Goal: Task Accomplishment & Management: Complete application form

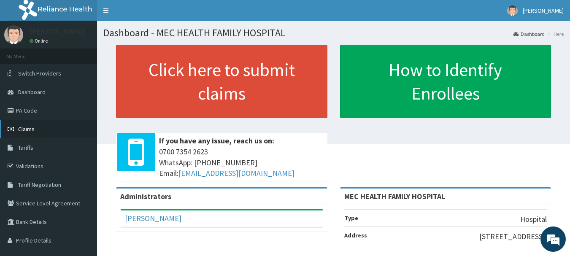
click at [44, 127] on link "Claims" at bounding box center [48, 129] width 97 height 19
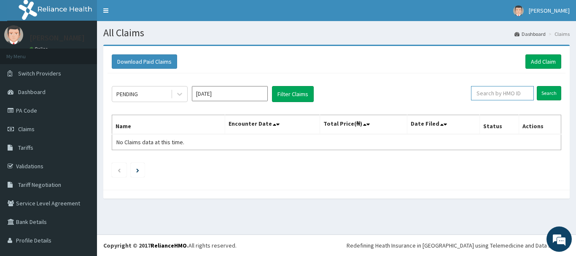
click at [502, 94] on input "text" at bounding box center [502, 93] width 63 height 14
type input "pgc/10195/a"
click at [537, 86] on input "Search" at bounding box center [549, 93] width 24 height 14
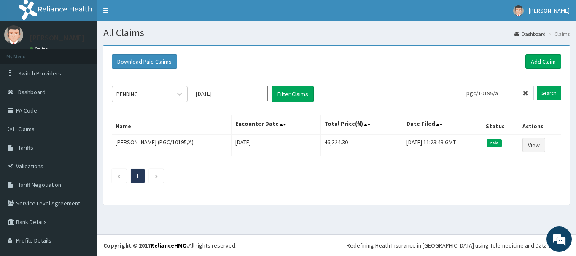
drag, startPoint x: 505, startPoint y: 93, endPoint x: 426, endPoint y: 90, distance: 79.0
click at [426, 90] on div "PENDING Oct 2025 Filter Claims pgc/10195/a Search" at bounding box center [337, 94] width 450 height 16
click at [533, 57] on link "Add Claim" at bounding box center [544, 61] width 36 height 14
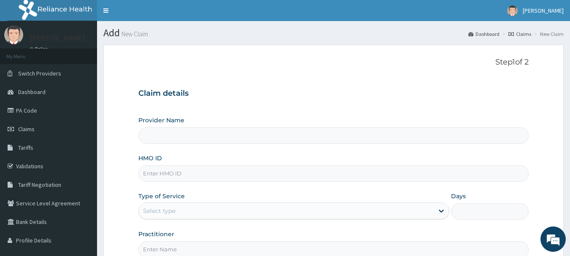
click at [174, 173] on input "HMO ID" at bounding box center [333, 173] width 391 height 16
type input "MEC HEALTH FAMILY HOSPITAL"
paste input "pgc/10195/a"
type input "PGC/10195/a"
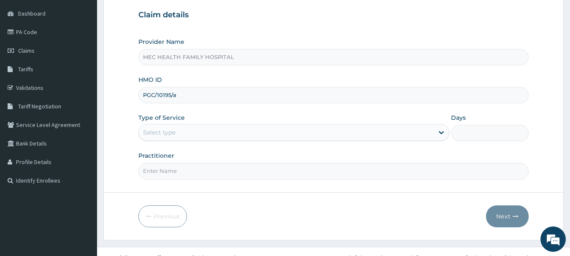
scroll to position [84, 0]
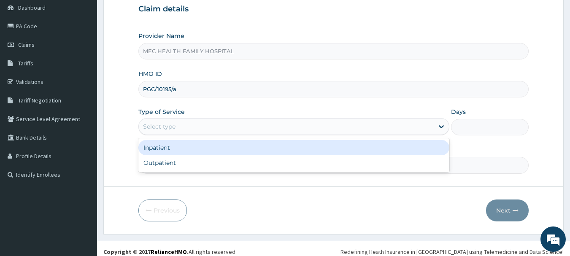
click at [178, 125] on div "Select type" at bounding box center [286, 127] width 295 height 14
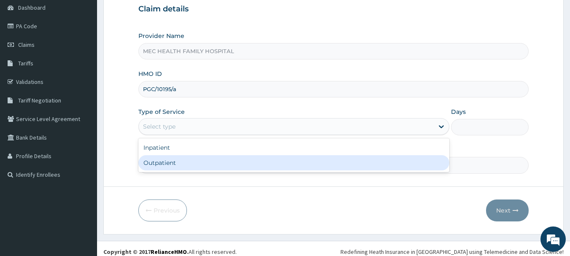
drag, startPoint x: 151, startPoint y: 164, endPoint x: 159, endPoint y: 156, distance: 11.3
click at [151, 162] on div "Outpatient" at bounding box center [293, 162] width 311 height 15
type input "1"
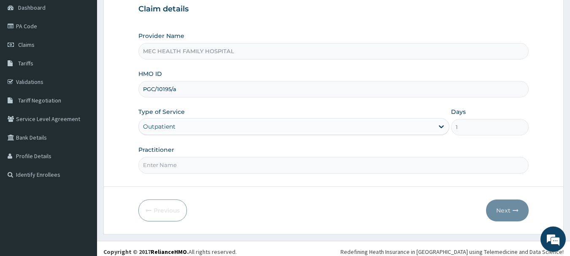
click at [194, 164] on input "Practitioner" at bounding box center [333, 165] width 391 height 16
type input "d"
click at [154, 160] on input "DR.AKINYELE" at bounding box center [333, 165] width 391 height 16
type input "DR.AKINYELE"
click at [514, 206] on button "Next" at bounding box center [507, 211] width 43 height 22
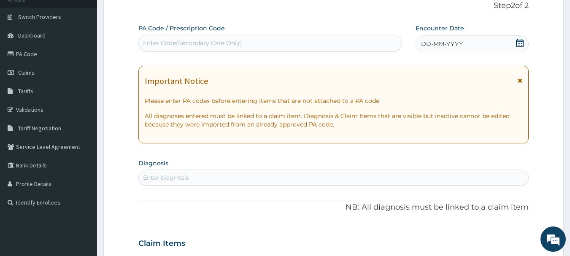
scroll to position [0, 0]
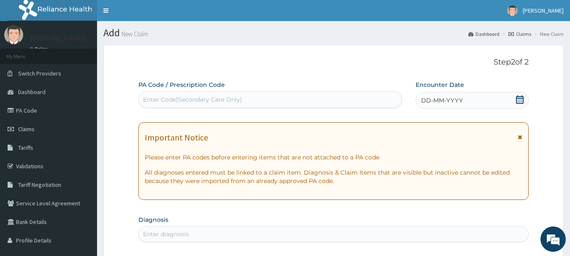
click at [184, 92] on div "Enter Code(Secondary Care Only)" at bounding box center [270, 99] width 264 height 17
paste input "PA/28FE6A"
type input "PA/28FE6A"
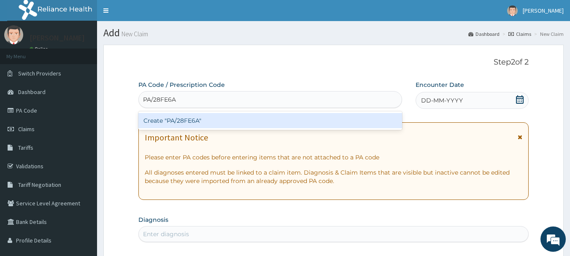
click at [196, 120] on div "Create "PA/28FE6A"" at bounding box center [270, 120] width 264 height 15
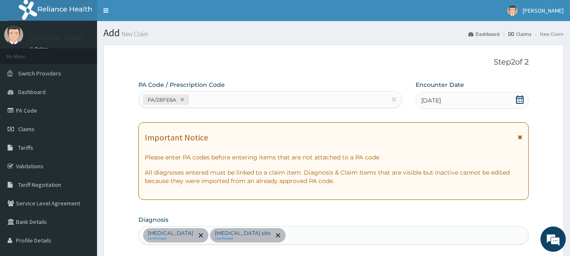
click at [212, 95] on div "PA/28FE6A" at bounding box center [263, 100] width 248 height 14
paste input "PA/E4A087"
type input "PA/E4A087"
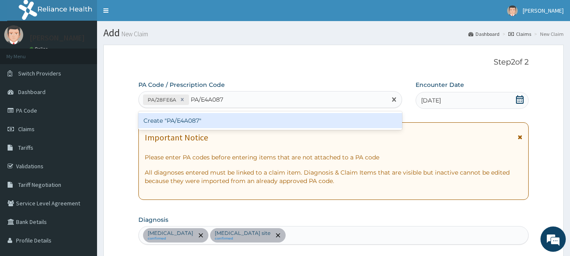
click at [200, 121] on div "Create "PA/E4A087"" at bounding box center [270, 120] width 264 height 15
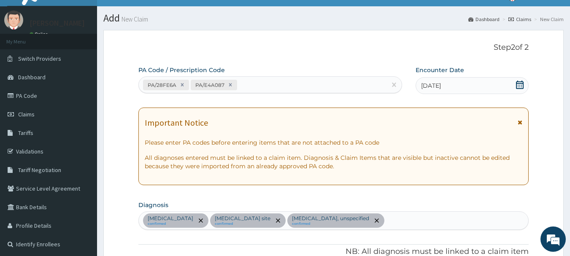
scroll to position [11, 0]
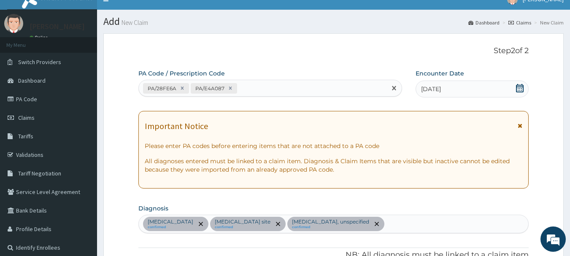
click at [237, 88] on div "PA/28FE6A PA/E4A087" at bounding box center [263, 88] width 248 height 14
paste input "PA/80872C"
type input "PA/80872C"
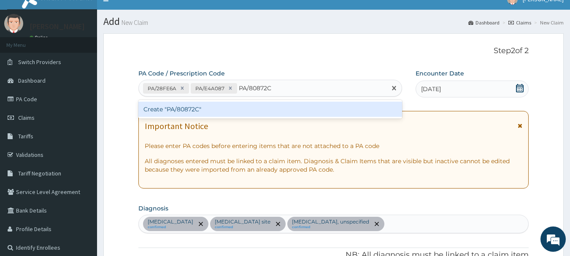
click at [238, 106] on div "Create "PA/80872C"" at bounding box center [270, 109] width 264 height 15
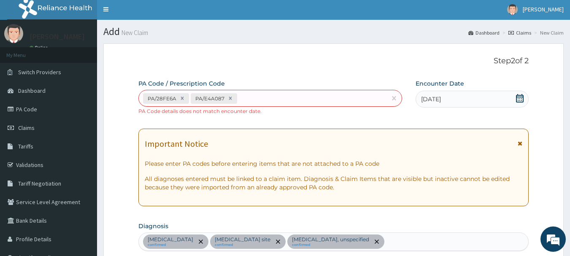
scroll to position [0, 0]
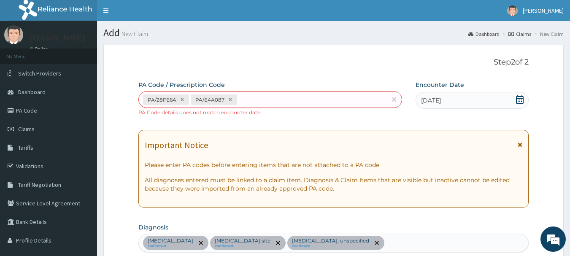
click at [239, 102] on div "PA/28FE6A PA/E4A087" at bounding box center [263, 100] width 248 height 14
paste input "PA/80872C"
type input "PA/80872C"
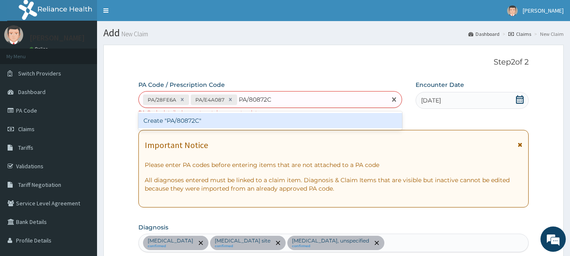
click at [200, 123] on div "Create "PA/80872C"" at bounding box center [270, 120] width 264 height 15
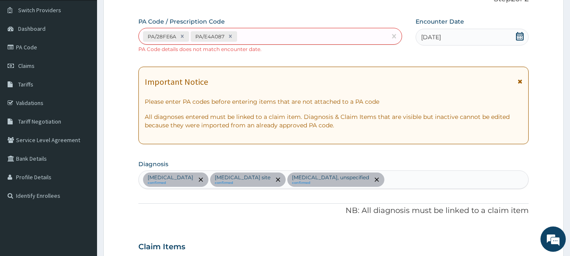
scroll to position [61, 0]
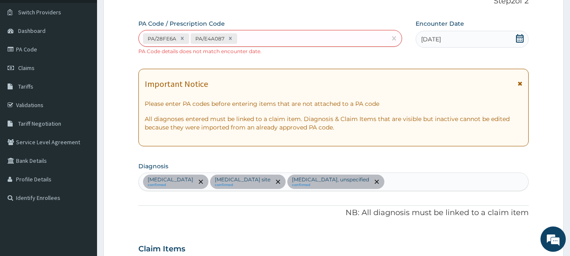
click at [314, 53] on div "PA/28FE6A PA/E4A087 PA Code details does not match encounter date." at bounding box center [270, 42] width 264 height 25
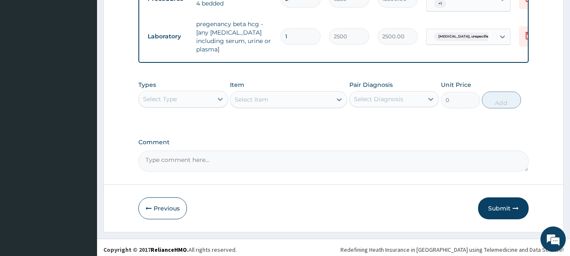
scroll to position [412, 0]
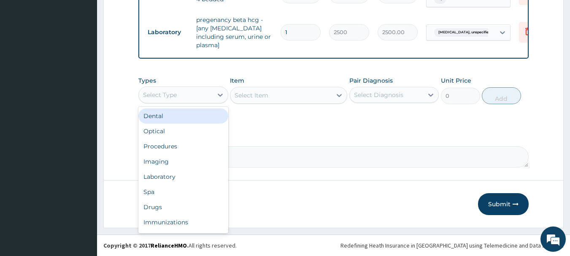
click at [192, 98] on div "Select Type" at bounding box center [176, 95] width 74 height 14
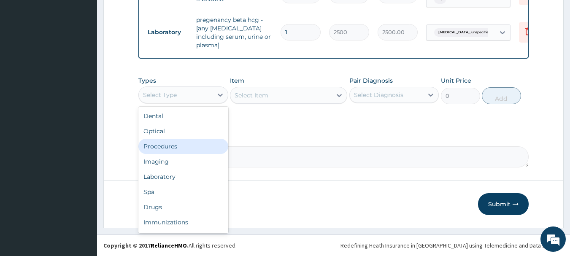
click at [173, 147] on div "Procedures" at bounding box center [183, 146] width 90 height 15
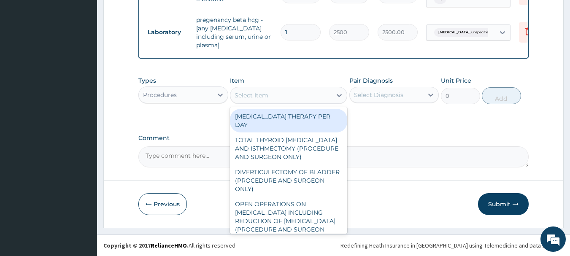
click at [302, 95] on div "Select Item" at bounding box center [280, 96] width 101 height 14
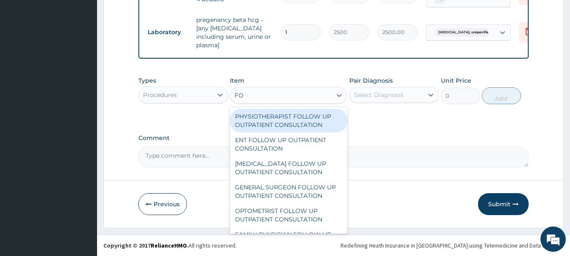
type input "F"
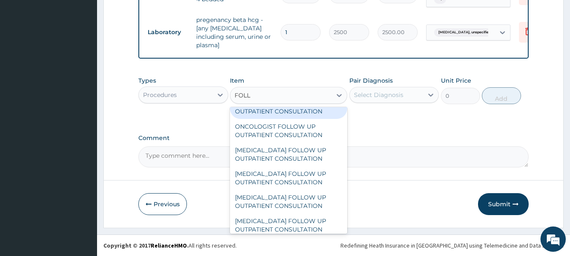
scroll to position [253, 0]
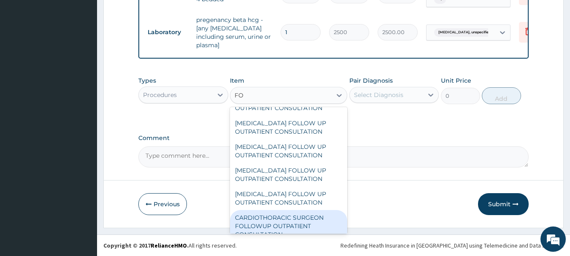
type input "F"
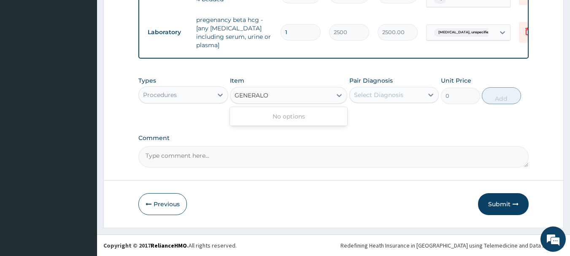
scroll to position [0, 0]
type input "GENERAL"
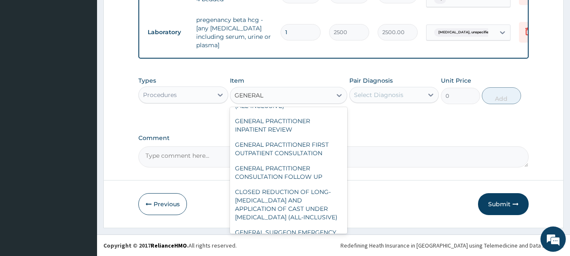
scroll to position [169, 0]
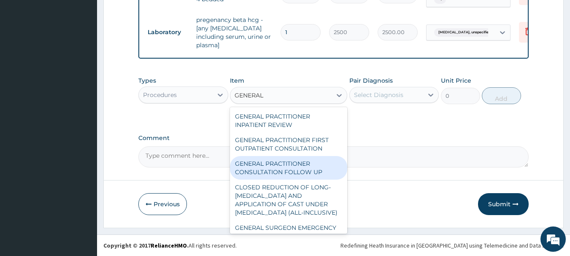
click at [293, 177] on div "GENERAL PRACTITIONER CONSULTATION FOLLOW UP" at bounding box center [288, 168] width 117 height 24
type input "1875"
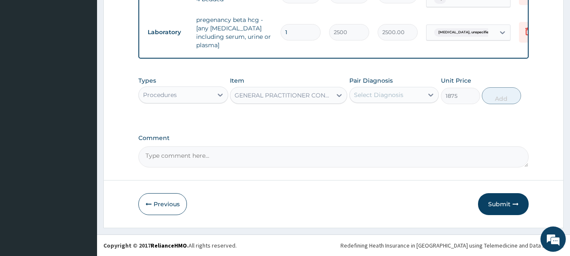
click at [394, 96] on div "Select Diagnosis" at bounding box center [378, 95] width 49 height 8
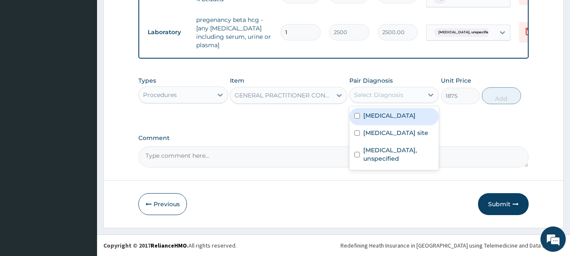
click at [360, 125] on div "Other severe and complicated Plasmodium falciparum malaria" at bounding box center [394, 116] width 90 height 17
checkbox input "true"
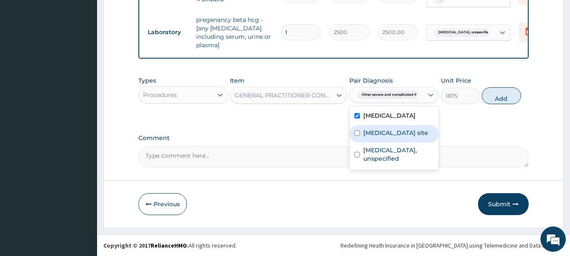
click at [367, 137] on label "Bacterial infection of unspecified site" at bounding box center [395, 133] width 65 height 8
checkbox input "true"
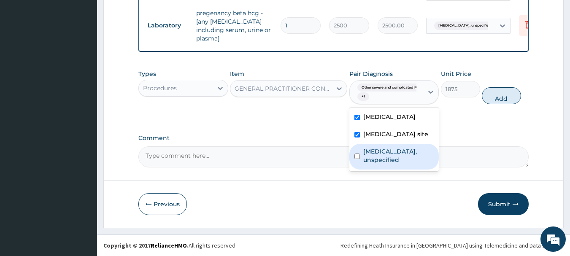
drag, startPoint x: 373, startPoint y: 197, endPoint x: 350, endPoint y: 182, distance: 27.0
click at [372, 164] on label "Amenorrhoea, unspecified" at bounding box center [398, 155] width 71 height 17
checkbox input "true"
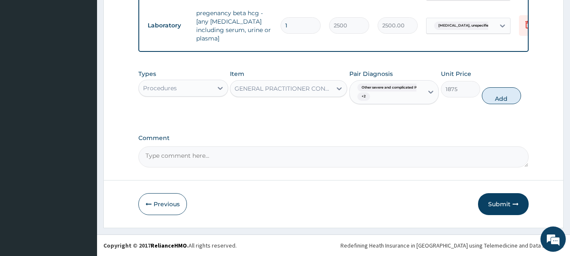
click at [503, 103] on button "Add" at bounding box center [501, 95] width 39 height 17
type input "0"
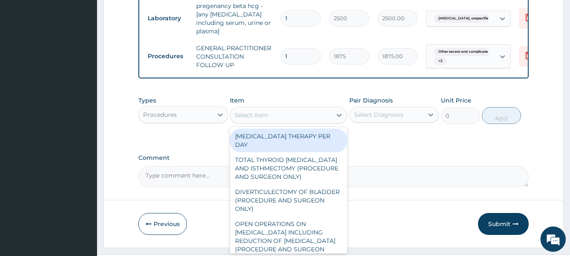
click at [251, 119] on div "Select Item" at bounding box center [252, 115] width 34 height 8
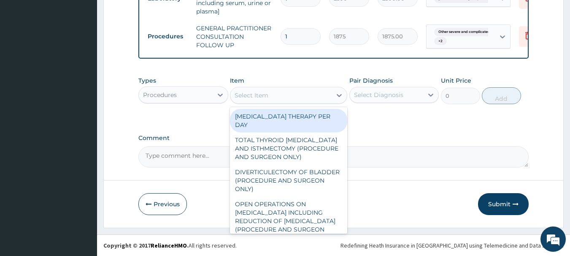
scroll to position [446, 0]
click at [220, 94] on icon at bounding box center [220, 95] width 8 height 8
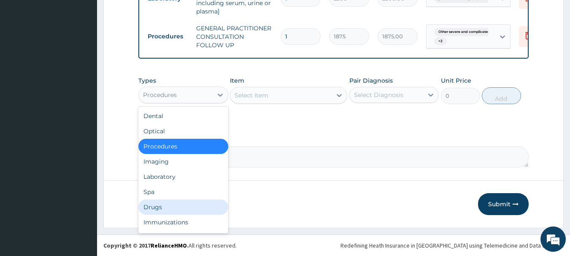
drag, startPoint x: 167, startPoint y: 208, endPoint x: 195, endPoint y: 150, distance: 63.8
click at [167, 206] on div "Drugs" at bounding box center [183, 207] width 90 height 15
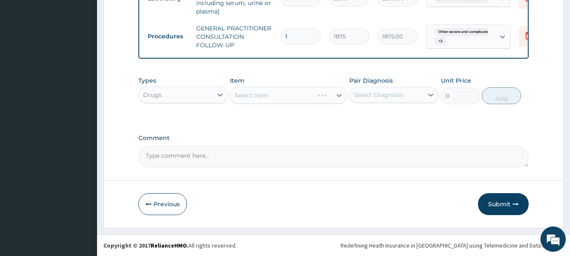
click at [270, 94] on div "Select Item" at bounding box center [288, 95] width 117 height 17
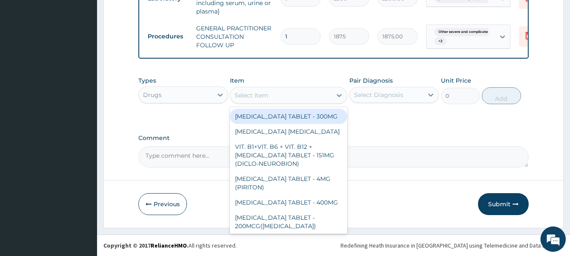
click at [279, 95] on div "Select Item" at bounding box center [280, 96] width 101 height 14
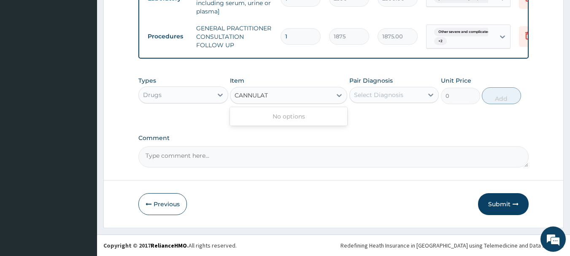
type input "CANNULA"
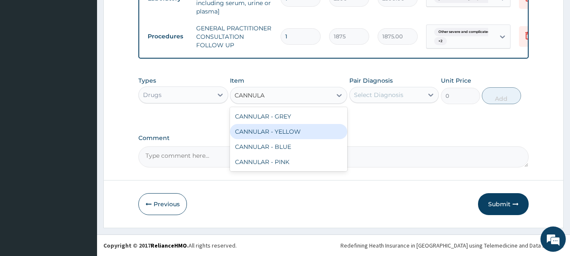
click at [277, 132] on div "CANNULAR - YELLOW" at bounding box center [288, 131] width 117 height 15
type input "140"
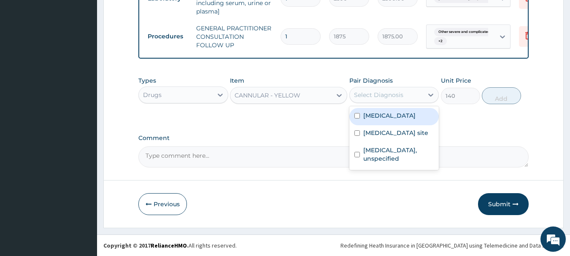
click at [384, 95] on div "Select Diagnosis" at bounding box center [378, 95] width 49 height 8
click at [374, 120] on label "Other severe and complicated Plasmodium falciparum malaria" at bounding box center [389, 115] width 52 height 8
checkbox input "true"
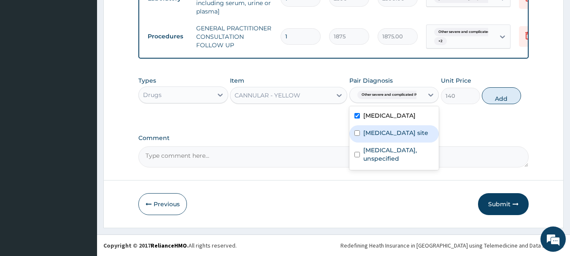
click at [366, 137] on label "Bacterial infection of unspecified site" at bounding box center [395, 133] width 65 height 8
checkbox input "true"
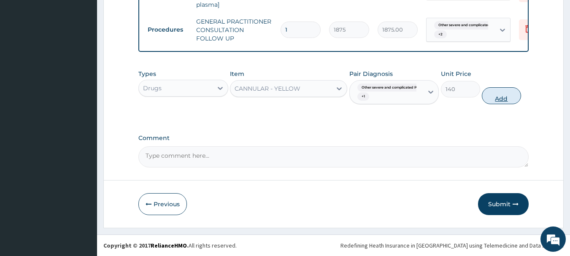
click at [486, 100] on button "Add" at bounding box center [501, 95] width 39 height 17
type input "0"
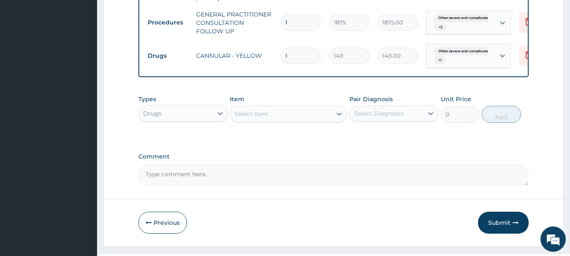
click at [272, 122] on div "Select Item" at bounding box center [288, 113] width 117 height 17
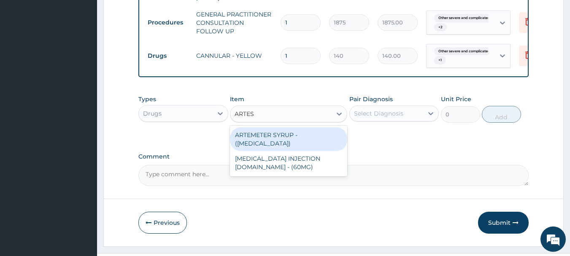
type input "ARTESU"
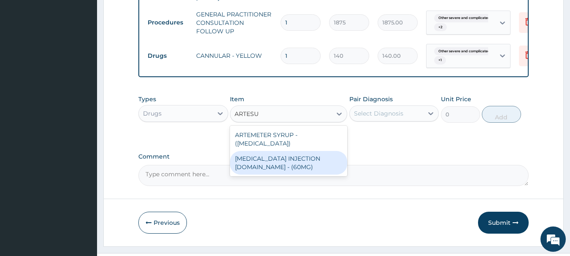
drag, startPoint x: 275, startPoint y: 179, endPoint x: 273, endPoint y: 171, distance: 8.2
click at [275, 175] on div "ARTESUNATE INJECTION IV.IM - (60MG)" at bounding box center [288, 163] width 117 height 24
type input "1596"
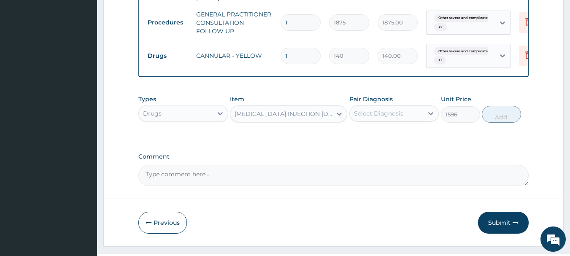
click at [331, 118] on div "ARTESUNATE INJECTION IV.IM - (60MG)" at bounding box center [284, 114] width 98 height 8
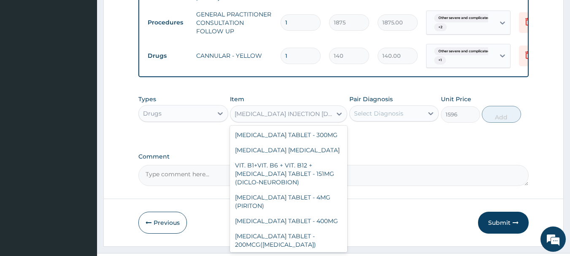
scroll to position [11597, 0]
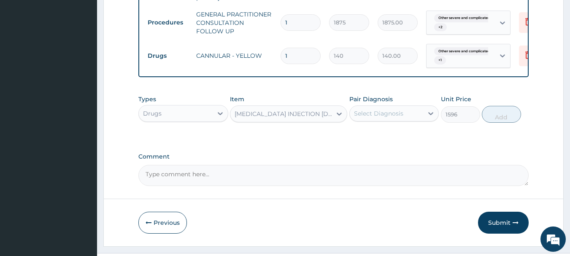
click at [406, 140] on div "Types Drugs Item ARTESUNATE INJECTION IV.IM - (60MG) Pair Diagnosis Select Diag…" at bounding box center [333, 115] width 391 height 49
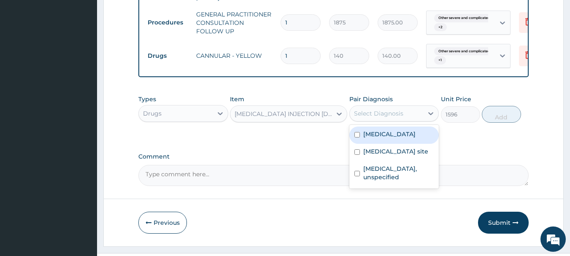
drag, startPoint x: 389, startPoint y: 131, endPoint x: 347, endPoint y: 118, distance: 43.4
click at [384, 118] on div "Select Diagnosis" at bounding box center [378, 113] width 49 height 8
click at [378, 138] on label "[MEDICAL_DATA]" at bounding box center [389, 134] width 52 height 8
checkbox input "true"
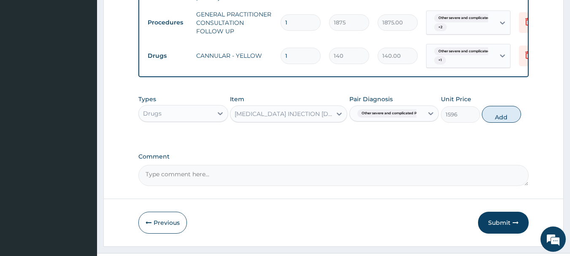
click at [507, 123] on button "Add" at bounding box center [501, 114] width 39 height 17
type input "0"
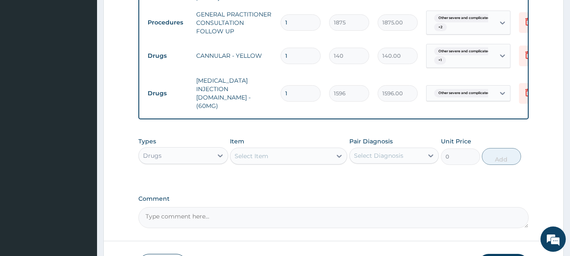
type input "0.00"
type input "6"
type input "9576.00"
type input "6"
drag, startPoint x: 322, startPoint y: 184, endPoint x: 305, endPoint y: 170, distance: 22.3
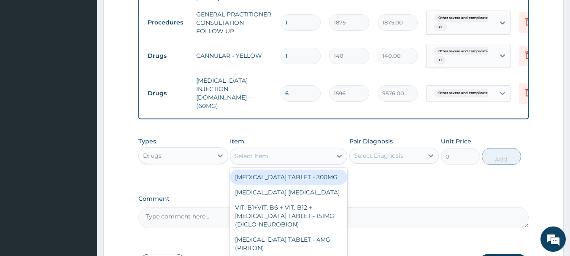
click at [289, 159] on div "Select Item" at bounding box center [280, 156] width 101 height 14
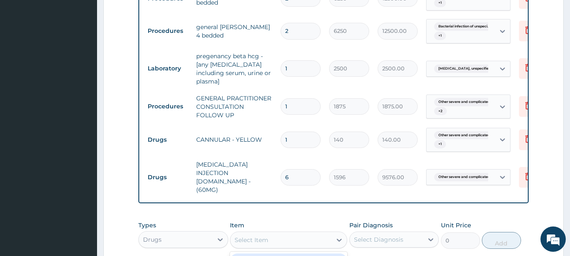
scroll to position [362, 0]
type input "DEXTRO"
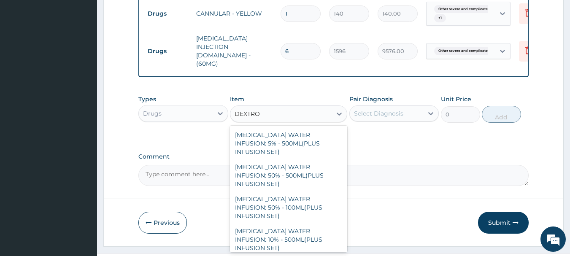
scroll to position [35, 0]
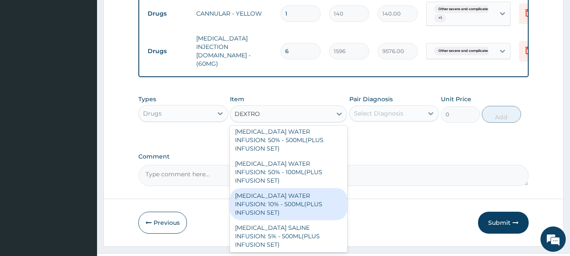
click at [280, 188] on div "DEXTROSE WATER INFUSION: 10% - 500ML(PLUS INFUSION SET)" at bounding box center [288, 204] width 117 height 32
type input "1092"
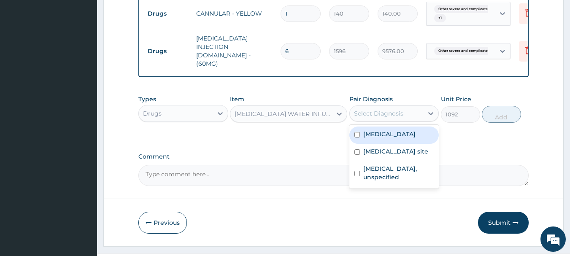
click at [400, 117] on div "Select Diagnosis" at bounding box center [378, 113] width 49 height 8
click at [385, 138] on label "[MEDICAL_DATA]" at bounding box center [389, 134] width 52 height 8
checkbox input "true"
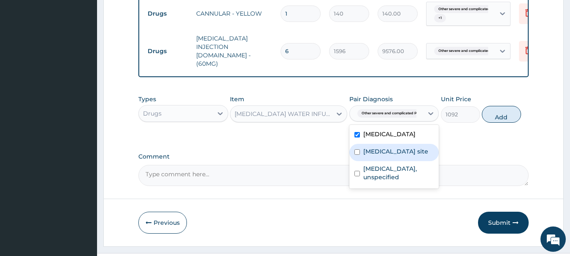
click at [379, 156] on label "Bacterial infection of unspecified site" at bounding box center [395, 151] width 65 height 8
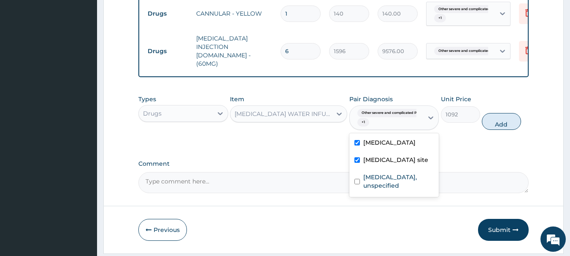
drag, startPoint x: 364, startPoint y: 186, endPoint x: 370, endPoint y: 166, distance: 21.2
click at [364, 164] on label "Bacterial infection of unspecified site" at bounding box center [395, 160] width 65 height 8
checkbox input "false"
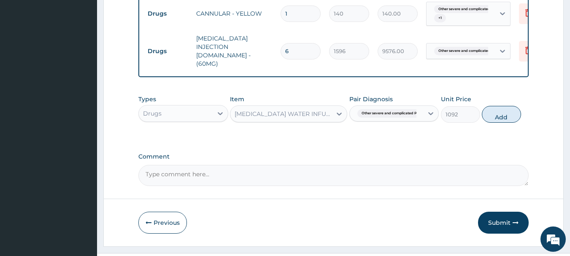
click at [495, 120] on button "Add" at bounding box center [501, 114] width 39 height 17
type input "0"
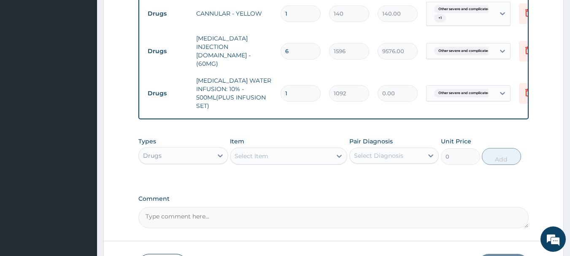
type input "0.00"
type input "5"
type input "5460.00"
type input "5"
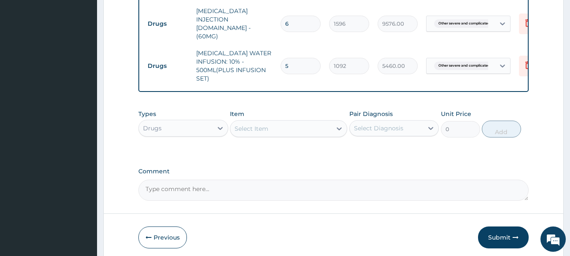
scroll to position [530, 0]
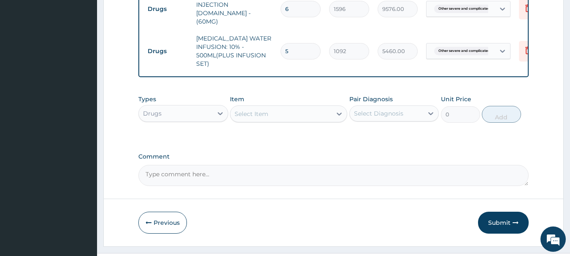
click at [328, 138] on div "Types Drugs Item Select Item Pair Diagnosis Select Diagnosis Unit Price 0 Add" at bounding box center [333, 115] width 391 height 49
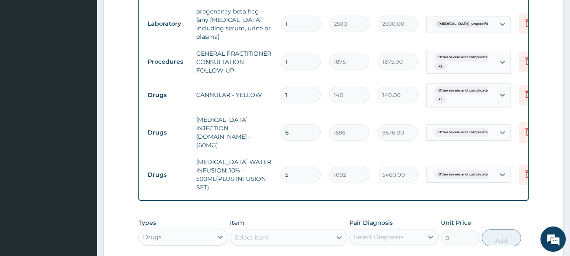
scroll to position [465, 0]
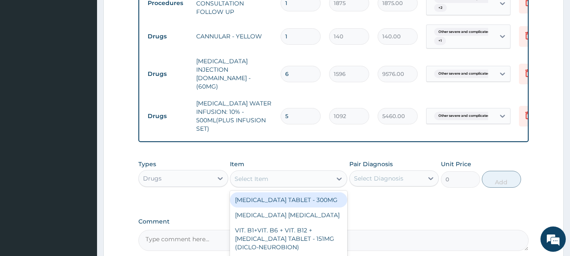
drag, startPoint x: 268, startPoint y: 181, endPoint x: 265, endPoint y: 176, distance: 5.5
click at [268, 181] on div "Select Item" at bounding box center [252, 179] width 34 height 8
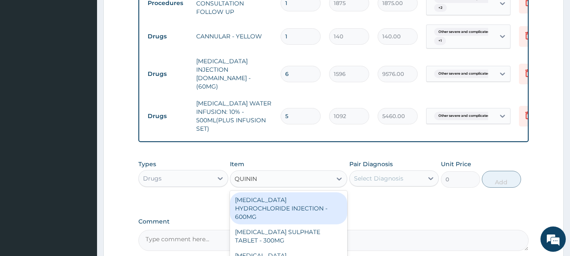
type input "QUININE"
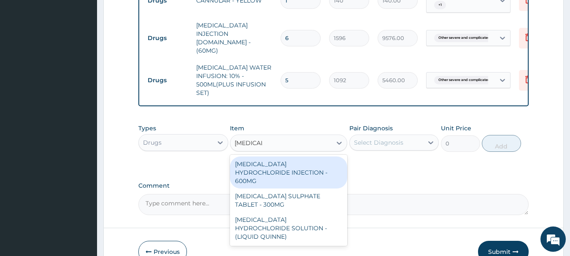
scroll to position [550, 0]
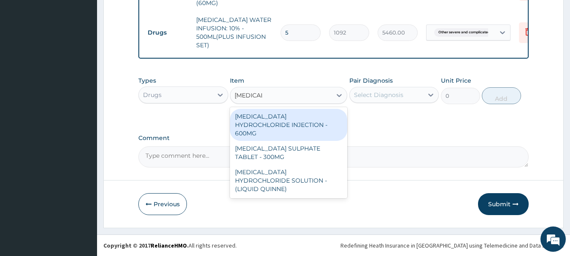
click at [300, 118] on div "QUININE HYDROCHLORIDE INJECTION - 600MG" at bounding box center [288, 125] width 117 height 32
type input "218.39999999999998"
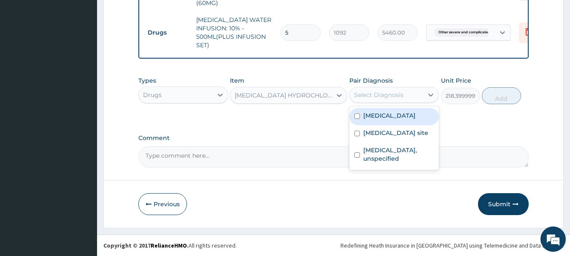
click at [390, 95] on div "Select Diagnosis" at bounding box center [378, 95] width 49 height 8
click at [387, 120] on label "Other severe and complicated Plasmodium falciparum malaria" at bounding box center [389, 115] width 52 height 8
checkbox input "true"
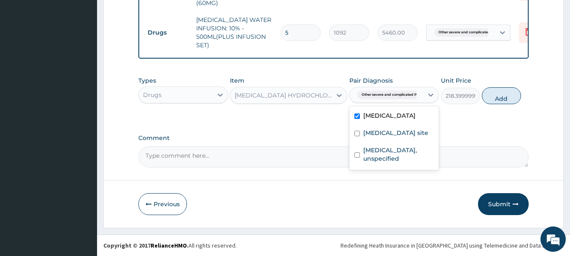
click at [496, 98] on button "Add" at bounding box center [501, 95] width 39 height 17
type input "0"
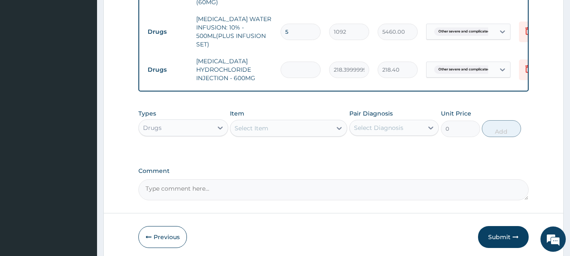
type input "0.00"
type input "5"
type input "1092.00"
type input "5"
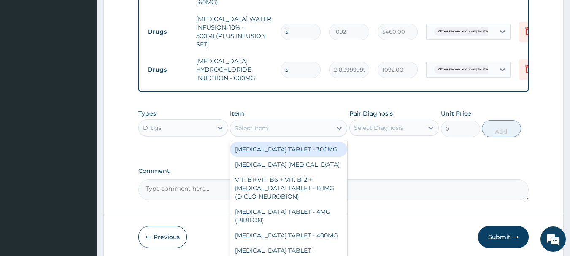
click at [269, 131] on div "Select Item" at bounding box center [280, 129] width 101 height 14
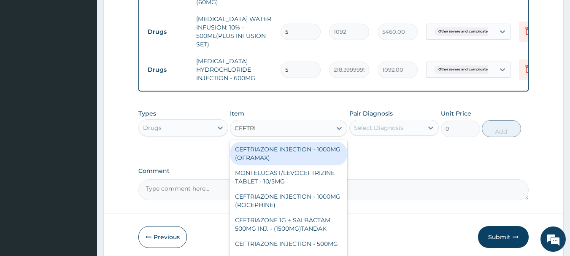
type input "CEFTRIA"
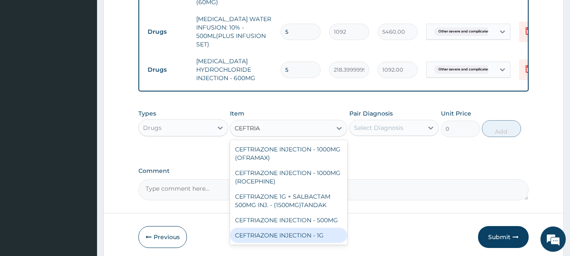
click at [311, 235] on div "CEFTRIAZONE INJECTION - 1G" at bounding box center [288, 235] width 117 height 15
type input "1652"
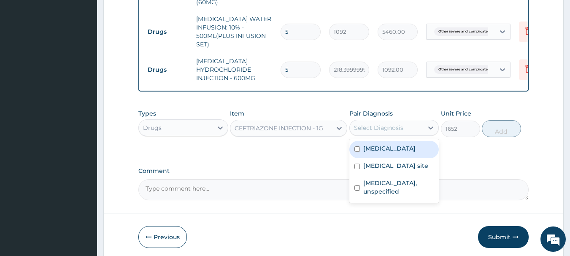
click at [397, 128] on div "Select Diagnosis" at bounding box center [378, 128] width 49 height 8
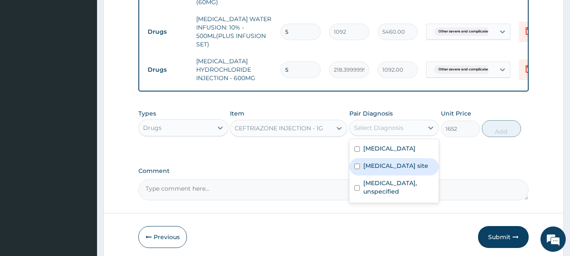
drag, startPoint x: 389, startPoint y: 203, endPoint x: 406, endPoint y: 167, distance: 39.5
click at [389, 170] on label "[MEDICAL_DATA] site" at bounding box center [395, 166] width 65 height 8
checkbox input "true"
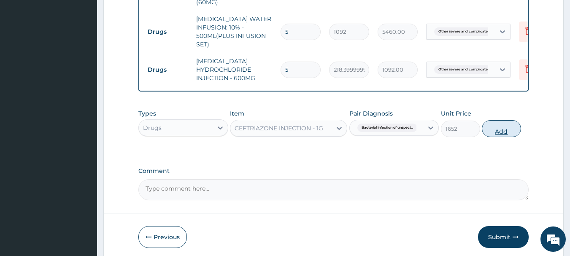
click at [501, 132] on button "Add" at bounding box center [501, 128] width 39 height 17
type input "0"
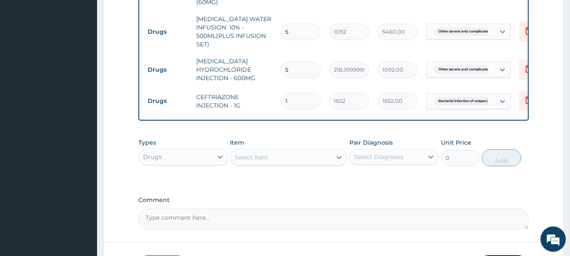
type input "0.00"
type input "8"
type input "13216.00"
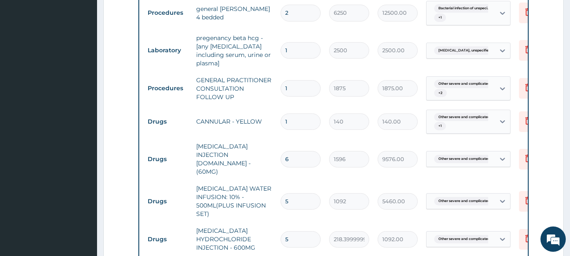
scroll to position [381, 0]
type input "8"
click at [293, 129] on input "1" at bounding box center [301, 121] width 40 height 16
type input "0.00"
type input "3"
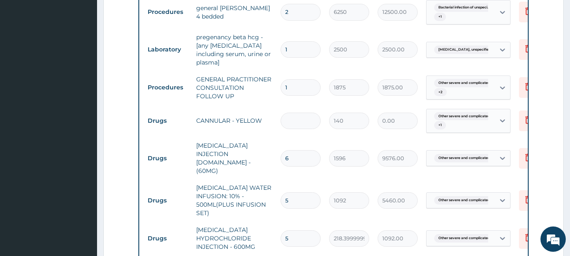
type input "420.00"
type input "2"
type input "280.00"
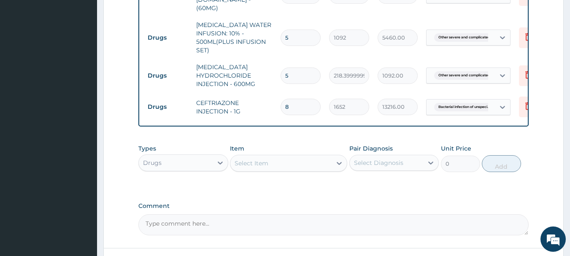
scroll to position [550, 0]
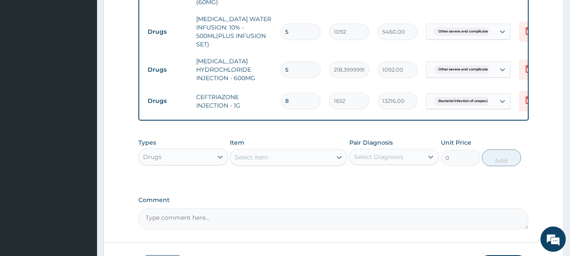
type input "2"
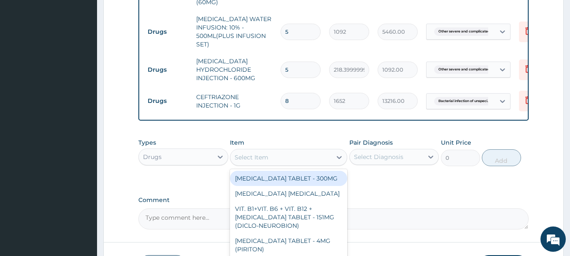
drag, startPoint x: 253, startPoint y: 161, endPoint x: 253, endPoint y: 154, distance: 6.8
click at [253, 160] on div "Select Item" at bounding box center [252, 157] width 34 height 8
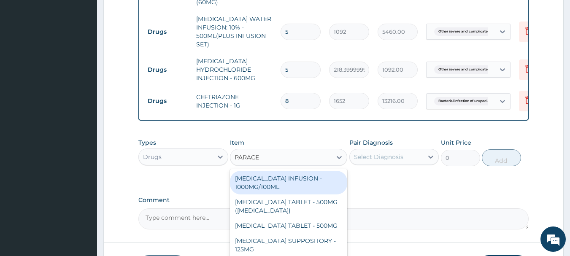
type input "PARACET"
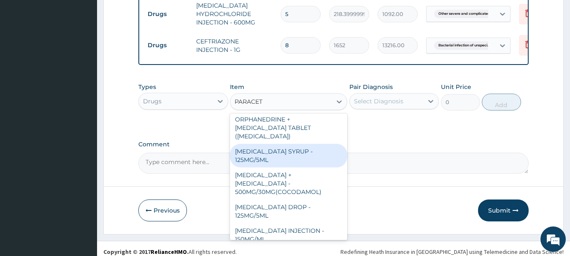
scroll to position [613, 0]
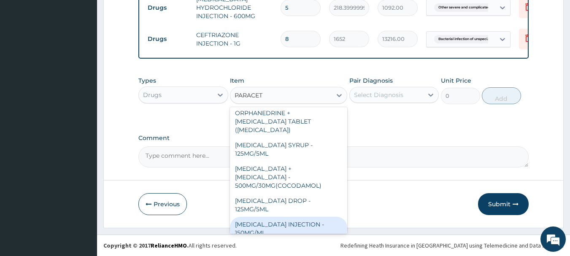
drag, startPoint x: 278, startPoint y: 219, endPoint x: 274, endPoint y: 206, distance: 13.3
click at [279, 219] on div "PARACETAMOL INJECTION - 150MG/ML" at bounding box center [288, 229] width 117 height 24
type input "560"
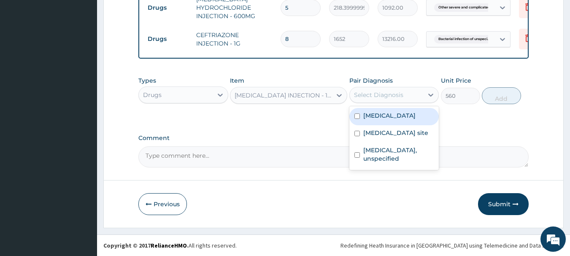
click at [398, 95] on div "Select Diagnosis" at bounding box center [378, 95] width 49 height 8
click at [392, 120] on label "[MEDICAL_DATA]" at bounding box center [389, 115] width 52 height 8
checkbox input "true"
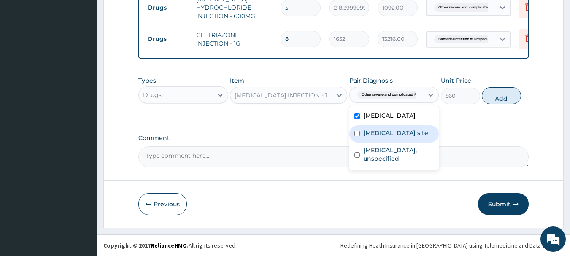
click at [403, 137] on label "[MEDICAL_DATA] site" at bounding box center [395, 133] width 65 height 8
checkbox input "true"
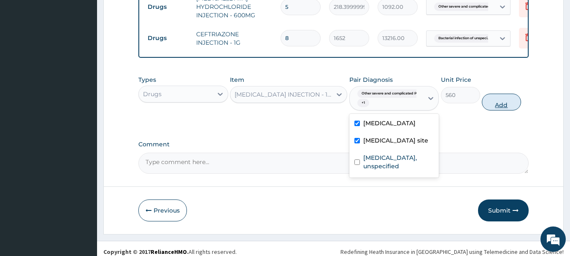
click at [491, 101] on button "Add" at bounding box center [501, 102] width 39 height 17
type input "0"
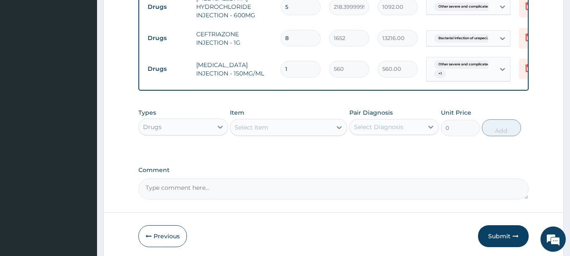
type input "12"
type input "6720.00"
type input "12"
click at [281, 130] on div "Select Item" at bounding box center [280, 128] width 101 height 14
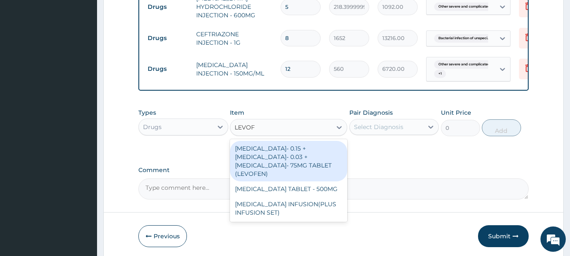
type input "LEVOFL"
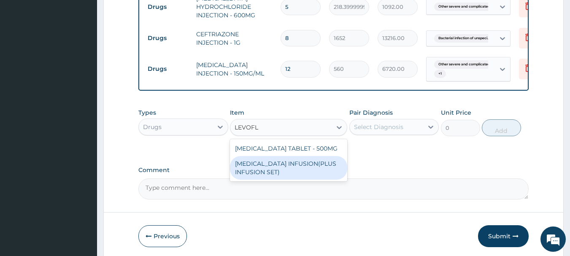
click at [315, 169] on div "[MEDICAL_DATA] INFUSION(PLUS INFUSION SET)" at bounding box center [288, 168] width 117 height 24
type input "2240"
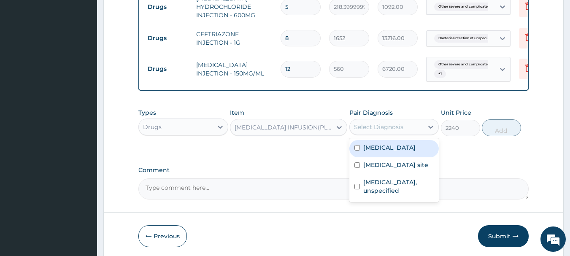
drag, startPoint x: 391, startPoint y: 128, endPoint x: 383, endPoint y: 131, distance: 8.5
click at [389, 129] on div "Select Diagnosis" at bounding box center [378, 127] width 49 height 8
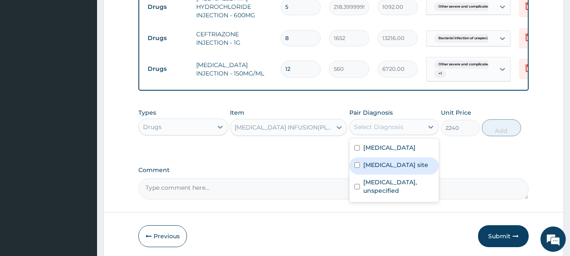
drag, startPoint x: 362, startPoint y: 193, endPoint x: 292, endPoint y: 121, distance: 100.9
click at [357, 175] on div "Bacterial infection of unspecified site" at bounding box center [394, 165] width 90 height 17
checkbox input "true"
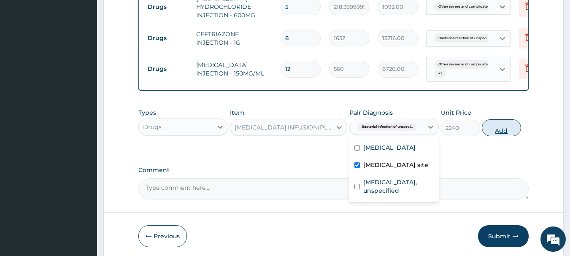
drag, startPoint x: 506, startPoint y: 127, endPoint x: 493, endPoint y: 122, distance: 14.3
click at [506, 126] on button "Add" at bounding box center [501, 127] width 39 height 17
type input "0"
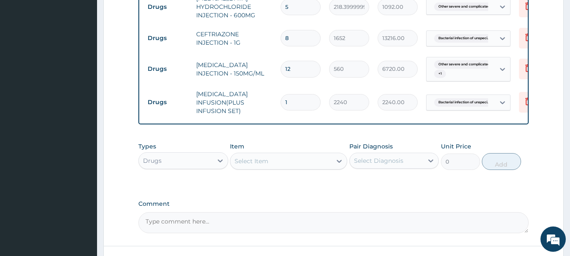
type input "0.00"
type input "2"
type input "4480.00"
type input "2"
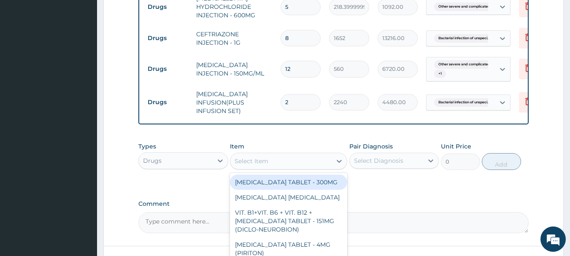
click at [295, 167] on div "Select Item" at bounding box center [280, 161] width 101 height 14
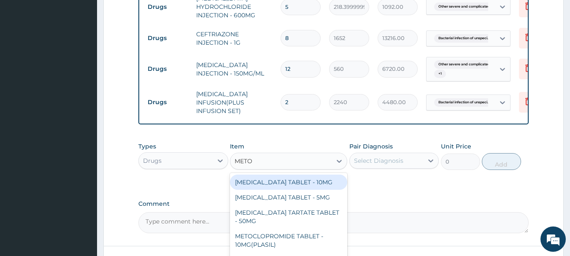
type input "METOC"
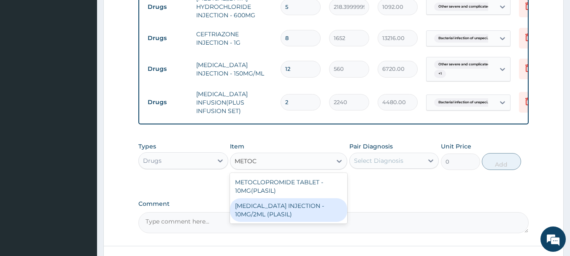
click at [317, 209] on div "METOCLOPRAMIDE INJECTION - 10MG/2ML (PLASIL)" at bounding box center [288, 210] width 117 height 24
type input "274.4"
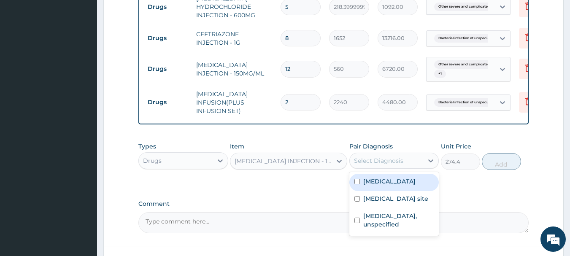
drag, startPoint x: 391, startPoint y: 164, endPoint x: 381, endPoint y: 164, distance: 9.7
click at [388, 165] on div "Select Diagnosis" at bounding box center [378, 161] width 49 height 8
click at [387, 186] on label "[MEDICAL_DATA]" at bounding box center [389, 181] width 52 height 8
checkbox input "true"
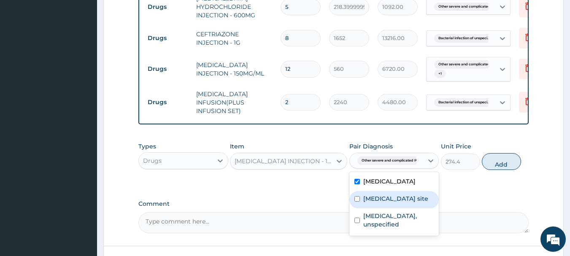
click at [379, 203] on label "Bacterial infection of unspecified site" at bounding box center [395, 199] width 65 height 8
checkbox input "true"
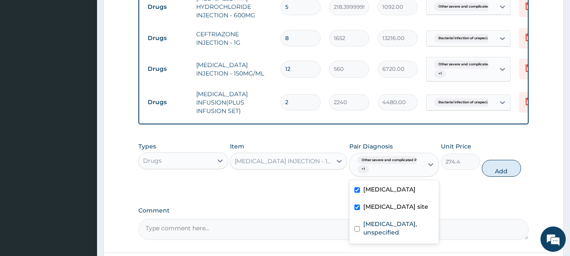
drag, startPoint x: 503, startPoint y: 169, endPoint x: 494, endPoint y: 170, distance: 8.9
click at [500, 170] on button "Add" at bounding box center [501, 168] width 39 height 17
type input "0"
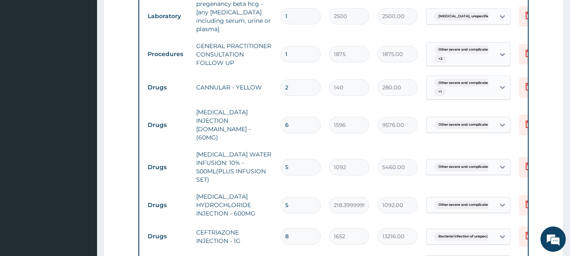
scroll to position [402, 0]
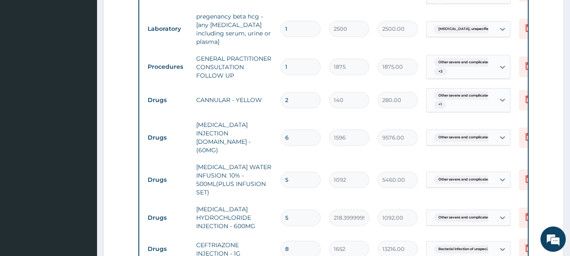
click at [295, 108] on input "2" at bounding box center [301, 100] width 40 height 16
type input "0.00"
type input "2"
type input "280.00"
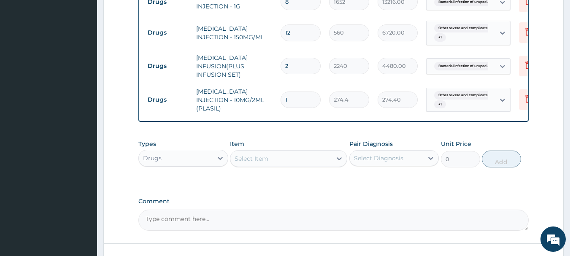
scroll to position [655, 0]
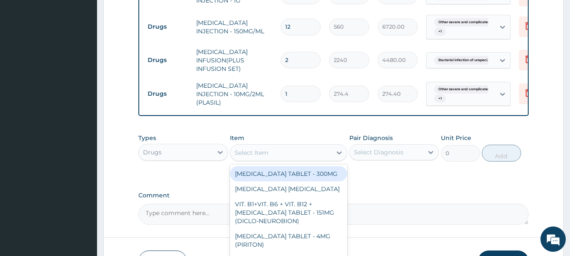
click at [294, 152] on div "Select Item" at bounding box center [280, 153] width 101 height 14
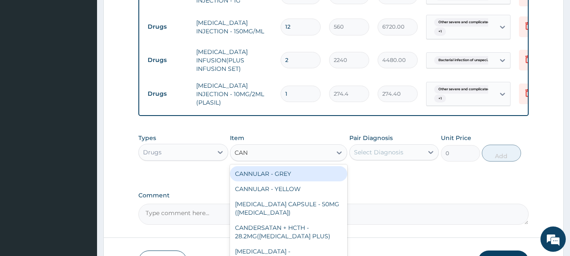
type input "CANN"
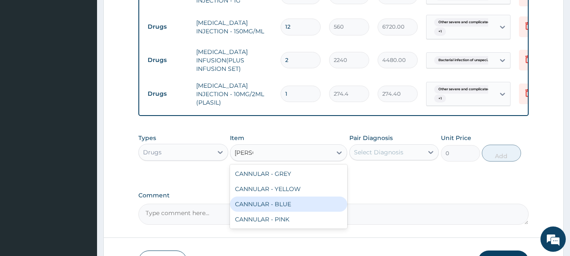
click at [284, 205] on div "CANNULAR - BLUE" at bounding box center [288, 204] width 117 height 15
type input "140"
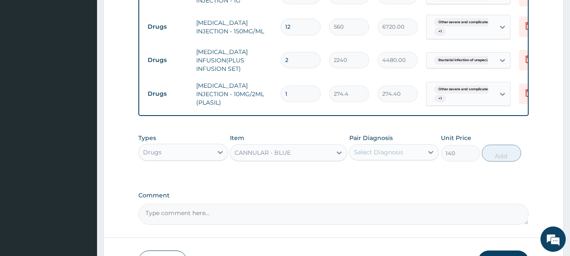
click at [387, 152] on div "Select Diagnosis" at bounding box center [378, 152] width 49 height 8
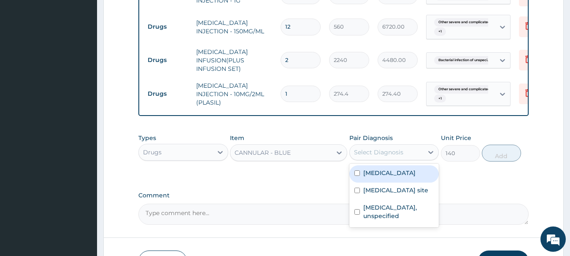
click at [395, 177] on label "Other severe and complicated Plasmodium falciparum malaria" at bounding box center [389, 173] width 52 height 8
checkbox input "true"
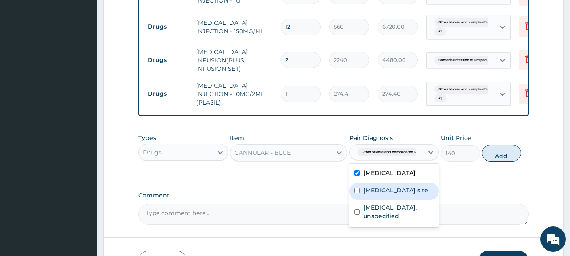
click at [387, 200] on div "[MEDICAL_DATA] site" at bounding box center [394, 191] width 90 height 17
checkbox input "true"
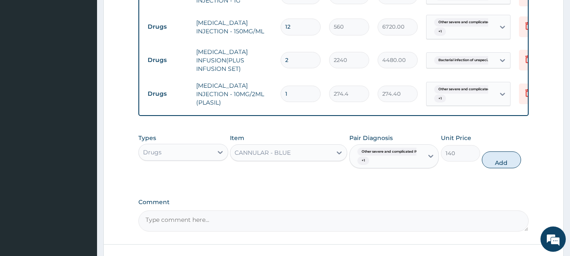
drag, startPoint x: 507, startPoint y: 161, endPoint x: 499, endPoint y: 153, distance: 11.0
click at [506, 160] on button "Add" at bounding box center [501, 159] width 39 height 17
type input "0"
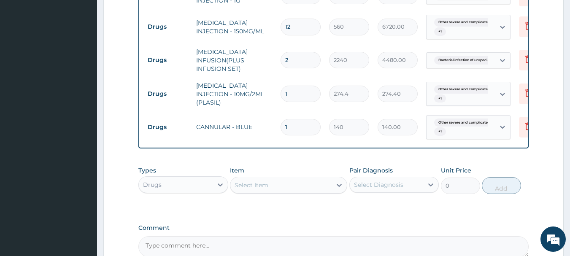
type input "0.00"
type input "2"
type input "280.00"
type input "2"
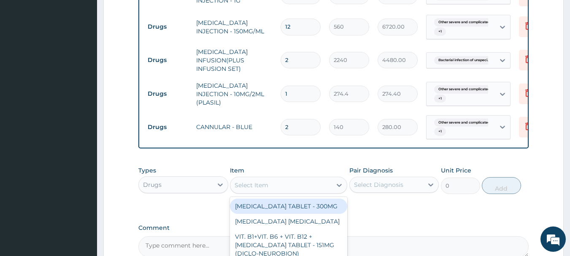
click at [308, 184] on div "Select Item" at bounding box center [280, 185] width 101 height 14
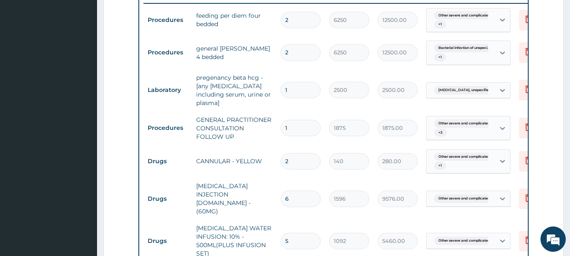
scroll to position [360, 0]
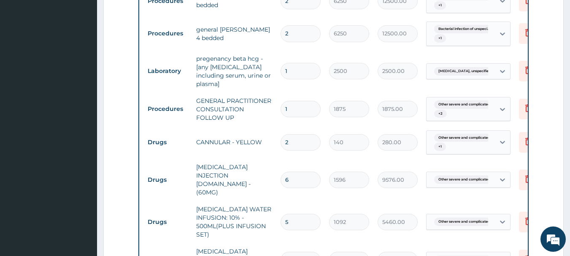
click at [302, 145] on input "2" at bounding box center [301, 142] width 40 height 16
type input "0.00"
type input "3"
type input "420.00"
type input "3"
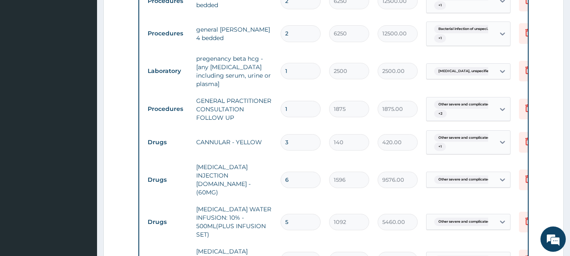
click at [344, 155] on td "140" at bounding box center [349, 142] width 49 height 25
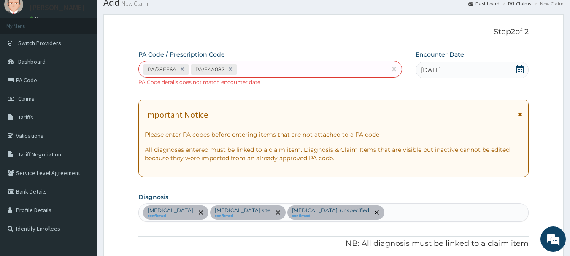
scroll to position [0, 0]
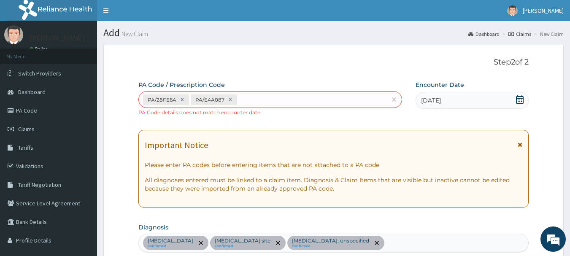
click at [231, 100] on icon at bounding box center [230, 100] width 6 height 6
type input "1875"
type input "1875.00"
type input "3"
type input "140"
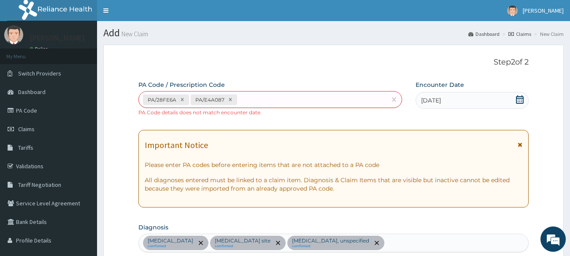
type input "420.00"
type input "6"
type input "1596"
type input "9576.00"
type input "5"
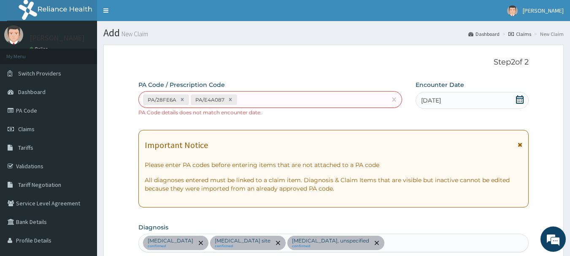
type input "1092"
type input "5460.00"
type input "218.39999999999998"
type input "1092.00"
type input "8"
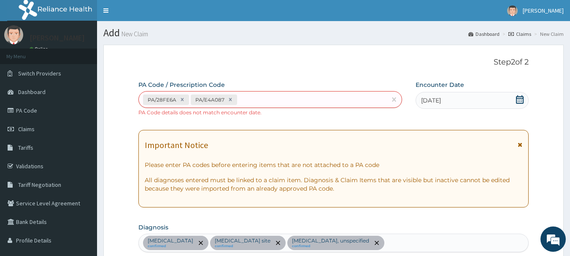
type input "1652"
type input "13216.00"
type input "12"
type input "560"
type input "6720.00"
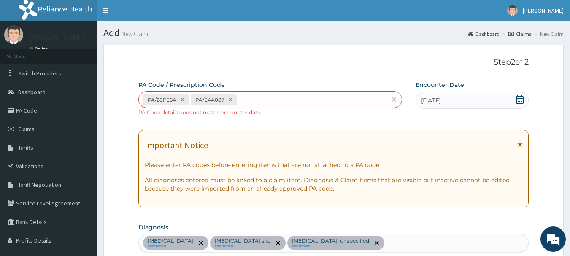
type input "2"
type input "2240"
type input "4480.00"
type input "1"
type input "274.4"
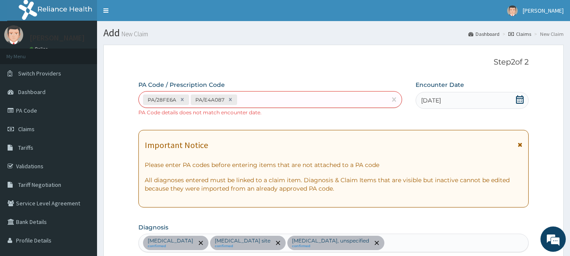
type input "274.40"
type input "2"
type input "140"
type input "280.00"
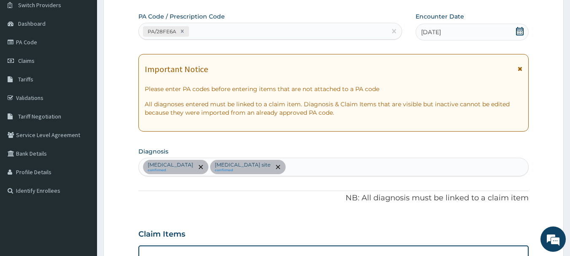
scroll to position [43, 0]
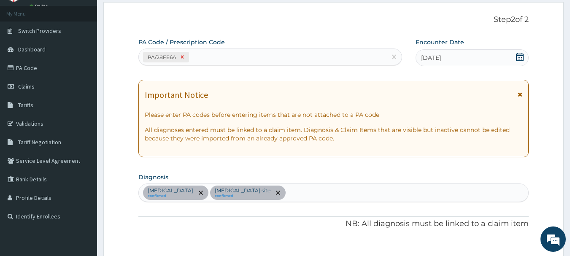
click at [183, 59] on icon at bounding box center [182, 57] width 6 height 6
type input "1"
type input "1875"
type input "1875.00"
type input "3"
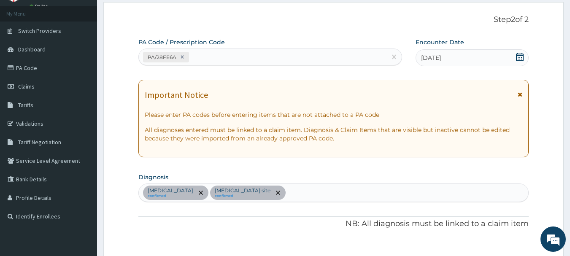
type input "140"
type input "420.00"
type input "6"
type input "1596"
type input "9576.00"
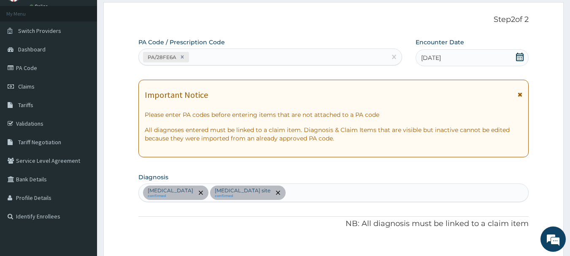
type input "5"
type input "1092"
type input "5460.00"
type input "5"
type input "218.39999999999998"
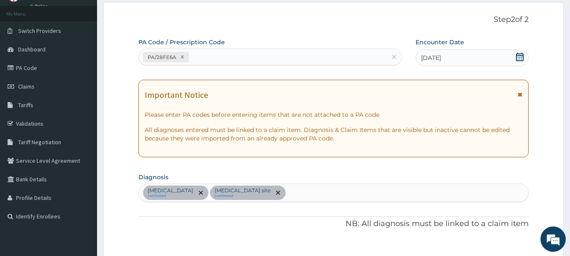
type input "1092.00"
type input "8"
type input "1652"
type input "13216.00"
type input "12"
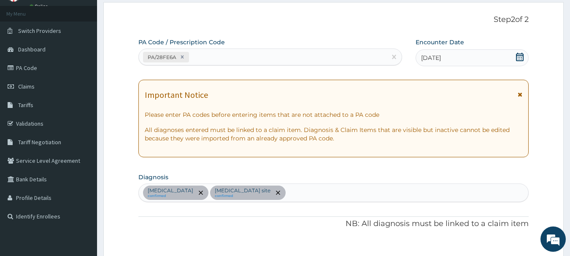
type input "560"
type input "6720.00"
type input "2"
type input "2240"
type input "4480.00"
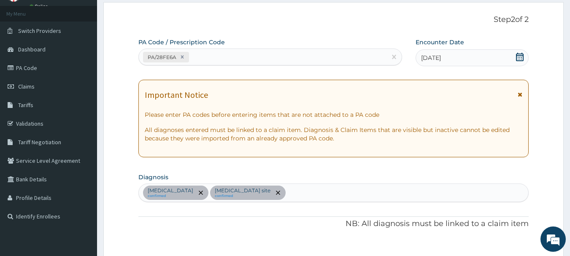
type input "1"
type input "274.4"
type input "274.40"
type input "140"
type input "280.00"
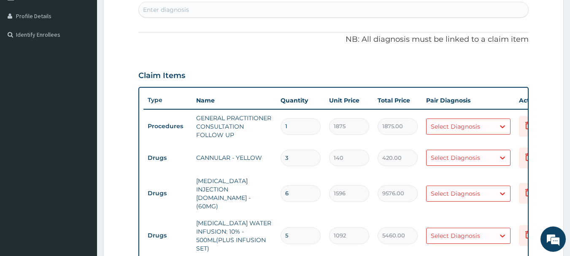
scroll to position [101, 0]
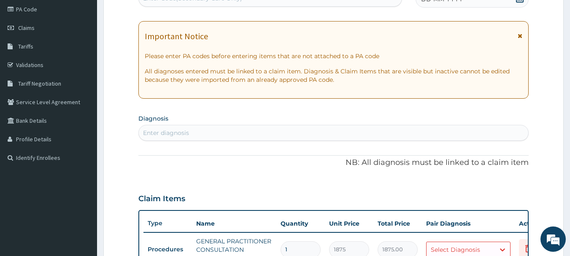
click at [172, 134] on div "Enter diagnosis" at bounding box center [166, 133] width 46 height 8
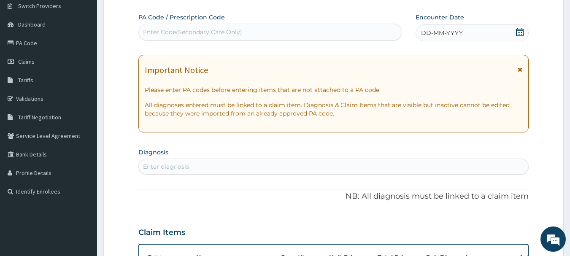
scroll to position [0, 0]
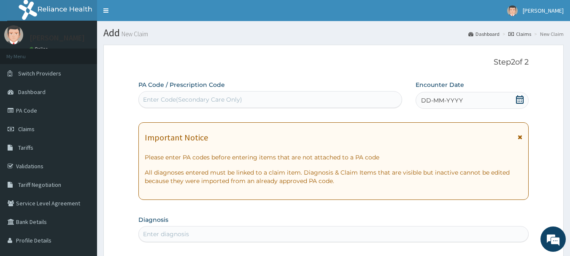
click at [176, 102] on div "Enter Code(Secondary Care Only)" at bounding box center [192, 99] width 99 height 8
paste input "PA/358569"
type input "PA/358569"
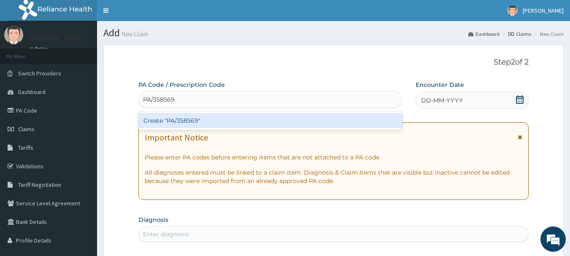
click at [192, 123] on div "Create "PA/358569"" at bounding box center [270, 120] width 264 height 15
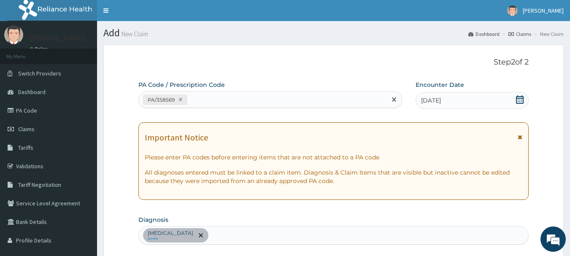
click at [216, 99] on div "PA/358569" at bounding box center [263, 100] width 248 height 14
paste input "PA/1CFF0F"
type input "PA/1CFF0F"
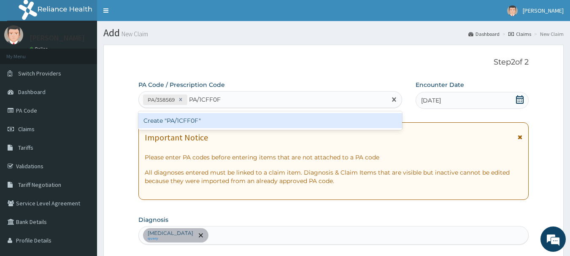
click at [223, 122] on div "Create "PA/1CFF0F"" at bounding box center [270, 120] width 264 height 15
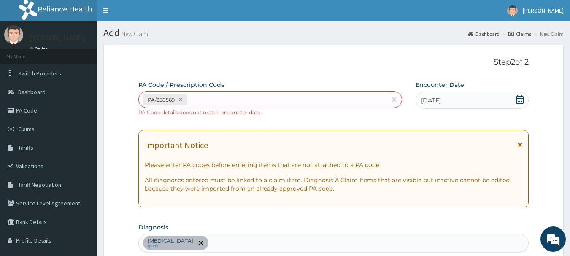
click at [182, 100] on icon at bounding box center [181, 100] width 6 height 6
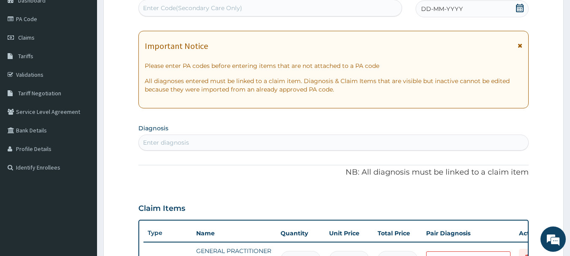
scroll to position [50, 0]
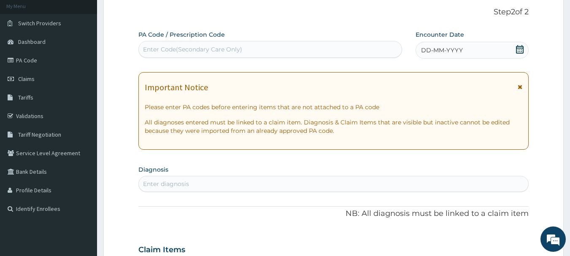
click at [165, 184] on div "Enter diagnosis" at bounding box center [166, 184] width 46 height 8
click at [169, 49] on div "Enter Code(Secondary Care Only)" at bounding box center [192, 49] width 99 height 8
paste input "PA/1CFF0F"
type input "PA/1CFF0F"
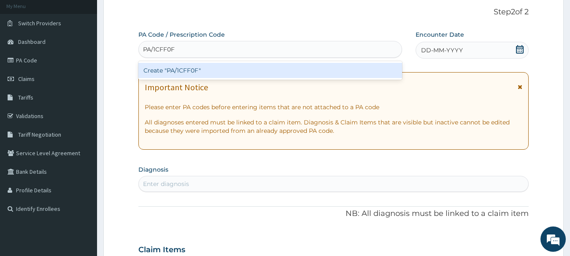
click at [214, 74] on div "Create "PA/1CFF0F"" at bounding box center [270, 70] width 264 height 15
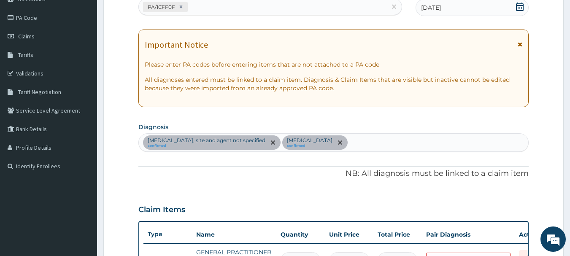
scroll to position [79, 0]
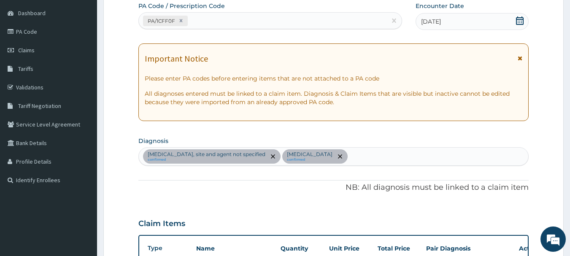
click at [195, 21] on div "PA/1CFF0F" at bounding box center [263, 21] width 248 height 14
paste input "PA/BB2317"
type input "PA/BB2317"
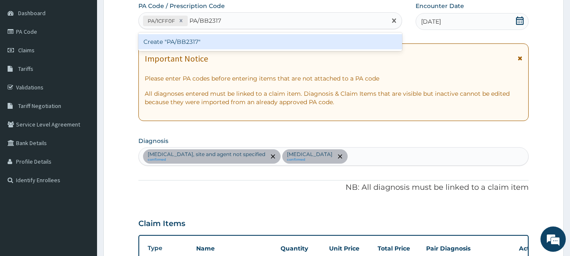
click at [217, 45] on div "Create "PA/BB2317"" at bounding box center [270, 41] width 264 height 15
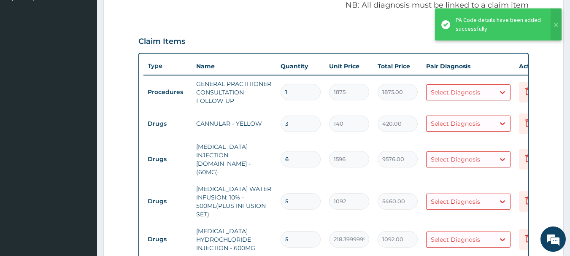
scroll to position [250, 0]
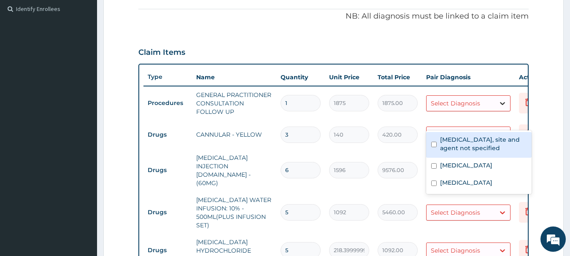
click at [499, 108] on icon at bounding box center [502, 103] width 8 height 8
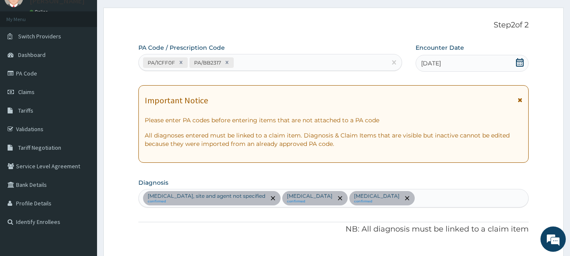
scroll to position [0, 0]
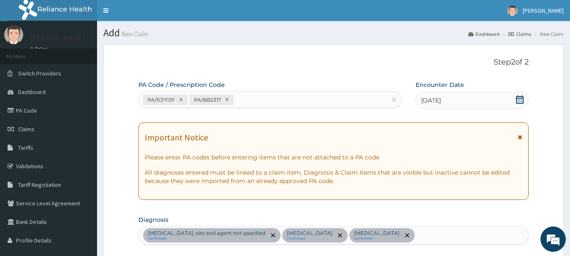
drag, startPoint x: 225, startPoint y: 100, endPoint x: 215, endPoint y: 95, distance: 11.5
click at [225, 99] on icon at bounding box center [227, 100] width 6 height 6
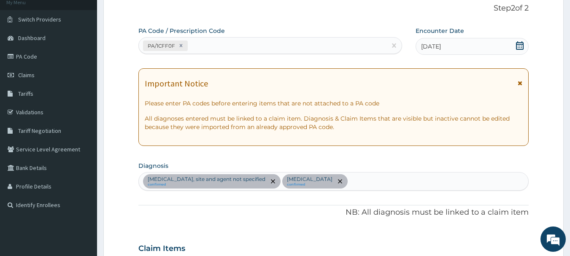
scroll to position [37, 0]
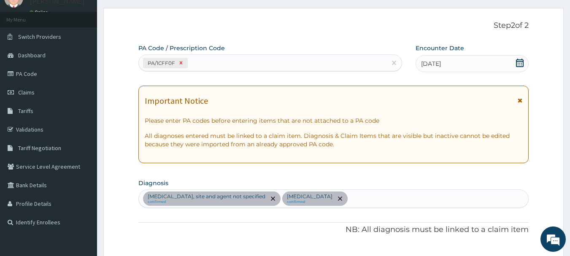
click at [178, 63] on icon at bounding box center [181, 63] width 6 height 6
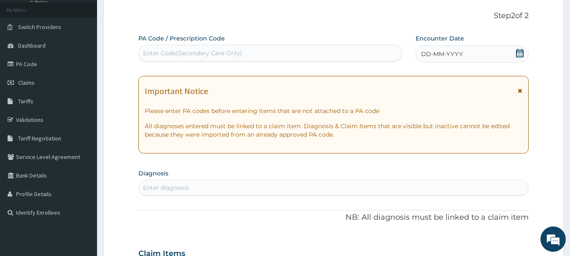
scroll to position [0, 0]
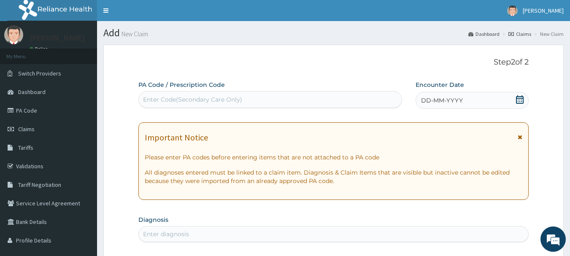
click at [200, 97] on div "Enter Code(Secondary Care Only)" at bounding box center [192, 99] width 99 height 8
paste input "PA/28FE6A"
type input "PA/28FE6A"
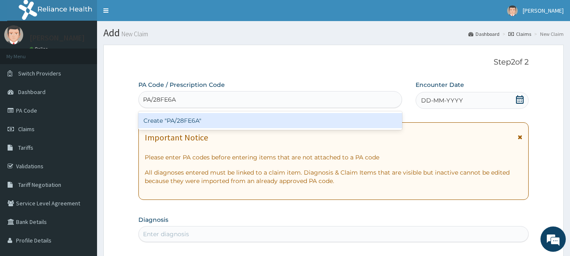
click at [192, 119] on div "Create "PA/28FE6A"" at bounding box center [270, 120] width 264 height 15
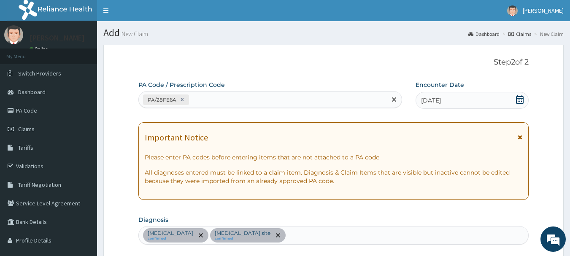
click at [216, 98] on div "PA/28FE6A" at bounding box center [263, 100] width 248 height 14
paste input "PA/E4A087"
type input "PA/E4A087"
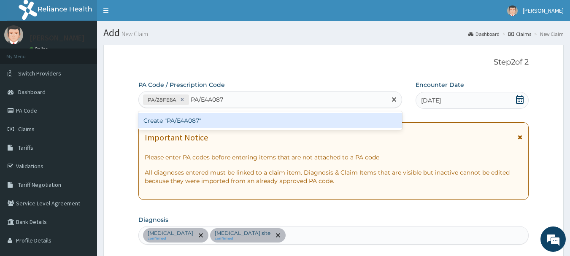
click at [208, 121] on div "Create "PA/E4A087"" at bounding box center [270, 120] width 264 height 15
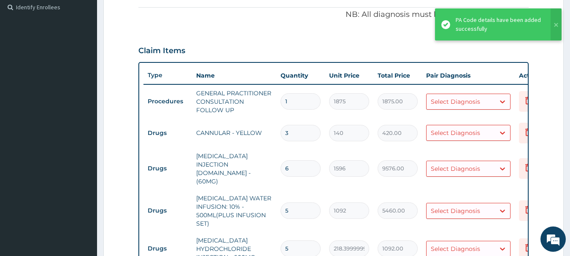
scroll to position [250, 0]
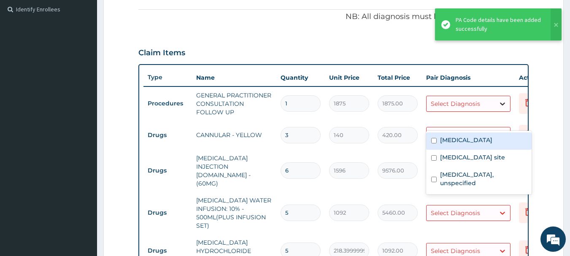
click at [499, 108] on icon at bounding box center [502, 104] width 8 height 8
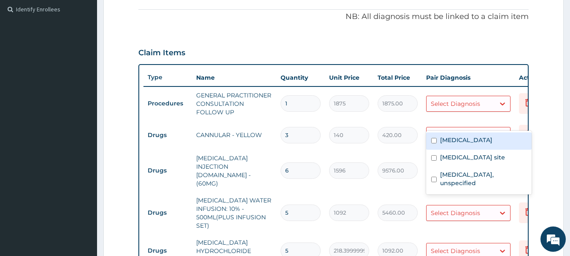
click at [462, 144] on label "[MEDICAL_DATA]" at bounding box center [466, 140] width 52 height 8
checkbox input "true"
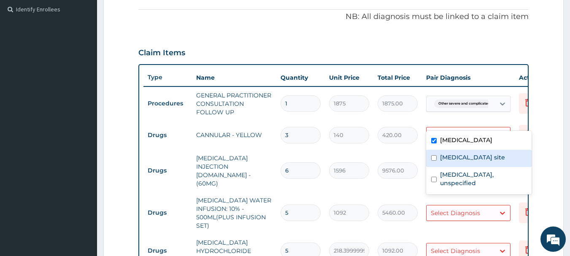
drag, startPoint x: 454, startPoint y: 173, endPoint x: 454, endPoint y: 169, distance: 4.2
click at [454, 162] on label "[MEDICAL_DATA] site" at bounding box center [472, 157] width 65 height 8
checkbox input "true"
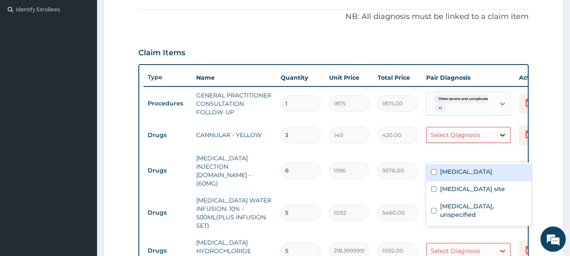
click at [502, 137] on icon at bounding box center [502, 135] width 5 height 3
click at [484, 171] on label "[MEDICAL_DATA]" at bounding box center [466, 172] width 52 height 8
checkbox input "true"
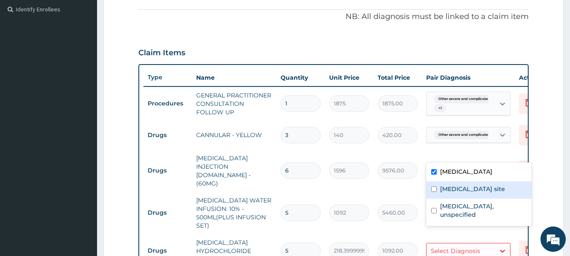
drag, startPoint x: 469, startPoint y: 207, endPoint x: 467, endPoint y: 203, distance: 4.7
click at [468, 193] on label "[MEDICAL_DATA] site" at bounding box center [472, 189] width 65 height 8
checkbox input "true"
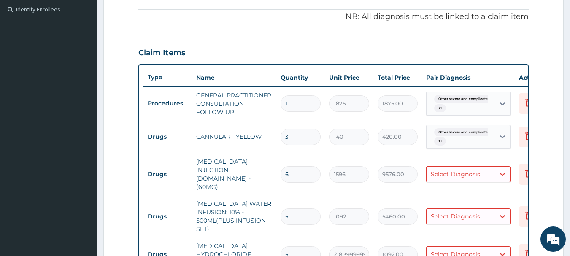
click at [392, 154] on tr "Drugs CANNULAR - YELLOW 3 140 420.00 Other severe and complicated P... + 1 Dele…" at bounding box center [350, 137] width 414 height 33
click at [474, 178] on div "Select Diagnosis" at bounding box center [455, 174] width 49 height 8
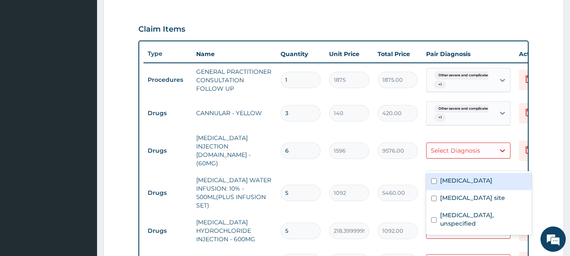
scroll to position [292, 0]
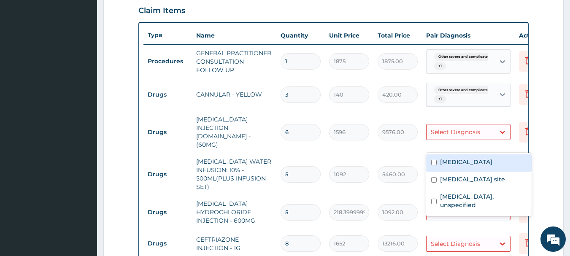
drag, startPoint x: 461, startPoint y: 175, endPoint x: 454, endPoint y: 172, distance: 7.6
click at [460, 166] on label "[MEDICAL_DATA]" at bounding box center [466, 162] width 52 height 8
checkbox input "true"
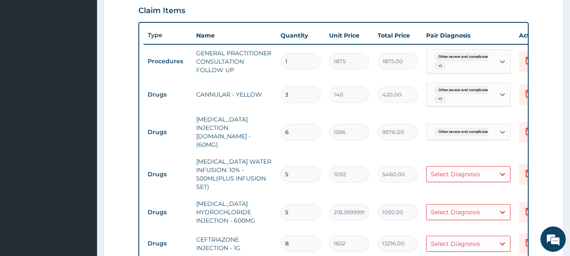
click at [403, 161] on tr "Drugs DEXTROSE WATER INFUSION: 10% - 500ML(PLUS INFUSION SET) 5 1092 5460.00 Se…" at bounding box center [350, 174] width 414 height 42
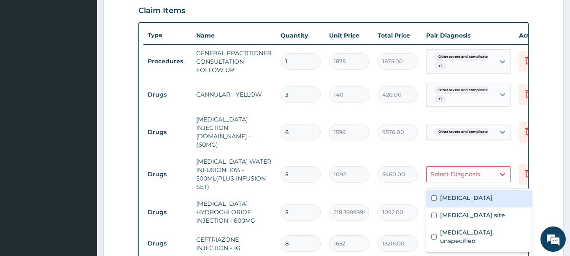
click at [481, 175] on div "Select Diagnosis" at bounding box center [461, 175] width 68 height 14
click at [452, 202] on label "[MEDICAL_DATA]" at bounding box center [466, 198] width 52 height 8
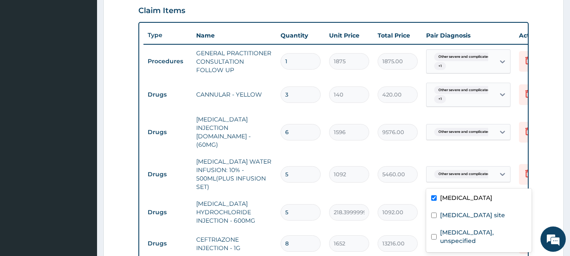
checkbox input "true"
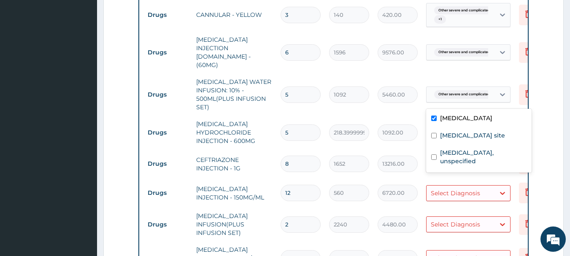
scroll to position [376, 0]
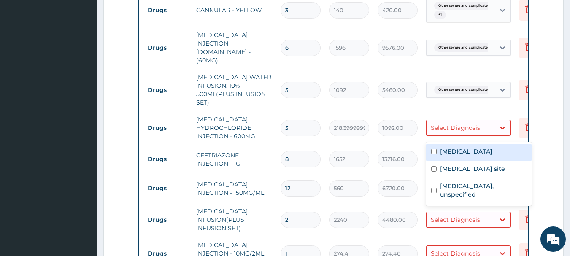
click at [462, 130] on div "Select Diagnosis" at bounding box center [455, 128] width 49 height 8
click at [439, 161] on div "[MEDICAL_DATA]" at bounding box center [478, 152] width 105 height 17
checkbox input "true"
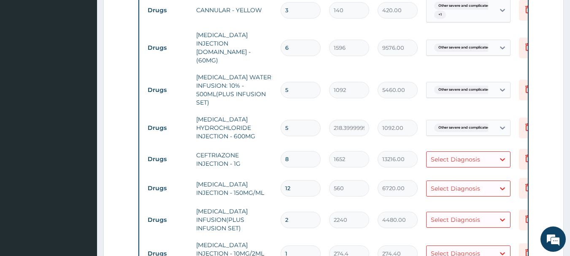
drag, startPoint x: 382, startPoint y: 146, endPoint x: 389, endPoint y: 146, distance: 7.2
click at [385, 145] on tr "Drugs QUININE HYDROCHLORIDE INJECTION - 600MG 5 218.39999999999998 1092.00 Othe…" at bounding box center [350, 128] width 414 height 34
click at [457, 163] on div "Select Diagnosis" at bounding box center [455, 159] width 49 height 8
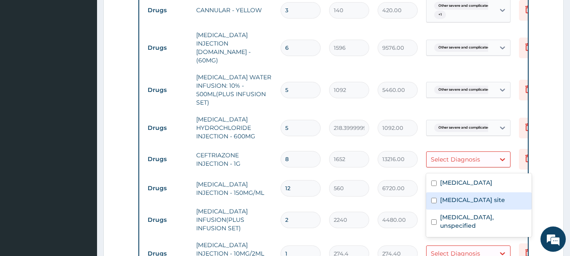
drag, startPoint x: 462, startPoint y: 219, endPoint x: 422, endPoint y: 201, distance: 44.2
click at [461, 204] on label "[MEDICAL_DATA] site" at bounding box center [472, 200] width 65 height 8
checkbox input "true"
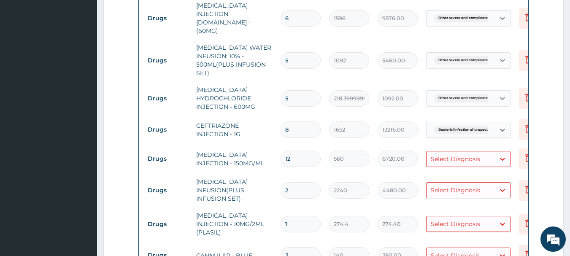
scroll to position [419, 0]
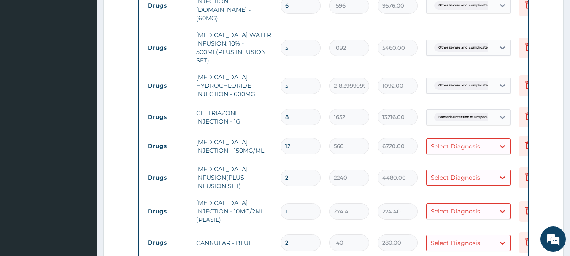
click at [460, 146] on div "Select Diagnosis" at bounding box center [455, 146] width 49 height 8
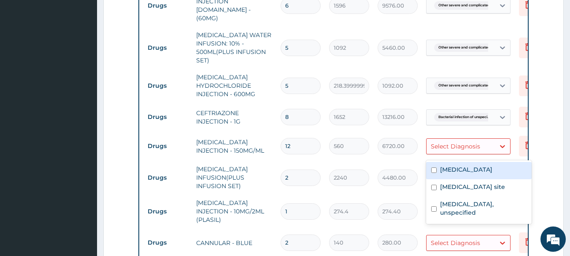
click at [455, 174] on label "[MEDICAL_DATA]" at bounding box center [466, 169] width 52 height 8
checkbox input "true"
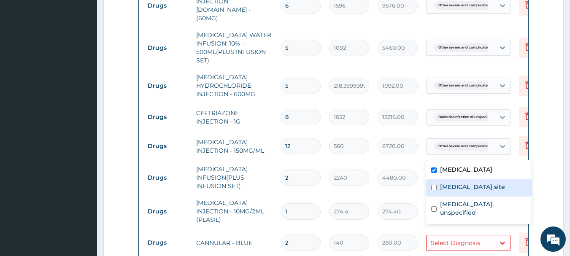
click at [457, 191] on label "[MEDICAL_DATA] site" at bounding box center [472, 187] width 65 height 8
checkbox input "true"
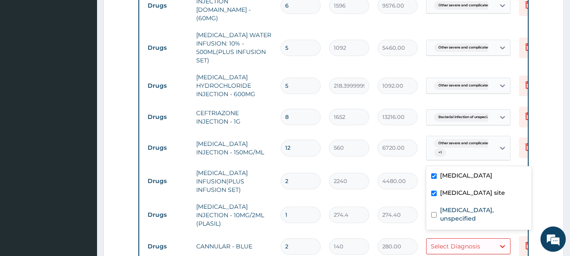
click at [408, 169] on tr "Drugs LEVOFLOXACIN INFUSION(PLUS INFUSION SET) 2 2240 4480.00 Select Diagnosis …" at bounding box center [350, 182] width 414 height 34
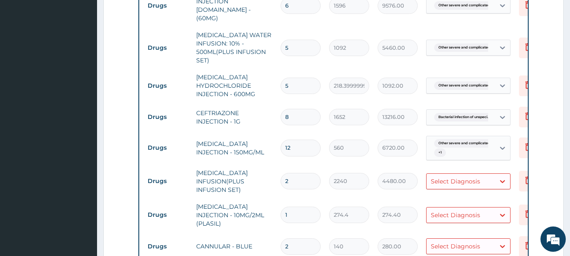
click at [475, 183] on div "Select Diagnosis" at bounding box center [455, 181] width 49 height 8
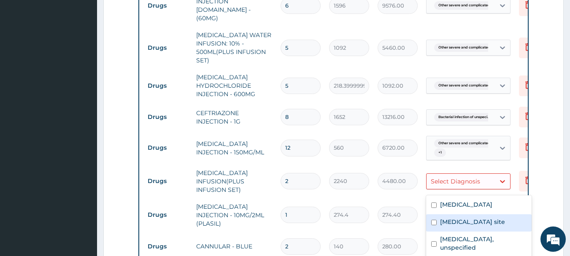
drag, startPoint x: 453, startPoint y: 241, endPoint x: 452, endPoint y: 229, distance: 11.8
click at [453, 226] on label "[MEDICAL_DATA] site" at bounding box center [472, 222] width 65 height 8
checkbox input "true"
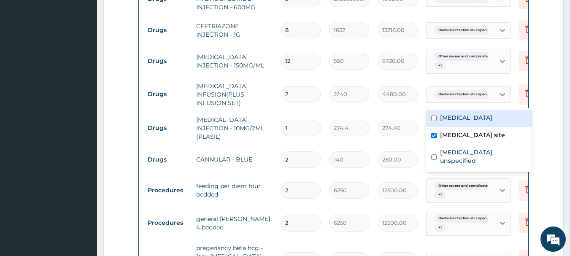
scroll to position [545, 0]
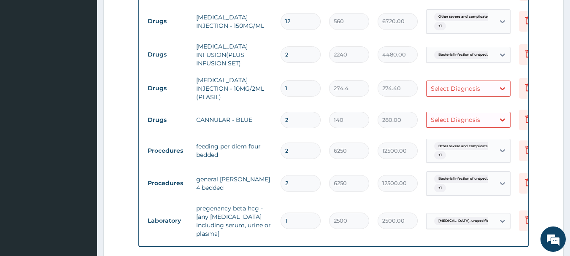
click at [399, 113] on td "280.00" at bounding box center [397, 120] width 49 height 25
click at [468, 90] on div "Select Diagnosis" at bounding box center [455, 88] width 49 height 8
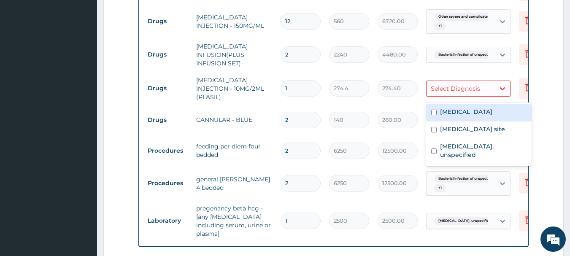
click at [465, 111] on label "[MEDICAL_DATA]" at bounding box center [466, 112] width 52 height 8
checkbox input "true"
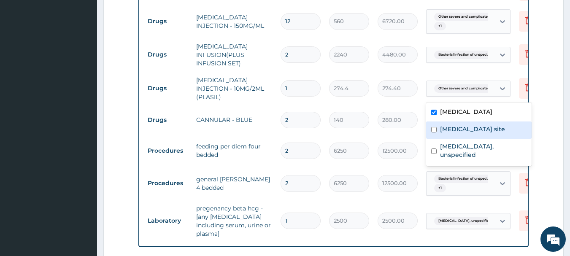
click at [468, 133] on label "[MEDICAL_DATA] site" at bounding box center [472, 129] width 65 height 8
checkbox input "true"
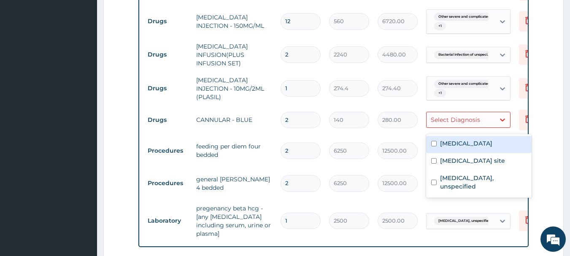
click at [465, 120] on div "Select Diagnosis" at bounding box center [455, 120] width 49 height 8
click at [473, 145] on label "[MEDICAL_DATA]" at bounding box center [466, 143] width 52 height 8
checkbox input "true"
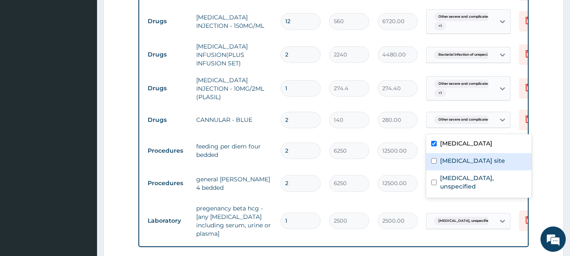
drag, startPoint x: 466, startPoint y: 180, endPoint x: 436, endPoint y: 169, distance: 32.2
click at [466, 165] on label "[MEDICAL_DATA] site" at bounding box center [472, 161] width 65 height 8
checkbox input "true"
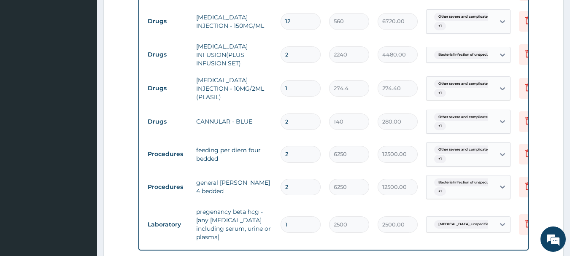
click at [417, 162] on div "12500.00" at bounding box center [398, 154] width 40 height 16
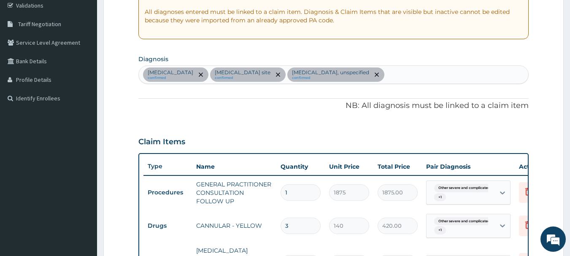
scroll to position [169, 0]
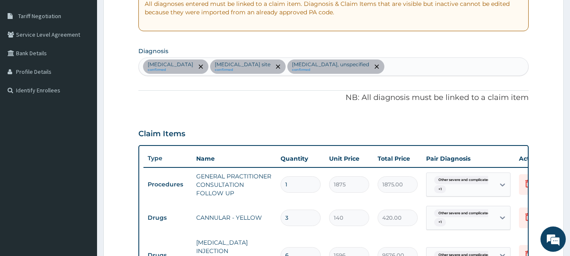
click at [255, 76] on div "Other severe and complicated Plasmodium falciparum malaria confirmed Bacterial …" at bounding box center [334, 67] width 390 height 18
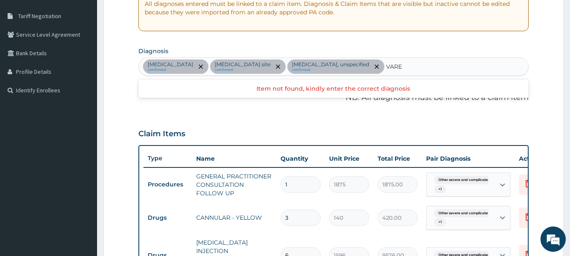
type input "VARE"
type input "CHICKEN"
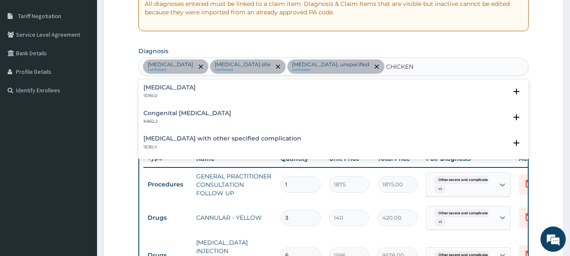
click at [196, 99] on div "Varicella without complication 1E90.0" at bounding box center [169, 91] width 52 height 15
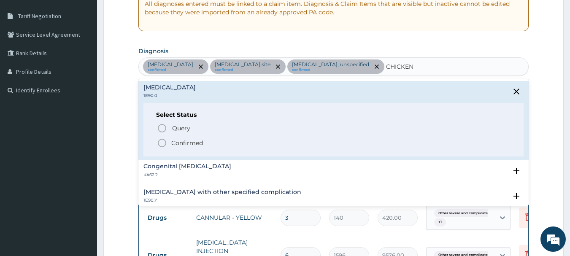
drag, startPoint x: 203, startPoint y: 157, endPoint x: 204, endPoint y: 148, distance: 9.4
click at [203, 147] on p "Confirmed" at bounding box center [187, 143] width 32 height 8
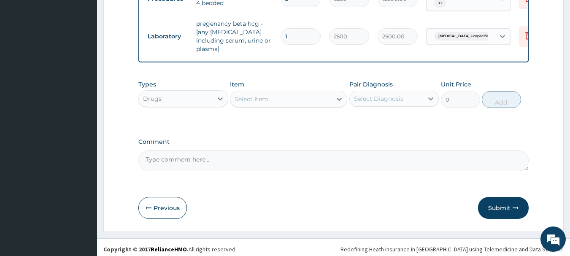
scroll to position [738, 0]
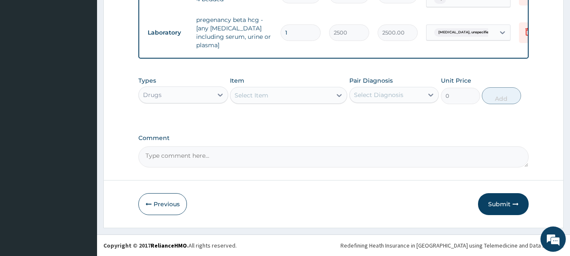
click at [279, 94] on div "Select Item" at bounding box center [280, 96] width 101 height 14
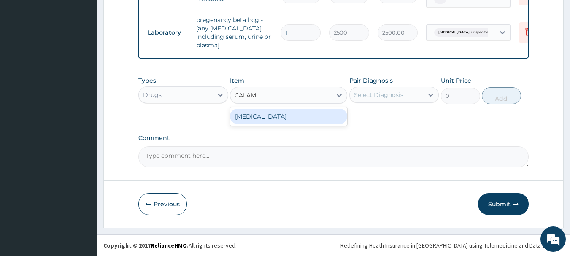
click at [287, 116] on div "CALAMINE LOTION" at bounding box center [288, 116] width 117 height 15
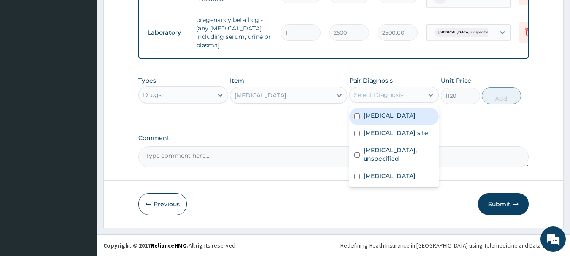
drag, startPoint x: 410, startPoint y: 93, endPoint x: 402, endPoint y: 94, distance: 8.5
click at [409, 93] on div "Select Diagnosis" at bounding box center [387, 95] width 74 height 14
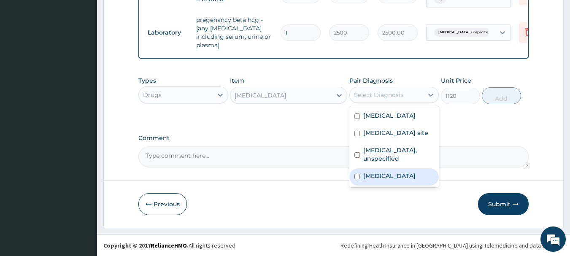
drag, startPoint x: 381, startPoint y: 212, endPoint x: 377, endPoint y: 189, distance: 23.2
click at [381, 180] on label "Varicella without complication" at bounding box center [389, 176] width 52 height 8
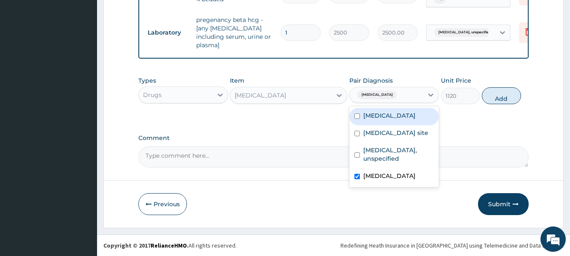
click at [503, 96] on button "Add" at bounding box center [501, 95] width 39 height 17
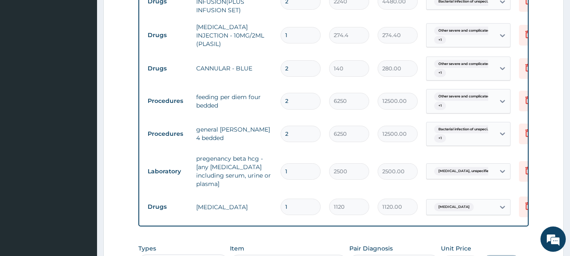
scroll to position [767, 0]
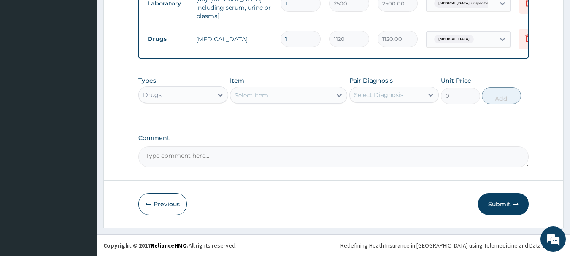
click at [510, 202] on button "Submit" at bounding box center [503, 204] width 51 height 22
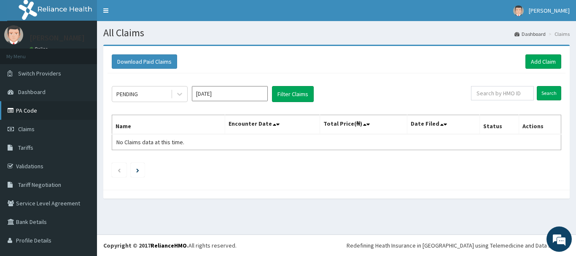
click at [29, 107] on link "PA Code" at bounding box center [48, 110] width 97 height 19
click at [526, 61] on link "Add Claim" at bounding box center [544, 61] width 36 height 14
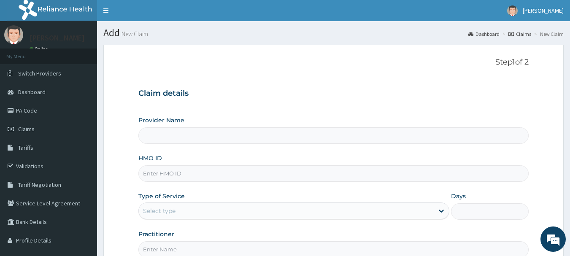
click at [184, 175] on input "HMO ID" at bounding box center [333, 173] width 391 height 16
type input "MEC HEALTH FAMILY HOSPITAL"
type input "PGC/10195/A"
click at [284, 189] on div "Provider Name MEC HEALTH FAMILY HOSPITAL HMO ID PGC/10195/A Type of Service Sel…" at bounding box center [333, 187] width 391 height 142
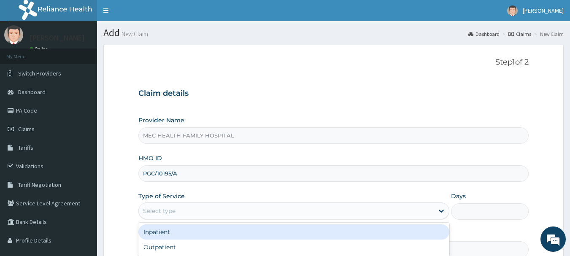
click at [214, 209] on div "Select type" at bounding box center [286, 211] width 295 height 14
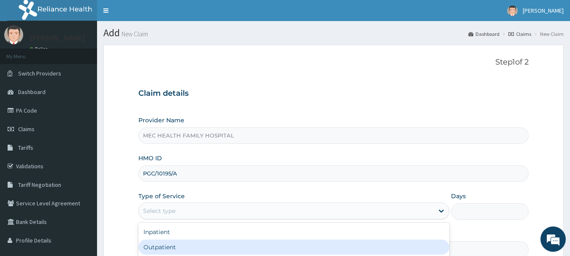
drag, startPoint x: 178, startPoint y: 253, endPoint x: 181, endPoint y: 246, distance: 7.2
click at [180, 249] on div "Outpatient" at bounding box center [293, 247] width 311 height 15
type input "1"
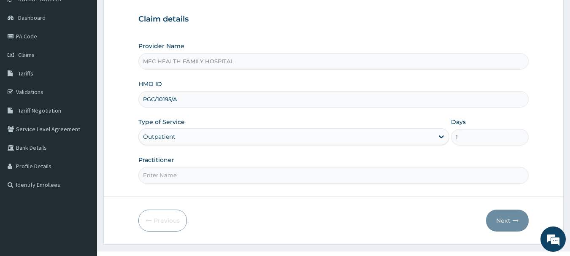
scroll to position [84, 0]
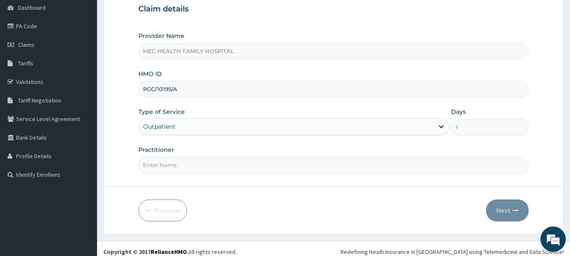
click at [213, 167] on input "Practitioner" at bounding box center [333, 165] width 391 height 16
type input "DR.AKINYELE"
click at [498, 204] on button "Next" at bounding box center [507, 211] width 43 height 22
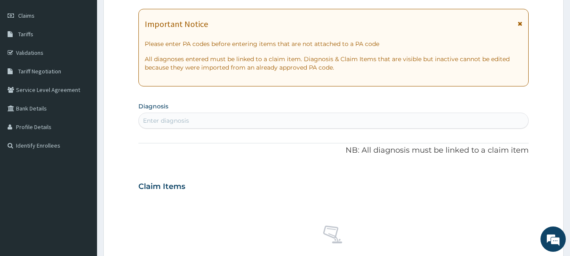
scroll to position [127, 0]
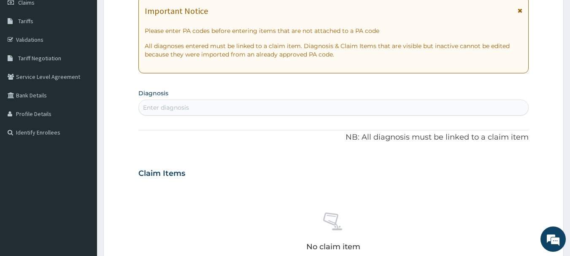
click at [260, 110] on div "Enter diagnosis" at bounding box center [334, 108] width 390 height 14
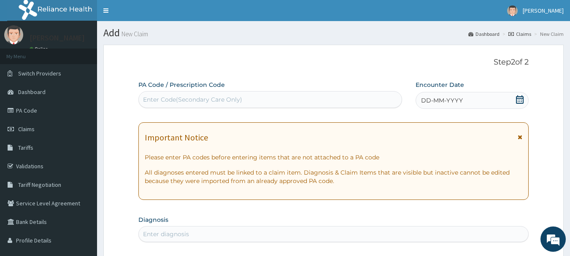
click at [189, 94] on div "Enter Code(Secondary Care Only)" at bounding box center [270, 100] width 263 height 14
paste input "PA/358569"
type input "PA/358569"
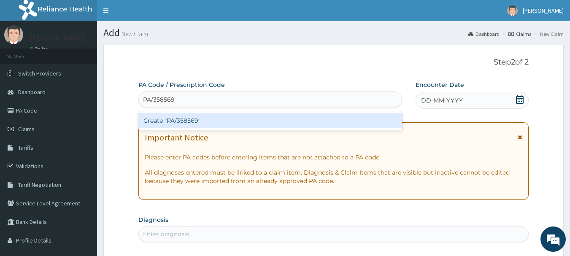
click at [189, 122] on div "Create "PA/358569"" at bounding box center [270, 120] width 264 height 15
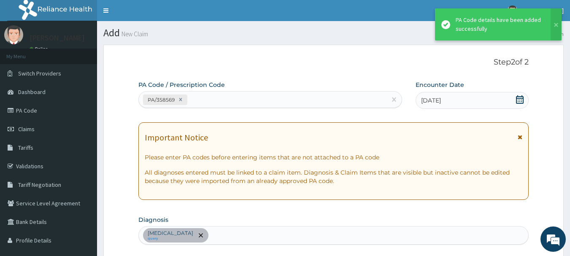
scroll to position [252, 0]
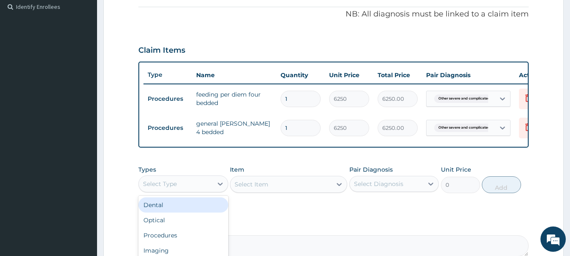
click at [213, 188] on div "Select Type" at bounding box center [183, 184] width 90 height 17
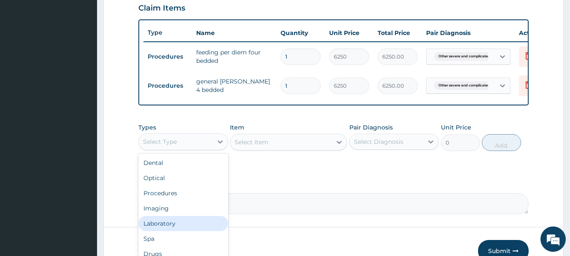
click at [173, 229] on div "Laboratory" at bounding box center [183, 223] width 90 height 15
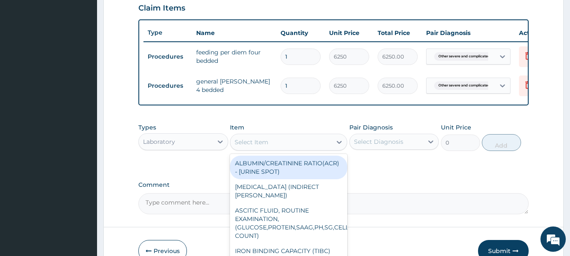
click at [293, 149] on div "Select Item" at bounding box center [280, 142] width 101 height 14
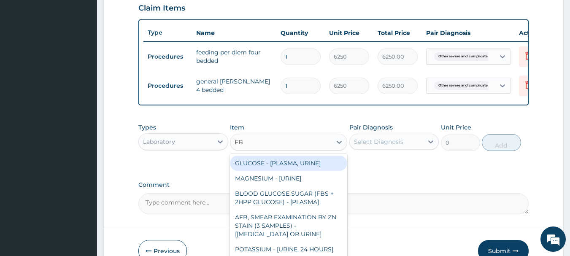
type input "FBC"
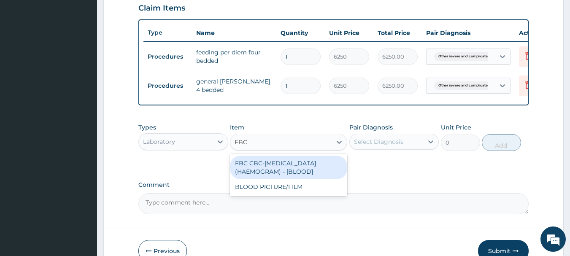
click at [288, 173] on div "FBC CBC-COMPLETE BLOOD COUNT (HAEMOGRAM) - [BLOOD]" at bounding box center [288, 168] width 117 height 24
type input "5000"
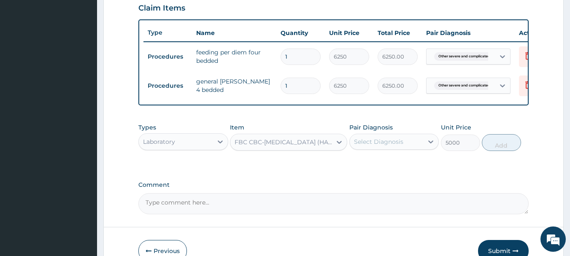
click at [376, 146] on div "Select Diagnosis" at bounding box center [378, 142] width 49 height 8
click at [385, 167] on label "Other severe and complicated Plasmodium falciparum malaria" at bounding box center [389, 162] width 52 height 8
drag, startPoint x: 371, startPoint y: 181, endPoint x: 351, endPoint y: 165, distance: 26.1
click at [371, 167] on label "Other severe and complicated Plasmodium falciparum malaria" at bounding box center [389, 162] width 52 height 8
checkbox input "false"
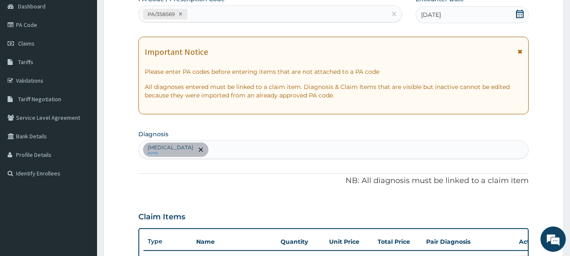
scroll to position [84, 0]
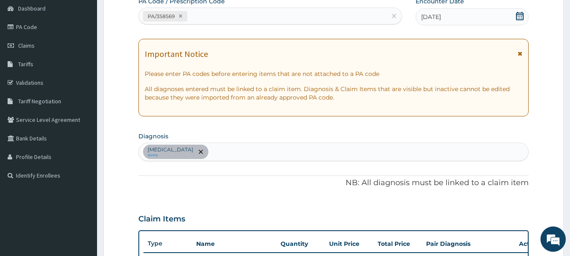
click at [346, 149] on div "Other severe and complicated Plasmodium falciparum malaria query" at bounding box center [334, 152] width 390 height 18
type input "BACTERIAL"
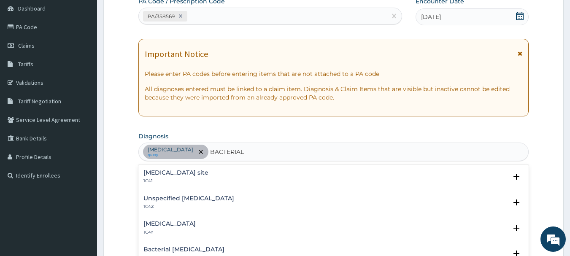
drag, startPoint x: 225, startPoint y: 174, endPoint x: 233, endPoint y: 162, distance: 14.8
click at [208, 173] on h4 "[MEDICAL_DATA] site" at bounding box center [175, 173] width 65 height 6
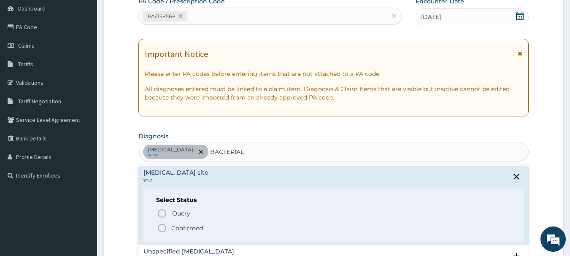
drag, startPoint x: 189, startPoint y: 229, endPoint x: 193, endPoint y: 223, distance: 7.0
click at [189, 229] on p "Confirmed" at bounding box center [187, 228] width 32 height 8
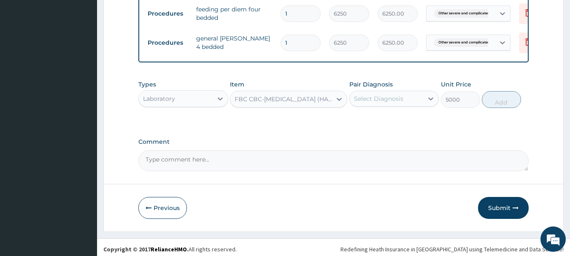
scroll to position [348, 0]
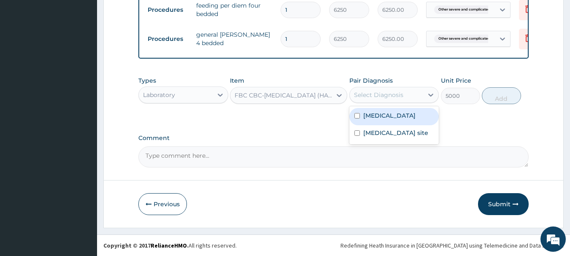
click at [394, 89] on div "Select Diagnosis" at bounding box center [387, 95] width 74 height 14
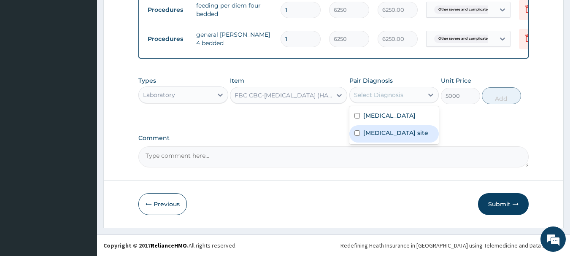
drag, startPoint x: 382, startPoint y: 165, endPoint x: 387, endPoint y: 154, distance: 12.1
click at [383, 137] on label "[MEDICAL_DATA] site" at bounding box center [395, 133] width 65 height 8
checkbox input "true"
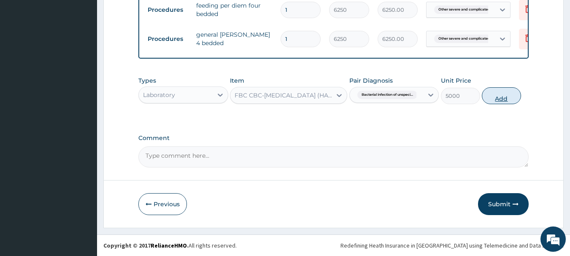
click at [500, 98] on button "Add" at bounding box center [501, 95] width 39 height 17
type input "0"
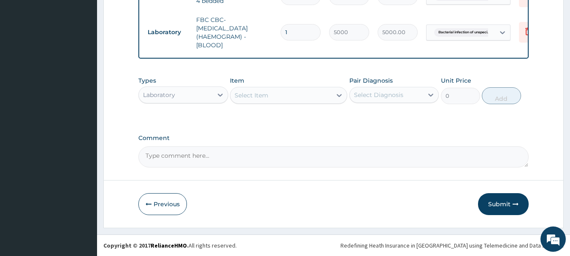
scroll to position [390, 0]
click at [503, 203] on button "Submit" at bounding box center [503, 204] width 51 height 22
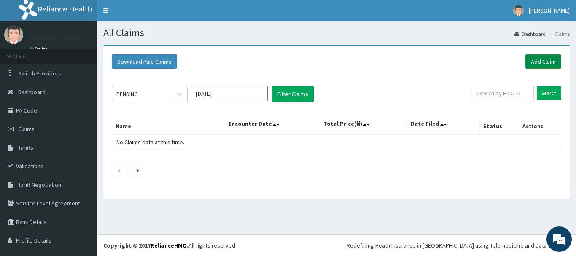
click at [533, 61] on link "Add Claim" at bounding box center [544, 61] width 36 height 14
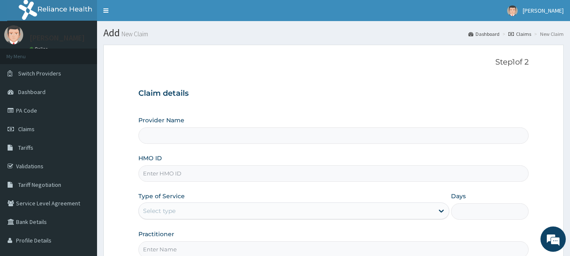
click at [224, 173] on input "HMO ID" at bounding box center [333, 173] width 391 height 16
type input "MEC HEALTH FAMILY HOSPITAL"
type input "PGC/10195/A"
drag, startPoint x: 426, startPoint y: 212, endPoint x: 414, endPoint y: 201, distance: 16.8
click at [426, 211] on div "Select type" at bounding box center [286, 211] width 295 height 14
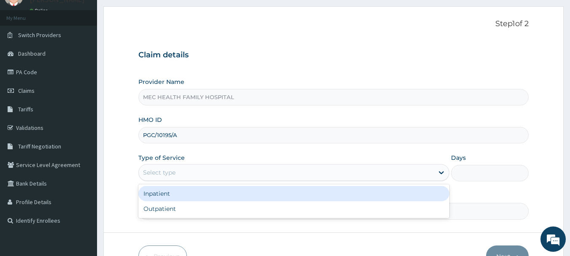
scroll to position [42, 0]
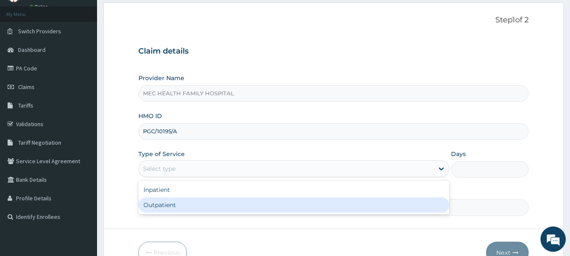
drag, startPoint x: 193, startPoint y: 207, endPoint x: 207, endPoint y: 195, distance: 18.3
click at [196, 205] on div "Outpatient" at bounding box center [293, 204] width 311 height 15
type input "1"
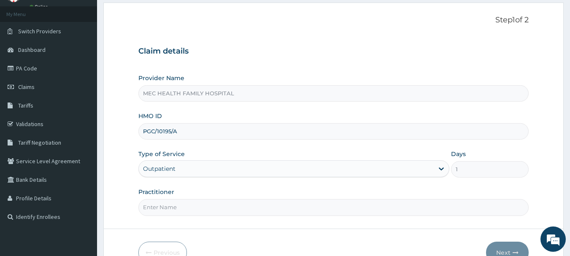
click at [402, 207] on input "Practitioner" at bounding box center [333, 207] width 391 height 16
type input "Dr. Chinaka"
click at [499, 255] on button "Next" at bounding box center [507, 253] width 43 height 22
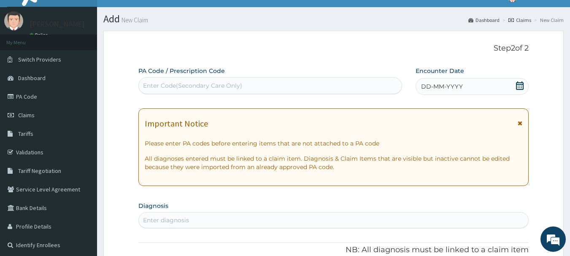
scroll to position [0, 0]
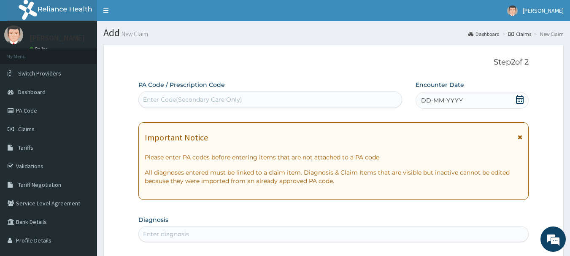
click at [343, 95] on div "Enter Code(Secondary Care Only)" at bounding box center [270, 100] width 263 height 14
paste input "PA/1CFF0F"
type input "PA/1CFF0F"
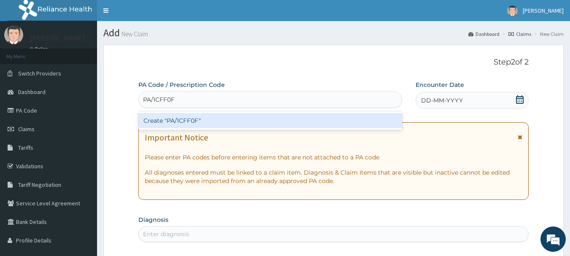
click at [233, 122] on div "Create "PA/1CFF0F"" at bounding box center [270, 120] width 264 height 15
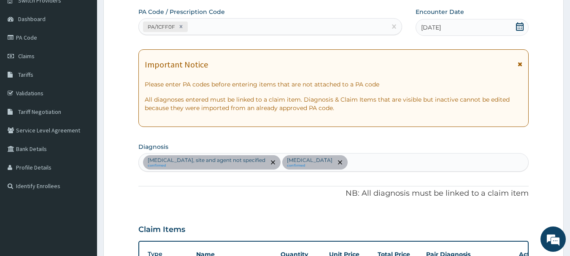
scroll to position [9, 0]
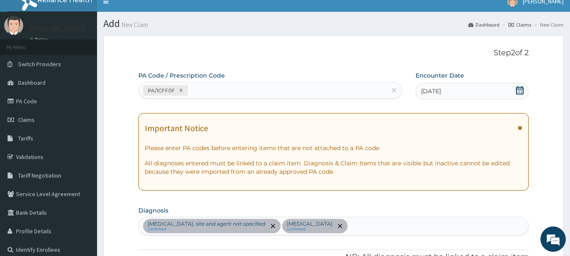
click at [243, 89] on div "PA/1CFF0F" at bounding box center [263, 91] width 248 height 14
paste input "PA/BB2317"
type input "PA/BB2317"
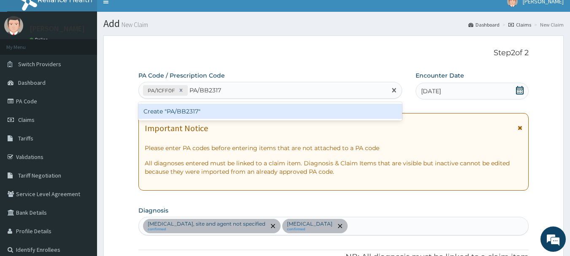
click at [213, 114] on div "Create "PA/BB2317"" at bounding box center [270, 111] width 264 height 15
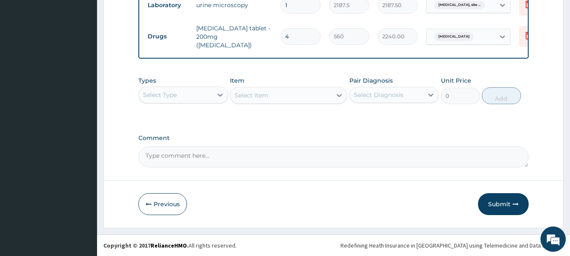
scroll to position [476, 0]
drag, startPoint x: 497, startPoint y: 217, endPoint x: 464, endPoint y: 195, distance: 39.8
click at [496, 215] on button "Submit" at bounding box center [503, 204] width 51 height 22
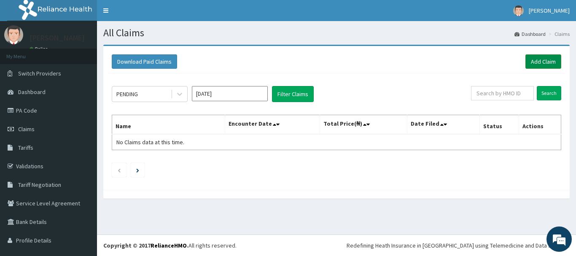
click at [535, 64] on link "Add Claim" at bounding box center [544, 61] width 36 height 14
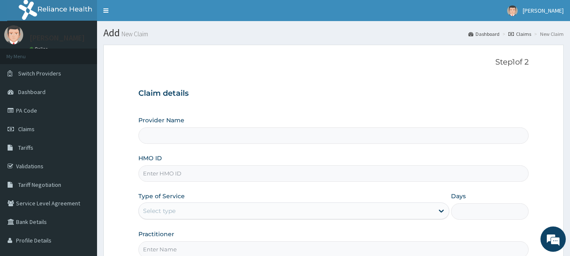
click at [222, 177] on input "HMO ID" at bounding box center [333, 173] width 391 height 16
type input "MEC HEALTH FAMILY HOSPITAL"
type input "PGC/10195/A"
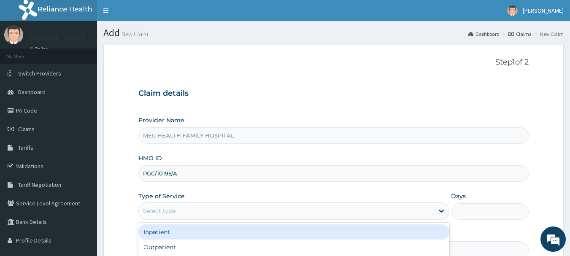
click at [274, 211] on div "Select type" at bounding box center [286, 211] width 295 height 14
click at [224, 231] on div "Inpatient" at bounding box center [293, 231] width 311 height 15
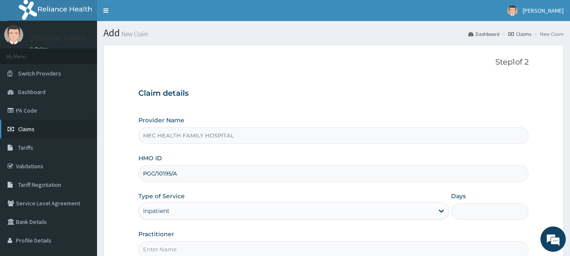
click at [31, 129] on span "Claims" at bounding box center [26, 129] width 16 height 8
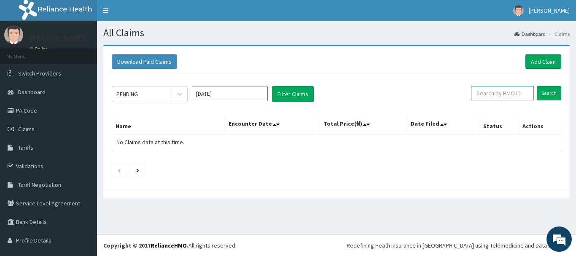
drag, startPoint x: 489, startPoint y: 88, endPoint x: 484, endPoint y: 88, distance: 5.1
click at [484, 89] on input "text" at bounding box center [502, 93] width 63 height 14
type input "PGC/10195"
click at [541, 94] on input "Search" at bounding box center [549, 93] width 24 height 14
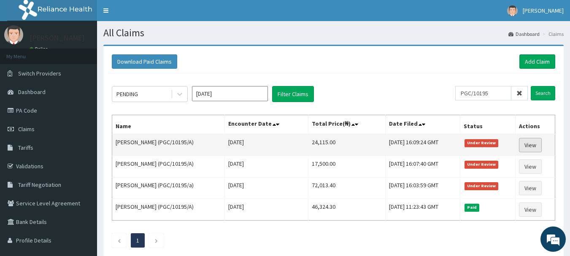
click at [532, 142] on link "View" at bounding box center [530, 145] width 23 height 14
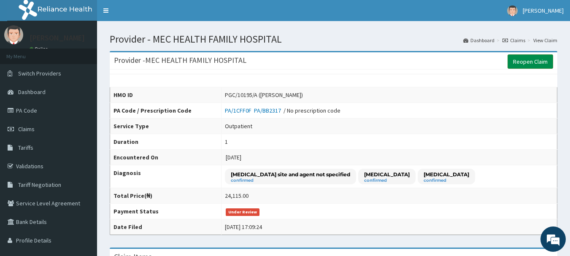
click at [528, 61] on link "Reopen Claim" at bounding box center [531, 61] width 46 height 14
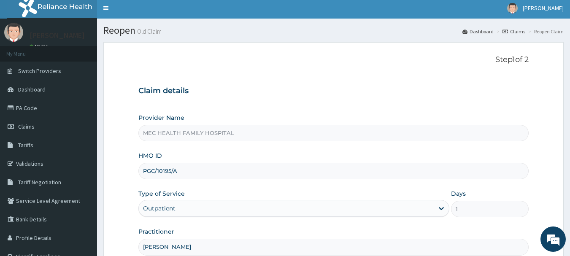
scroll to position [84, 0]
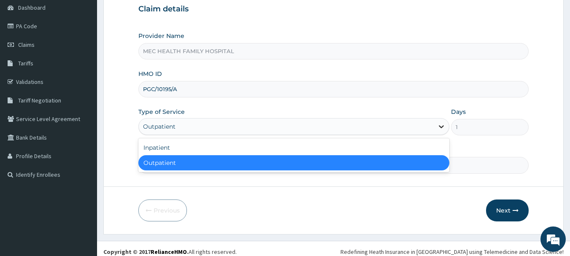
click at [435, 126] on div at bounding box center [441, 126] width 15 height 15
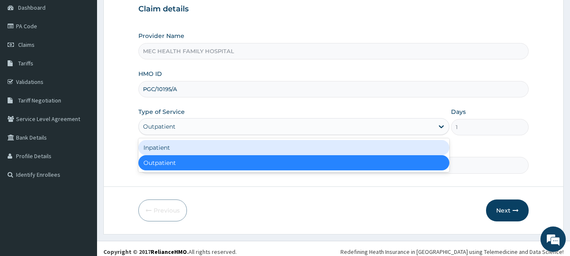
click at [238, 150] on div "Inpatient" at bounding box center [293, 147] width 311 height 15
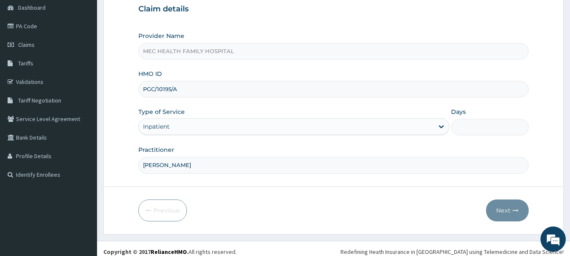
scroll to position [0, 0]
click at [471, 124] on input "Days" at bounding box center [490, 127] width 78 height 16
type input "4"
click at [505, 207] on button "Next" at bounding box center [507, 211] width 43 height 22
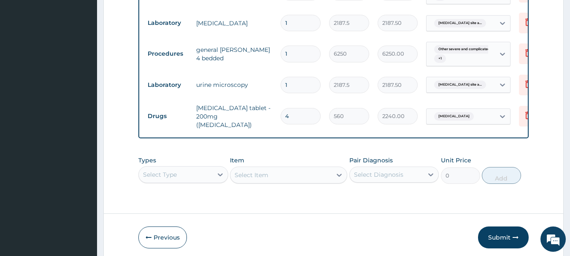
scroll to position [441, 0]
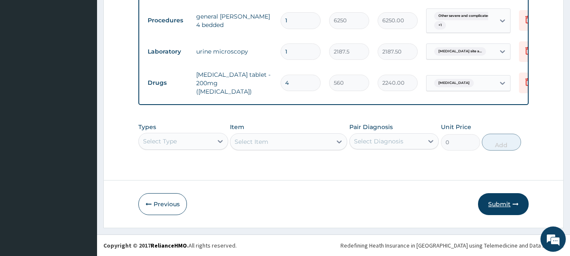
click at [501, 202] on button "Submit" at bounding box center [503, 204] width 51 height 22
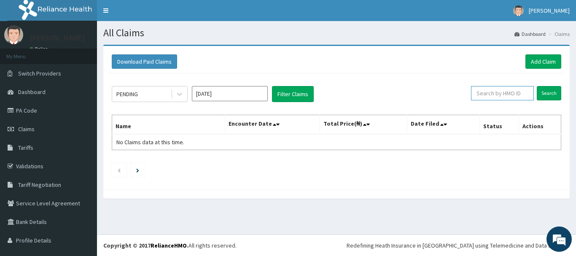
click at [520, 92] on input "text" at bounding box center [502, 93] width 63 height 14
type input "PGC/10195/A"
click at [543, 92] on input "Search" at bounding box center [549, 93] width 24 height 14
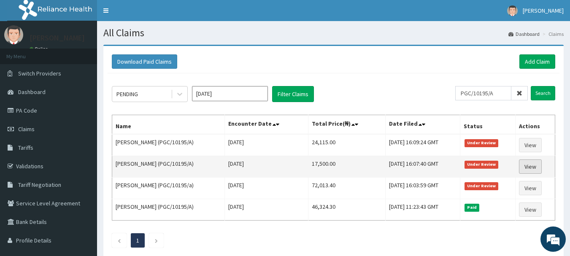
click at [527, 165] on link "View" at bounding box center [530, 167] width 23 height 14
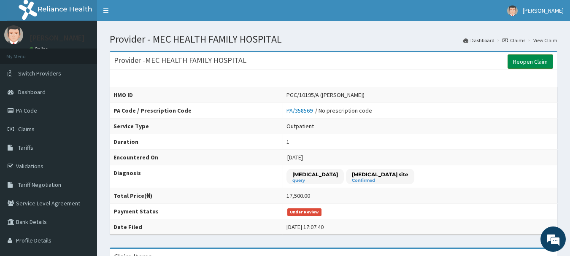
click at [524, 62] on link "Reopen Claim" at bounding box center [531, 61] width 46 height 14
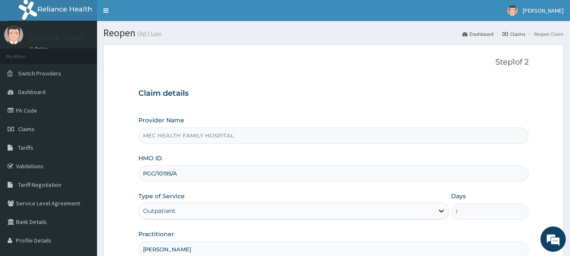
click at [432, 210] on div "Outpatient" at bounding box center [286, 211] width 295 height 14
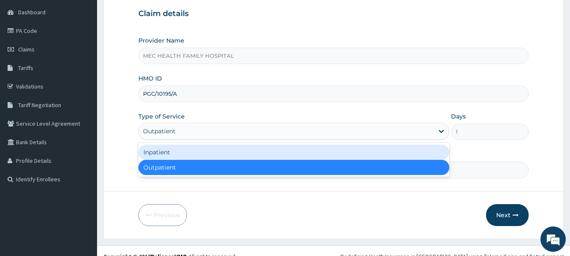
scroll to position [91, 0]
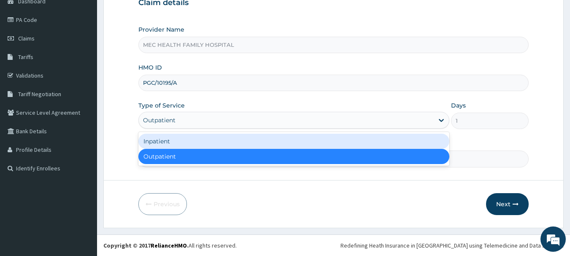
click at [299, 140] on div "Inpatient" at bounding box center [293, 141] width 311 height 15
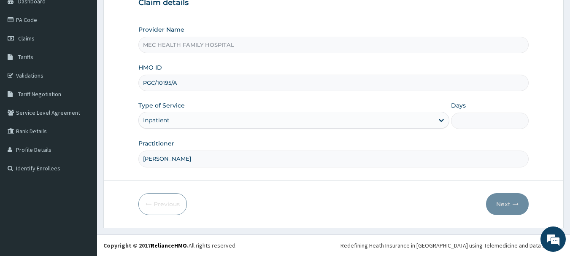
click at [465, 123] on input "Days" at bounding box center [490, 121] width 78 height 16
type input "4"
click at [501, 205] on button "Next" at bounding box center [507, 204] width 43 height 22
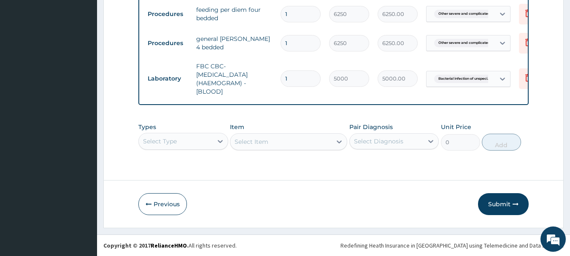
scroll to position [343, 0]
click at [508, 205] on button "Submit" at bounding box center [503, 204] width 51 height 22
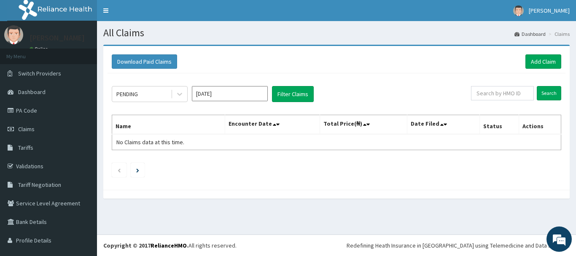
click at [476, 94] on div "PENDING Oct 2025 Filter Claims Search Name Encounter Date Total Price(₦) Date F…" at bounding box center [337, 129] width 458 height 112
click at [473, 93] on input "text" at bounding box center [502, 93] width 63 height 14
type input "PGC/10195/A"
click at [542, 93] on input "Search" at bounding box center [549, 93] width 24 height 14
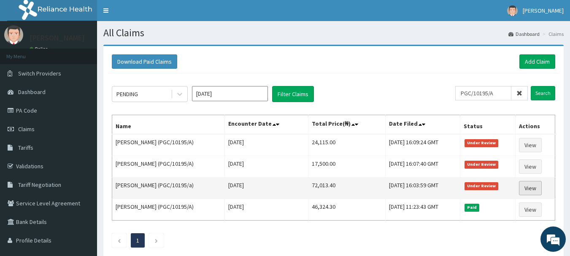
drag, startPoint x: 531, startPoint y: 189, endPoint x: 529, endPoint y: 184, distance: 5.3
click at [531, 187] on link "View" at bounding box center [530, 188] width 23 height 14
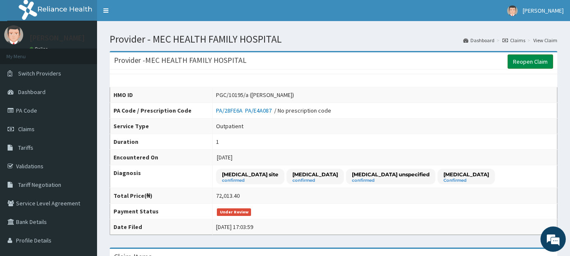
click at [527, 62] on link "Reopen Claim" at bounding box center [531, 61] width 46 height 14
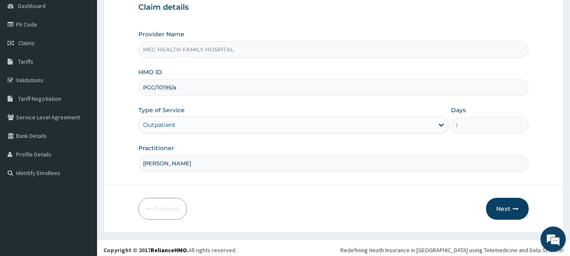
scroll to position [91, 0]
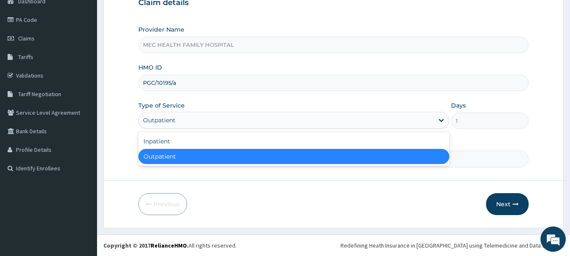
drag, startPoint x: 437, startPoint y: 115, endPoint x: 414, endPoint y: 117, distance: 22.9
click at [436, 115] on div at bounding box center [441, 120] width 15 height 15
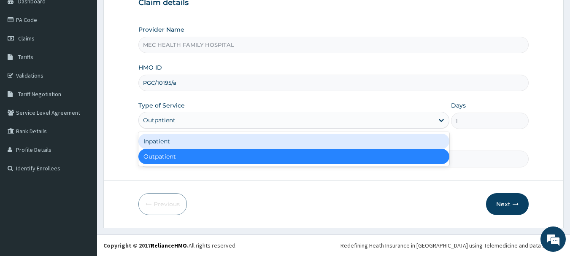
drag, startPoint x: 156, startPoint y: 144, endPoint x: 160, endPoint y: 140, distance: 5.7
click at [160, 141] on div "Inpatient" at bounding box center [293, 141] width 311 height 15
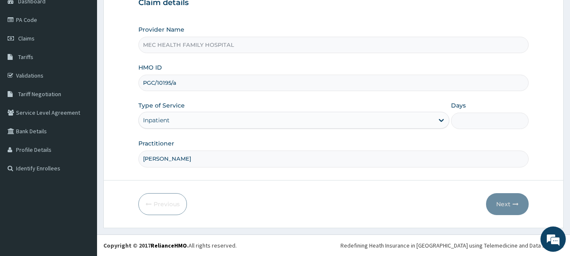
click at [463, 121] on input "Days" at bounding box center [490, 121] width 78 height 16
type input "4"
click at [498, 205] on button "Next" at bounding box center [507, 204] width 43 height 22
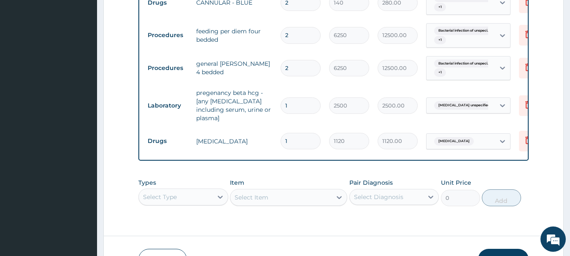
scroll to position [721, 0]
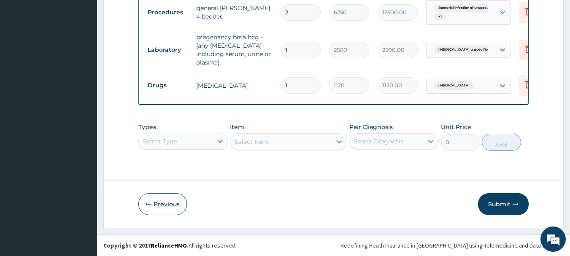
click at [169, 203] on button "Previous" at bounding box center [162, 204] width 49 height 22
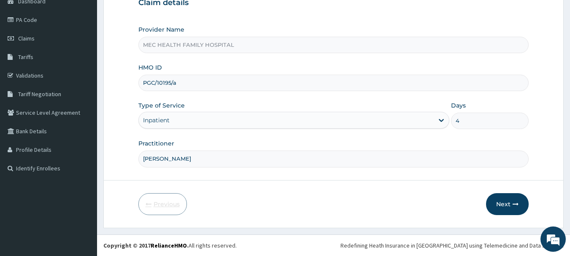
scroll to position [91, 0]
drag, startPoint x: 188, startPoint y: 158, endPoint x: 145, endPoint y: 151, distance: 43.1
click at [135, 154] on form "Step 1 of 2 Claim details Provider Name MEC HEALTH FAMILY HOSPITAL HMO ID PGC/1…" at bounding box center [333, 91] width 460 height 274
type input "Dr. Chinaka"
click at [504, 205] on button "Next" at bounding box center [507, 204] width 43 height 22
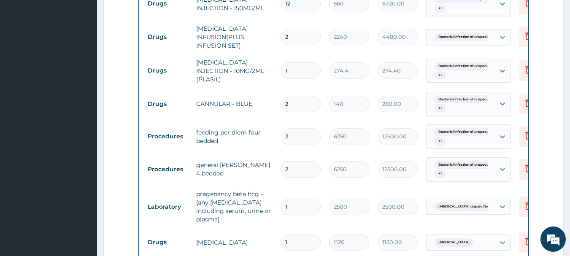
scroll to position [721, 0]
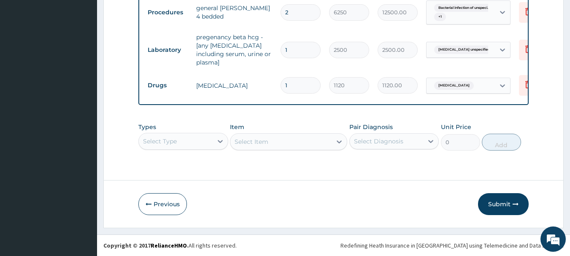
click at [504, 205] on button "Submit" at bounding box center [503, 204] width 51 height 22
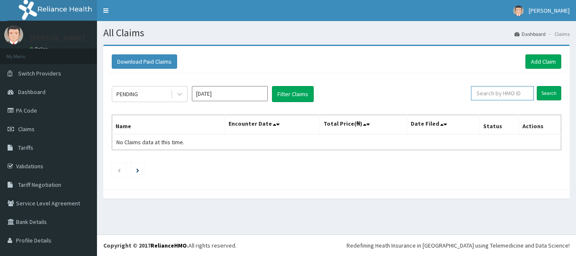
click at [492, 95] on input "text" at bounding box center [502, 93] width 63 height 14
type input "PGC/10195/A"
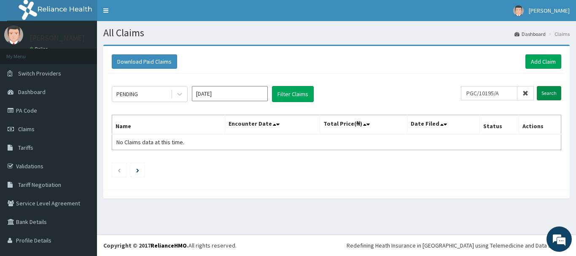
click at [545, 91] on input "Search" at bounding box center [549, 93] width 24 height 14
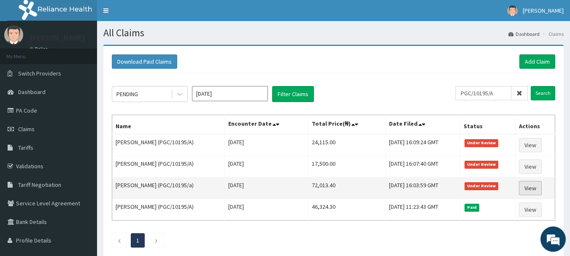
click at [528, 185] on link "View" at bounding box center [530, 188] width 23 height 14
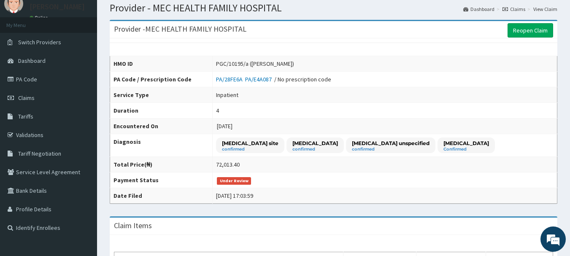
scroll to position [7, 0]
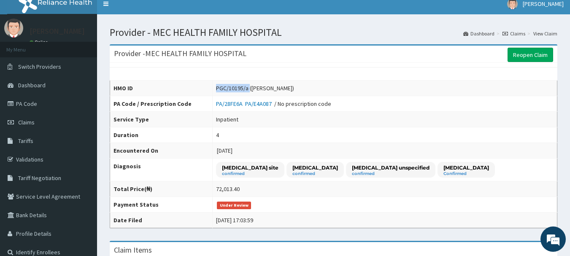
drag, startPoint x: 216, startPoint y: 89, endPoint x: 170, endPoint y: 88, distance: 46.0
click at [170, 91] on tr "HMO ID PGC/10195/a (Idowu Odunleye)" at bounding box center [333, 89] width 447 height 16
copy tr "PGC/10195/a"
click at [35, 103] on link "PA Code" at bounding box center [48, 104] width 97 height 19
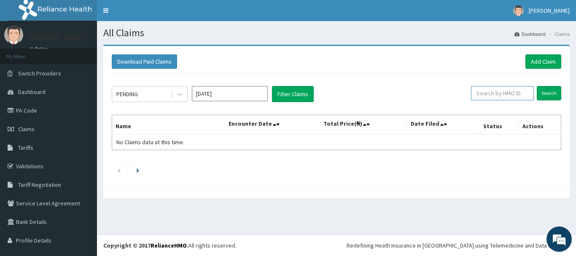
click at [501, 95] on input "text" at bounding box center [502, 93] width 63 height 14
paste input "PGC/10195/a"
type input "PGC/10195/a"
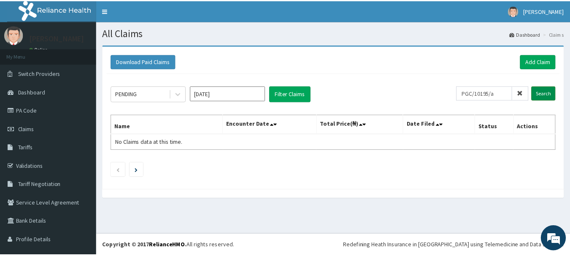
scroll to position [0, 0]
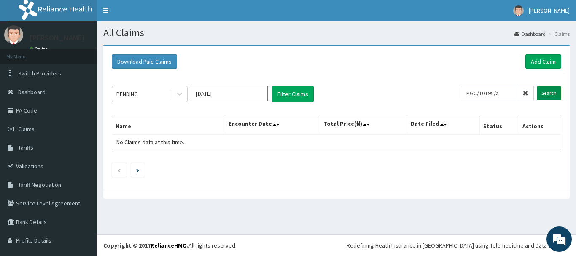
click at [542, 95] on input "Search" at bounding box center [549, 93] width 24 height 14
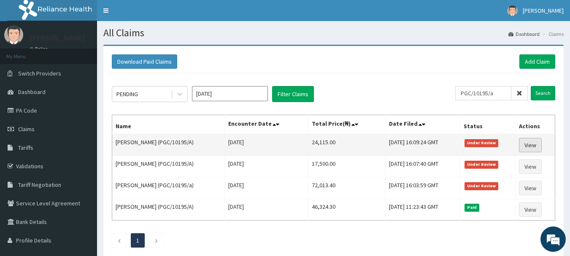
click at [538, 146] on link "View" at bounding box center [530, 145] width 23 height 14
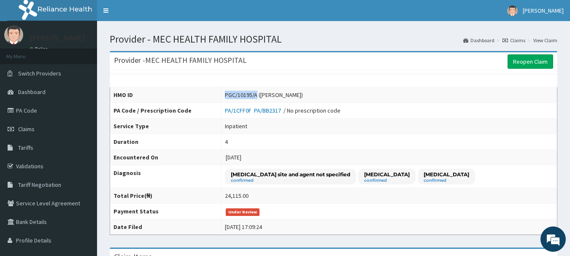
drag, startPoint x: 218, startPoint y: 95, endPoint x: 186, endPoint y: 87, distance: 33.1
click at [221, 87] on td "PGC/10195/A ([PERSON_NAME])" at bounding box center [389, 95] width 336 height 16
copy div "PGC/10195/A"
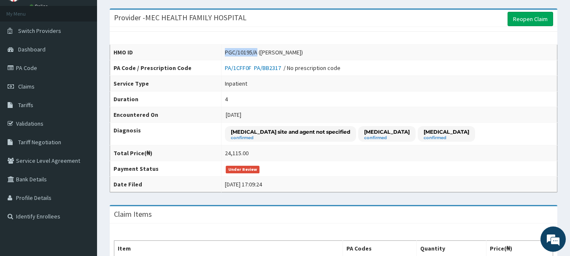
scroll to position [42, 0]
click at [34, 84] on span "Claims" at bounding box center [26, 87] width 16 height 8
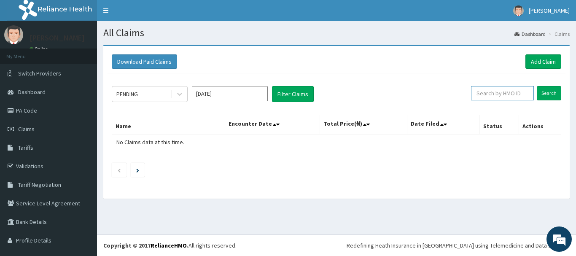
click at [498, 93] on input "text" at bounding box center [502, 93] width 63 height 14
paste input "PGC/10195/A"
type input "PGC/10195/A"
click at [546, 95] on input "Search" at bounding box center [549, 93] width 24 height 14
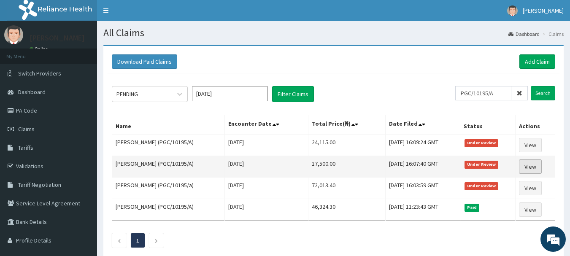
click at [530, 166] on link "View" at bounding box center [530, 167] width 23 height 14
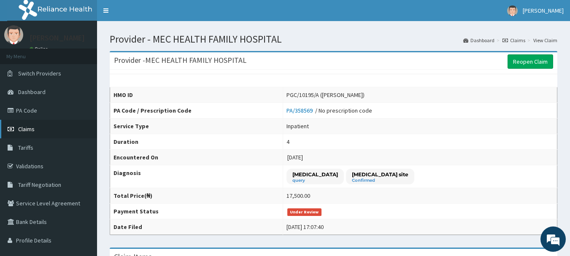
drag, startPoint x: 26, startPoint y: 128, endPoint x: 32, endPoint y: 120, distance: 9.7
click at [26, 127] on span "Claims" at bounding box center [26, 129] width 16 height 8
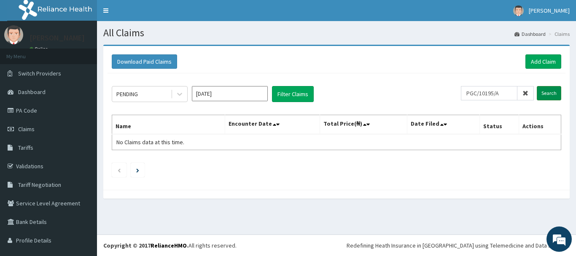
type input "PGC/10195/A"
click at [541, 94] on input "Search" at bounding box center [549, 93] width 24 height 14
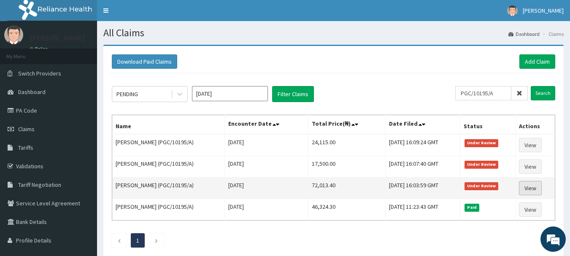
click at [526, 187] on link "View" at bounding box center [530, 188] width 23 height 14
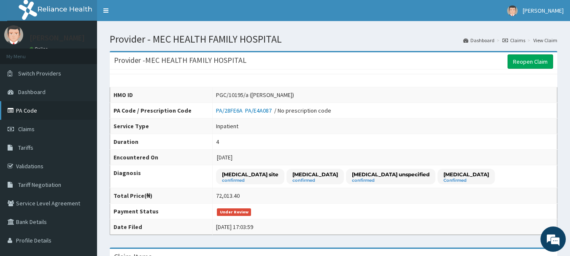
drag, startPoint x: 28, startPoint y: 125, endPoint x: 25, endPoint y: 117, distance: 8.4
click at [27, 125] on link "Claims" at bounding box center [48, 129] width 97 height 19
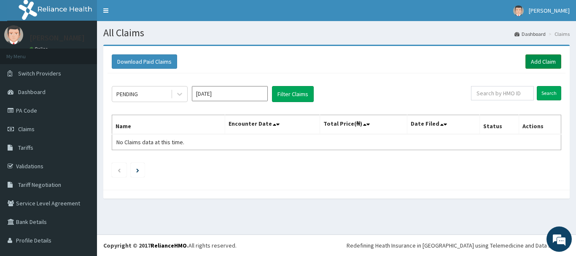
click at [527, 59] on link "Add Claim" at bounding box center [544, 61] width 36 height 14
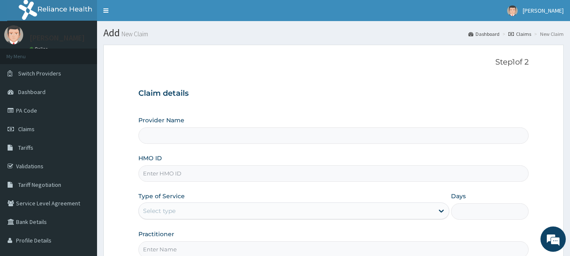
type input "MEC HEALTH FAMILY HOSPITAL"
click at [175, 171] on input "HMO ID" at bounding box center [333, 173] width 391 height 16
paste input "PGC/10195/A"
type input "PGC/10195/A"
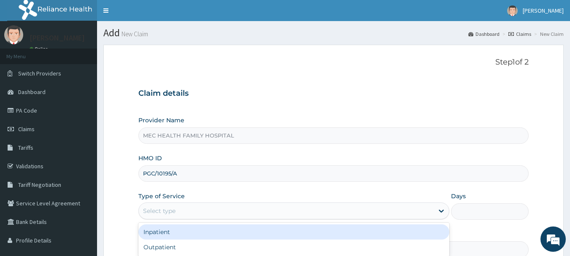
click at [316, 216] on div "Select type" at bounding box center [286, 211] width 295 height 14
click at [168, 230] on div "Inpatient" at bounding box center [293, 231] width 311 height 15
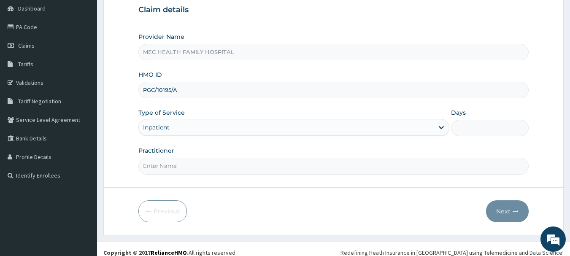
scroll to position [84, 0]
click at [483, 127] on input "Days" at bounding box center [490, 127] width 78 height 16
type input "4"
click at [411, 168] on input "Practitioner" at bounding box center [333, 165] width 391 height 16
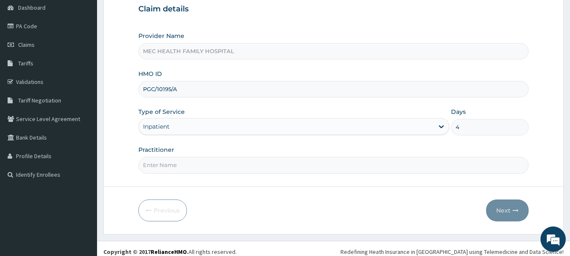
type input "Dr. Chinaka"
click at [500, 207] on button "Next" at bounding box center [507, 211] width 43 height 22
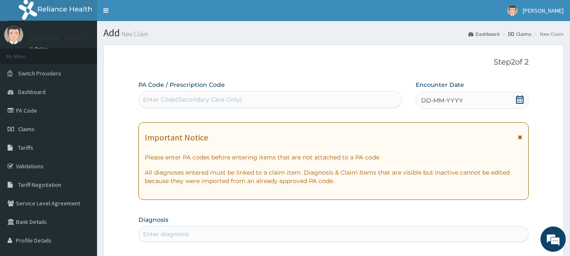
drag, startPoint x: 168, startPoint y: 96, endPoint x: 162, endPoint y: 94, distance: 6.3
click at [168, 96] on div "Enter Code(Secondary Care Only)" at bounding box center [192, 99] width 99 height 8
paste input "PA/80872C"
type input "PA/80872C"
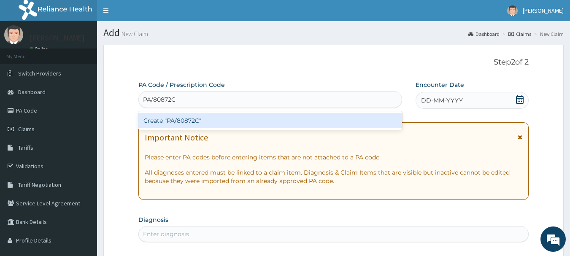
click at [202, 121] on div "Create "PA/80872C"" at bounding box center [270, 120] width 264 height 15
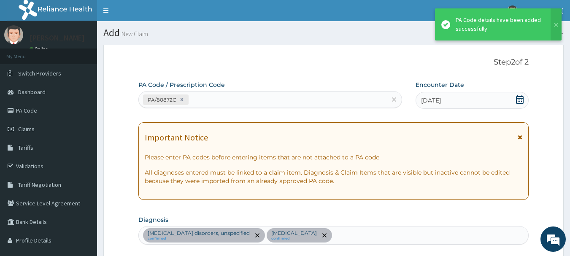
scroll to position [252, 0]
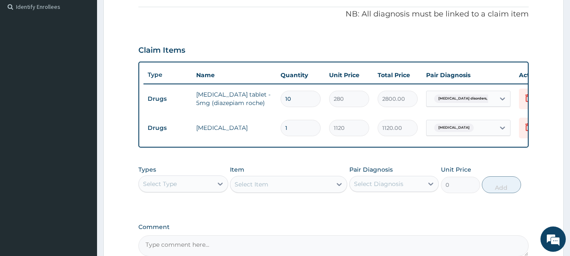
click at [210, 185] on div "Select Type" at bounding box center [176, 184] width 74 height 14
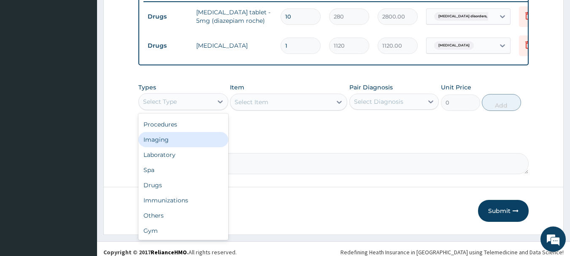
scroll to position [348, 0]
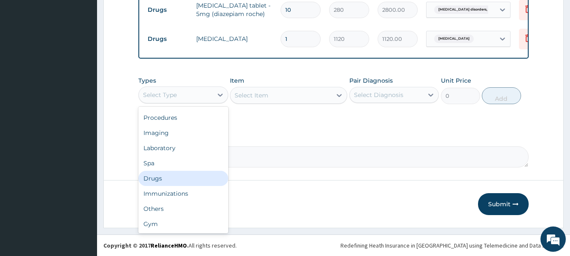
drag, startPoint x: 175, startPoint y: 181, endPoint x: 177, endPoint y: 176, distance: 5.1
click at [176, 180] on div "Drugs" at bounding box center [183, 178] width 90 height 15
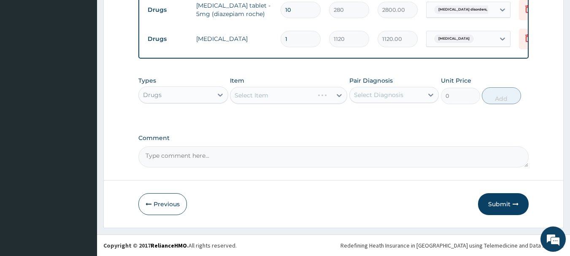
click at [259, 94] on div "Select Item" at bounding box center [288, 95] width 117 height 17
click at [269, 93] on div "Select Item" at bounding box center [288, 95] width 117 height 17
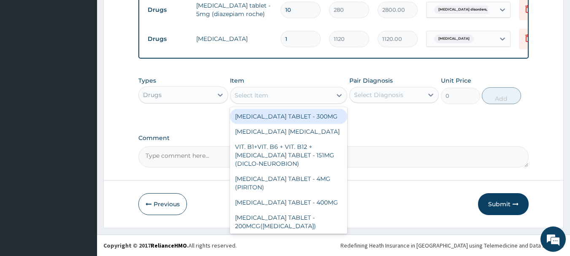
click at [289, 94] on div "Select Item" at bounding box center [280, 96] width 101 height 14
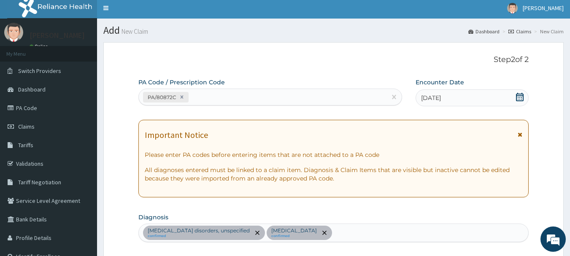
scroll to position [0, 0]
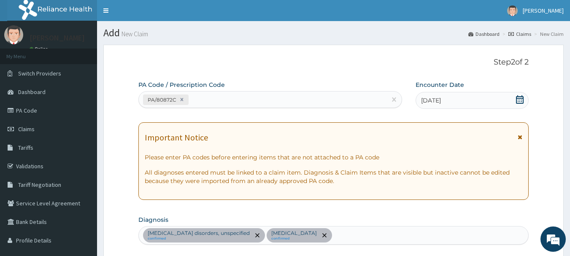
type input "AMO"
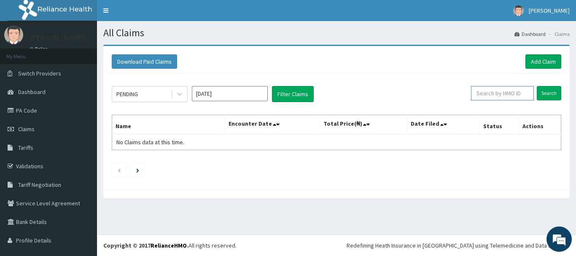
click at [494, 95] on input "text" at bounding box center [502, 93] width 63 height 14
drag, startPoint x: 550, startPoint y: 91, endPoint x: 542, endPoint y: 92, distance: 8.0
click at [549, 91] on input "Search" at bounding box center [549, 93] width 24 height 14
drag, startPoint x: 503, startPoint y: 91, endPoint x: 460, endPoint y: 92, distance: 43.5
click at [460, 92] on div "PENDING Oct 2025 Filter Claims PGC/10195/C Search" at bounding box center [337, 94] width 450 height 16
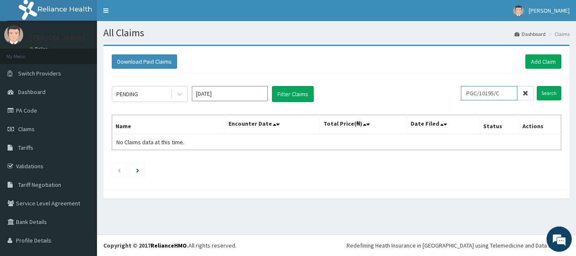
click at [502, 96] on input "PGC/10195/C" at bounding box center [489, 93] width 57 height 14
click at [502, 95] on input "PGC/10195/C" at bounding box center [489, 93] width 57 height 14
click at [521, 96] on div "PGC/10195/C" at bounding box center [497, 93] width 73 height 14
type input "PGC/10195/A"
click at [541, 93] on input "Search" at bounding box center [549, 93] width 24 height 14
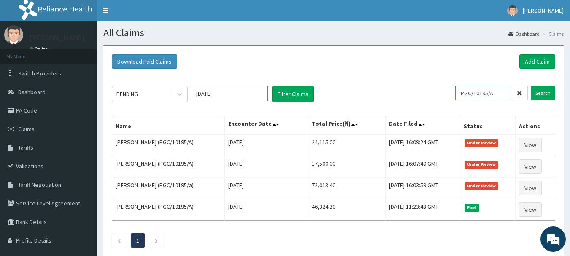
drag, startPoint x: 510, startPoint y: 97, endPoint x: 452, endPoint y: 97, distance: 58.7
click at [452, 97] on div "PENDING Oct 2025 Filter Claims PGC/10195/A Search" at bounding box center [333, 94] width 443 height 16
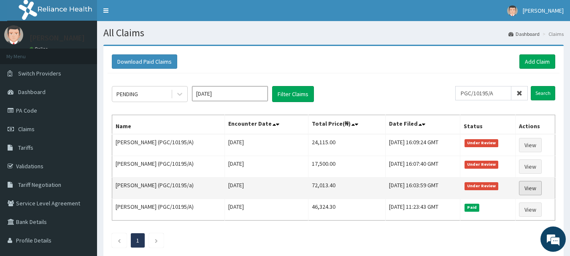
click at [530, 189] on link "View" at bounding box center [530, 188] width 23 height 14
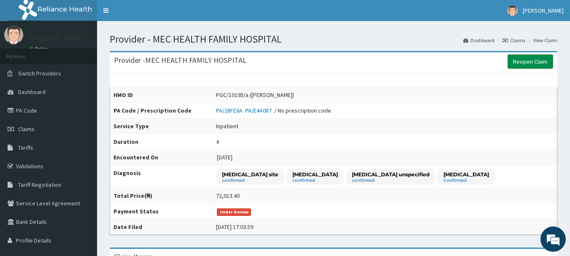
click at [526, 59] on link "Reopen Claim" at bounding box center [531, 61] width 46 height 14
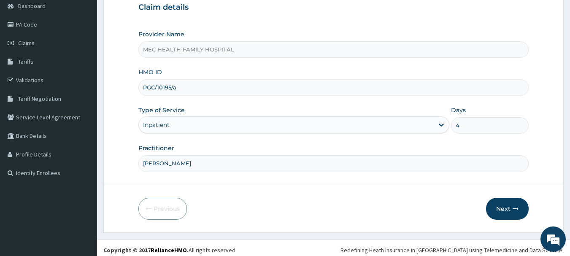
scroll to position [91, 0]
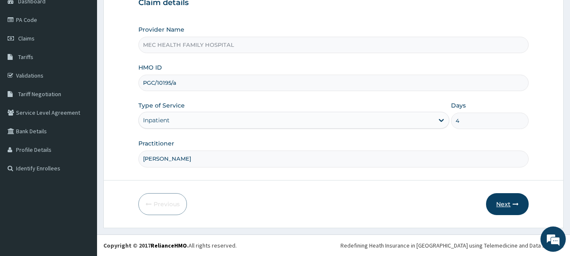
click at [510, 203] on button "Next" at bounding box center [507, 204] width 43 height 22
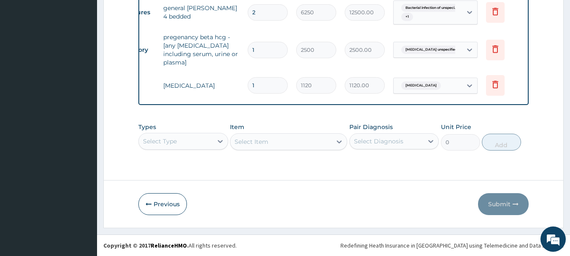
scroll to position [0, 0]
click at [494, 79] on icon at bounding box center [495, 84] width 10 height 10
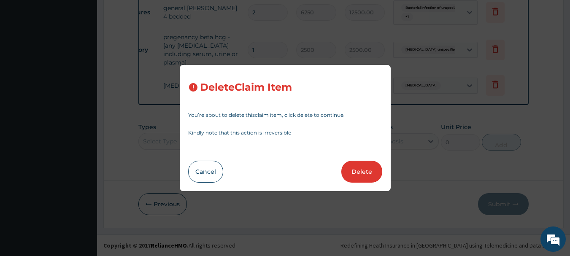
drag, startPoint x: 354, startPoint y: 172, endPoint x: 353, endPoint y: 160, distance: 12.3
click at [354, 170] on button "Delete" at bounding box center [361, 172] width 41 height 22
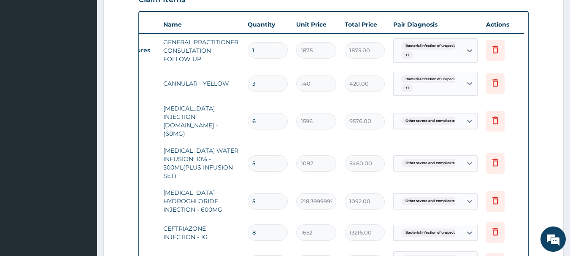
scroll to position [127, 0]
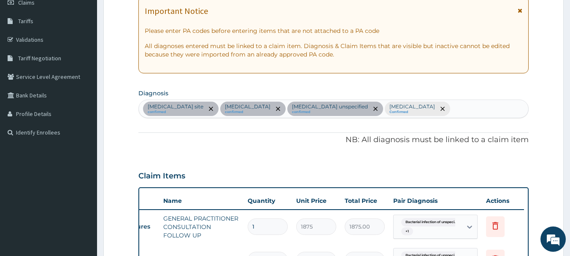
click at [351, 118] on div "Bacterial infection of unspecified site confirmed Other severe and complicated …" at bounding box center [334, 109] width 390 height 18
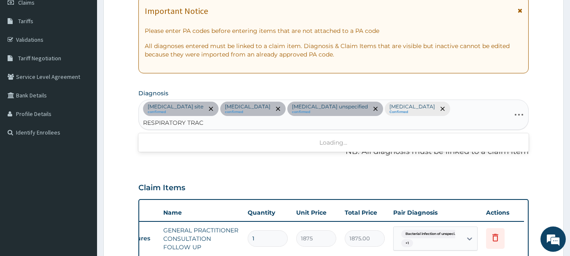
type input "RESPIRATORY TRACT"
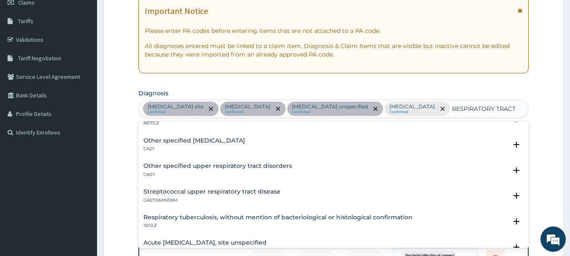
scroll to position [169, 0]
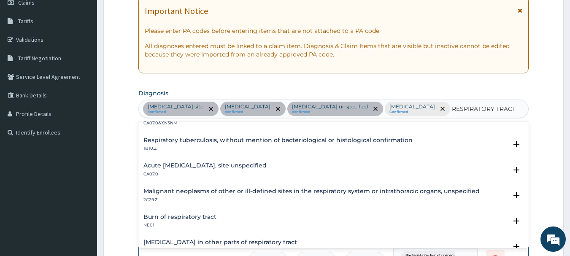
click at [244, 169] on h4 "Acute [MEDICAL_DATA], site unspecified" at bounding box center [204, 165] width 123 height 6
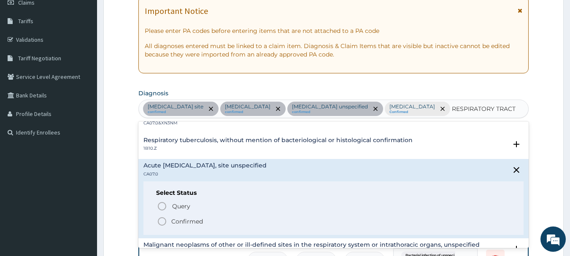
drag, startPoint x: 168, startPoint y: 238, endPoint x: 205, endPoint y: 205, distance: 49.3
click at [168, 227] on span "Confirmed" at bounding box center [334, 221] width 354 height 10
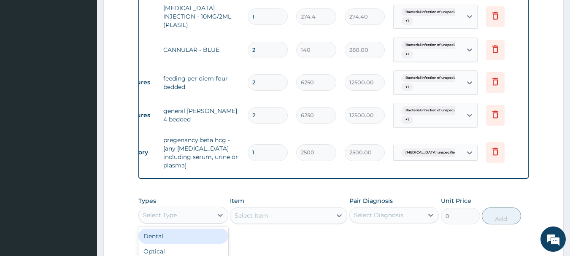
scroll to position [24, 0]
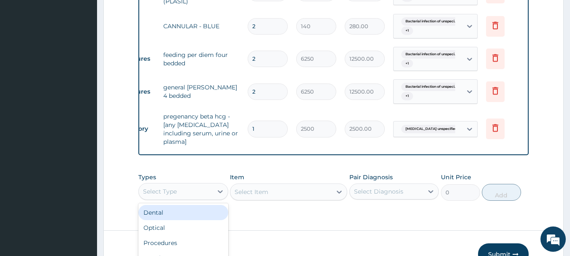
click at [207, 200] on div "option Dental focused, 1 of 10. 10 results available. Use Up and Down to choose…" at bounding box center [183, 191] width 90 height 17
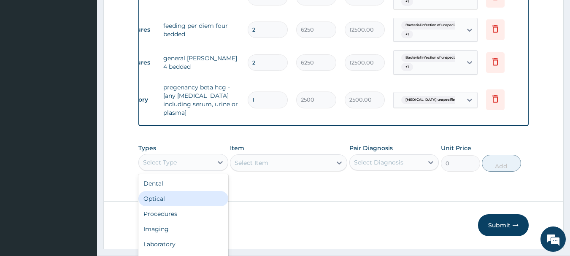
scroll to position [692, 0]
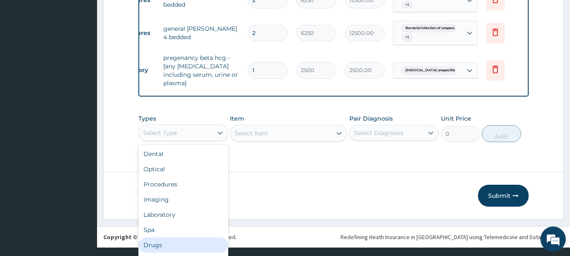
drag, startPoint x: 150, startPoint y: 232, endPoint x: 151, endPoint y: 225, distance: 7.0
click at [150, 238] on div "Drugs" at bounding box center [183, 245] width 90 height 15
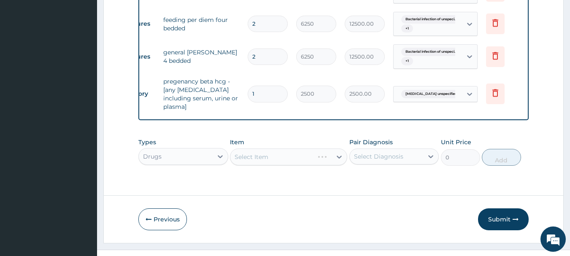
scroll to position [0, 0]
click at [290, 149] on div "Select Item" at bounding box center [288, 157] width 117 height 17
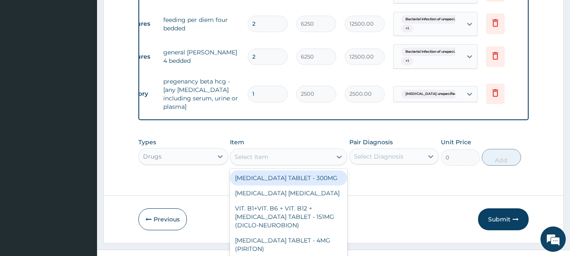
click at [300, 149] on div "option ALLOPURINOL TABLET - 300MG focused, 1 of 871. 871 results available. Use…" at bounding box center [288, 157] width 117 height 17
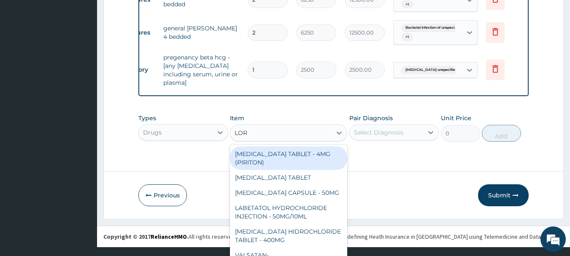
type input "[PERSON_NAME]"
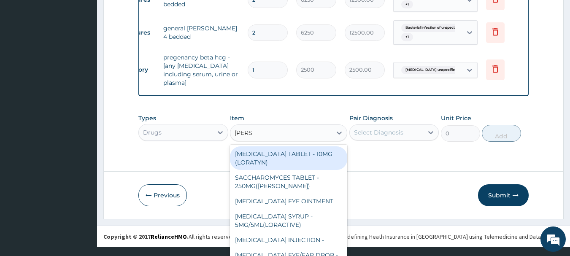
drag, startPoint x: 307, startPoint y: 149, endPoint x: 312, endPoint y: 147, distance: 4.9
click at [311, 148] on div "[MEDICAL_DATA] TABLET - 10MG (LORATYN)" at bounding box center [288, 158] width 117 height 24
type input "98"
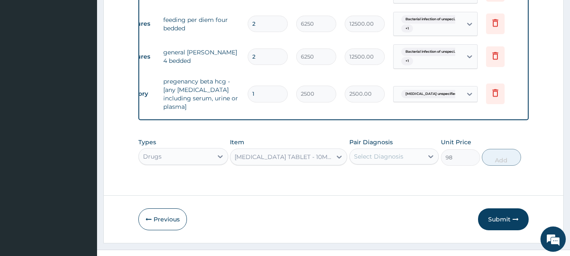
scroll to position [0, 0]
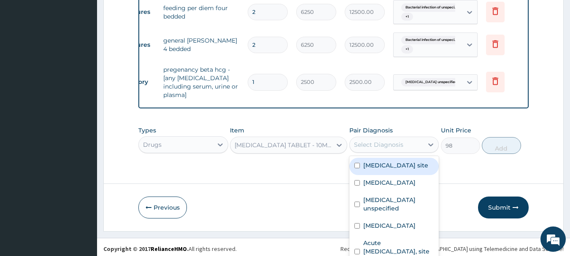
click at [413, 140] on div "option Bacterial infection of unspecified site focused, 1 of 5. 5 results avail…" at bounding box center [394, 145] width 90 height 16
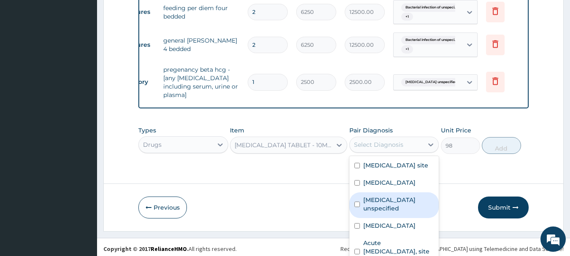
scroll to position [31, 0]
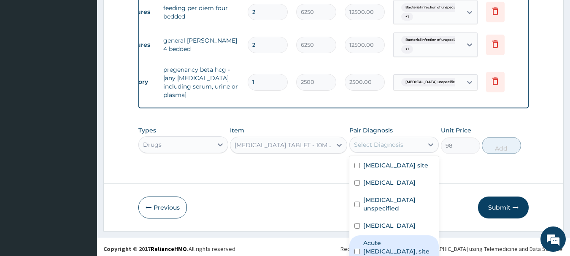
drag, startPoint x: 379, startPoint y: 239, endPoint x: 403, endPoint y: 200, distance: 45.1
click at [379, 239] on label "Acute [MEDICAL_DATA], site unspecified" at bounding box center [398, 251] width 71 height 25
checkbox input "true"
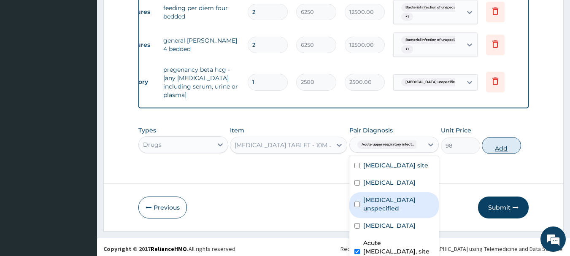
scroll to position [0, 0]
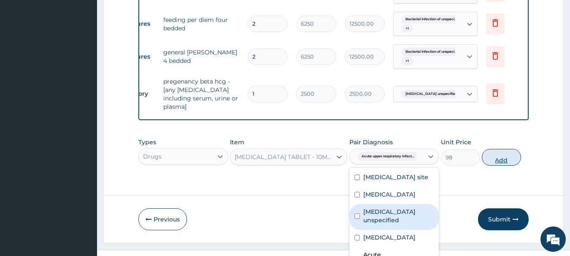
click at [492, 134] on div "Types Drugs Item LORATADINE TABLET - 10MG (LORATYN) Pair Diagnosis option Acute…" at bounding box center [333, 152] width 391 height 36
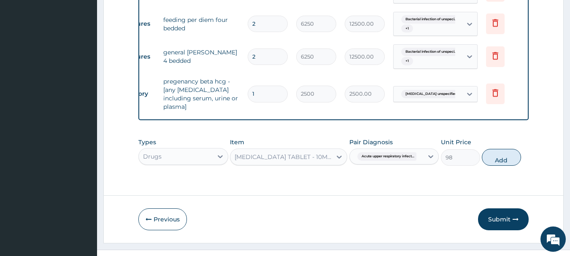
click at [264, 86] on input "1" at bounding box center [268, 94] width 40 height 16
type input "0.00"
type input "5"
type input "12500.00"
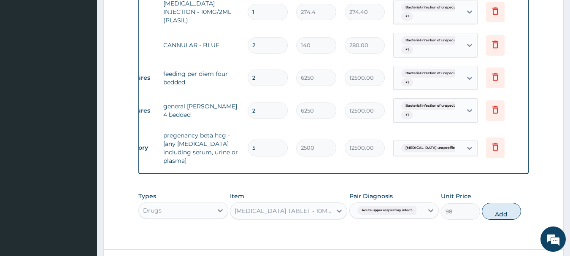
scroll to position [692, 0]
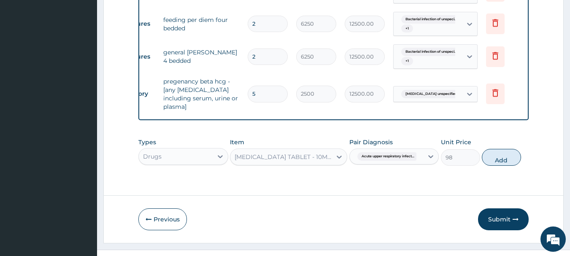
type input "5"
click at [284, 154] on div "Types Drugs Item LORATADINE TABLET - 10MG (LORATYN) Pair Diagnosis Acute upper …" at bounding box center [333, 152] width 391 height 36
click at [263, 86] on input "5" at bounding box center [268, 94] width 40 height 16
type input "0.00"
type input "1"
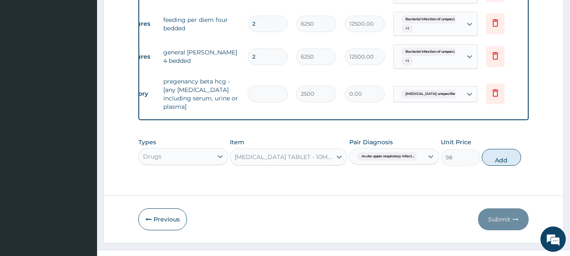
type input "2500.00"
type input "1"
drag, startPoint x: 504, startPoint y: 146, endPoint x: 489, endPoint y: 144, distance: 15.0
click at [503, 149] on button "Add" at bounding box center [501, 157] width 39 height 17
type input "0"
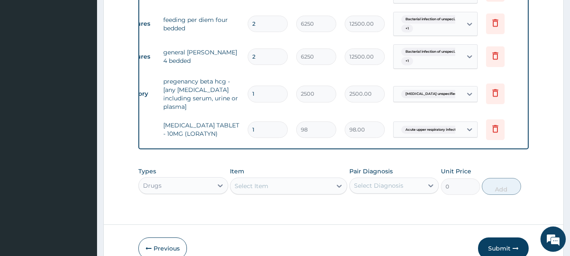
type input "0.00"
type input "5"
type input "490.00"
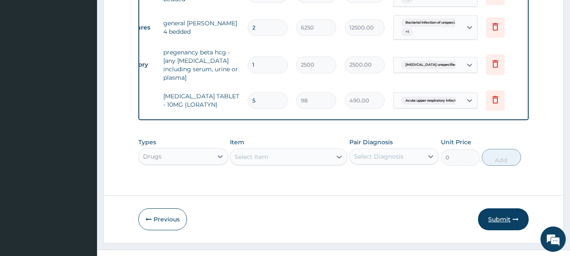
type input "5"
click at [501, 208] on button "Submit" at bounding box center [503, 219] width 51 height 22
click at [502, 208] on button "Submit" at bounding box center [503, 219] width 51 height 22
click at [499, 208] on button "Submit" at bounding box center [503, 219] width 51 height 22
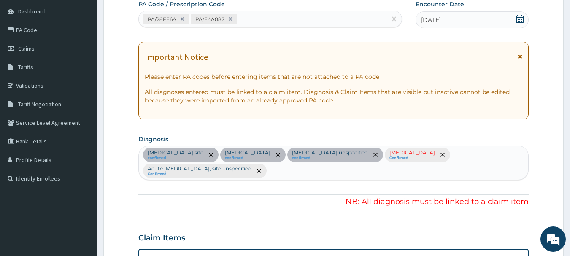
scroll to position [88, 0]
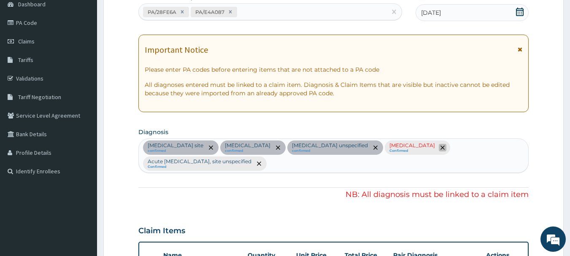
click at [441, 150] on icon "remove selection option" at bounding box center [443, 148] width 4 height 4
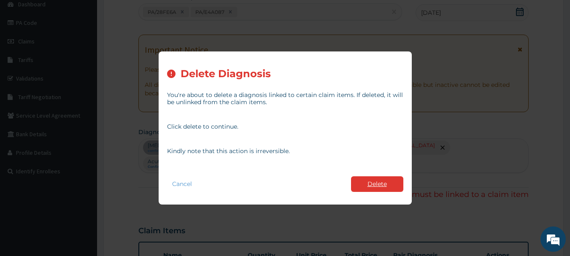
click at [388, 187] on button "Delete" at bounding box center [377, 184] width 52 height 16
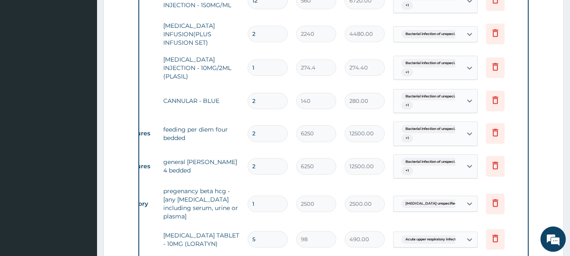
scroll to position [721, 0]
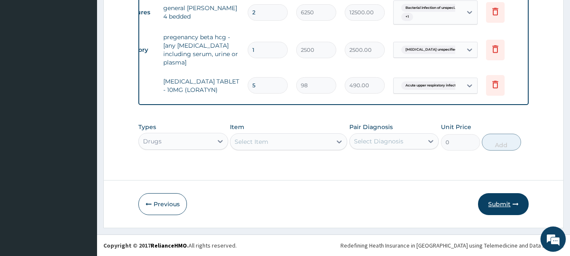
click at [506, 203] on button "Submit" at bounding box center [503, 204] width 51 height 22
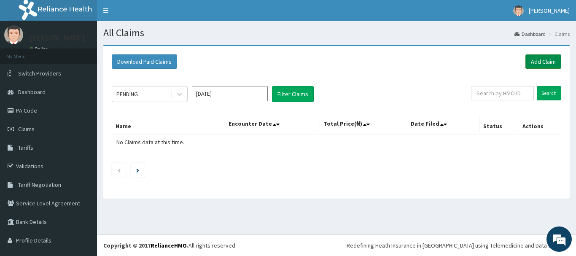
click at [538, 62] on link "Add Claim" at bounding box center [544, 61] width 36 height 14
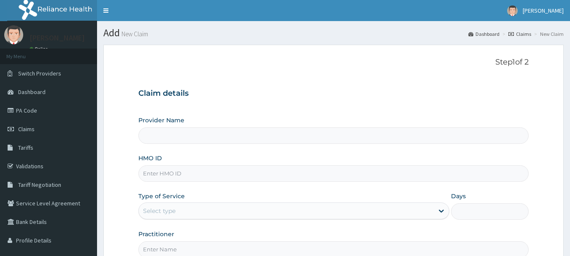
click at [193, 174] on input "HMO ID" at bounding box center [333, 173] width 391 height 16
type input "MEC HEALTH FAMILY HOSPITAL"
paste input "PGC/10195/A"
type input "PGC/10195/A"
drag, startPoint x: 270, startPoint y: 153, endPoint x: 268, endPoint y: 157, distance: 5.2
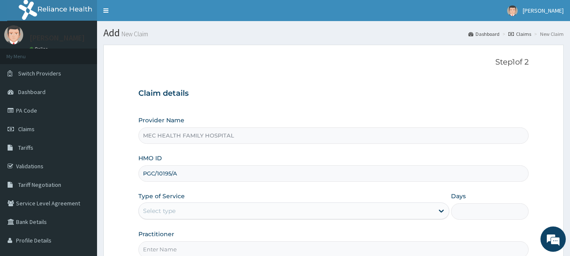
click at [271, 153] on div "Provider Name MEC HEALTH FAMILY HOSPITAL HMO ID PGC/10195/A Type of Service Sel…" at bounding box center [333, 187] width 391 height 142
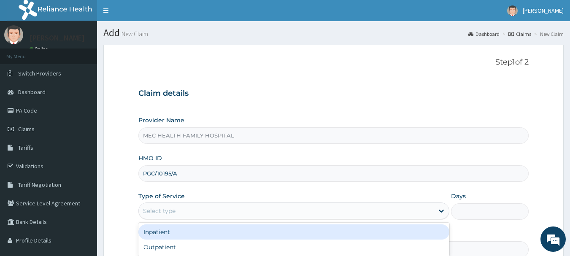
click at [188, 211] on div "Select type" at bounding box center [286, 211] width 295 height 14
click at [170, 230] on div "Inpatient" at bounding box center [293, 231] width 311 height 15
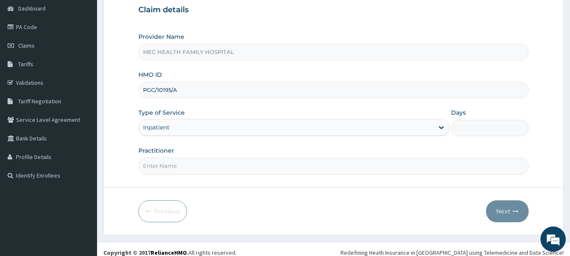
scroll to position [84, 0]
click at [201, 168] on input "Practitioner" at bounding box center [333, 165] width 391 height 16
type input "[PERSON_NAME]"
click at [485, 135] on input "Days" at bounding box center [490, 127] width 78 height 16
type input "4"
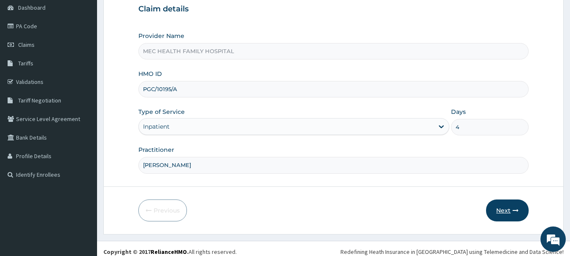
click at [506, 212] on button "Next" at bounding box center [507, 211] width 43 height 22
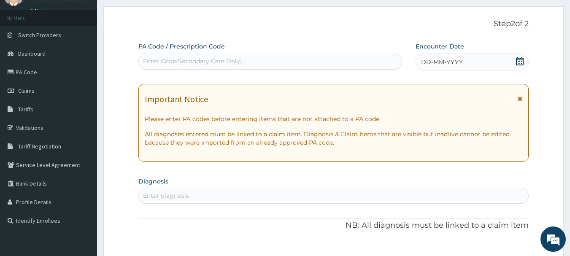
scroll to position [0, 0]
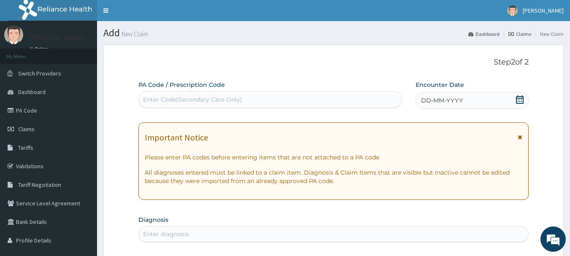
click at [195, 96] on div "Enter Code(Secondary Care Only)" at bounding box center [192, 99] width 99 height 8
paste input "PA/80872C"
type input "PA/80872C"
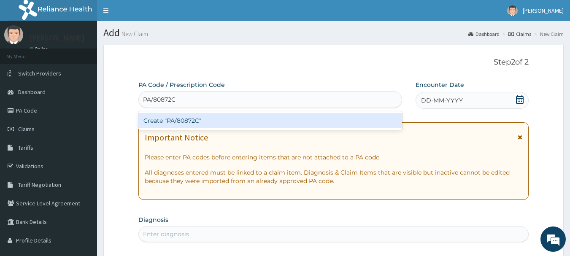
click at [185, 121] on div "Create "PA/80872C"" at bounding box center [270, 120] width 264 height 15
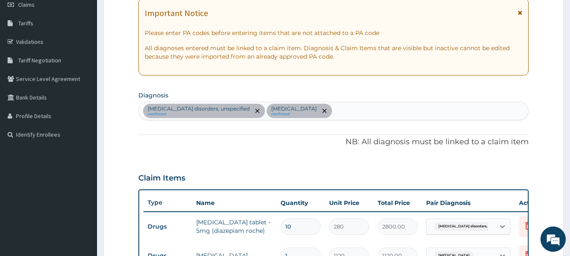
scroll to position [127, 0]
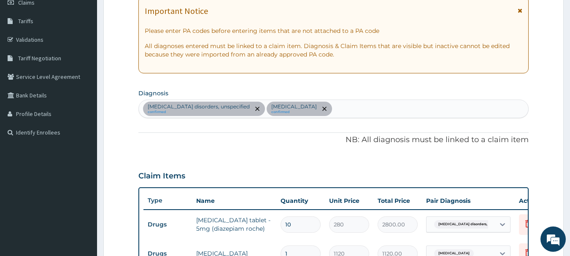
click at [354, 112] on div "[MEDICAL_DATA] disorders, unspecified confirmed [MEDICAL_DATA] confirmed" at bounding box center [334, 109] width 390 height 18
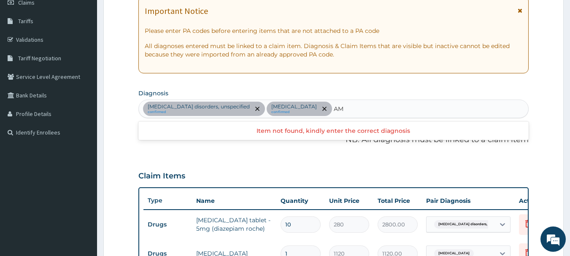
type input "A"
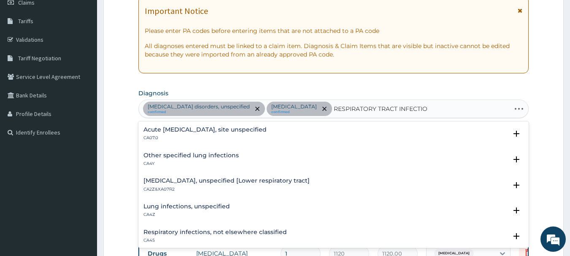
type input "[MEDICAL_DATA]"
click at [194, 134] on div "Acute [MEDICAL_DATA], site unspecified CA07.0" at bounding box center [204, 134] width 123 height 15
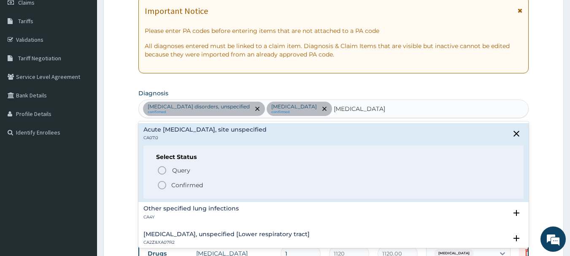
click at [178, 185] on p "Confirmed" at bounding box center [187, 185] width 32 height 8
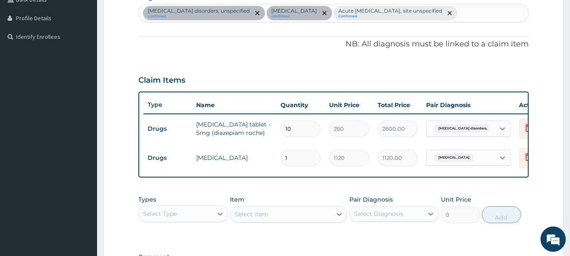
scroll to position [211, 0]
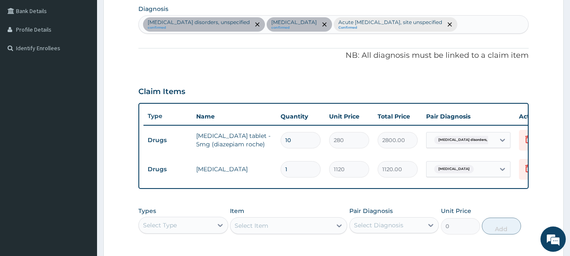
click at [192, 229] on div "Select Type" at bounding box center [176, 226] width 74 height 14
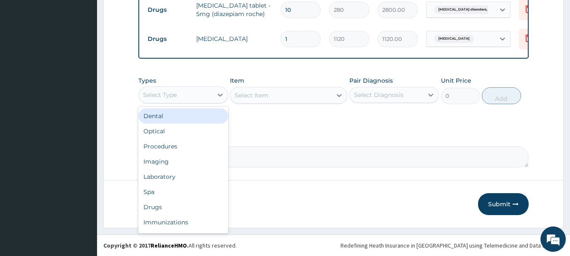
scroll to position [348, 0]
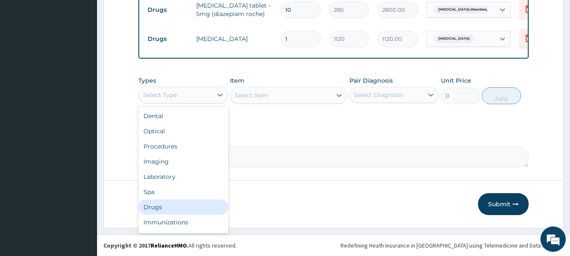
drag, startPoint x: 167, startPoint y: 208, endPoint x: 174, endPoint y: 200, distance: 10.8
click at [171, 204] on div "Drugs" at bounding box center [183, 207] width 90 height 15
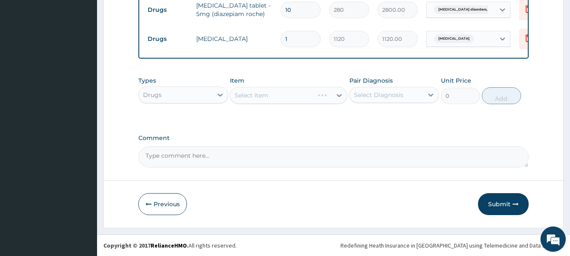
click at [276, 93] on div "Select Item" at bounding box center [288, 95] width 117 height 17
click at [279, 93] on div "Select Item" at bounding box center [288, 95] width 117 height 17
click at [303, 95] on div "Select Item" at bounding box center [288, 95] width 117 height 17
click at [308, 94] on div "Select Item" at bounding box center [288, 95] width 117 height 17
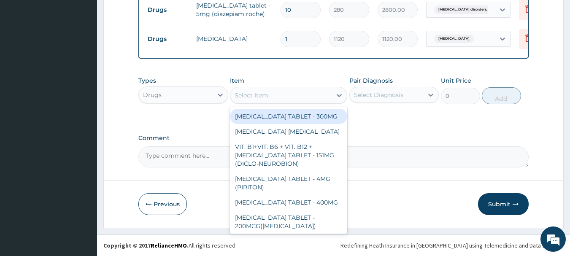
click at [281, 93] on div "Select Item" at bounding box center [280, 96] width 101 height 14
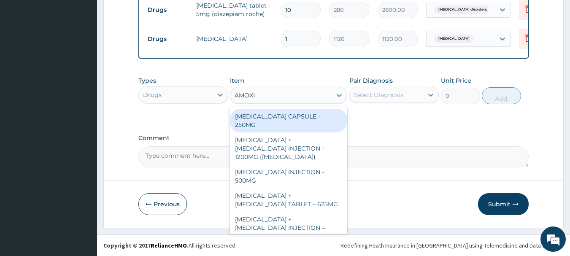
type input "AMOXIC"
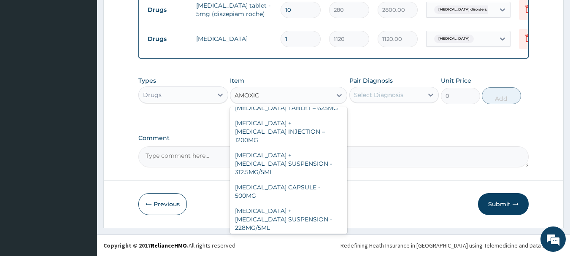
scroll to position [127, 0]
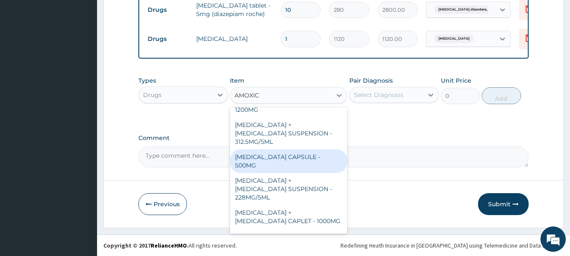
click at [308, 149] on div "[MEDICAL_DATA] CAPSULE - 500MG" at bounding box center [288, 161] width 117 height 24
type input "112"
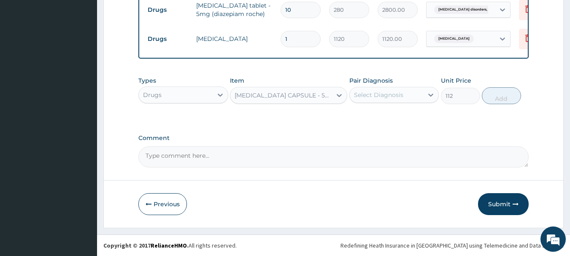
click at [413, 97] on div "Select Diagnosis" at bounding box center [387, 95] width 74 height 14
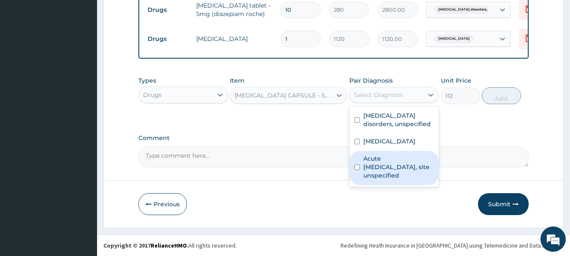
click at [393, 173] on label "Acute [MEDICAL_DATA], site unspecified" at bounding box center [398, 166] width 71 height 25
checkbox input "true"
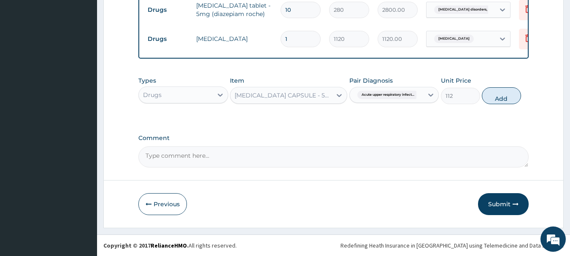
drag, startPoint x: 505, startPoint y: 95, endPoint x: 501, endPoint y: 87, distance: 9.1
click at [505, 92] on button "Add" at bounding box center [501, 95] width 39 height 17
type input "0"
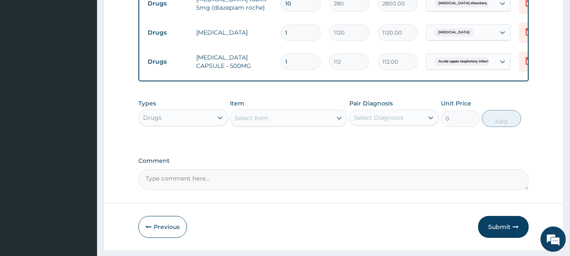
type input "15"
type input "1680.00"
type input "15"
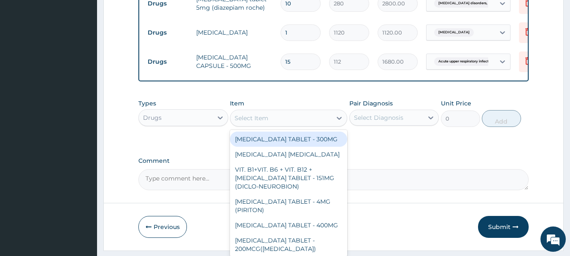
click at [278, 125] on div "Select Item" at bounding box center [280, 118] width 101 height 14
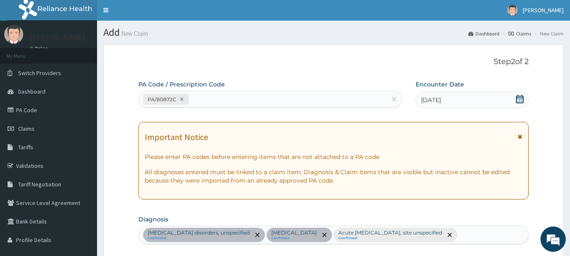
scroll to position [0, 0]
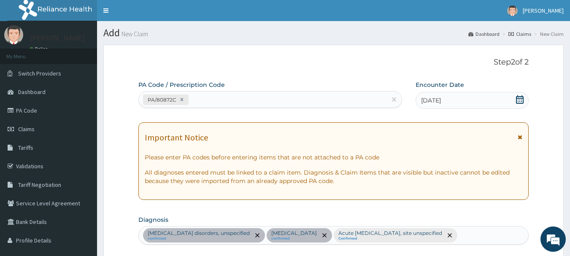
click at [498, 234] on div "[MEDICAL_DATA] disorders, unspecified confirmed [MEDICAL_DATA] confirmed Acute …" at bounding box center [334, 236] width 390 height 18
type input "L"
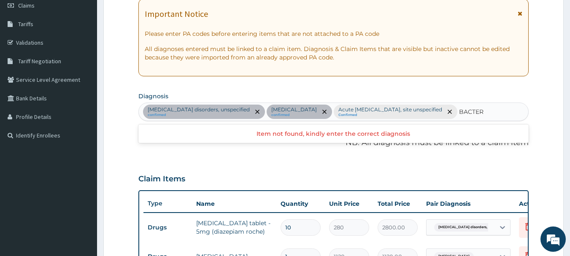
scroll to position [127, 0]
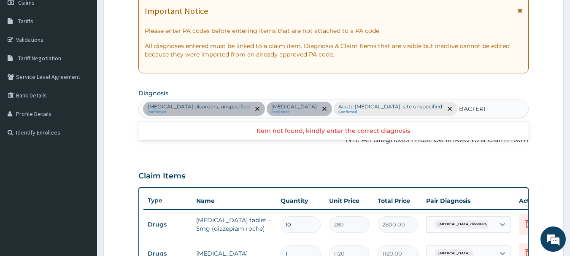
type input "BACTERIA"
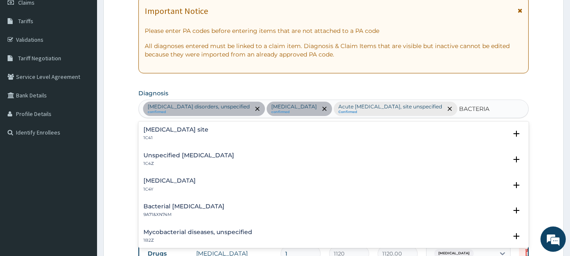
click at [208, 127] on h4 "[MEDICAL_DATA] site" at bounding box center [175, 130] width 65 height 6
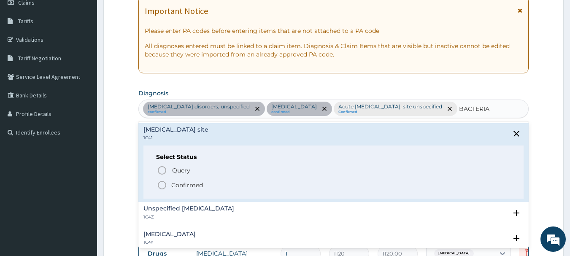
click at [195, 184] on p "Confirmed" at bounding box center [187, 185] width 32 height 8
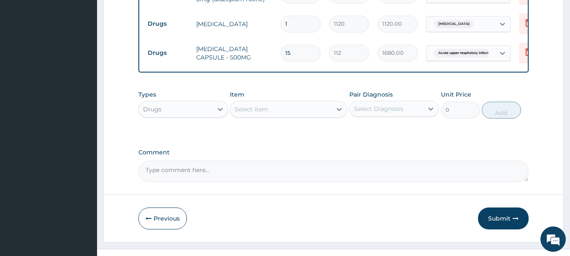
scroll to position [380, 0]
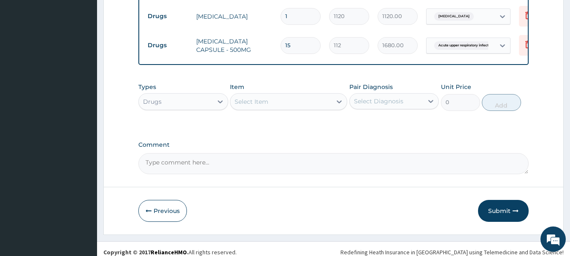
click at [272, 107] on div "Select Item" at bounding box center [280, 102] width 101 height 14
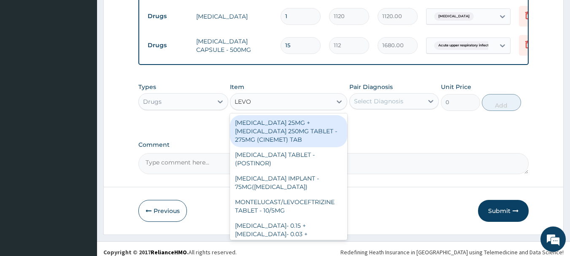
type input "LEVOF"
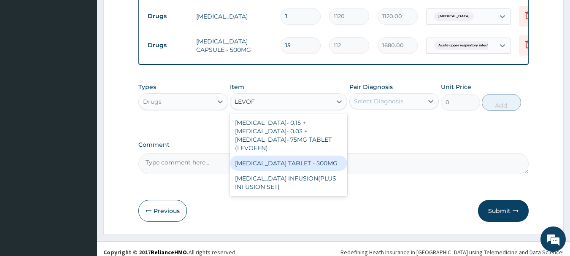
click at [314, 165] on div "[MEDICAL_DATA] TABLET - 500MG" at bounding box center [288, 163] width 117 height 15
type input "196"
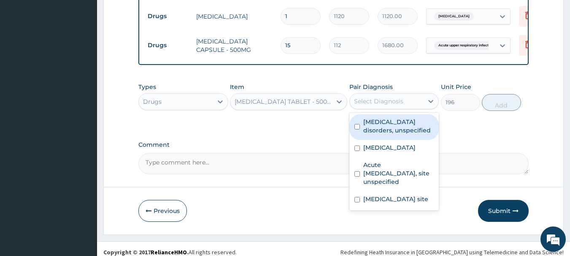
click at [380, 105] on div "Select Diagnosis" at bounding box center [378, 101] width 49 height 8
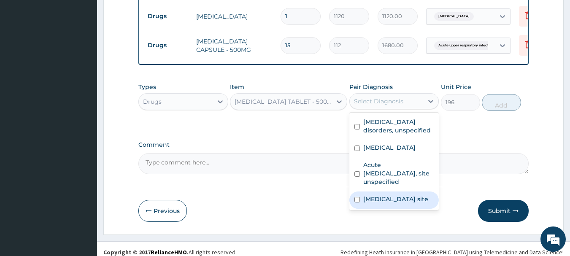
click at [388, 203] on label "[MEDICAL_DATA] site" at bounding box center [395, 199] width 65 height 8
checkbox input "true"
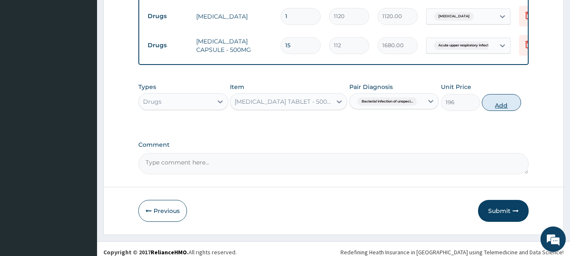
click at [505, 108] on button "Add" at bounding box center [501, 102] width 39 height 17
type input "0"
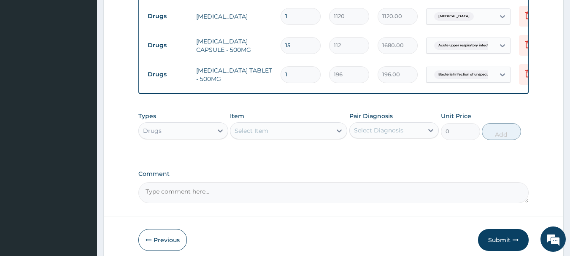
type input "0.00"
type input "5"
type input "980.00"
type input "5"
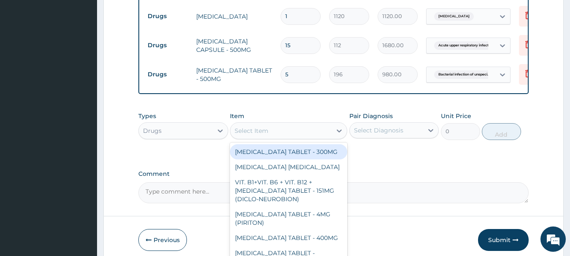
click at [261, 135] on div "Select Item" at bounding box center [252, 131] width 34 height 8
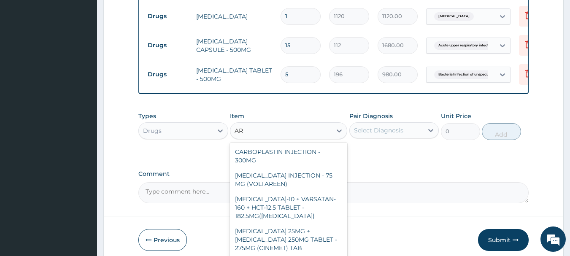
type input "A"
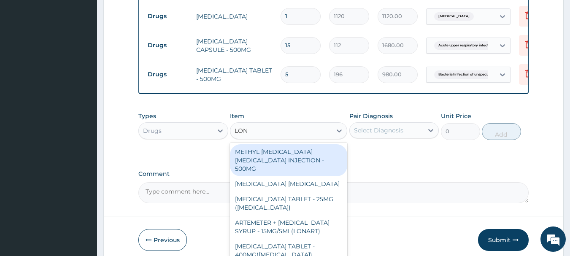
type input "[PERSON_NAME]"
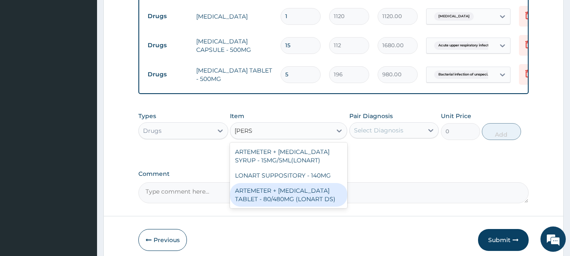
click at [289, 200] on div "ARTEMETER + [MEDICAL_DATA] TABLET - 80/480MG (LONART DS)" at bounding box center [288, 195] width 117 height 24
type input "588"
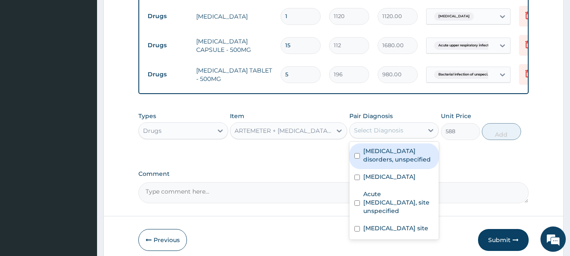
click at [398, 133] on div "Select Diagnosis" at bounding box center [378, 130] width 49 height 8
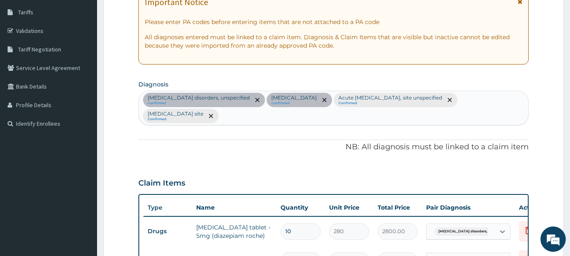
scroll to position [127, 0]
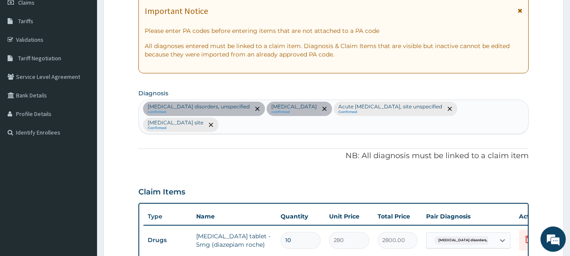
click at [292, 129] on div "[MEDICAL_DATA] disorders, unspecified confirmed [MEDICAL_DATA] confirmed Acute …" at bounding box center [334, 117] width 390 height 34
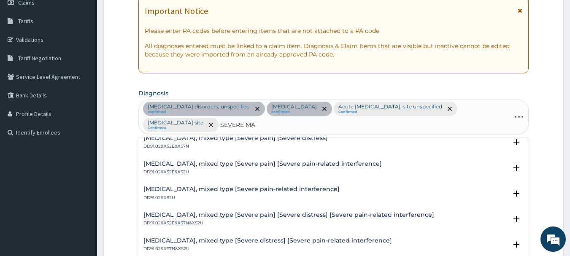
scroll to position [0, 0]
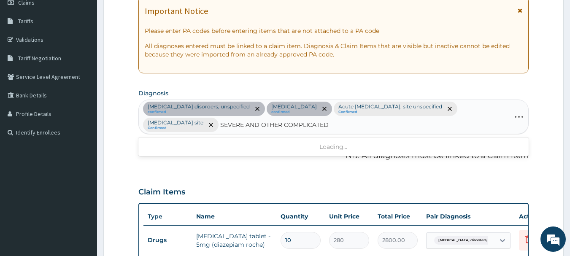
type input "SEVERE AND OTHER COMPLICATED"
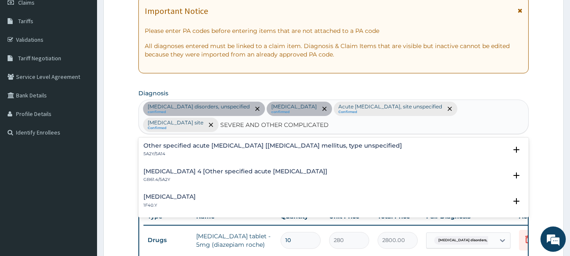
click at [196, 197] on h4 "[MEDICAL_DATA]" at bounding box center [169, 197] width 52 height 6
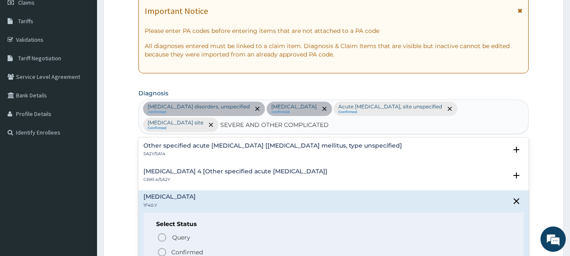
drag, startPoint x: 189, startPoint y: 251, endPoint x: 195, endPoint y: 241, distance: 11.2
click at [193, 248] on span "Confirmed" at bounding box center [334, 252] width 354 height 10
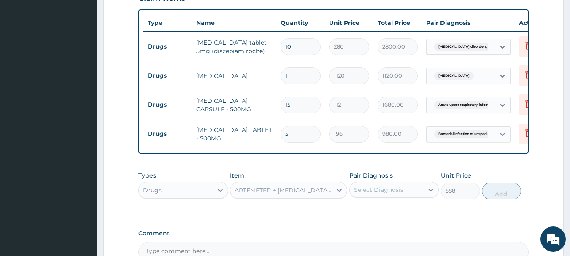
scroll to position [422, 0]
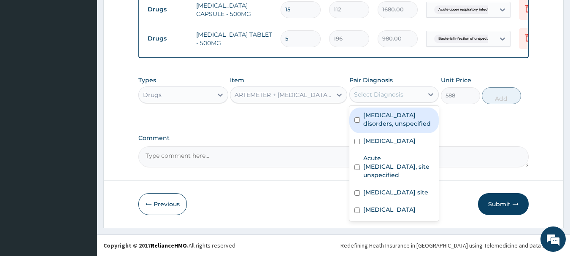
click at [397, 94] on div "Select Diagnosis" at bounding box center [378, 94] width 49 height 8
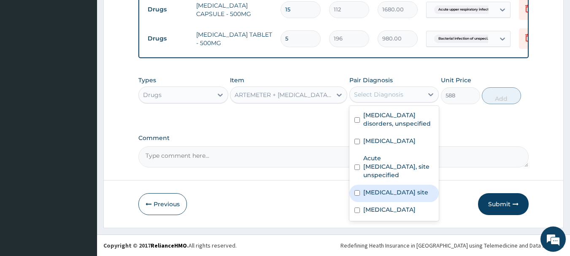
scroll to position [31, 0]
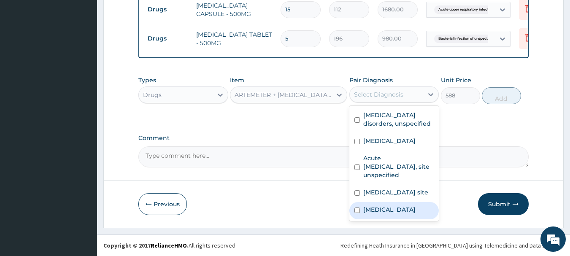
drag, startPoint x: 394, startPoint y: 205, endPoint x: 393, endPoint y: 176, distance: 28.7
click at [394, 205] on label "Other severe and complicated Plasmodium falciparum malaria" at bounding box center [389, 209] width 52 height 8
checkbox input "true"
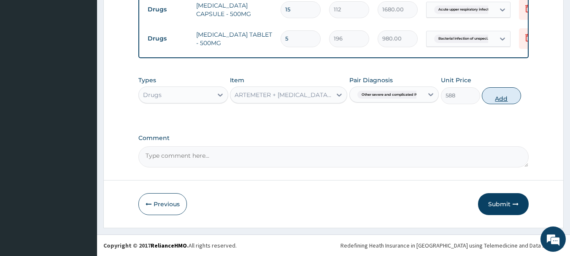
click at [500, 95] on button "Add" at bounding box center [501, 95] width 39 height 17
type input "0"
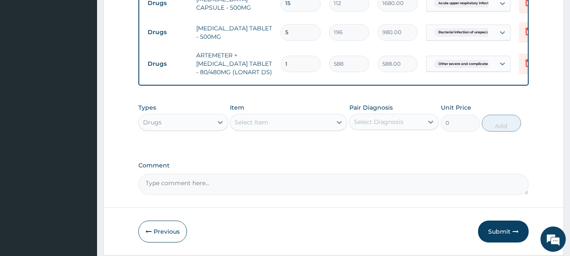
type input "0.00"
type input "6"
type input "3528.00"
type input "6"
drag, startPoint x: 269, startPoint y: 127, endPoint x: 290, endPoint y: 118, distance: 22.8
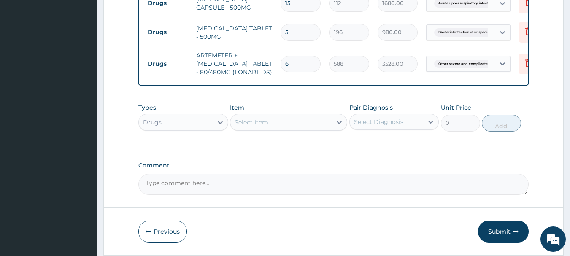
click at [272, 126] on div "Select Item" at bounding box center [280, 123] width 101 height 14
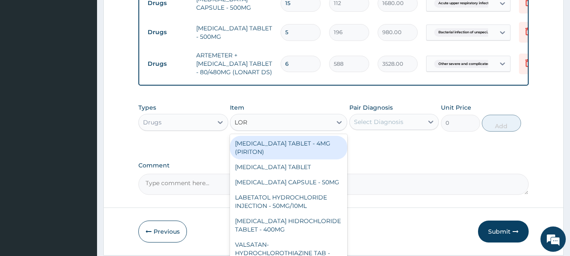
type input "LORA"
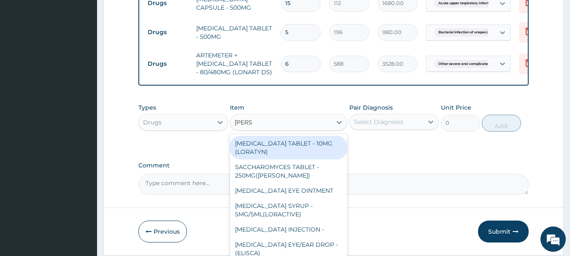
click at [323, 149] on div "[MEDICAL_DATA] TABLET - 10MG (LORATYN)" at bounding box center [288, 148] width 117 height 24
type input "98"
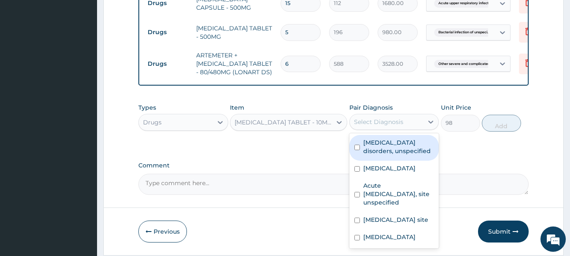
drag, startPoint x: 400, startPoint y: 124, endPoint x: 397, endPoint y: 118, distance: 7.2
click at [399, 123] on div "Select Diagnosis" at bounding box center [387, 122] width 74 height 14
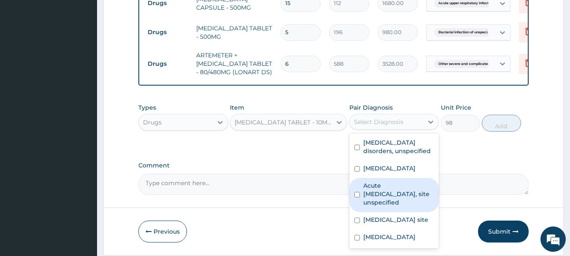
click at [382, 207] on label "Acute upper respiratory infection, site unspecified" at bounding box center [398, 193] width 71 height 25
checkbox input "true"
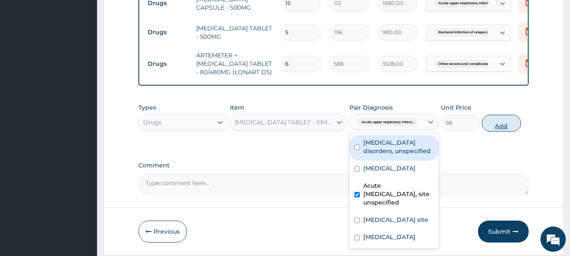
click at [504, 130] on button "Add" at bounding box center [501, 123] width 39 height 17
type input "0"
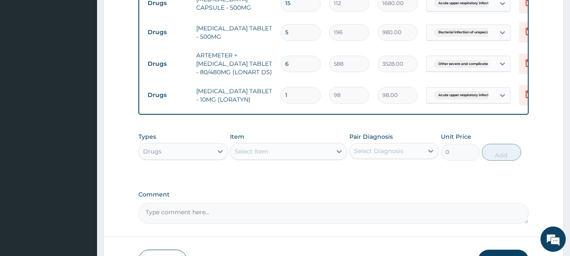
type input "0.00"
type input "5"
type input "490.00"
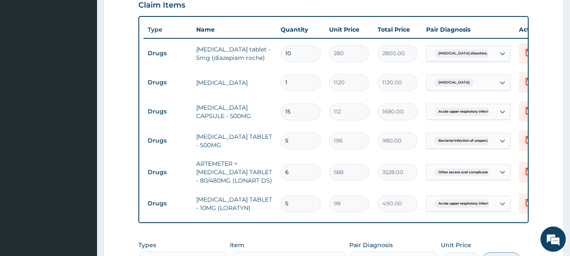
scroll to position [189, 0]
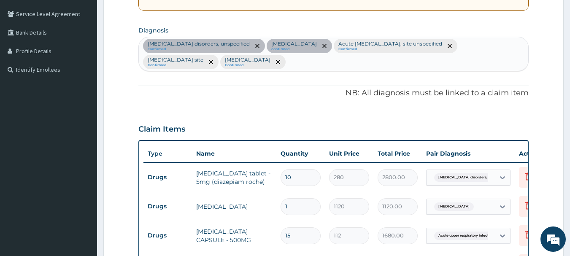
type input "5"
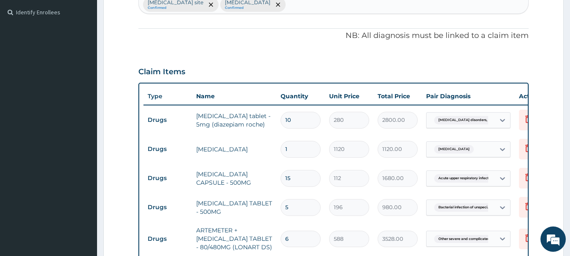
scroll to position [485, 0]
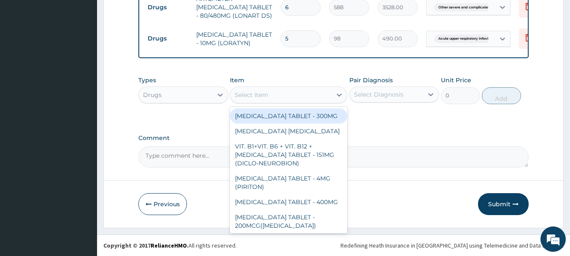
click at [256, 91] on div "Select Item" at bounding box center [252, 95] width 34 height 8
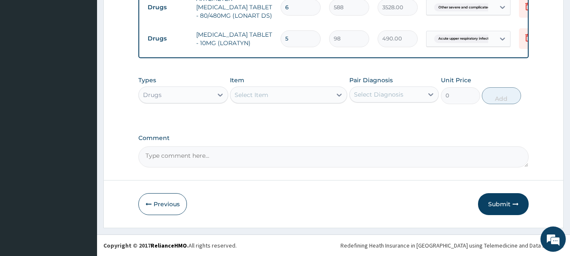
drag, startPoint x: 322, startPoint y: 68, endPoint x: 358, endPoint y: 78, distance: 37.7
drag, startPoint x: 498, startPoint y: 202, endPoint x: 495, endPoint y: 196, distance: 6.2
click at [498, 201] on button "Submit" at bounding box center [503, 204] width 51 height 22
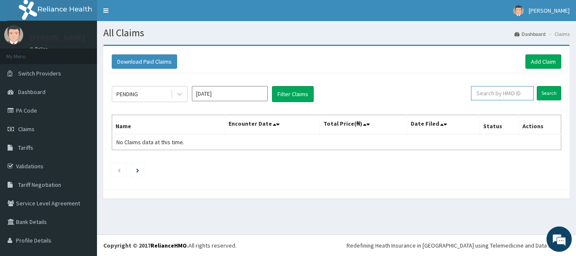
click at [501, 94] on input "text" at bounding box center [502, 93] width 63 height 14
paste input "PGC/10195/a"
type input "PGC/10195/a"
click at [537, 91] on input "Search" at bounding box center [549, 93] width 24 height 14
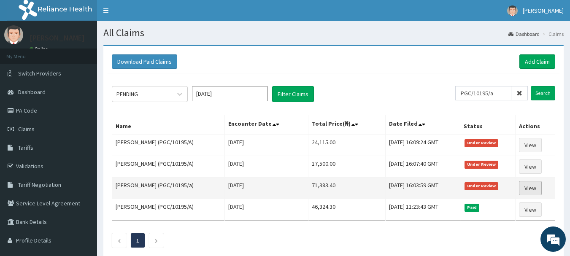
click at [533, 189] on link "View" at bounding box center [530, 188] width 23 height 14
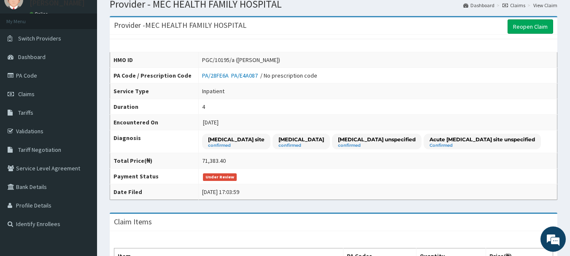
scroll to position [5, 0]
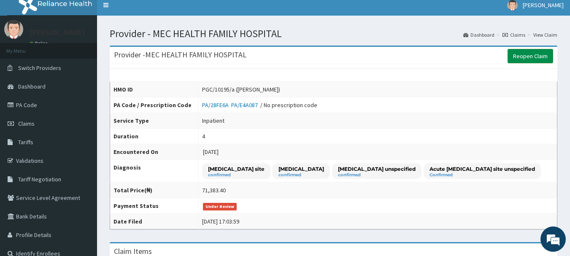
click at [535, 59] on link "Reopen Claim" at bounding box center [531, 56] width 46 height 14
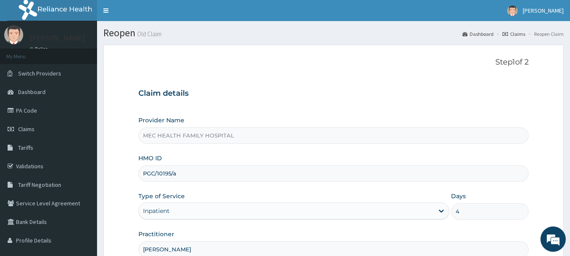
scroll to position [91, 0]
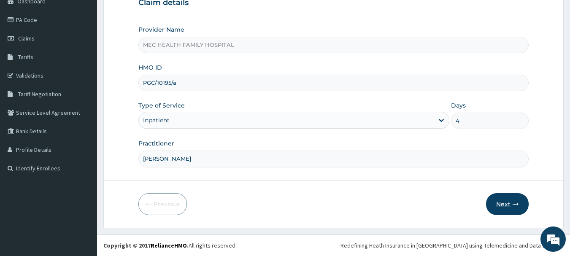
click at [501, 201] on button "Next" at bounding box center [507, 204] width 43 height 22
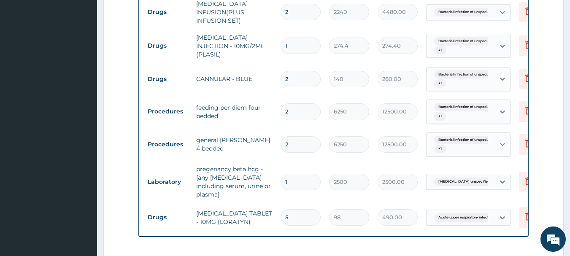
scroll to position [721, 0]
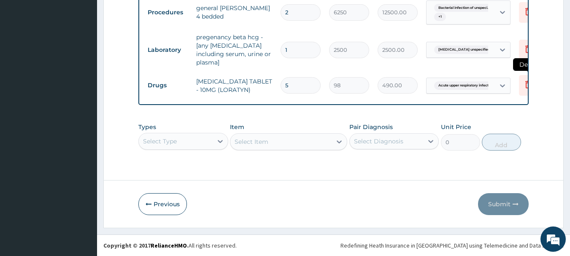
click at [525, 82] on icon at bounding box center [528, 84] width 10 height 10
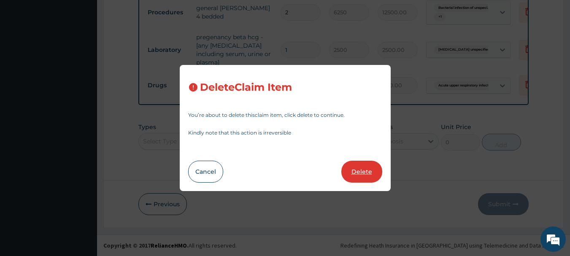
scroll to position [0, 0]
drag, startPoint x: 354, startPoint y: 171, endPoint x: 360, endPoint y: 160, distance: 12.7
click at [356, 169] on button "Delete" at bounding box center [361, 172] width 41 height 22
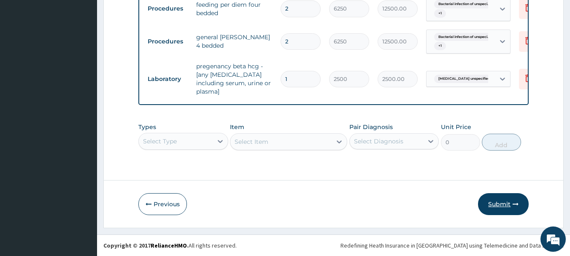
click at [500, 203] on button "Submit" at bounding box center [503, 204] width 51 height 22
click at [496, 203] on button "Submit" at bounding box center [503, 204] width 51 height 22
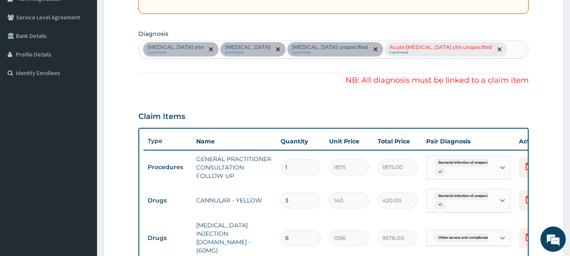
scroll to position [185, 0]
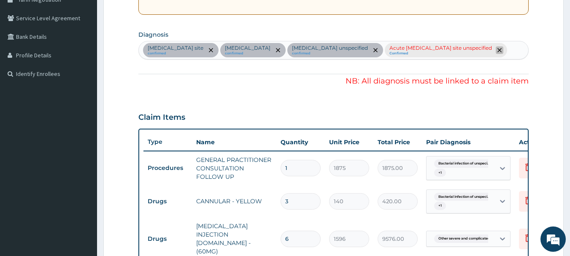
click at [496, 54] on span "remove selection option" at bounding box center [500, 50] width 8 height 8
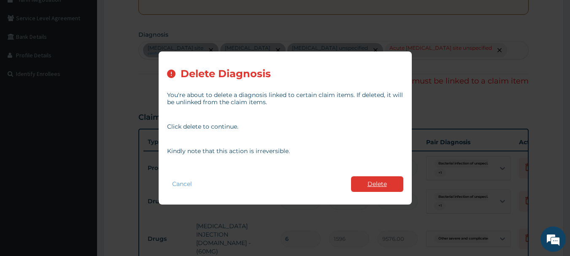
drag, startPoint x: 391, startPoint y: 183, endPoint x: 389, endPoint y: 157, distance: 26.2
click at [391, 181] on button "Delete" at bounding box center [377, 184] width 52 height 16
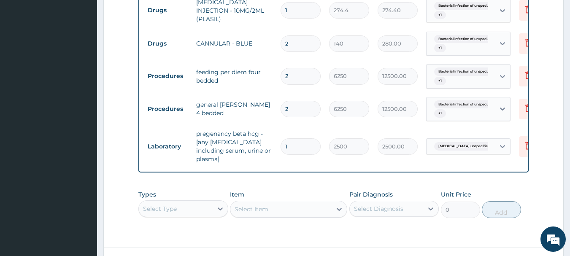
scroll to position [692, 0]
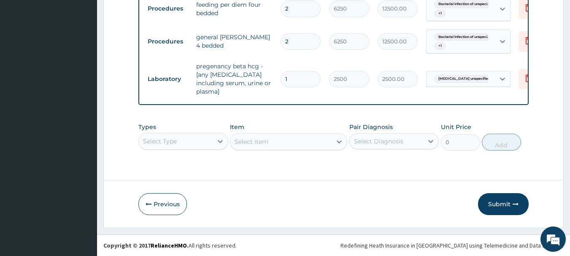
drag, startPoint x: 499, startPoint y: 204, endPoint x: 491, endPoint y: 185, distance: 20.4
click at [499, 202] on button "Submit" at bounding box center [503, 204] width 51 height 22
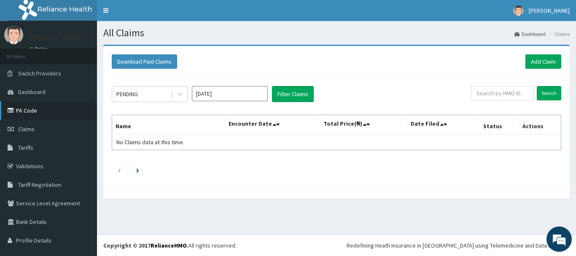
click at [41, 111] on link "PA Code" at bounding box center [48, 110] width 97 height 19
click at [505, 95] on input "text" at bounding box center [502, 93] width 63 height 14
paste input "PGC/10195/a"
type input "PGC/10195/a"
drag, startPoint x: 541, startPoint y: 90, endPoint x: 535, endPoint y: 86, distance: 7.2
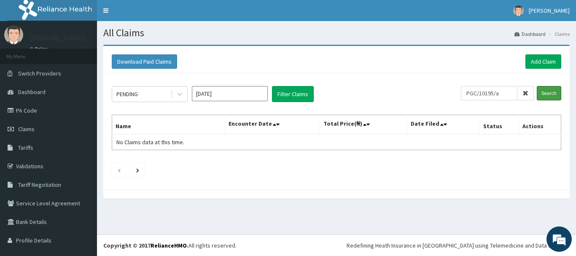
click at [540, 90] on input "Search" at bounding box center [549, 93] width 24 height 14
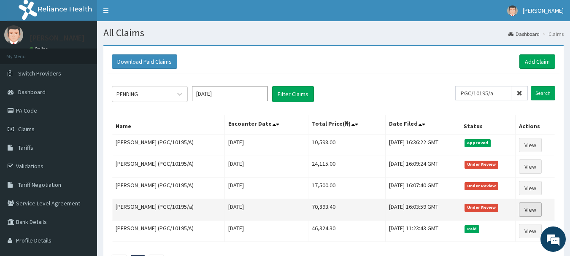
click at [533, 208] on link "View" at bounding box center [530, 210] width 23 height 14
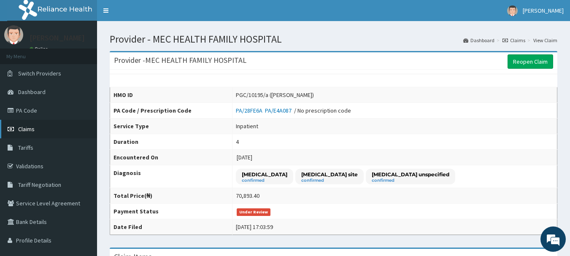
click at [30, 128] on span "Claims" at bounding box center [26, 129] width 16 height 8
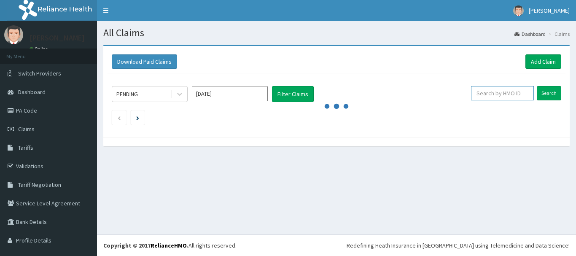
click at [503, 95] on input "text" at bounding box center [502, 93] width 63 height 14
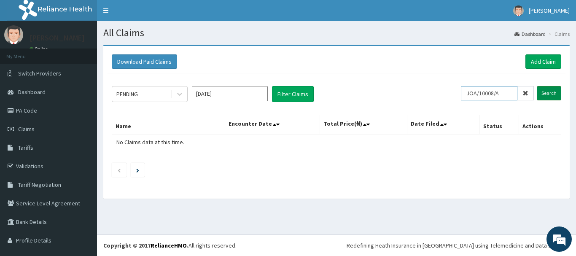
type input "JOA/10008/A"
click at [546, 91] on input "Search" at bounding box center [549, 93] width 24 height 14
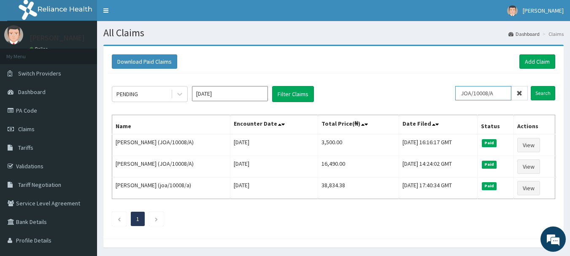
drag, startPoint x: 504, startPoint y: 93, endPoint x: 459, endPoint y: 91, distance: 45.6
click at [459, 91] on div "PENDING Oct 2025 Filter Claims JOA/10008/A Search" at bounding box center [333, 94] width 443 height 16
click at [533, 58] on link "Add Claim" at bounding box center [537, 61] width 36 height 14
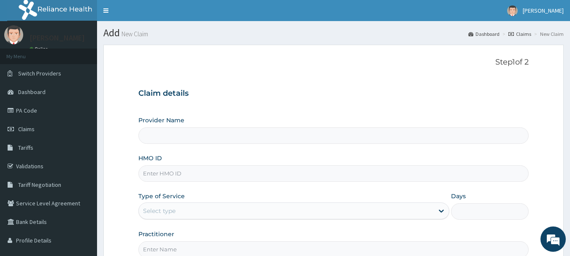
click at [174, 174] on input "HMO ID" at bounding box center [333, 173] width 391 height 16
paste input "JOA/10008/A"
type input "MEC HEALTH FAMILY HOSPITAL"
click at [319, 174] on input "JOA/10008/A" at bounding box center [333, 173] width 391 height 16
type input "JOA/10008/A"
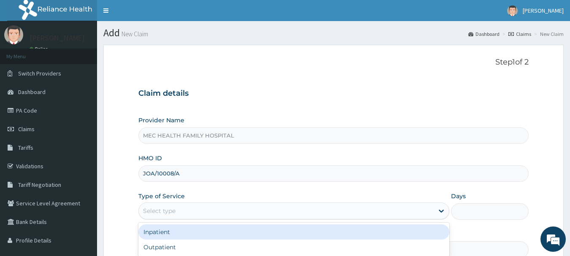
click at [313, 215] on div "Select type" at bounding box center [286, 211] width 295 height 14
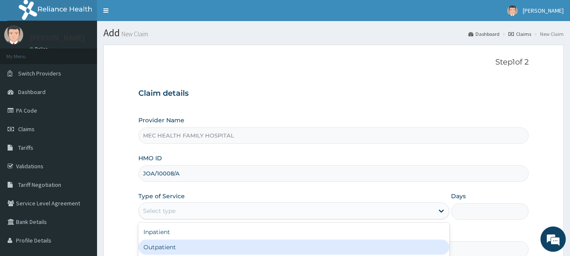
drag, startPoint x: 210, startPoint y: 250, endPoint x: 236, endPoint y: 205, distance: 51.7
click at [211, 247] on div "Outpatient" at bounding box center [293, 247] width 311 height 15
type input "1"
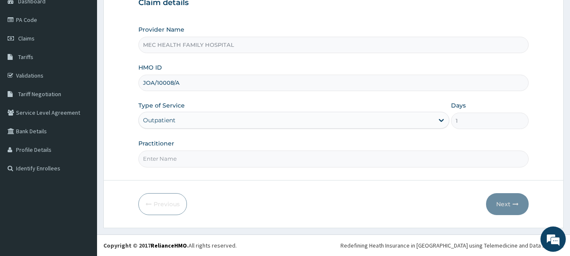
click at [220, 157] on input "Practitioner" at bounding box center [333, 159] width 391 height 16
type input "DR. SAMUEL"
click at [515, 203] on icon "button" at bounding box center [516, 204] width 6 height 6
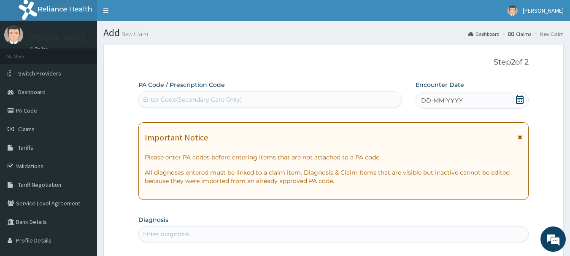
click at [469, 103] on div "DD-MM-YYYY" at bounding box center [472, 100] width 113 height 17
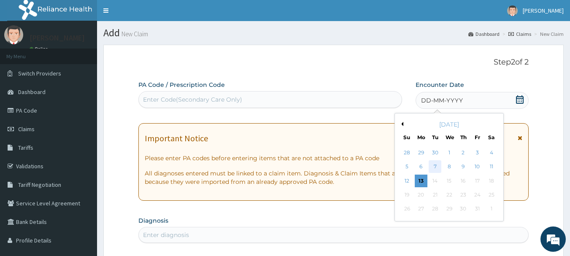
click at [438, 165] on div "7" at bounding box center [435, 167] width 13 height 13
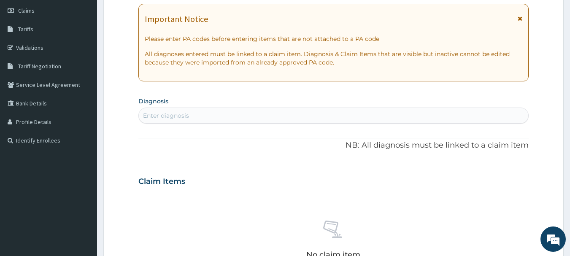
scroll to position [127, 0]
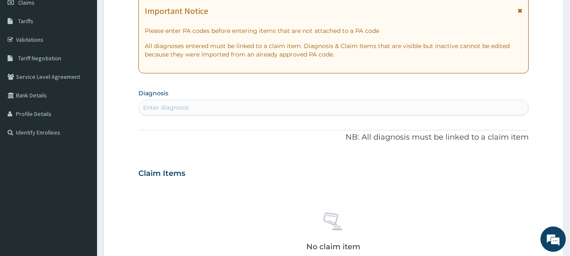
click at [298, 101] on div "Enter diagnosis" at bounding box center [334, 108] width 390 height 14
type input "BACTERIAL"
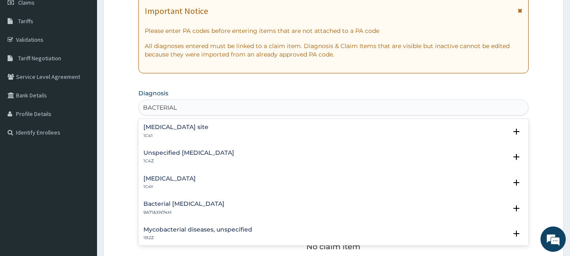
click at [208, 129] on h4 "[MEDICAL_DATA] site" at bounding box center [175, 127] width 65 height 6
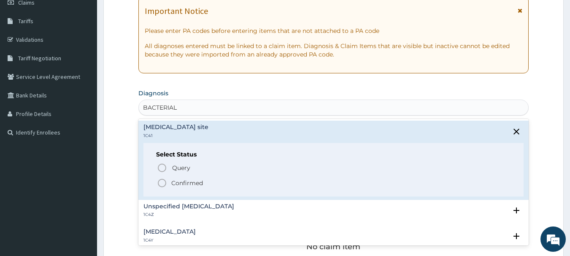
click at [187, 182] on p "Confirmed" at bounding box center [187, 183] width 32 height 8
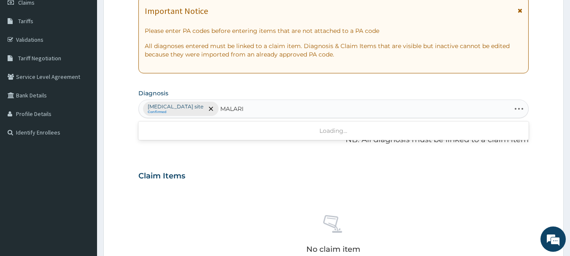
type input "[MEDICAL_DATA]"
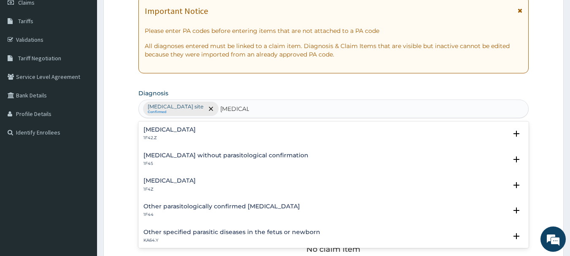
click at [181, 178] on h4 "[MEDICAL_DATA]" at bounding box center [169, 181] width 52 height 6
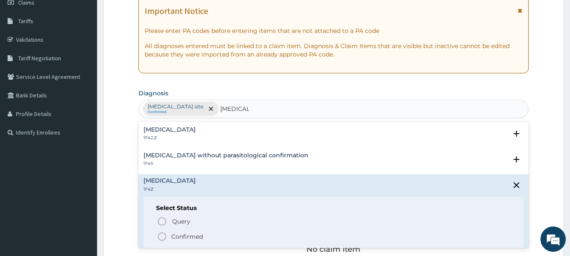
drag, startPoint x: 177, startPoint y: 237, endPoint x: 180, endPoint y: 230, distance: 7.6
click at [178, 236] on p "Confirmed" at bounding box center [187, 237] width 32 height 8
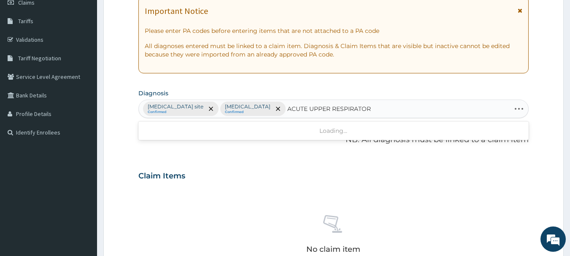
type input "ACUTE UPPER RESPIRATORY"
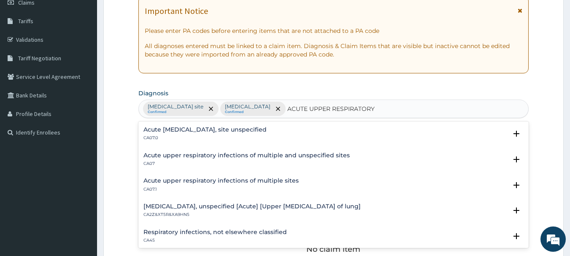
click at [237, 128] on h4 "Acute [MEDICAL_DATA], site unspecified" at bounding box center [204, 130] width 123 height 6
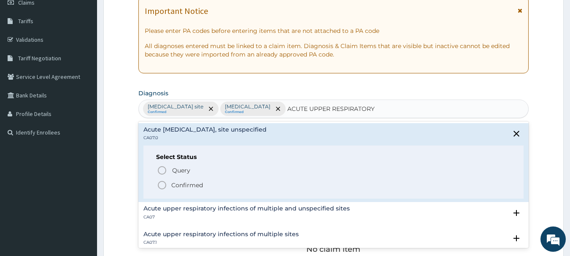
click at [192, 187] on p "Confirmed" at bounding box center [187, 185] width 32 height 8
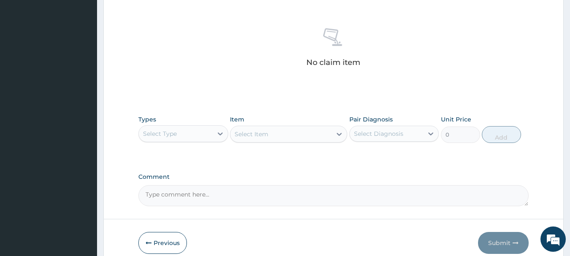
scroll to position [352, 0]
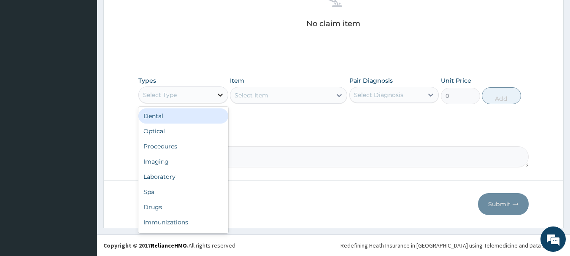
click at [217, 97] on icon at bounding box center [220, 95] width 8 height 8
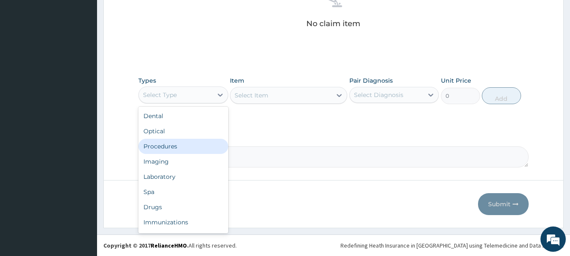
click at [178, 149] on div "Procedures" at bounding box center [183, 146] width 90 height 15
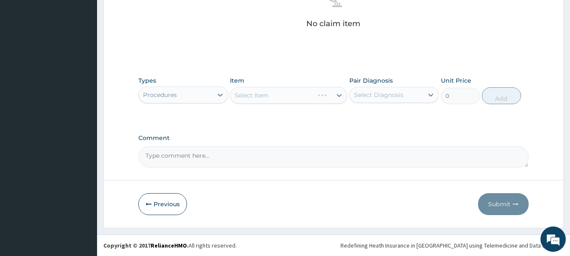
click at [288, 97] on div "Select Item" at bounding box center [288, 95] width 117 height 17
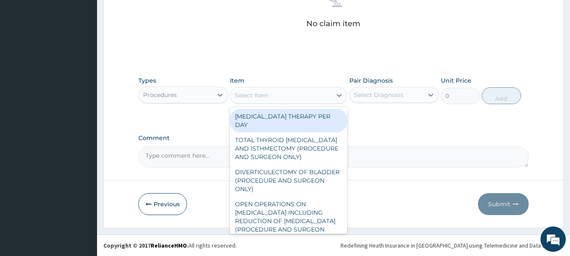
click at [285, 92] on div "Select Item" at bounding box center [280, 96] width 101 height 14
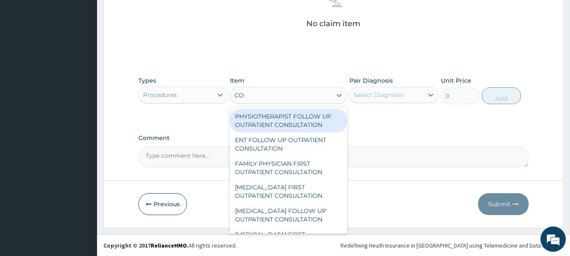
type input "C"
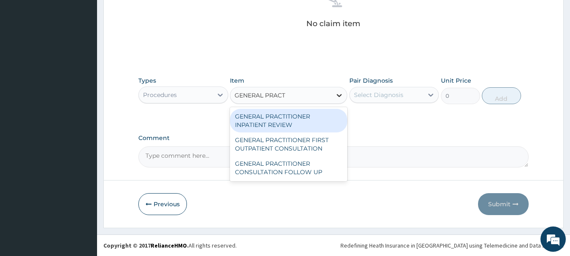
type input "GENERAL PRACTI"
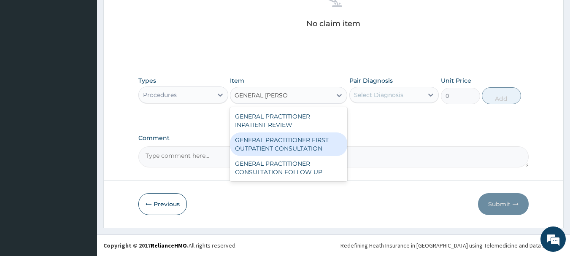
drag, startPoint x: 294, startPoint y: 144, endPoint x: 322, endPoint y: 133, distance: 29.4
click at [296, 144] on div "GENERAL PRACTITIONER FIRST OUTPATIENT CONSULTATION" at bounding box center [288, 144] width 117 height 24
type input "3750"
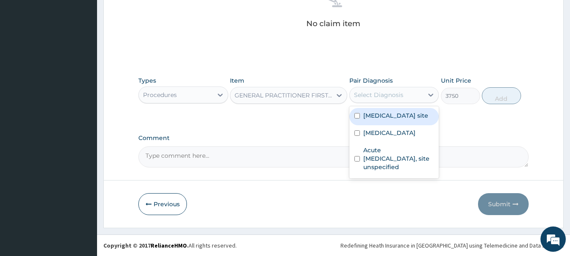
click at [378, 98] on div "Select Diagnosis" at bounding box center [378, 95] width 49 height 8
click at [382, 120] on label "[MEDICAL_DATA] site" at bounding box center [395, 115] width 65 height 8
checkbox input "true"
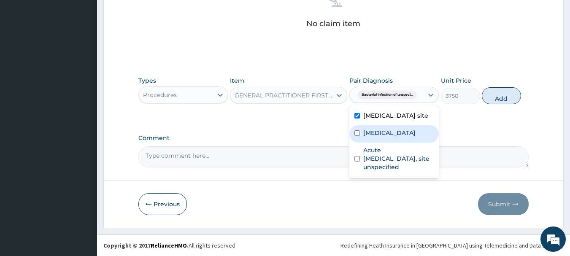
click at [381, 135] on div "[MEDICAL_DATA]" at bounding box center [394, 133] width 90 height 17
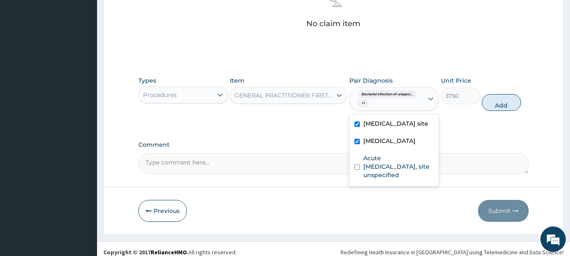
checkbox input "true"
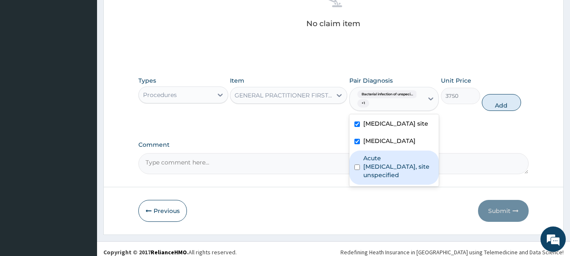
click at [387, 170] on label "Acute [MEDICAL_DATA], site unspecified" at bounding box center [398, 166] width 71 height 25
checkbox input "true"
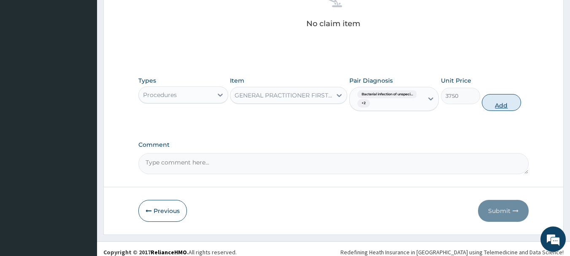
click at [502, 106] on button "Add" at bounding box center [501, 102] width 39 height 17
type input "0"
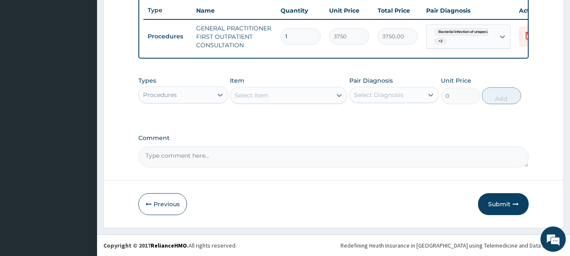
click at [260, 96] on div "Select Item" at bounding box center [252, 95] width 34 height 8
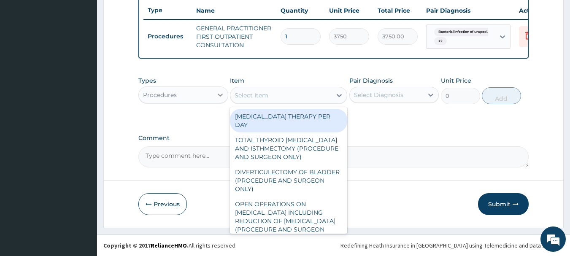
click at [214, 96] on div at bounding box center [220, 94] width 15 height 15
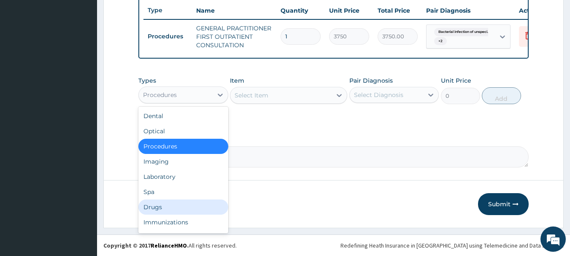
drag, startPoint x: 161, startPoint y: 208, endPoint x: 221, endPoint y: 151, distance: 82.1
click at [161, 206] on div "Drugs" at bounding box center [183, 207] width 90 height 15
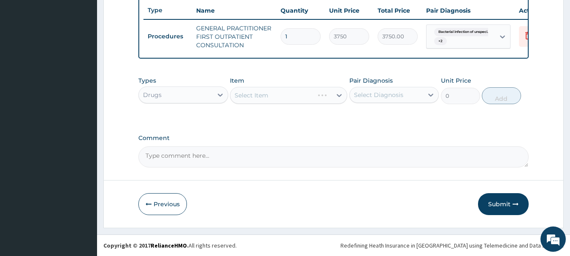
click at [262, 93] on div "Select Item" at bounding box center [288, 95] width 117 height 17
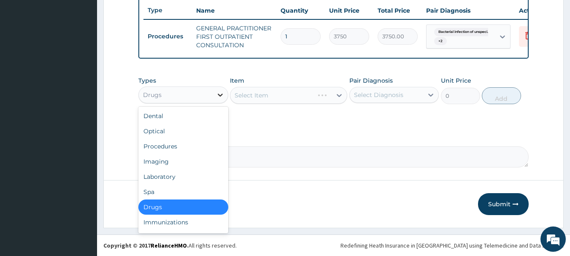
click at [219, 95] on icon at bounding box center [220, 95] width 8 height 8
drag, startPoint x: 172, startPoint y: 181, endPoint x: 191, endPoint y: 152, distance: 34.8
click at [173, 180] on div "Laboratory" at bounding box center [183, 176] width 90 height 15
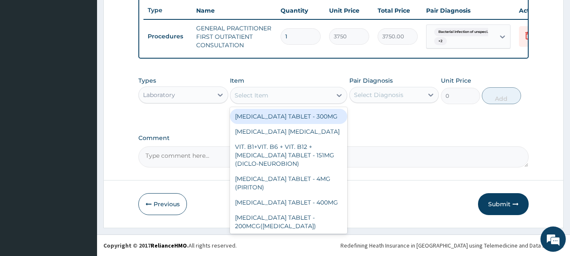
click at [296, 94] on div "Select Item" at bounding box center [280, 96] width 101 height 14
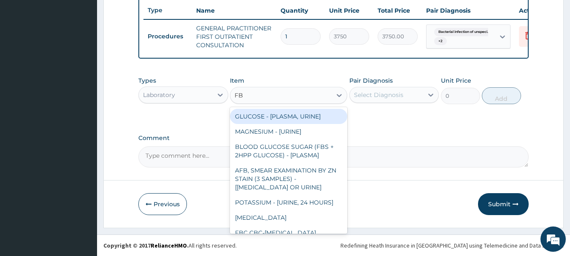
type input "FBC"
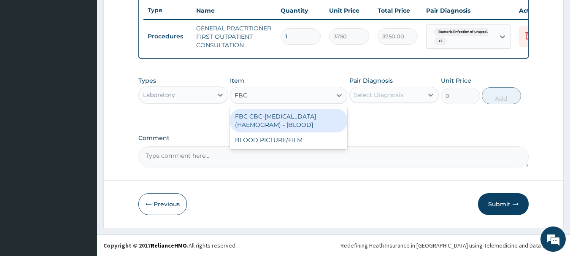
drag, startPoint x: 322, startPoint y: 123, endPoint x: 354, endPoint y: 110, distance: 34.6
click at [323, 122] on div "FBC CBC-[MEDICAL_DATA] (HAEMOGRAM) - [BLOOD]" at bounding box center [288, 121] width 117 height 24
type input "5000"
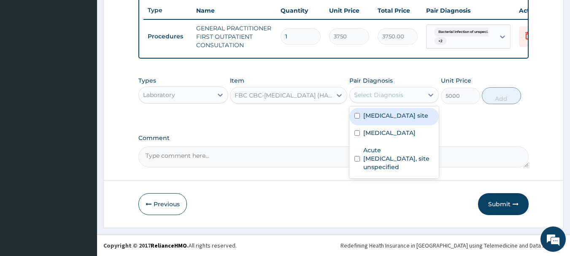
click at [389, 97] on div "Select Diagnosis" at bounding box center [378, 95] width 49 height 8
click at [395, 120] on label "[MEDICAL_DATA] site" at bounding box center [395, 115] width 65 height 8
checkbox input "true"
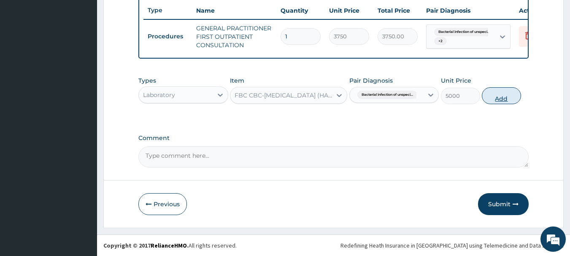
click at [502, 92] on button "Add" at bounding box center [501, 95] width 39 height 17
type input "0"
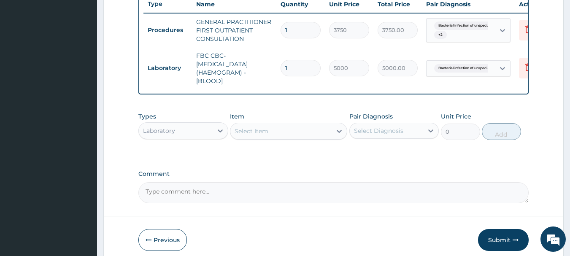
drag, startPoint x: 243, startPoint y: 135, endPoint x: 270, endPoint y: 123, distance: 30.3
click at [248, 132] on div "Select Item" at bounding box center [280, 131] width 101 height 14
drag, startPoint x: 238, startPoint y: 133, endPoint x: 242, endPoint y: 130, distance: 5.2
click at [238, 133] on div "Select Item" at bounding box center [252, 131] width 34 height 8
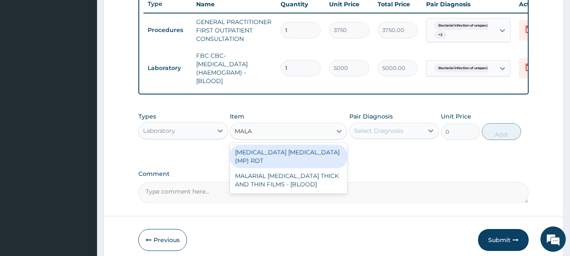
type input "MALAR"
click at [309, 156] on div "[MEDICAL_DATA] [MEDICAL_DATA] (MP) RDT" at bounding box center [288, 157] width 117 height 24
type input "2000"
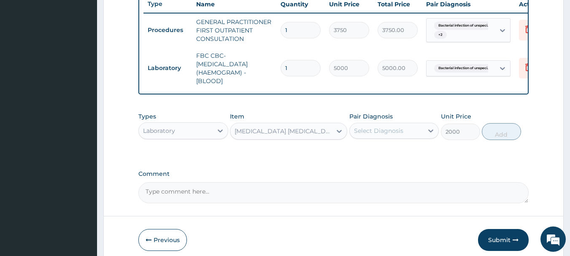
click at [406, 136] on div "Select Diagnosis" at bounding box center [387, 131] width 74 height 14
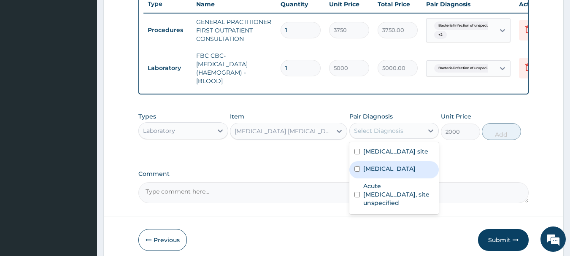
drag, startPoint x: 396, startPoint y: 189, endPoint x: 456, endPoint y: 168, distance: 62.9
click at [401, 178] on div "[MEDICAL_DATA]" at bounding box center [394, 169] width 90 height 17
checkbox input "true"
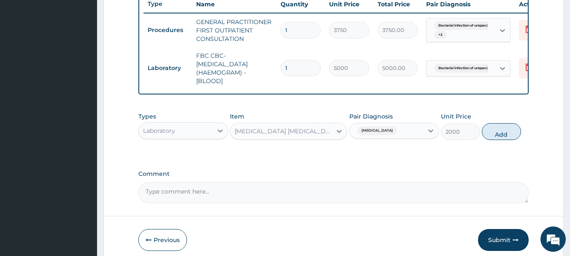
drag, startPoint x: 508, startPoint y: 140, endPoint x: 432, endPoint y: 130, distance: 77.4
click at [507, 140] on button "Add" at bounding box center [501, 131] width 39 height 17
type input "0"
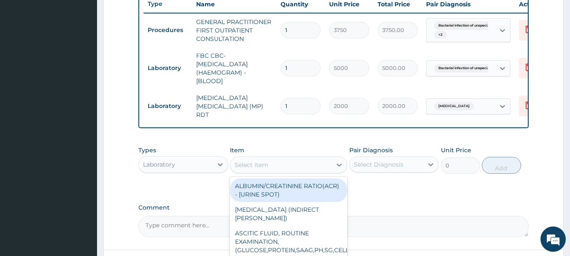
drag, startPoint x: 281, startPoint y: 168, endPoint x: 280, endPoint y: 164, distance: 4.4
click at [281, 168] on div "Select Item" at bounding box center [280, 165] width 101 height 14
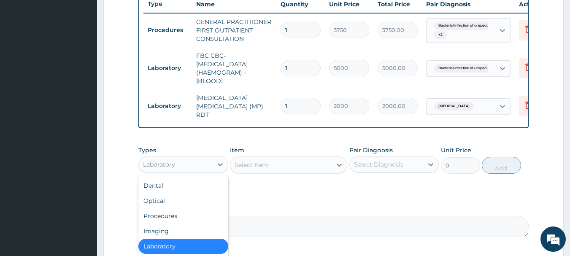
click at [205, 164] on div "Laboratory" at bounding box center [176, 165] width 74 height 14
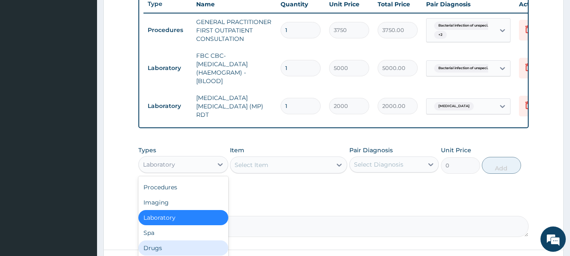
drag, startPoint x: 159, startPoint y: 252, endPoint x: 184, endPoint y: 233, distance: 31.6
click at [163, 249] on div "Drugs" at bounding box center [183, 248] width 90 height 15
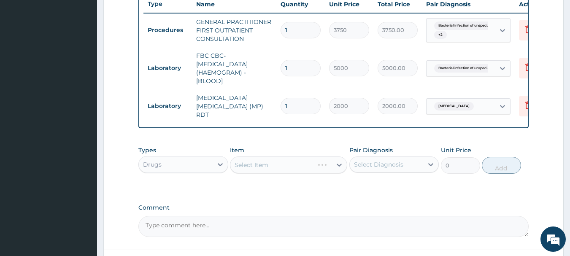
click at [267, 165] on div "Select Item" at bounding box center [288, 165] width 117 height 17
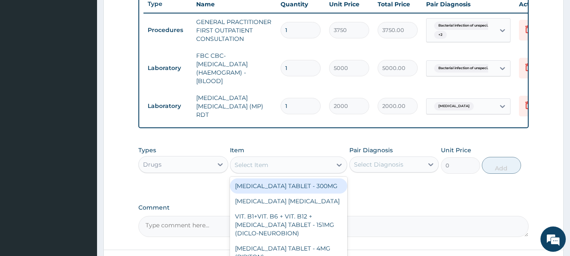
click at [273, 162] on div "Select Item" at bounding box center [280, 165] width 101 height 14
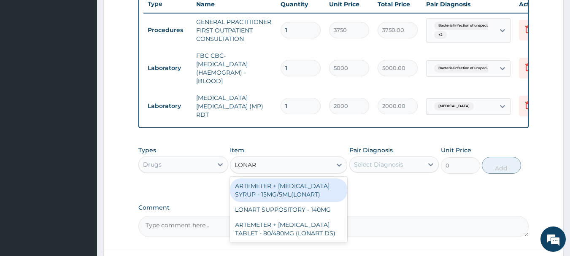
type input "LONART"
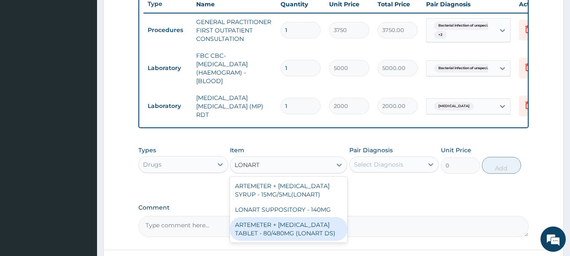
drag, startPoint x: 320, startPoint y: 235, endPoint x: 352, endPoint y: 189, distance: 56.1
click at [320, 234] on div "ARTEMETER + [MEDICAL_DATA] TABLET - 80/480MG (LONART DS)" at bounding box center [288, 229] width 117 height 24
type input "588"
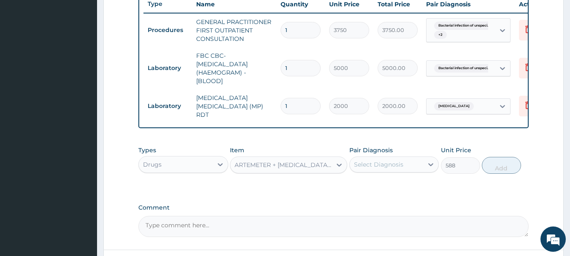
click at [389, 164] on div "Select Diagnosis" at bounding box center [378, 164] width 49 height 8
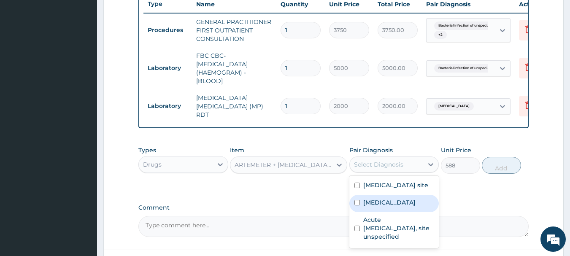
drag, startPoint x: 387, startPoint y: 211, endPoint x: 420, endPoint y: 190, distance: 39.2
click at [388, 207] on label "[MEDICAL_DATA]" at bounding box center [389, 202] width 52 height 8
checkbox input "true"
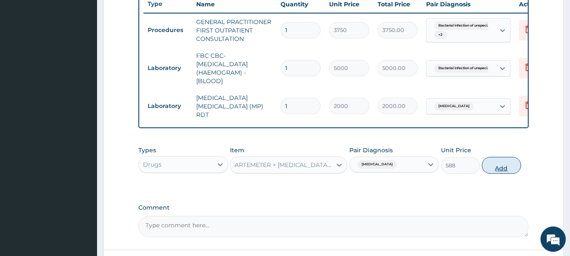
click at [511, 166] on button "Add" at bounding box center [501, 165] width 39 height 17
type input "0"
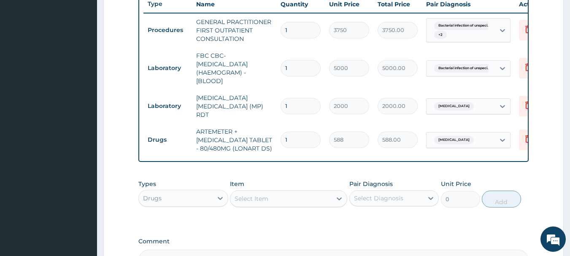
type input "0.00"
type input "6"
type input "3528.00"
type input "6"
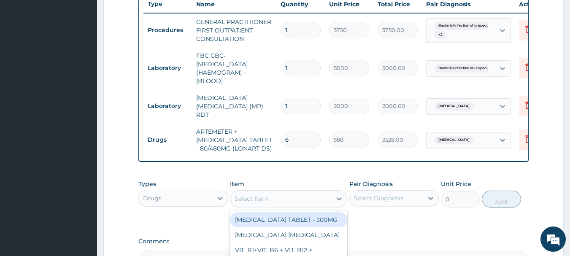
click at [272, 195] on div "Select Item" at bounding box center [280, 199] width 101 height 14
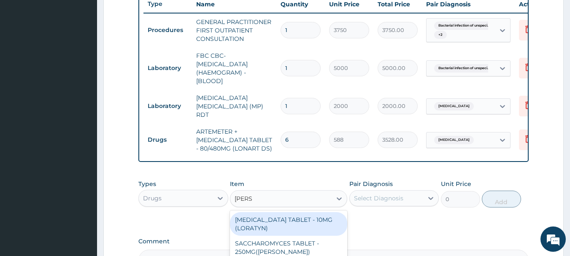
type input "LORAT"
drag, startPoint x: 308, startPoint y: 224, endPoint x: 342, endPoint y: 209, distance: 37.2
click at [307, 224] on div "LORATADINE TABLET - 10MG (LORATYN)" at bounding box center [288, 224] width 117 height 24
type input "98"
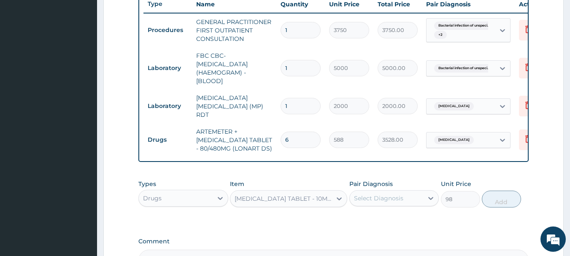
click at [388, 197] on div "Select Diagnosis" at bounding box center [378, 198] width 49 height 8
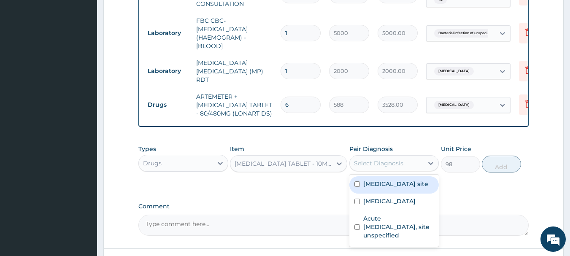
scroll to position [428, 0]
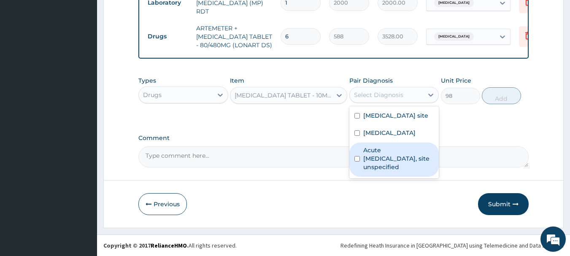
drag, startPoint x: 410, startPoint y: 170, endPoint x: 420, endPoint y: 159, distance: 15.0
click at [411, 168] on label "Acute upper respiratory infection, site unspecified" at bounding box center [398, 158] width 71 height 25
checkbox input "true"
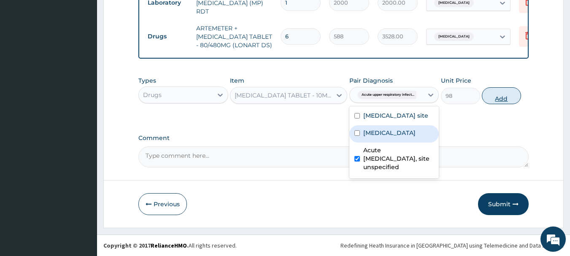
drag, startPoint x: 499, startPoint y: 97, endPoint x: 460, endPoint y: 97, distance: 38.8
click at [499, 98] on button "Add" at bounding box center [501, 95] width 39 height 17
type input "0"
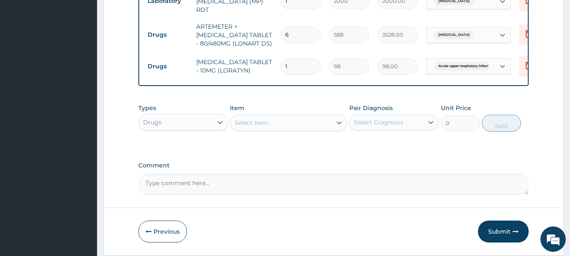
type input "0.00"
type input "5"
type input "490.00"
type input "5"
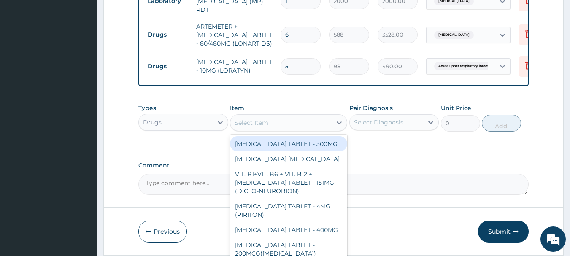
click at [268, 127] on div "Select Item" at bounding box center [252, 123] width 34 height 8
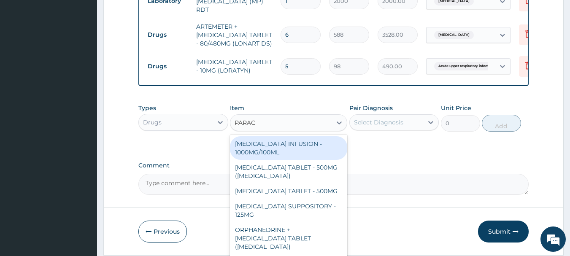
type input "PARACE"
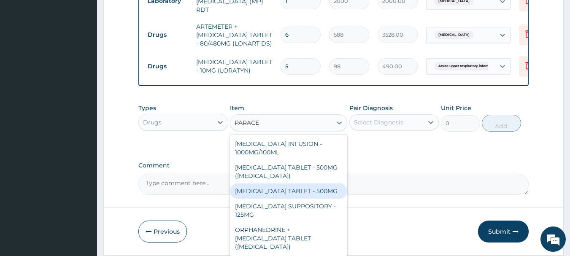
click at [300, 191] on div "PARACETAMOL TABLET - 500MG" at bounding box center [288, 191] width 117 height 15
type input "33.599999999999994"
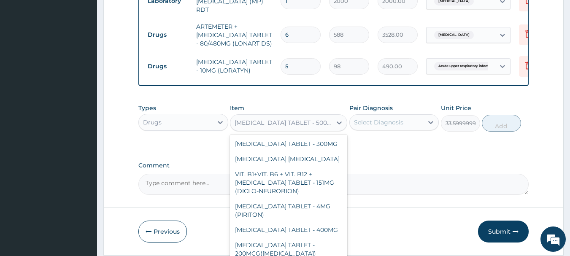
click at [318, 124] on div "PARACETAMOL TABLET - 500MG" at bounding box center [284, 123] width 98 height 8
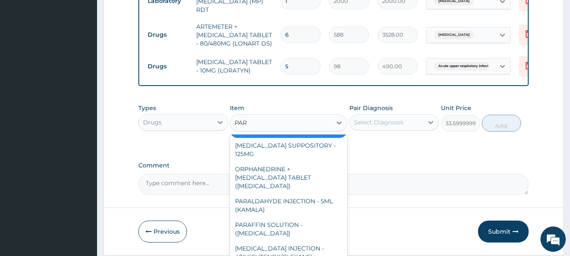
scroll to position [0, 0]
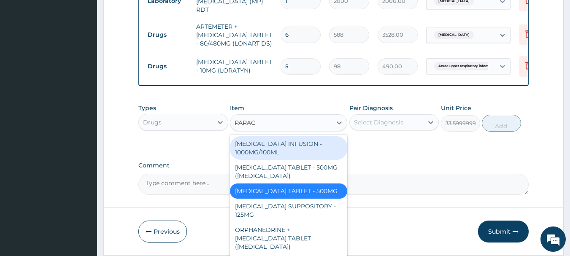
type input "PARACE"
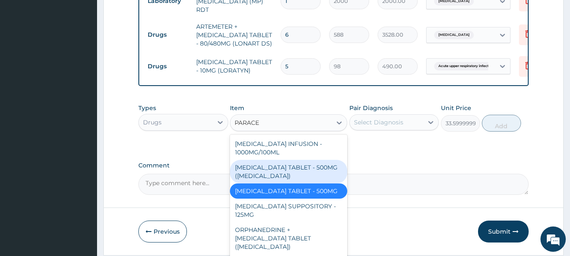
click at [314, 171] on div "PARACETAMOL TABLET - 500MG (PANADOL)" at bounding box center [288, 172] width 117 height 24
type input "42"
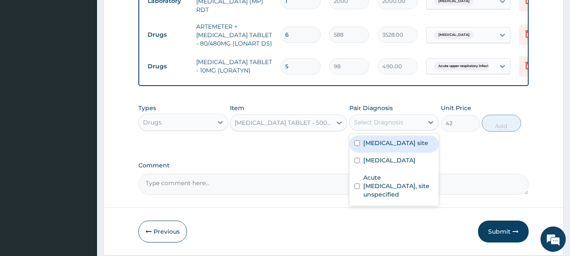
click at [397, 117] on div "Select Diagnosis" at bounding box center [394, 122] width 90 height 16
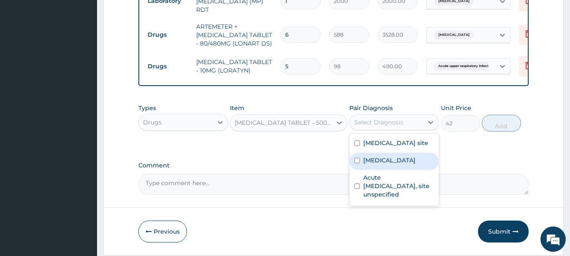
click at [380, 165] on label "Malaria, unspecified" at bounding box center [389, 160] width 52 height 8
checkbox input "true"
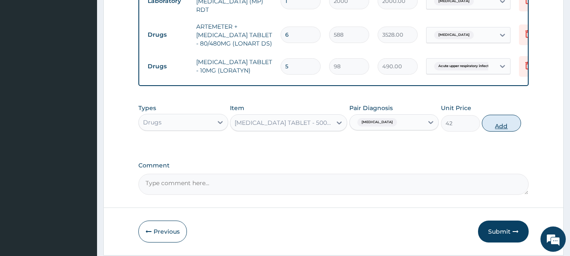
click at [497, 126] on button "Add" at bounding box center [501, 123] width 39 height 17
type input "0"
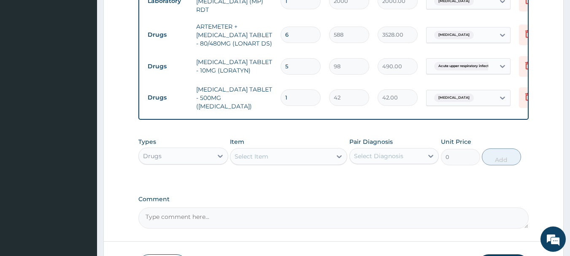
type input "18"
type input "756.00"
type input "18"
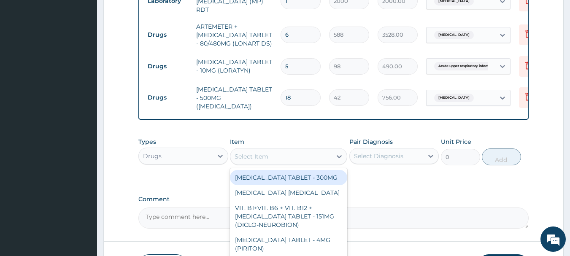
click at [263, 152] on div "Select Item" at bounding box center [252, 156] width 34 height 8
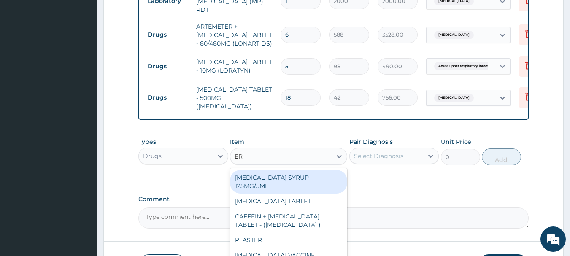
type input "ERY"
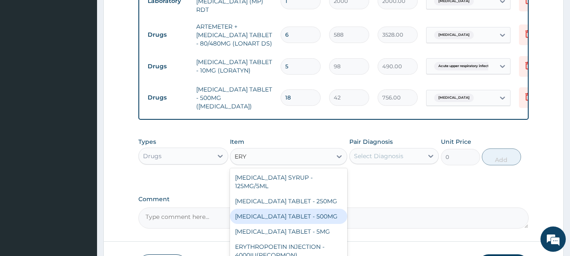
drag, startPoint x: 315, startPoint y: 213, endPoint x: 328, endPoint y: 199, distance: 19.4
click at [315, 212] on div "ERYTHROMYCIN TABLET - 500MG" at bounding box center [288, 216] width 117 height 15
type input "140"
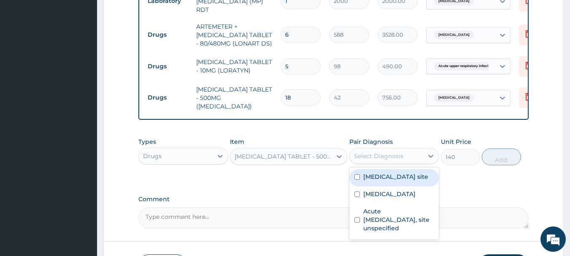
click at [404, 151] on div "Select Diagnosis" at bounding box center [387, 156] width 74 height 14
click at [384, 177] on label "Bacterial infection of unspecified site" at bounding box center [395, 177] width 65 height 8
checkbox input "true"
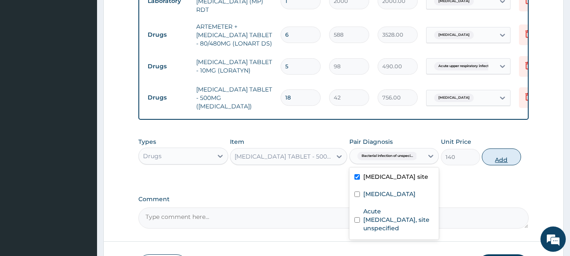
click at [504, 157] on button "Add" at bounding box center [501, 157] width 39 height 17
type input "0"
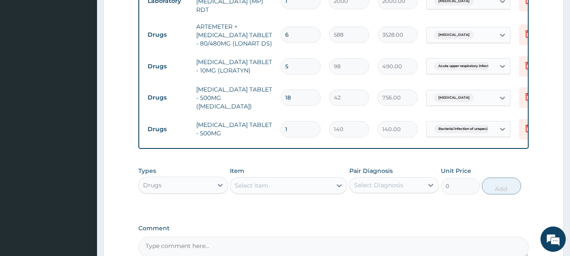
type input "11"
type input "1540.00"
type input "110"
type input "15400.00"
type input "11"
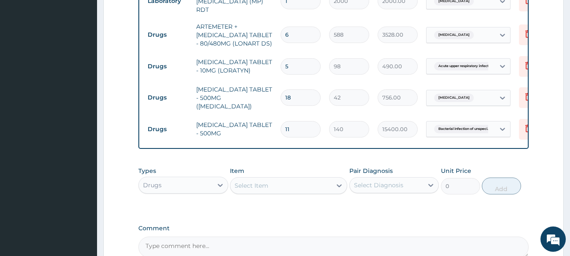
type input "1540.00"
type input "1"
type input "140.00"
type input "10"
type input "1400.00"
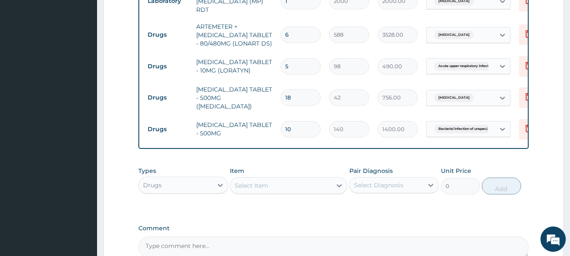
type input "10"
click at [273, 187] on div "Select Item" at bounding box center [280, 186] width 101 height 14
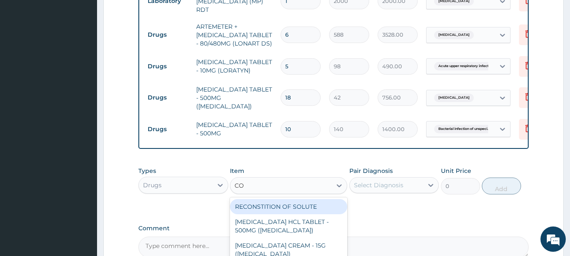
type input "COU"
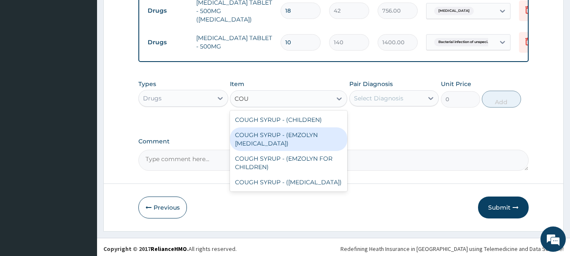
scroll to position [516, 0]
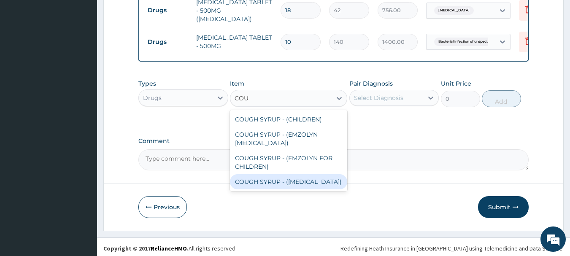
click at [292, 182] on div "COUGH SYRUP - (EXPECTORANT)" at bounding box center [288, 181] width 117 height 15
type input "1120"
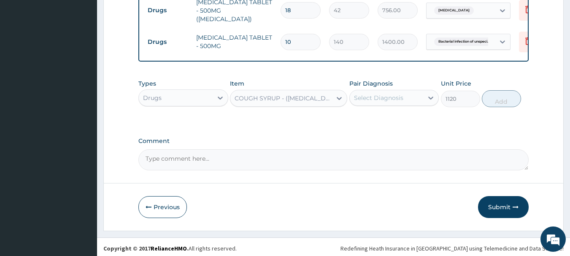
click at [415, 96] on div "Select Diagnosis" at bounding box center [387, 98] width 74 height 14
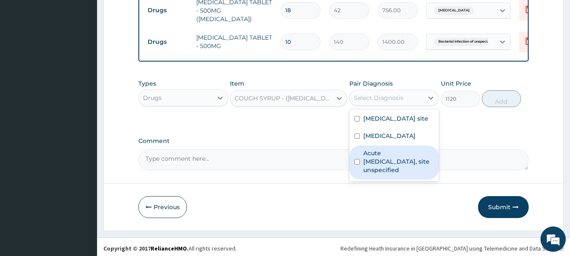
drag, startPoint x: 382, startPoint y: 160, endPoint x: 436, endPoint y: 125, distance: 64.6
click at [384, 160] on label "Acute upper respiratory infection, site unspecified" at bounding box center [398, 161] width 71 height 25
checkbox input "true"
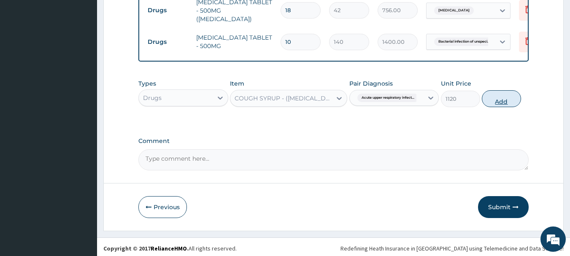
click at [500, 100] on button "Add" at bounding box center [501, 98] width 39 height 17
type input "0"
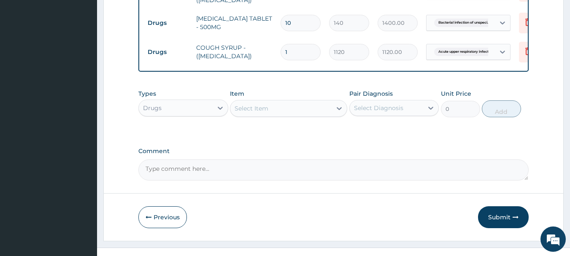
scroll to position [545, 0]
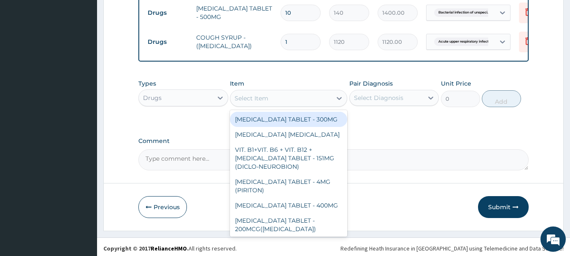
click at [277, 95] on div "Select Item" at bounding box center [280, 99] width 101 height 14
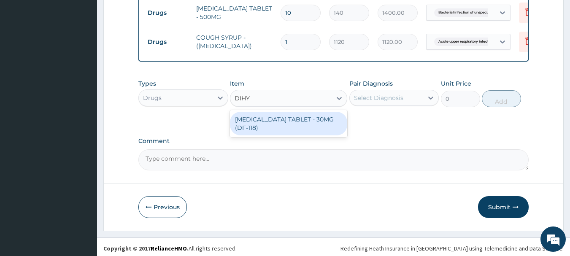
type input "DIHY"
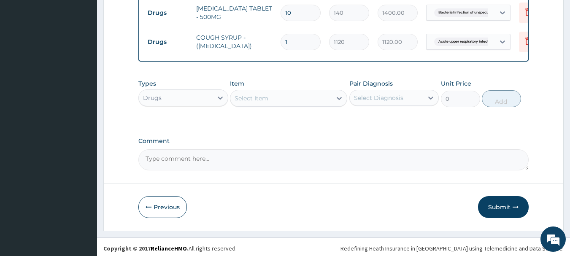
click at [402, 121] on div "Types Drugs Item Select Item Pair Diagnosis Select Diagnosis Unit Price 0 Add" at bounding box center [333, 99] width 391 height 49
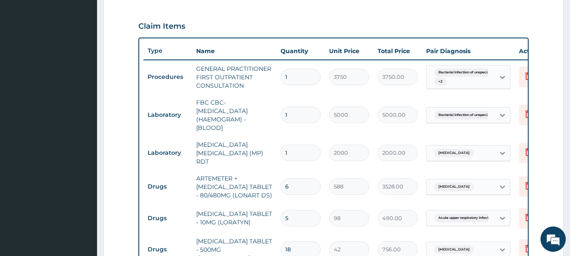
scroll to position [418, 0]
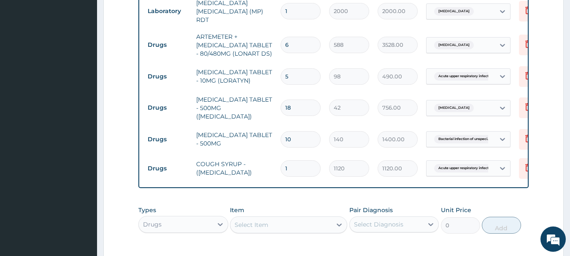
drag, startPoint x: 278, startPoint y: 222, endPoint x: 275, endPoint y: 219, distance: 4.6
click at [276, 222] on div "Select Item" at bounding box center [280, 225] width 101 height 14
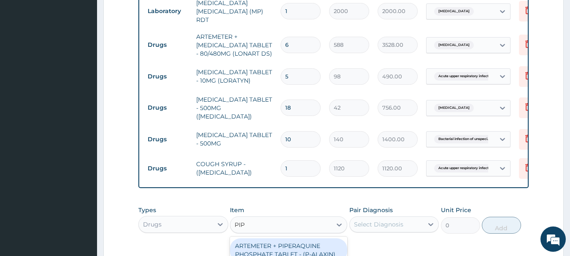
type input "PIPE"
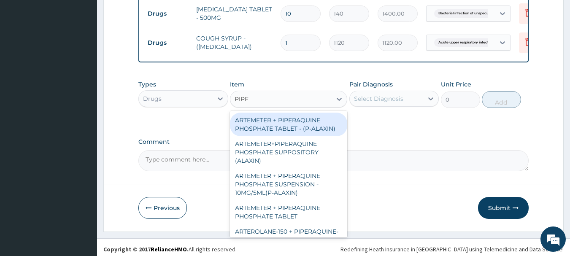
scroll to position [545, 0]
click at [320, 125] on div "ARTEMETER + PIPERAQUINE PHOSPHATE TABLET - (P-ALAXIN)" at bounding box center [288, 124] width 117 height 24
type input "364"
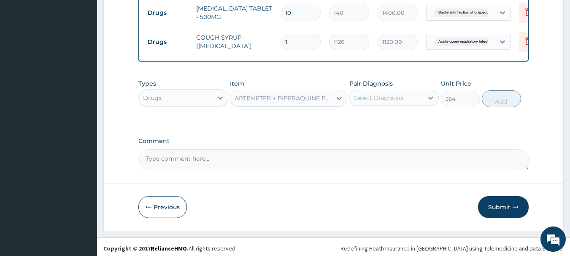
click at [393, 94] on div "Select Diagnosis" at bounding box center [378, 98] width 49 height 8
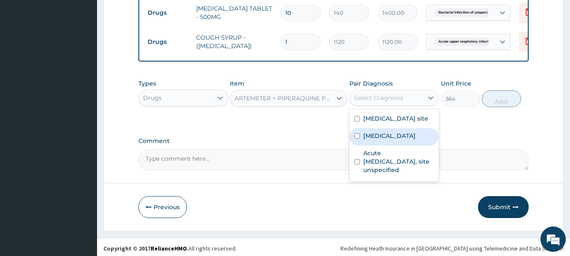
click at [394, 137] on label "Malaria, unspecified" at bounding box center [389, 136] width 52 height 8
checkbox input "true"
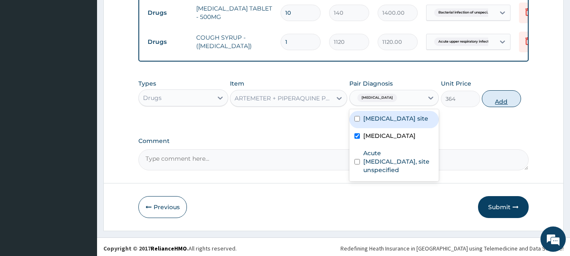
click at [504, 98] on button "Add" at bounding box center [501, 98] width 39 height 17
type input "0"
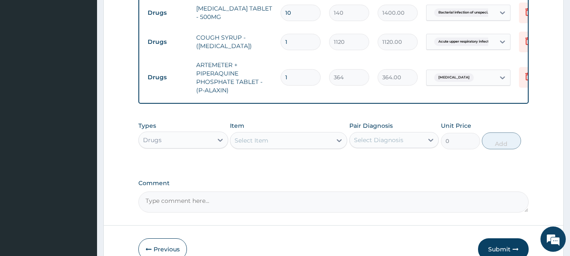
type input "0.00"
type input "9"
type input "3276.00"
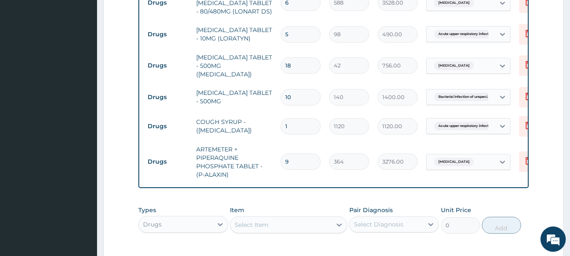
scroll to position [0, 33]
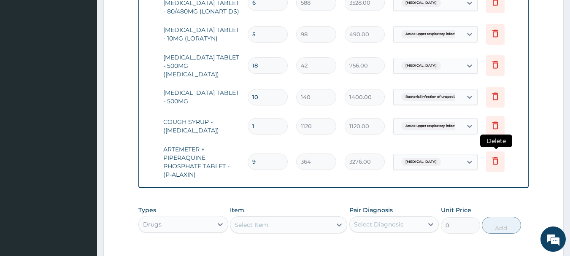
type input "9"
click at [498, 157] on icon at bounding box center [495, 161] width 6 height 8
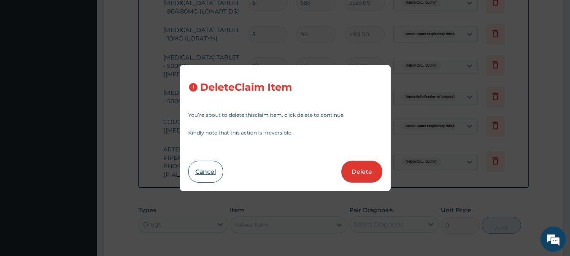
click at [214, 174] on button "Cancel" at bounding box center [205, 172] width 35 height 22
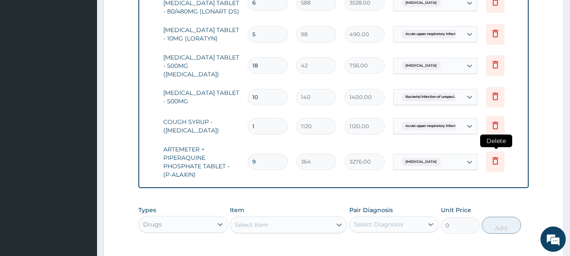
click at [495, 156] on icon at bounding box center [495, 161] width 10 height 10
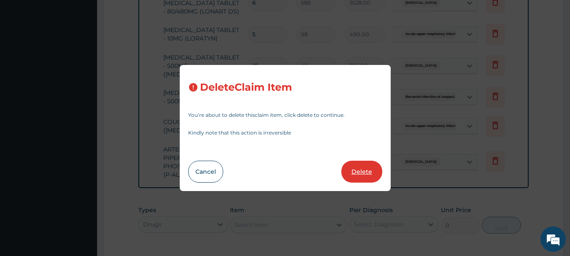
click at [362, 172] on button "Delete" at bounding box center [361, 172] width 41 height 22
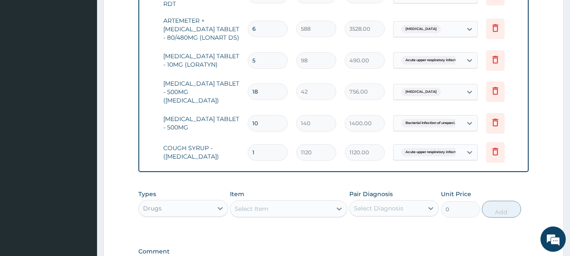
scroll to position [545, 0]
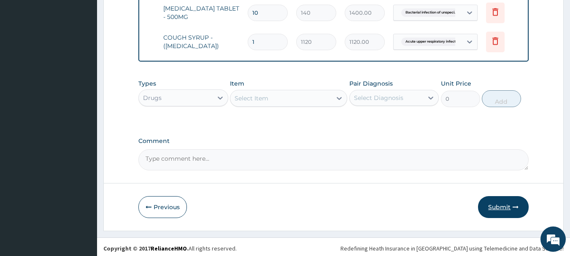
click at [494, 201] on button "Submit" at bounding box center [503, 207] width 51 height 22
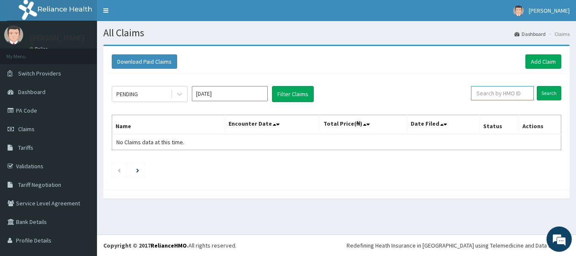
click at [492, 95] on input "text" at bounding box center [502, 93] width 63 height 14
type input "PFN/10045/F"
click at [541, 95] on input "Search" at bounding box center [549, 93] width 24 height 14
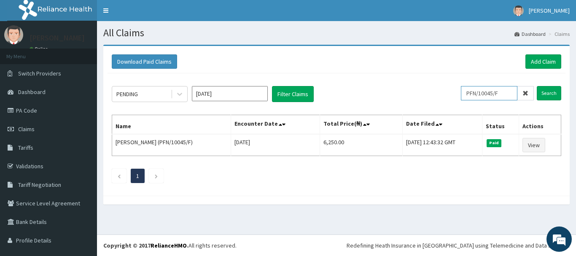
drag, startPoint x: 499, startPoint y: 95, endPoint x: 459, endPoint y: 93, distance: 40.1
click at [459, 93] on div "PENDING [DATE] Filter Claims PFN/10045/F Search" at bounding box center [337, 94] width 450 height 16
click at [531, 62] on link "Add Claim" at bounding box center [544, 61] width 36 height 14
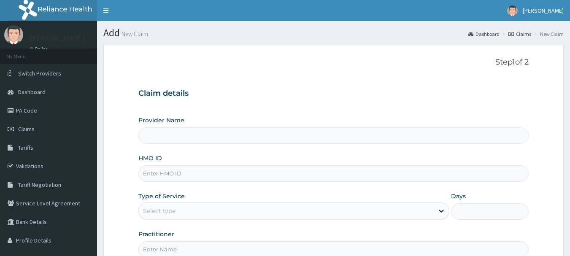
click at [222, 175] on input "HMO ID" at bounding box center [333, 173] width 391 height 16
paste input "PFN/10045/F"
type input "Pfn/10045/f"
type input "MEC HEALTH FAMILY HOSPITAL"
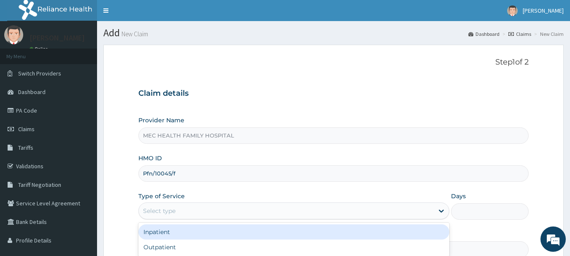
drag, startPoint x: 200, startPoint y: 210, endPoint x: 199, endPoint y: 205, distance: 4.9
click at [200, 209] on div "Select type" at bounding box center [286, 211] width 295 height 14
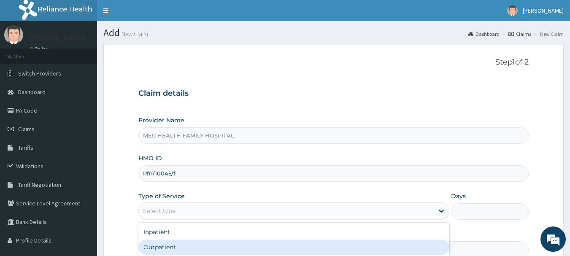
drag, startPoint x: 164, startPoint y: 249, endPoint x: 189, endPoint y: 232, distance: 30.9
click at [168, 247] on div "Outpatient" at bounding box center [293, 247] width 311 height 15
type input "1"
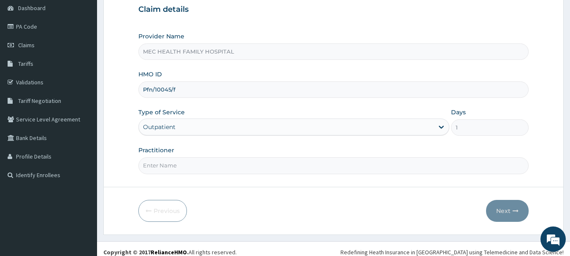
scroll to position [91, 0]
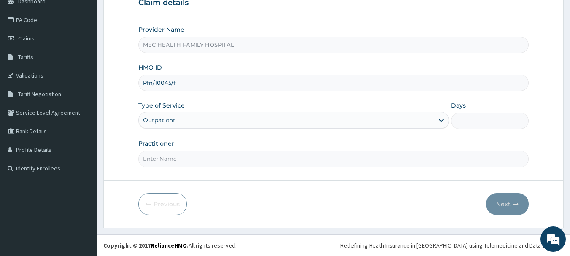
click at [199, 165] on input "Practitioner" at bounding box center [333, 159] width 391 height 16
type input "[PERSON_NAME]"
click at [503, 204] on button "Next" at bounding box center [507, 204] width 43 height 22
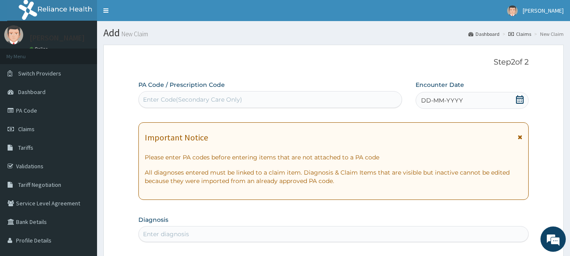
drag, startPoint x: 514, startPoint y: 100, endPoint x: 518, endPoint y: 98, distance: 4.8
click at [515, 100] on div "DD-MM-YYYY" at bounding box center [472, 100] width 113 height 17
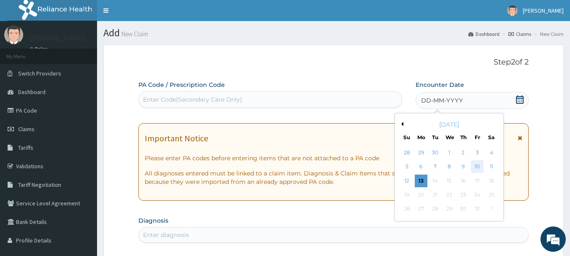
click at [480, 162] on div "10" at bounding box center [477, 167] width 13 height 13
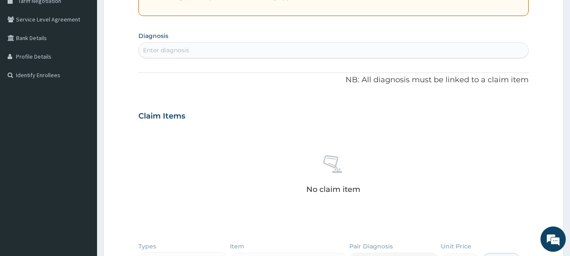
scroll to position [211, 0]
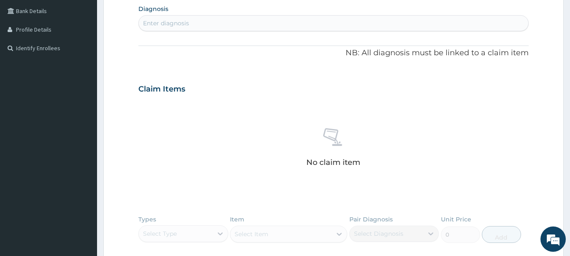
click at [191, 21] on div "Enter diagnosis" at bounding box center [334, 23] width 390 height 14
type input "BACTERIAL"
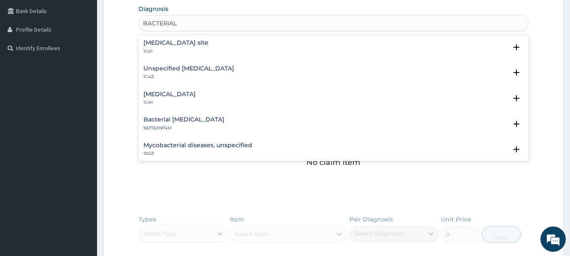
click at [208, 43] on h4 "[MEDICAL_DATA] site" at bounding box center [175, 43] width 65 height 6
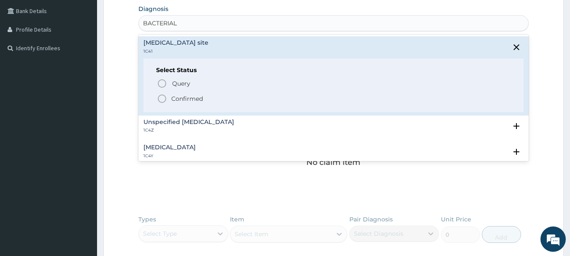
drag, startPoint x: 195, startPoint y: 95, endPoint x: 197, endPoint y: 83, distance: 12.8
click at [195, 93] on div "Query Query covers suspected (?), Keep in view (kiv), Ruled out (r/o) Confirmed" at bounding box center [333, 91] width 355 height 26
click at [189, 98] on p "Confirmed" at bounding box center [187, 99] width 32 height 8
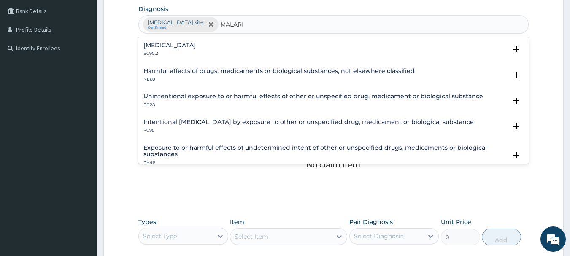
type input "MALARIA"
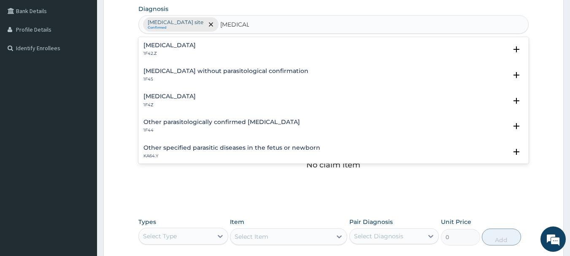
click at [176, 96] on h4 "Malaria, unspecified" at bounding box center [169, 96] width 52 height 6
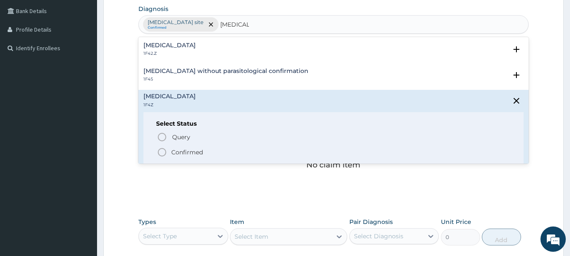
drag, startPoint x: 181, startPoint y: 149, endPoint x: 186, endPoint y: 136, distance: 14.0
click at [181, 149] on p "Confirmed" at bounding box center [187, 152] width 32 height 8
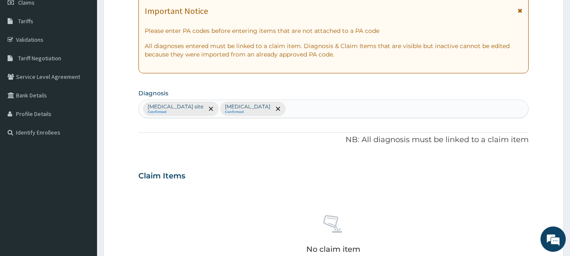
scroll to position [352, 0]
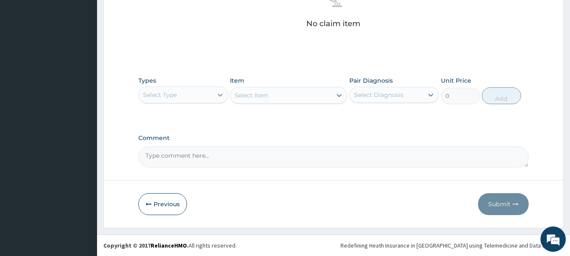
click at [216, 91] on icon at bounding box center [220, 95] width 8 height 8
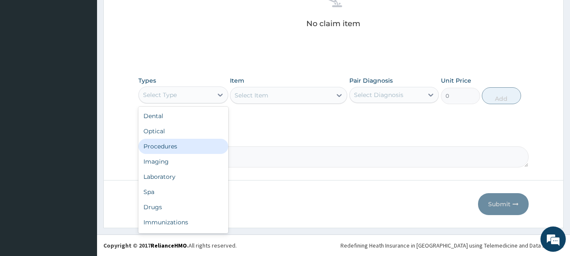
click at [173, 143] on div "Procedures" at bounding box center [183, 146] width 90 height 15
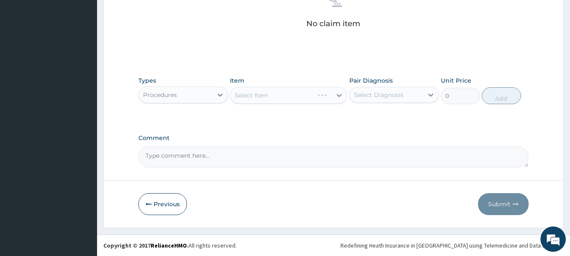
click at [278, 98] on div "Select Item" at bounding box center [288, 95] width 117 height 17
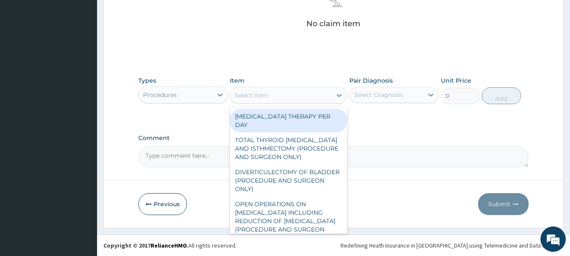
click at [270, 96] on div "Select Item" at bounding box center [280, 96] width 101 height 14
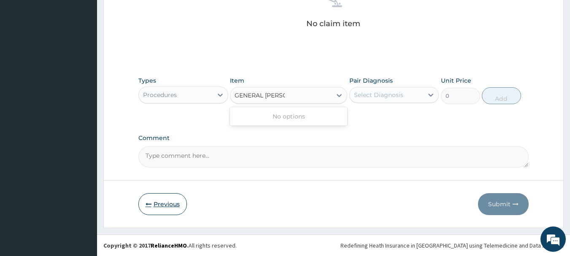
type input "GENERAL PRAC"
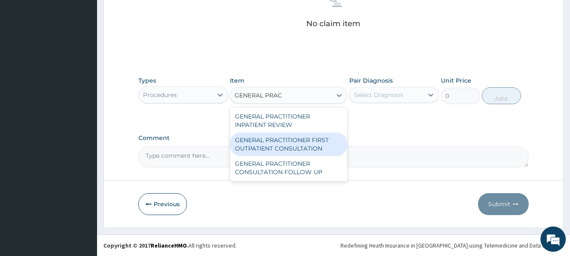
click at [312, 144] on div "GENERAL PRACTITIONER FIRST OUTPATIENT CONSULTATION" at bounding box center [288, 144] width 117 height 24
type input "3750"
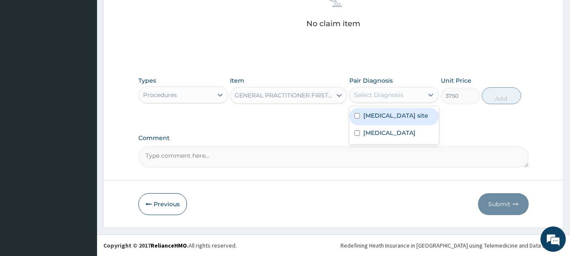
click at [399, 95] on div "Select Diagnosis" at bounding box center [378, 95] width 49 height 8
click at [395, 120] on label "Bacterial infection of unspecified site" at bounding box center [395, 115] width 65 height 8
checkbox input "true"
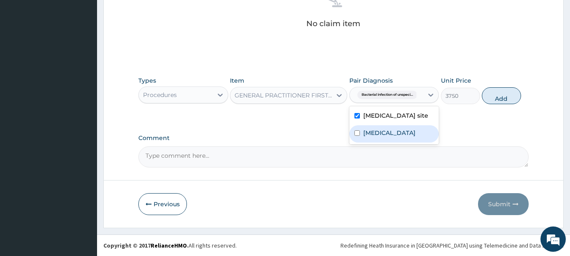
drag, startPoint x: 392, startPoint y: 148, endPoint x: 411, endPoint y: 138, distance: 21.1
click at [394, 143] on div "Malaria, unspecified" at bounding box center [394, 133] width 90 height 17
checkbox input "true"
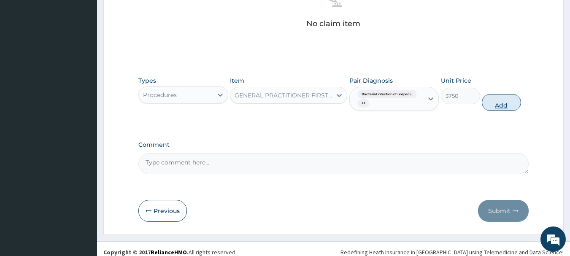
click at [503, 101] on button "Add" at bounding box center [501, 102] width 39 height 17
type input "0"
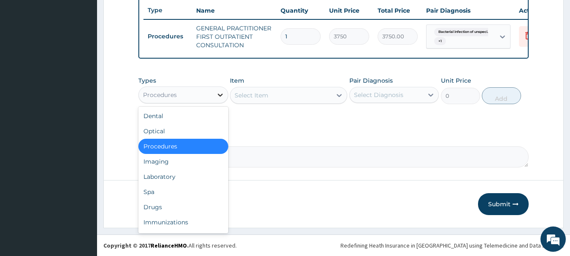
drag, startPoint x: 219, startPoint y: 95, endPoint x: 222, endPoint y: 99, distance: 5.1
click at [218, 95] on icon at bounding box center [220, 95] width 8 height 8
drag, startPoint x: 163, startPoint y: 176, endPoint x: 249, endPoint y: 113, distance: 106.8
click at [165, 174] on div "Laboratory" at bounding box center [183, 176] width 90 height 15
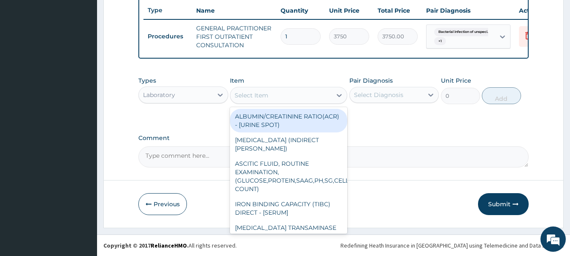
click at [273, 94] on div "Select Item" at bounding box center [280, 96] width 101 height 14
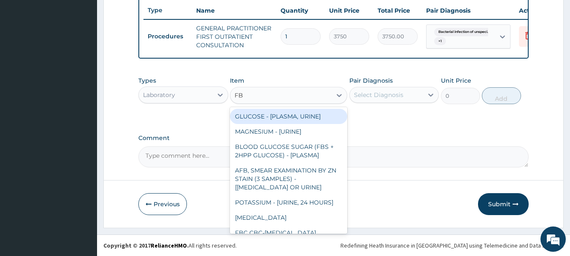
type input "FBC"
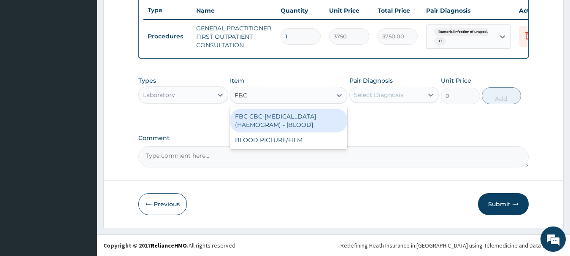
drag, startPoint x: 287, startPoint y: 121, endPoint x: 315, endPoint y: 116, distance: 28.2
click at [292, 121] on div "FBC CBC-COMPLETE BLOOD COUNT (HAEMOGRAM) - [BLOOD]" at bounding box center [288, 121] width 117 height 24
type input "5000"
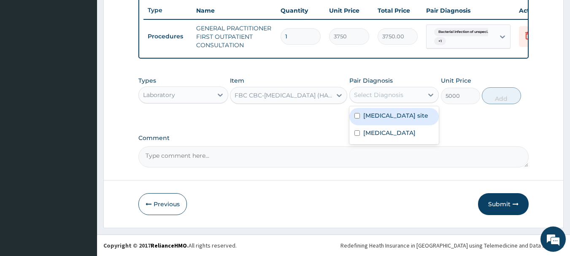
drag, startPoint x: 381, startPoint y: 92, endPoint x: 387, endPoint y: 104, distance: 13.0
click at [382, 92] on div "Select Diagnosis" at bounding box center [378, 95] width 49 height 8
drag, startPoint x: 387, startPoint y: 122, endPoint x: 454, endPoint y: 105, distance: 69.2
click at [387, 120] on label "Bacterial infection of unspecified site" at bounding box center [395, 115] width 65 height 8
checkbox input "true"
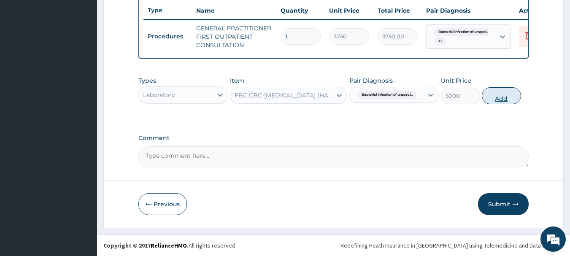
click at [502, 99] on button "Add" at bounding box center [501, 95] width 39 height 17
type input "0"
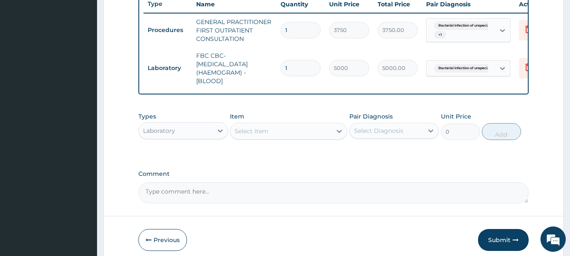
click at [257, 135] on div "Select Item" at bounding box center [252, 131] width 34 height 8
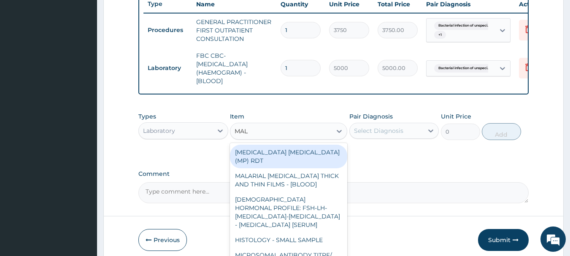
type input "MALA"
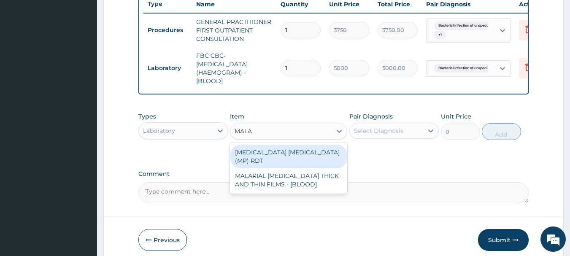
click at [314, 156] on div "MALARIA PARASITE (MP) RDT" at bounding box center [288, 157] width 117 height 24
type input "2000"
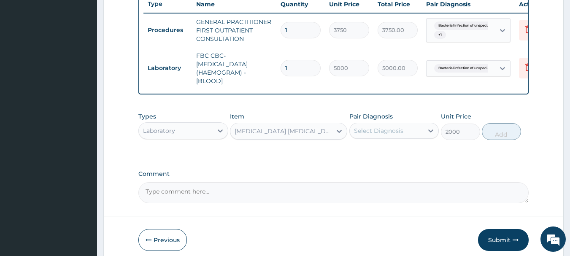
drag, startPoint x: 407, startPoint y: 134, endPoint x: 408, endPoint y: 138, distance: 4.9
click at [406, 135] on div "Select Diagnosis" at bounding box center [387, 131] width 74 height 14
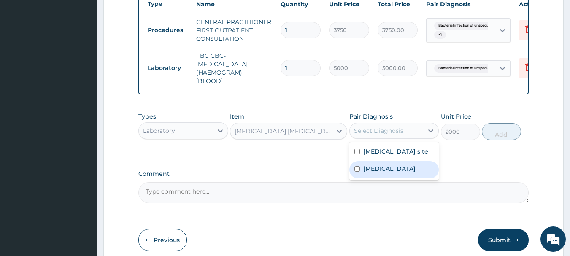
click at [391, 173] on label "Malaria, unspecified" at bounding box center [389, 169] width 52 height 8
checkbox input "true"
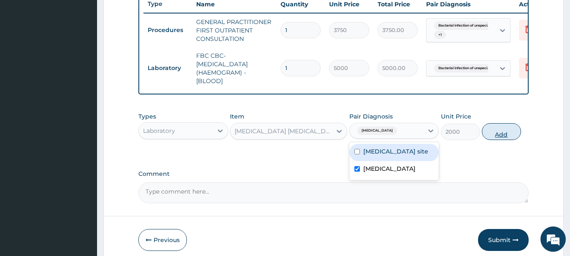
click at [498, 139] on button "Add" at bounding box center [501, 131] width 39 height 17
type input "0"
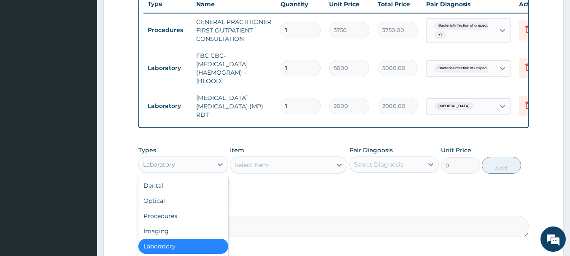
click at [207, 167] on div "Laboratory" at bounding box center [176, 165] width 74 height 14
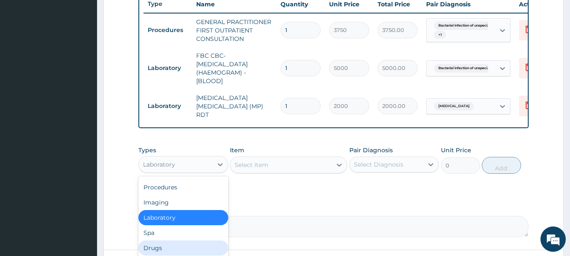
drag, startPoint x: 153, startPoint y: 251, endPoint x: 160, endPoint y: 241, distance: 12.2
click at [154, 249] on div "Drugs" at bounding box center [183, 248] width 90 height 15
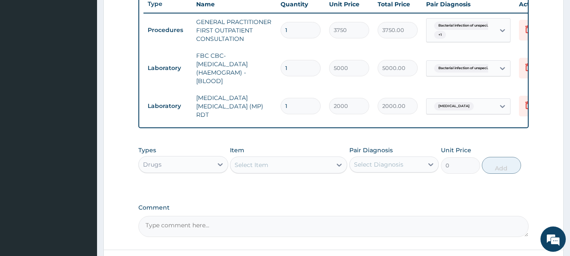
drag, startPoint x: 26, startPoint y: 160, endPoint x: 274, endPoint y: 169, distance: 248.3
click at [274, 169] on div "Select Item" at bounding box center [280, 165] width 101 height 14
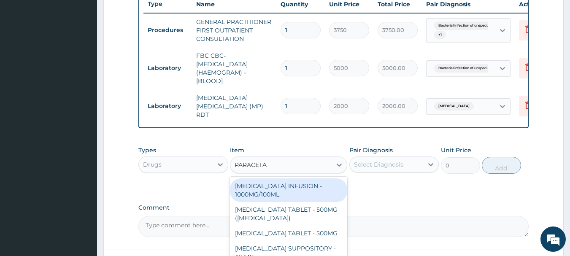
type input "PARACETAM"
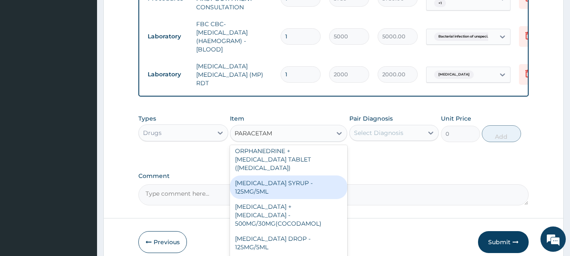
scroll to position [395, 0]
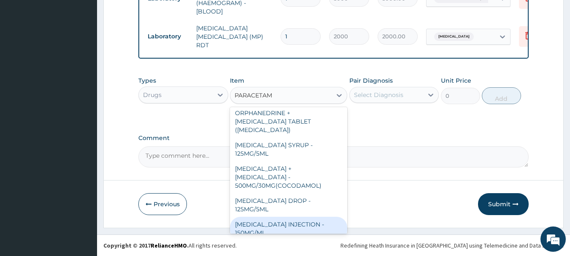
drag, startPoint x: 292, startPoint y: 224, endPoint x: 311, endPoint y: 187, distance: 41.7
click at [291, 224] on div "PARACETAMOL INJECTION - 150MG/ML" at bounding box center [288, 229] width 117 height 24
type input "560"
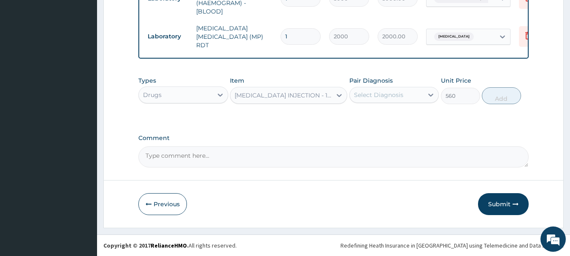
click at [405, 97] on div "Select Diagnosis" at bounding box center [387, 95] width 74 height 14
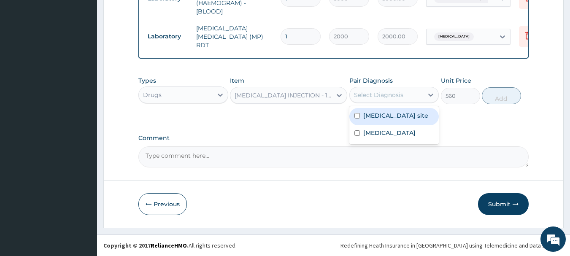
click at [397, 120] on label "Bacterial infection of unspecified site" at bounding box center [395, 115] width 65 height 8
checkbox input "true"
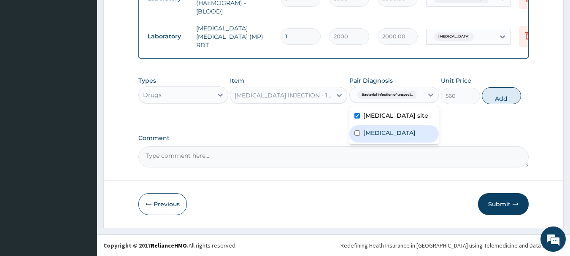
click at [394, 137] on label "Malaria, unspecified" at bounding box center [389, 133] width 52 height 8
checkbox input "true"
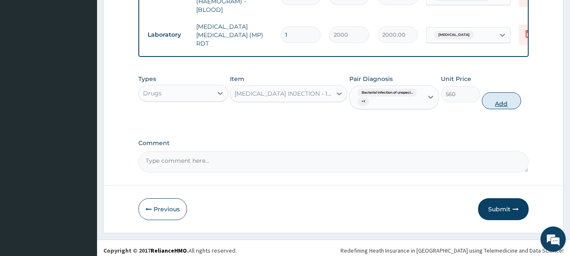
click at [512, 107] on button "Add" at bounding box center [501, 100] width 39 height 17
type input "0"
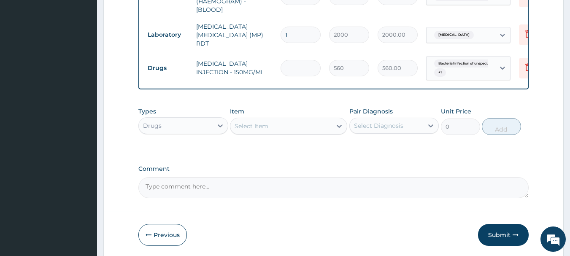
type input "0.00"
type input "4"
type input "2240.00"
type input "4"
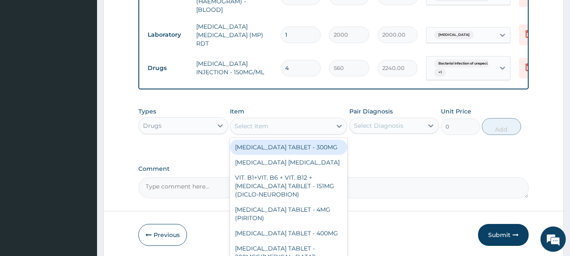
click at [282, 125] on div "Select Item" at bounding box center [280, 126] width 101 height 14
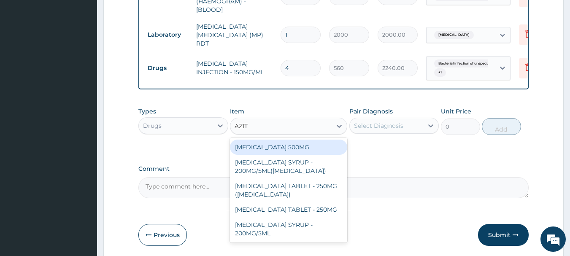
type input "AZITH"
click at [277, 151] on div "AZITHROMYCIN 500MG" at bounding box center [288, 147] width 117 height 15
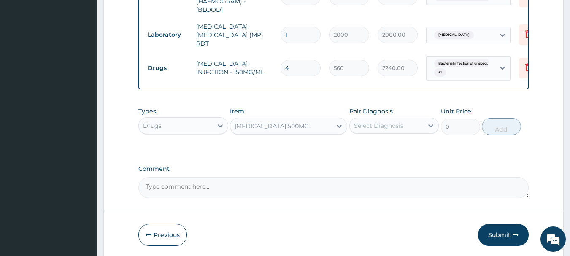
type input "400"
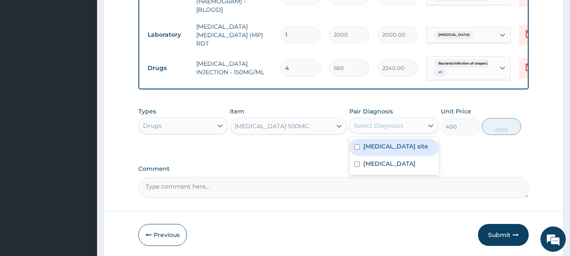
click at [414, 129] on div "Select Diagnosis" at bounding box center [387, 126] width 74 height 14
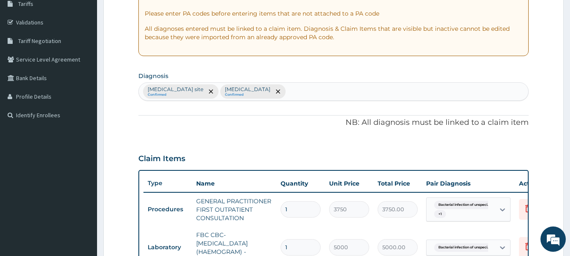
scroll to position [141, 0]
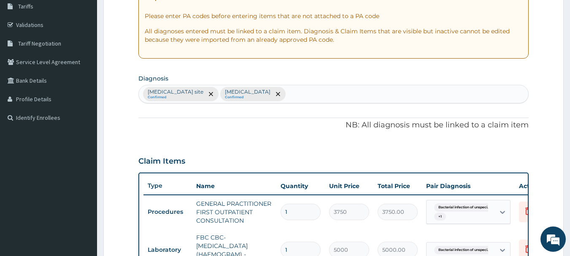
click at [353, 93] on div "Bacterial infection of unspecified site Confirmed Malaria, unspecified Confirmed" at bounding box center [334, 94] width 390 height 18
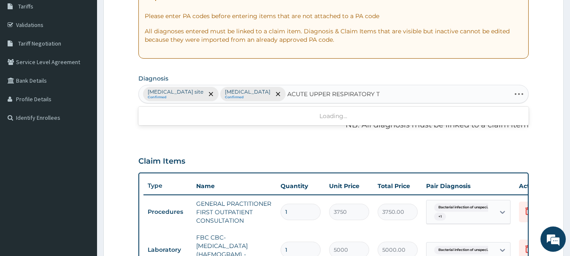
type input "ACUTE UPPER RESPIRATORY"
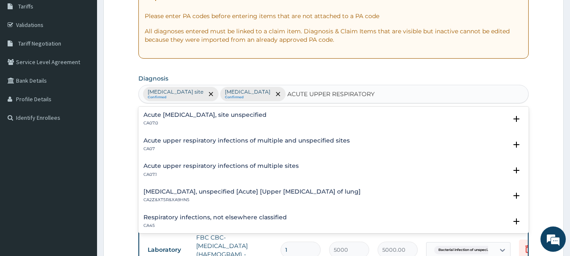
click at [231, 115] on h4 "Acute [MEDICAL_DATA], site unspecified" at bounding box center [204, 115] width 123 height 6
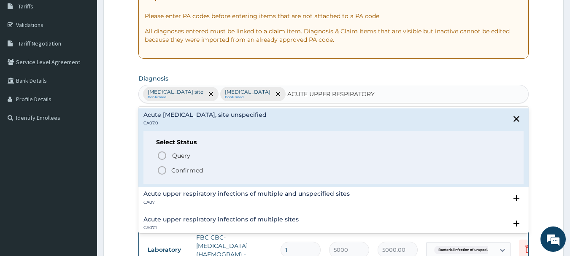
drag, startPoint x: 189, startPoint y: 170, endPoint x: 193, endPoint y: 162, distance: 8.5
click at [189, 169] on p "Confirmed" at bounding box center [187, 170] width 32 height 8
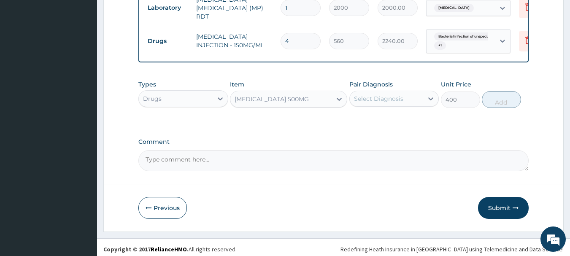
scroll to position [427, 0]
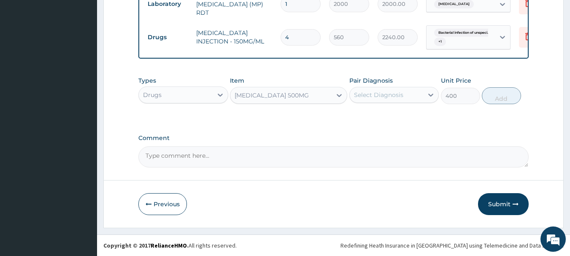
click at [376, 94] on div "Select Diagnosis" at bounding box center [378, 95] width 49 height 8
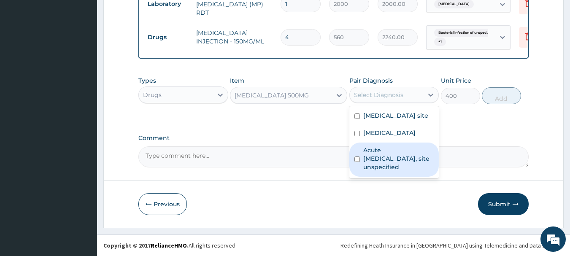
drag, startPoint x: 385, startPoint y: 168, endPoint x: 387, endPoint y: 129, distance: 38.5
click at [385, 164] on label "Acute [MEDICAL_DATA], site unspecified" at bounding box center [398, 158] width 71 height 25
checkbox input "true"
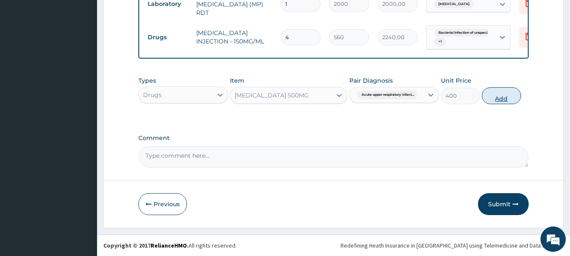
click at [505, 95] on button "Add" at bounding box center [501, 95] width 39 height 17
type input "0"
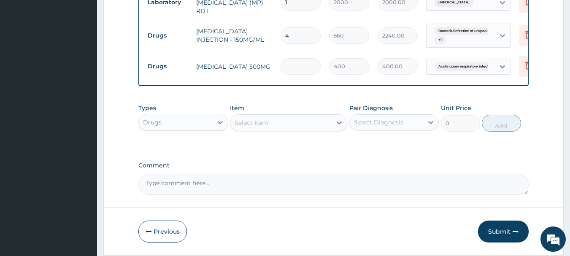
type input "0.00"
type input "5"
type input "2000.00"
type input "5"
click at [245, 123] on div "Select Item" at bounding box center [252, 123] width 34 height 8
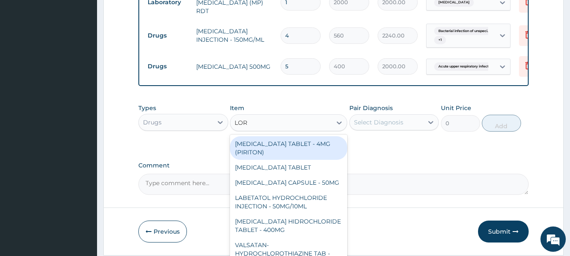
type input "LORA"
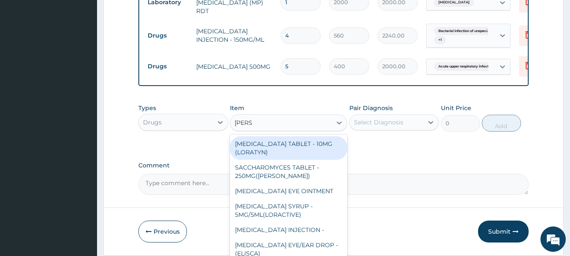
click at [294, 147] on div "LORATADINE TABLET - 10MG (LORATYN)" at bounding box center [288, 148] width 117 height 24
type input "98"
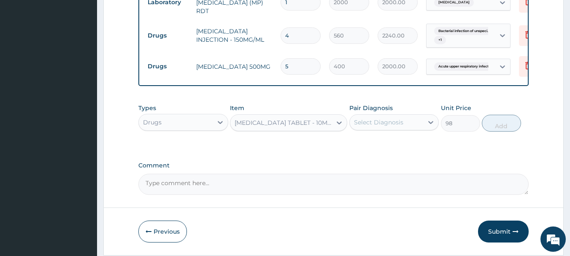
click at [379, 124] on div "Select Diagnosis" at bounding box center [378, 122] width 49 height 8
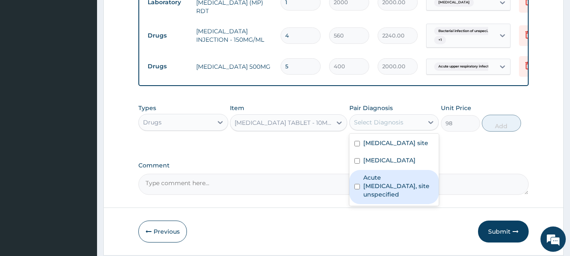
drag, startPoint x: 383, startPoint y: 199, endPoint x: 394, endPoint y: 166, distance: 34.4
click at [383, 195] on label "Acute [MEDICAL_DATA], site unspecified" at bounding box center [398, 185] width 71 height 25
checkbox input "true"
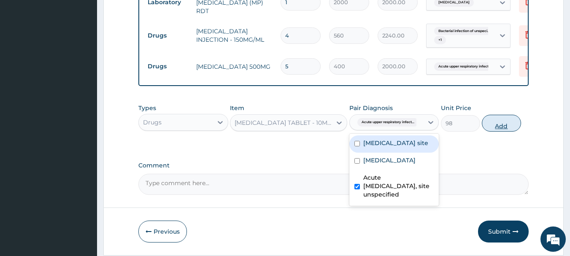
click at [501, 129] on button "Add" at bounding box center [501, 123] width 39 height 17
type input "0"
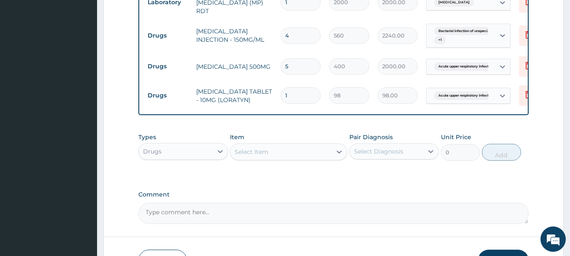
type input "0.00"
type input "5"
type input "490.00"
type input "5"
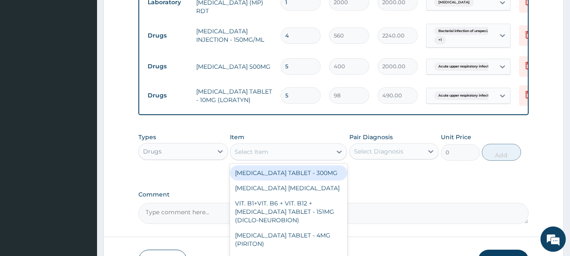
click at [291, 158] on div "Select Item" at bounding box center [280, 152] width 101 height 14
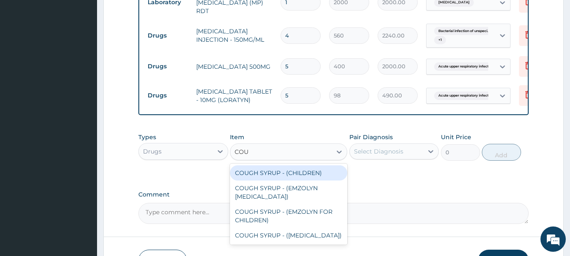
type input "COUG"
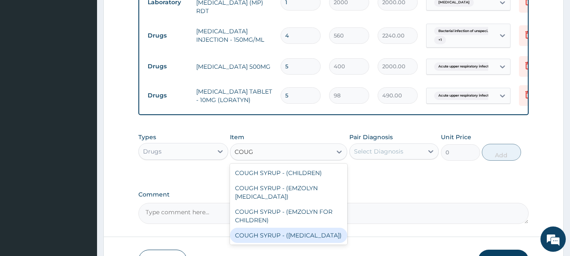
click at [300, 235] on div "COUGH SYRUP - (EXPECTORANT)" at bounding box center [288, 235] width 117 height 15
type input "1120"
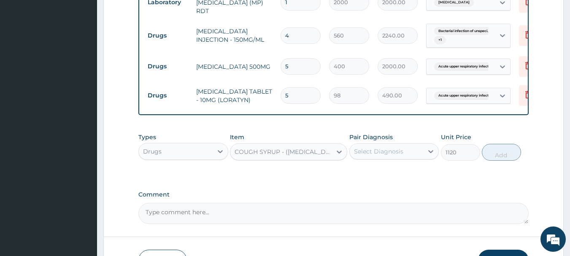
click at [422, 156] on div "Select Diagnosis" at bounding box center [387, 152] width 74 height 14
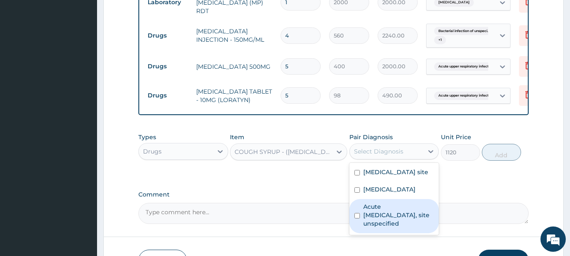
drag, startPoint x: 394, startPoint y: 231, endPoint x: 436, endPoint y: 185, distance: 62.1
click at [394, 227] on label "Acute [MEDICAL_DATA], site unspecified" at bounding box center [398, 215] width 71 height 25
checkbox input "true"
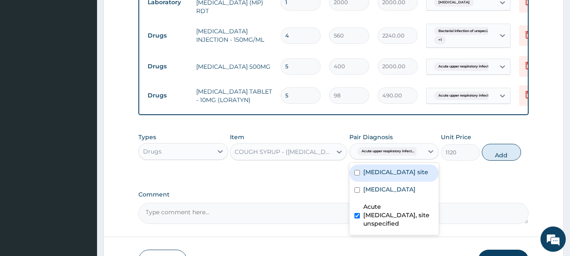
drag, startPoint x: 500, startPoint y: 157, endPoint x: 451, endPoint y: 158, distance: 49.0
click at [498, 157] on button "Add" at bounding box center [501, 152] width 39 height 17
type input "0"
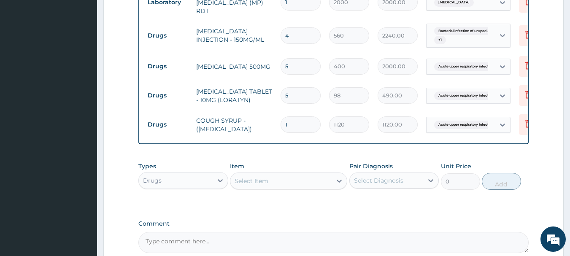
click at [316, 187] on div "Select Item" at bounding box center [280, 181] width 101 height 14
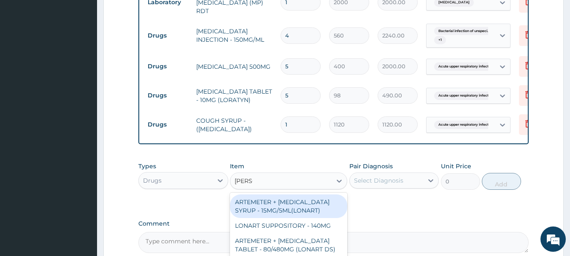
type input "LONAR"
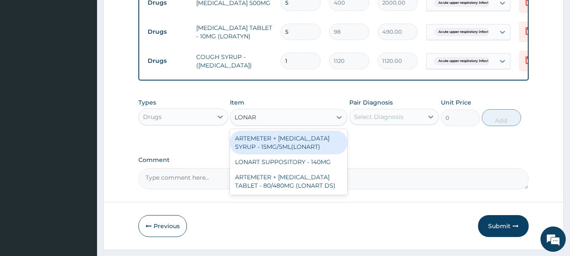
scroll to position [514, 0]
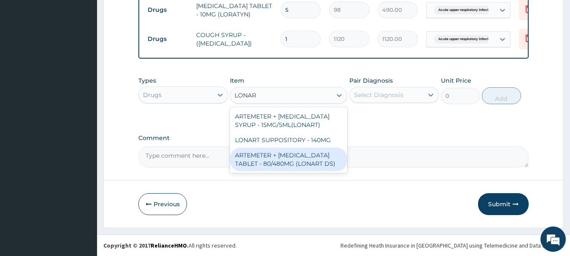
click at [314, 159] on div "ARTEMETER + LUMEFANTRINE TABLET - 80/480MG (LONART DS)" at bounding box center [288, 160] width 117 height 24
type input "588"
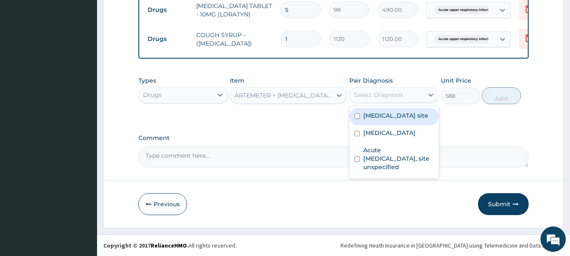
click at [406, 97] on div "Select Diagnosis" at bounding box center [387, 95] width 74 height 14
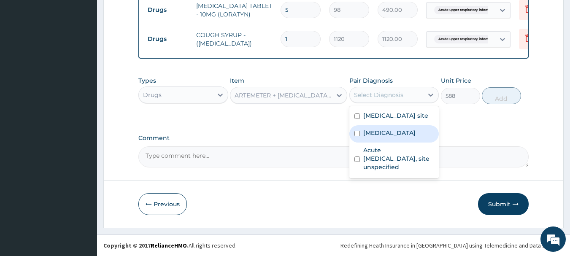
drag, startPoint x: 387, startPoint y: 143, endPoint x: 390, endPoint y: 141, distance: 4.6
click at [389, 137] on label "[MEDICAL_DATA]" at bounding box center [389, 133] width 52 height 8
checkbox input "true"
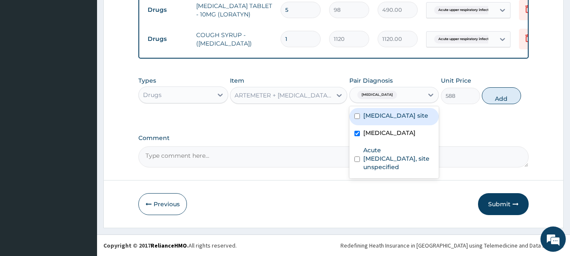
click at [511, 98] on button "Add" at bounding box center [501, 95] width 39 height 17
type input "0"
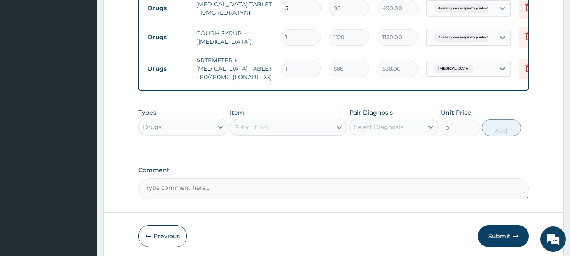
type input "0.00"
type input "6"
type input "3528.00"
type input "6"
click at [276, 127] on div "Select Item" at bounding box center [280, 128] width 101 height 14
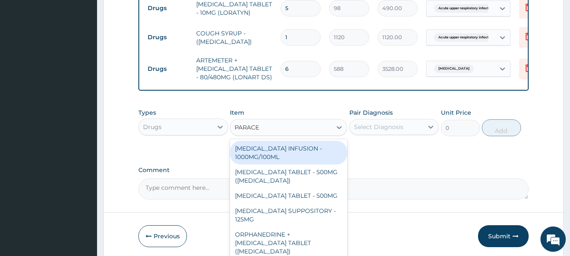
type input "PARACET"
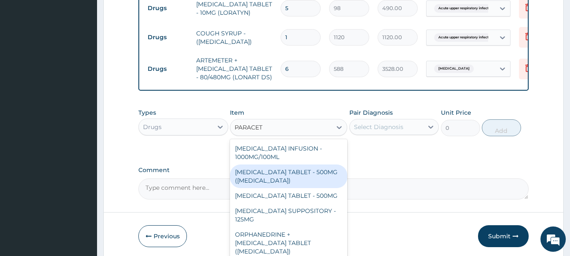
drag, startPoint x: 296, startPoint y: 174, endPoint x: 321, endPoint y: 158, distance: 29.5
click at [297, 173] on div "PARACETAMOL TABLET - 500MG (PANADOL)" at bounding box center [288, 177] width 117 height 24
type input "42"
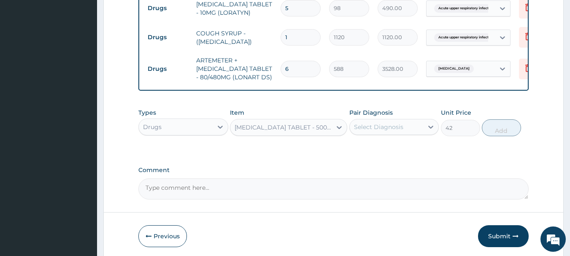
click at [411, 122] on div "Select Diagnosis" at bounding box center [394, 127] width 90 height 16
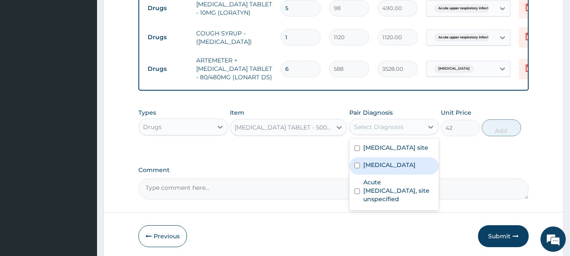
drag, startPoint x: 382, startPoint y: 174, endPoint x: 393, endPoint y: 163, distance: 15.2
click at [382, 169] on label "[MEDICAL_DATA]" at bounding box center [389, 165] width 52 height 8
checkbox input "true"
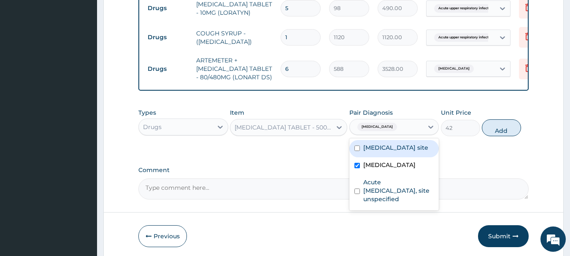
drag, startPoint x: 399, startPoint y: 161, endPoint x: 412, endPoint y: 151, distance: 15.7
click at [400, 152] on label "[MEDICAL_DATA] site" at bounding box center [395, 147] width 65 height 8
drag, startPoint x: 382, startPoint y: 156, endPoint x: 434, endPoint y: 138, distance: 54.7
click at [384, 152] on label "[MEDICAL_DATA] site" at bounding box center [395, 147] width 65 height 8
checkbox input "false"
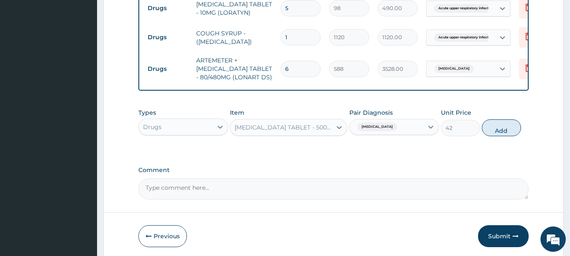
click at [505, 133] on button "Add" at bounding box center [501, 127] width 39 height 17
type input "0"
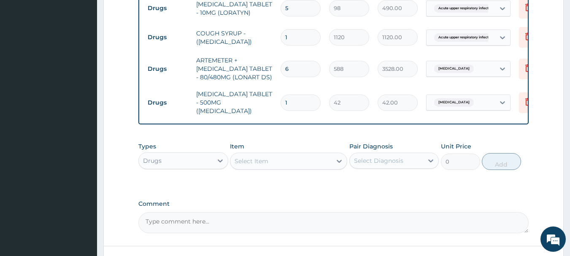
type input "18"
type input "756.00"
type input "18"
drag, startPoint x: 258, startPoint y: 160, endPoint x: 260, endPoint y: 155, distance: 4.5
click at [259, 160] on div "Select Item" at bounding box center [252, 161] width 34 height 8
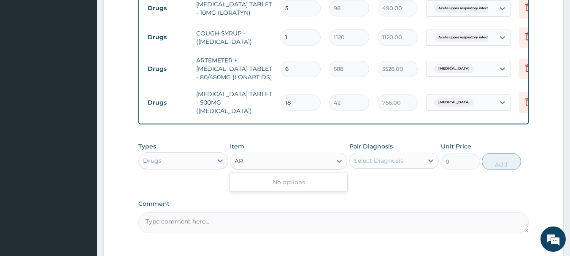
type input "A"
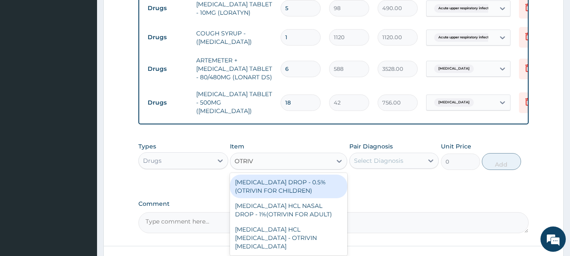
type input "OTRIVI"
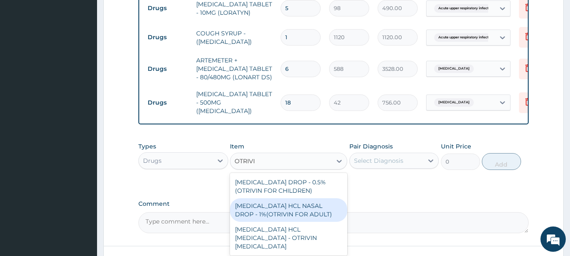
click at [310, 210] on div "XYLOMETAZOLINE HCL NASAL DROP - 1%(OTRIVIN FOR ADULT)" at bounding box center [288, 210] width 117 height 24
type input "4480"
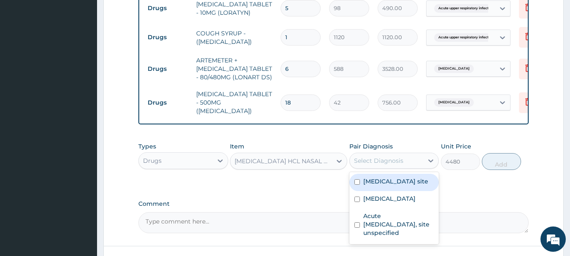
click at [414, 158] on div "Select Diagnosis" at bounding box center [387, 161] width 74 height 14
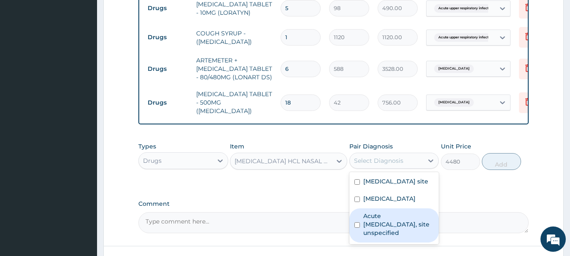
drag, startPoint x: 395, startPoint y: 237, endPoint x: 390, endPoint y: 229, distance: 9.1
click at [395, 236] on label "Acute [MEDICAL_DATA], site unspecified" at bounding box center [398, 224] width 71 height 25
checkbox input "true"
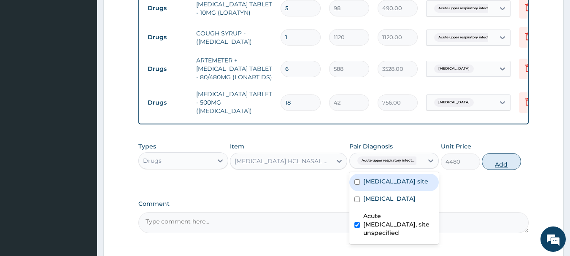
click at [512, 162] on button "Add" at bounding box center [501, 161] width 39 height 17
type input "0"
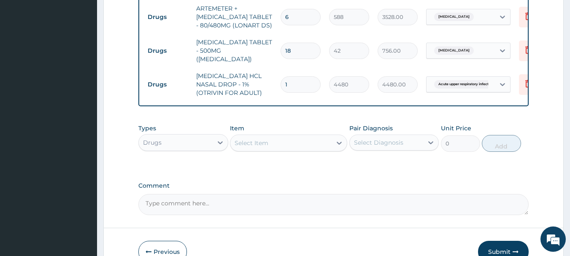
scroll to position [611, 0]
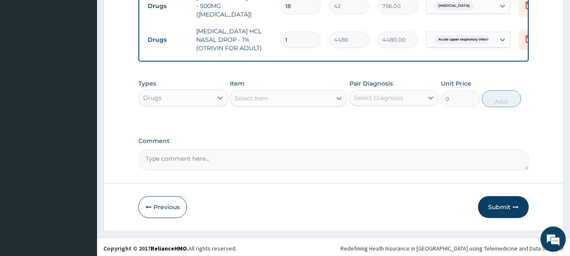
click at [492, 205] on button "Submit" at bounding box center [503, 207] width 51 height 22
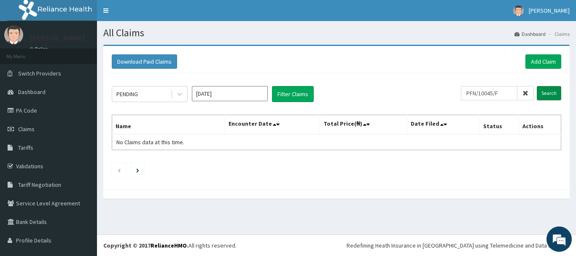
click at [546, 92] on input "Search" at bounding box center [549, 93] width 24 height 14
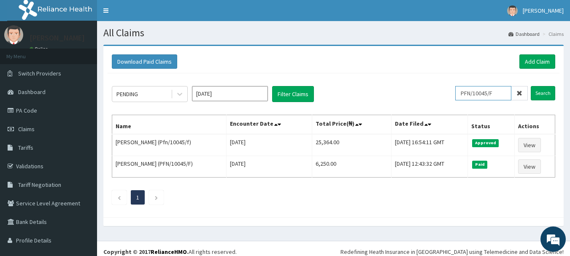
click at [490, 95] on input "PFN/10045/F" at bounding box center [483, 93] width 56 height 14
type input "PFN/10045/E"
click at [538, 90] on input "Search" at bounding box center [543, 93] width 24 height 14
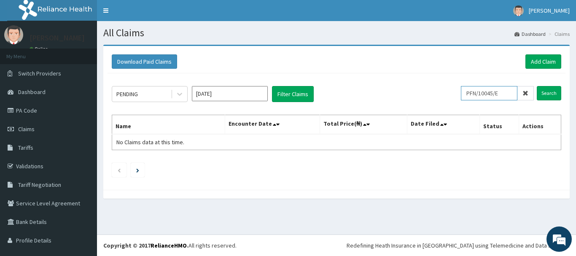
drag, startPoint x: 502, startPoint y: 94, endPoint x: 454, endPoint y: 86, distance: 48.8
click at [454, 87] on div "PENDING [DATE] Filter Claims PFN/10045/E Search" at bounding box center [337, 94] width 450 height 16
click at [546, 61] on link "Add Claim" at bounding box center [544, 61] width 36 height 14
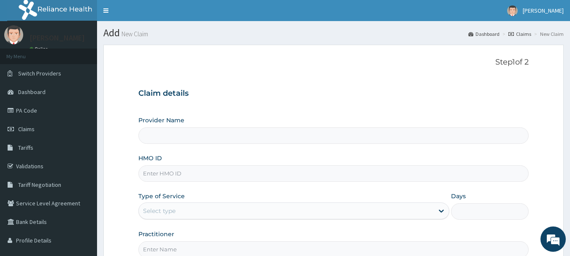
type input "MEC HEALTH FAMILY HOSPITAL"
click at [190, 170] on input "HMO ID" at bounding box center [333, 173] width 391 height 16
paste input "PFN/10045/E"
type input "Pfn/10045/e"
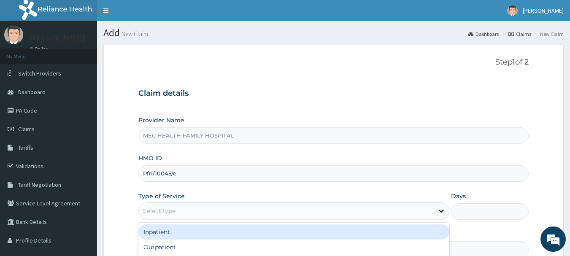
click at [197, 211] on div "Select type" at bounding box center [286, 211] width 295 height 14
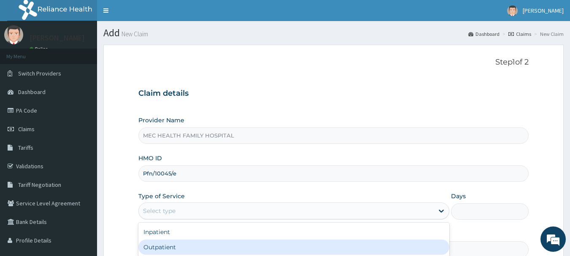
click at [170, 246] on div "Outpatient" at bounding box center [293, 247] width 311 height 15
type input "1"
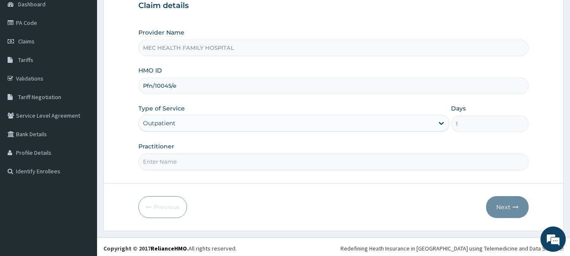
scroll to position [91, 0]
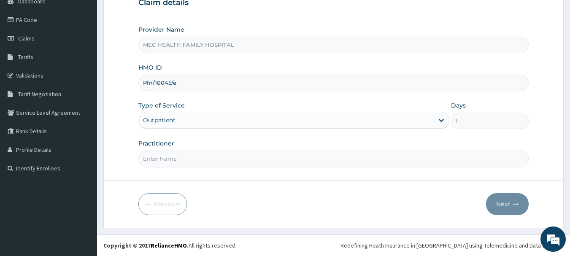
click at [227, 159] on input "Practitioner" at bounding box center [333, 159] width 391 height 16
type input "DR. SAMUEL"
click at [503, 203] on button "Next" at bounding box center [507, 204] width 43 height 22
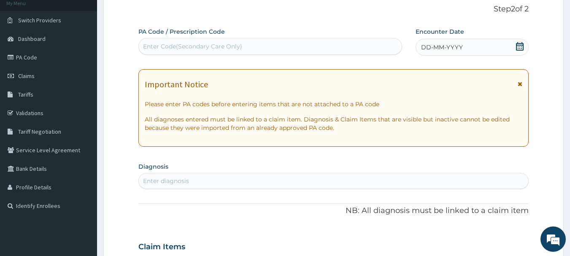
scroll to position [0, 0]
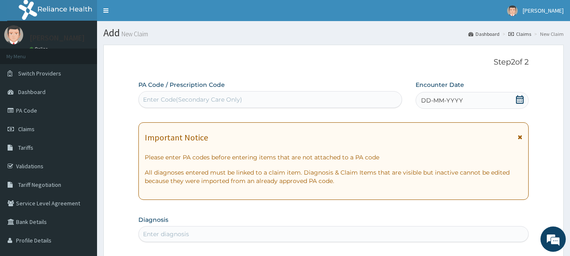
click at [525, 101] on div "DD-MM-YYYY" at bounding box center [472, 100] width 113 height 17
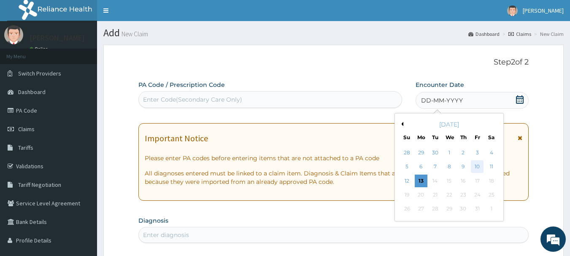
click at [477, 165] on div "10" at bounding box center [477, 167] width 13 height 13
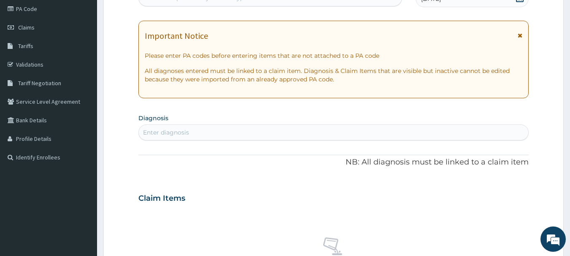
scroll to position [127, 0]
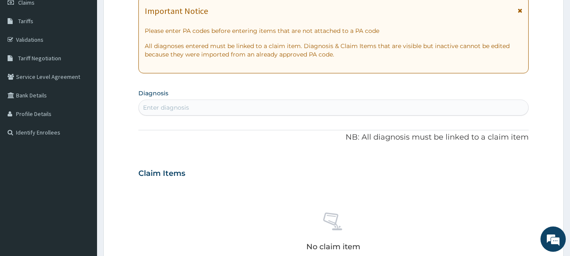
click at [198, 110] on div "Enter diagnosis" at bounding box center [334, 108] width 390 height 14
type input "ACUTE UPPER RESPIRATORY"
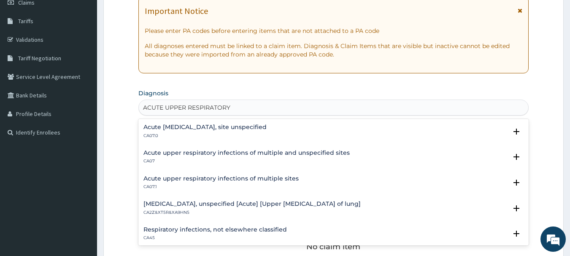
click at [215, 127] on h4 "Acute upper respiratory infection, site unspecified" at bounding box center [204, 127] width 123 height 6
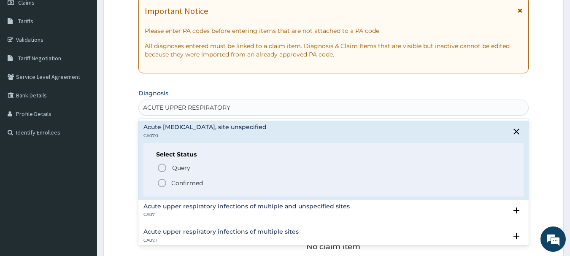
drag, startPoint x: 184, startPoint y: 183, endPoint x: 194, endPoint y: 173, distance: 13.7
click at [185, 182] on p "Confirmed" at bounding box center [187, 183] width 32 height 8
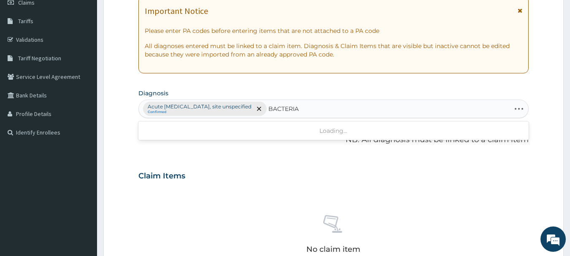
type input "BACTERIAL"
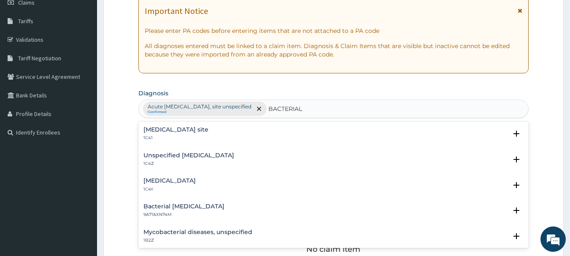
click at [182, 128] on h4 "Bacterial infection of unspecified site" at bounding box center [175, 130] width 65 height 6
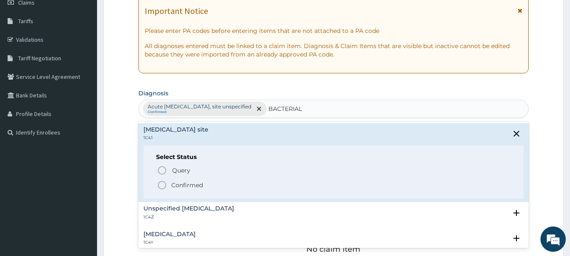
drag, startPoint x: 182, startPoint y: 184, endPoint x: 190, endPoint y: 170, distance: 16.1
click at [182, 184] on p "Confirmed" at bounding box center [187, 185] width 32 height 8
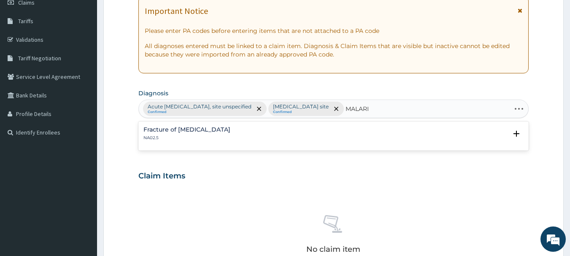
type input "MALARIA"
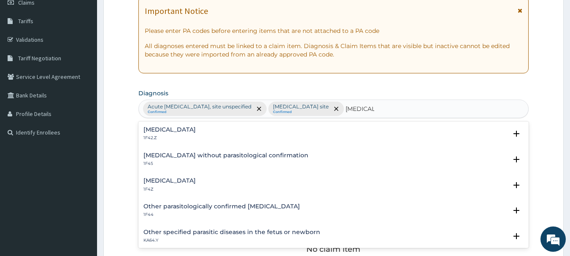
click at [189, 181] on h4 "Malaria, unspecified" at bounding box center [169, 181] width 52 height 6
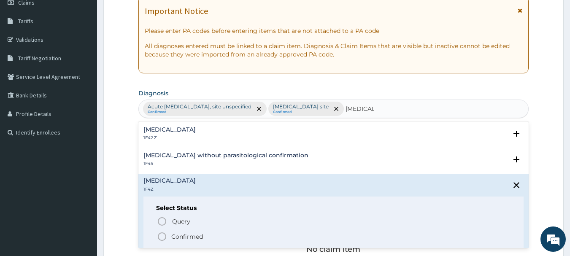
drag, startPoint x: 179, startPoint y: 234, endPoint x: 181, endPoint y: 230, distance: 4.4
click at [180, 233] on p "Confirmed" at bounding box center [187, 237] width 32 height 8
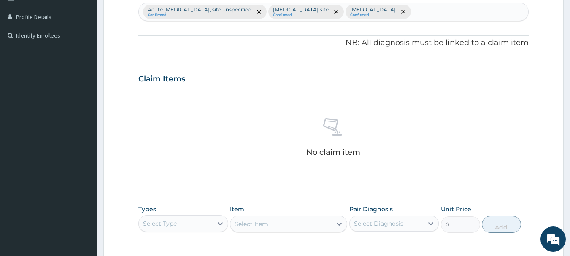
scroll to position [253, 0]
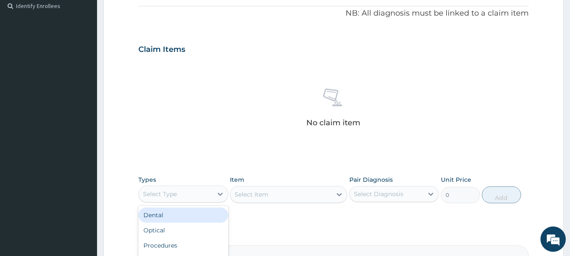
click at [197, 196] on div "Select Type" at bounding box center [176, 194] width 74 height 14
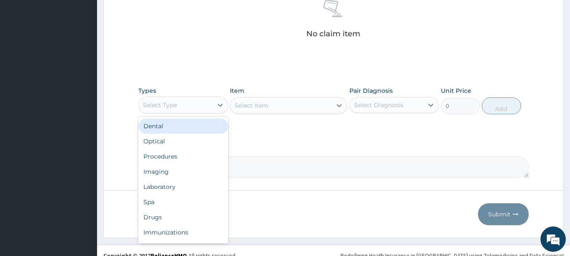
scroll to position [352, 0]
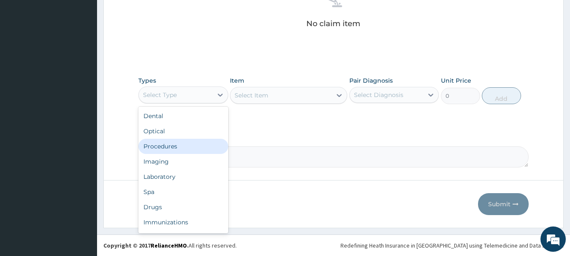
drag, startPoint x: 171, startPoint y: 149, endPoint x: 184, endPoint y: 141, distance: 15.7
click at [171, 149] on div "Procedures" at bounding box center [183, 146] width 90 height 15
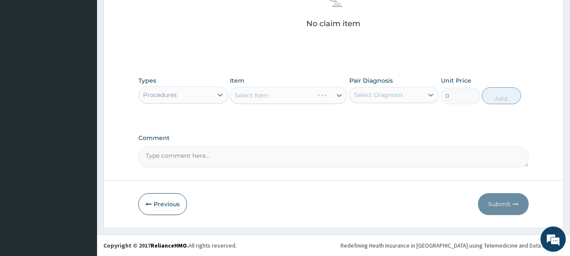
click at [267, 96] on div "Select Item" at bounding box center [288, 95] width 117 height 17
click at [263, 94] on div "Select Item" at bounding box center [252, 95] width 34 height 8
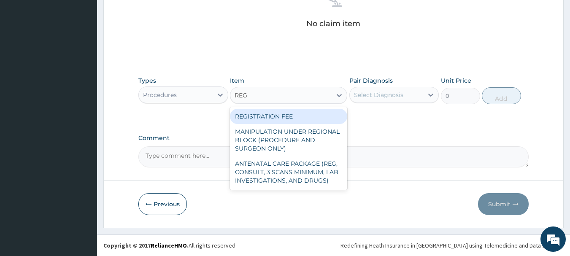
type input "REGI"
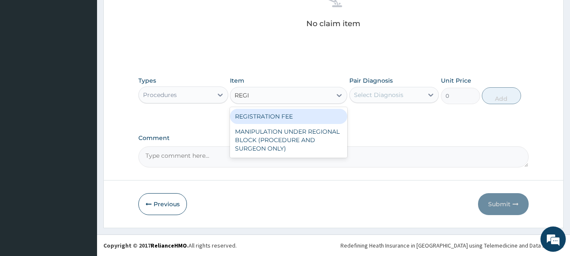
click at [292, 116] on div "REGISTRATION FEE" at bounding box center [288, 116] width 117 height 15
type input "2500"
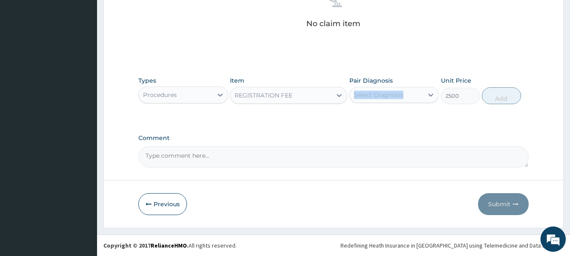
click at [384, 89] on div "Pair Diagnosis Select Diagnosis" at bounding box center [394, 90] width 90 height 28
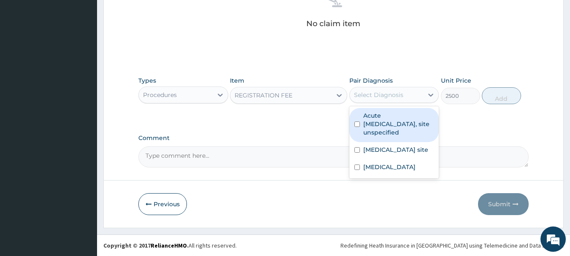
click at [379, 98] on div "Select Diagnosis" at bounding box center [378, 95] width 49 height 8
drag, startPoint x: 384, startPoint y: 117, endPoint x: 383, endPoint y: 130, distance: 12.2
click at [384, 118] on label "Acute upper respiratory infection, site unspecified" at bounding box center [398, 123] width 71 height 25
checkbox input "true"
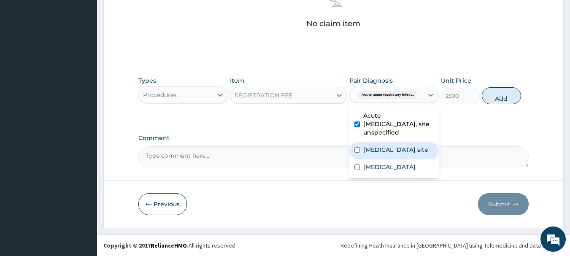
drag, startPoint x: 379, startPoint y: 149, endPoint x: 382, endPoint y: 164, distance: 15.5
click at [380, 150] on label "Bacterial infection of unspecified site" at bounding box center [395, 150] width 65 height 8
checkbox input "true"
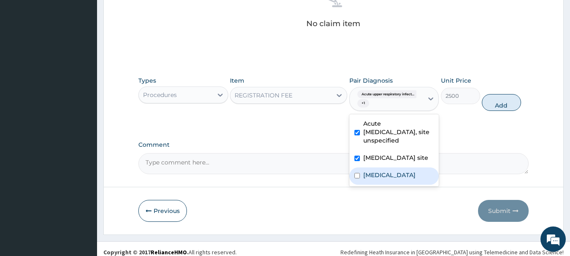
drag, startPoint x: 377, startPoint y: 184, endPoint x: 440, endPoint y: 140, distance: 76.3
click at [379, 179] on label "Malaria, unspecified" at bounding box center [389, 175] width 52 height 8
checkbox input "true"
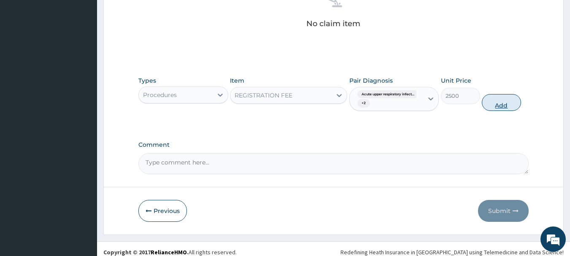
click at [495, 105] on button "Add" at bounding box center [501, 102] width 39 height 17
type input "0"
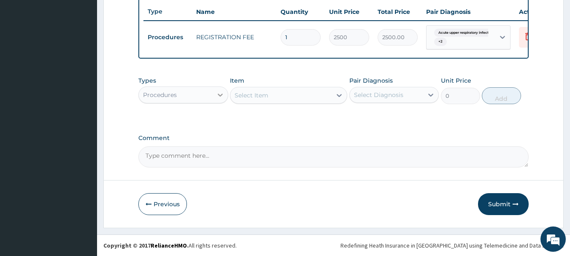
drag, startPoint x: 217, startPoint y: 94, endPoint x: 230, endPoint y: 95, distance: 12.3
click at [219, 94] on icon at bounding box center [220, 95] width 8 height 8
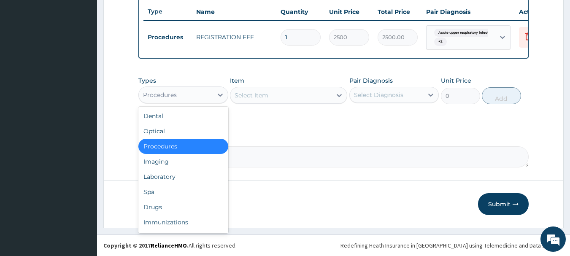
click at [262, 96] on div "Select Item" at bounding box center [252, 95] width 34 height 8
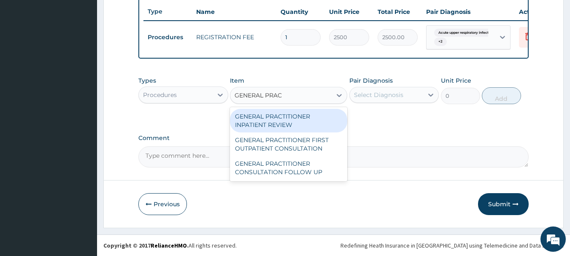
type input "GENERAL PRACT"
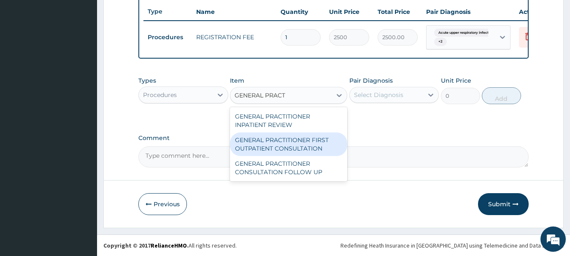
drag, startPoint x: 321, startPoint y: 147, endPoint x: 357, endPoint y: 109, distance: 52.2
click at [321, 146] on div "GENERAL PRACTITIONER FIRST OUTPATIENT CONSULTATION" at bounding box center [288, 144] width 117 height 24
type input "3750"
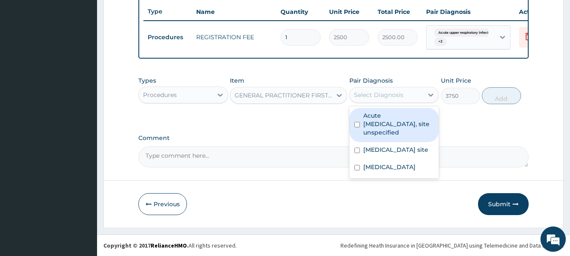
click at [384, 95] on div "Select Diagnosis" at bounding box center [378, 95] width 49 height 8
click at [384, 122] on label "Acute upper respiratory infection, site unspecified" at bounding box center [398, 123] width 71 height 25
checkbox input "true"
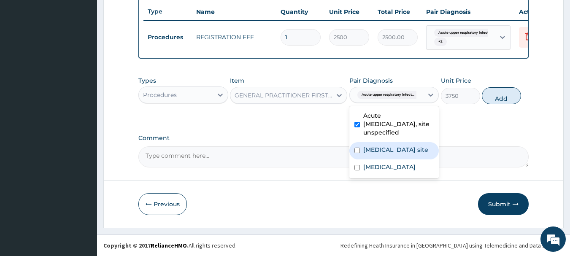
drag, startPoint x: 378, startPoint y: 147, endPoint x: 382, endPoint y: 155, distance: 9.4
click at [379, 148] on label "Bacterial infection of unspecified site" at bounding box center [395, 150] width 65 height 8
checkbox input "true"
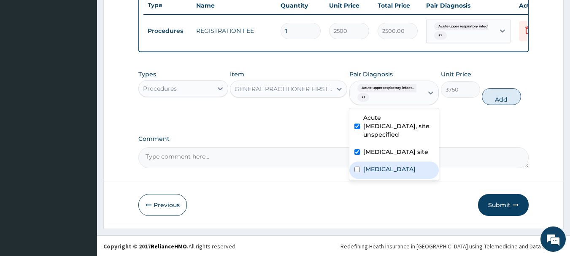
drag, startPoint x: 381, startPoint y: 177, endPoint x: 405, endPoint y: 155, distance: 32.5
click at [382, 177] on div "Malaria, unspecified" at bounding box center [394, 170] width 90 height 17
checkbox input "true"
drag, startPoint x: 494, startPoint y: 104, endPoint x: 489, endPoint y: 103, distance: 4.7
click at [493, 104] on button "Add" at bounding box center [501, 96] width 39 height 17
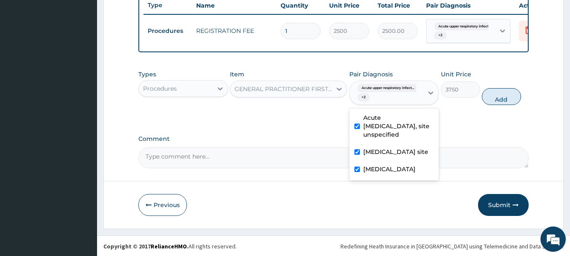
type input "0"
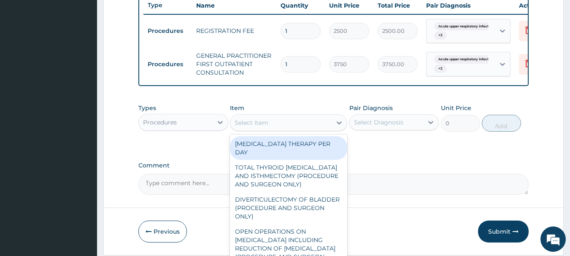
click at [283, 124] on div "Select Item" at bounding box center [280, 123] width 101 height 14
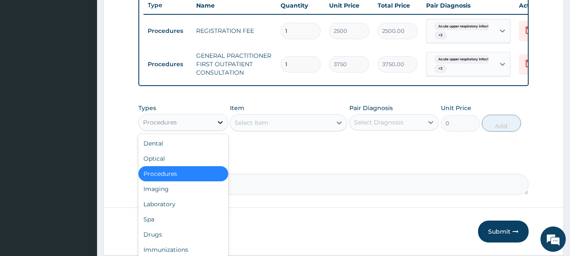
click at [221, 123] on div at bounding box center [220, 122] width 15 height 15
drag, startPoint x: 158, startPoint y: 211, endPoint x: 168, endPoint y: 203, distance: 12.8
click at [162, 208] on div "Laboratory" at bounding box center [183, 204] width 90 height 15
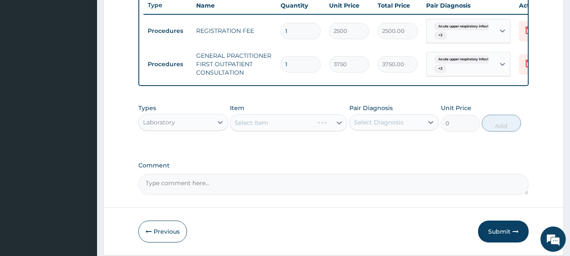
click at [269, 124] on div "Select Item" at bounding box center [288, 122] width 117 height 17
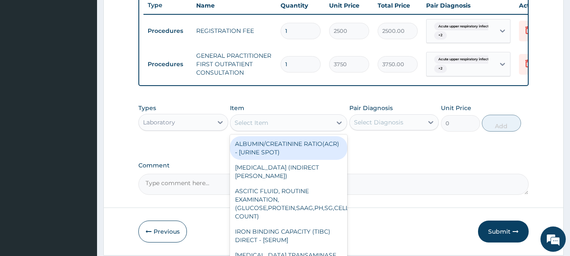
click at [282, 130] on div "Select Item" at bounding box center [280, 123] width 101 height 14
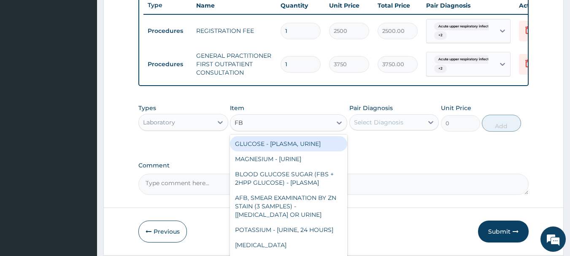
type input "FBC"
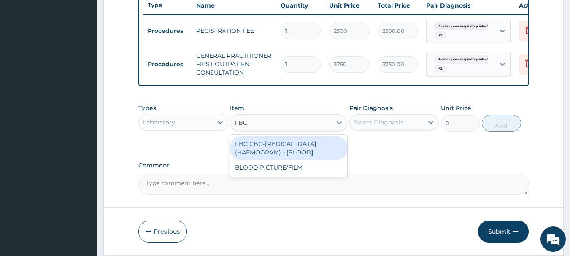
drag, startPoint x: 309, startPoint y: 149, endPoint x: 323, endPoint y: 145, distance: 14.4
click at [313, 147] on div "FBC CBC-COMPLETE BLOOD COUNT (HAEMOGRAM) - [BLOOD]" at bounding box center [288, 148] width 117 height 24
type input "5000"
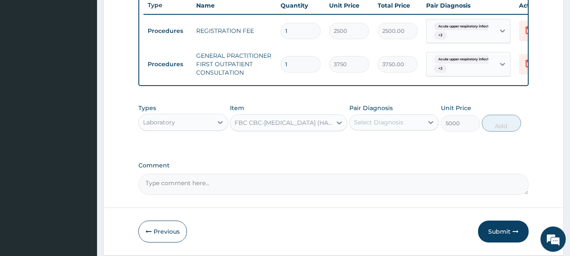
drag, startPoint x: 400, startPoint y: 127, endPoint x: 400, endPoint y: 132, distance: 5.1
click at [400, 127] on div "Select Diagnosis" at bounding box center [378, 122] width 49 height 8
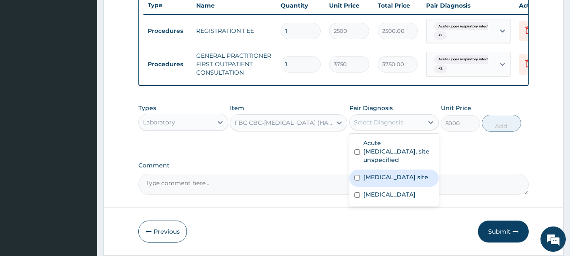
drag, startPoint x: 375, startPoint y: 191, endPoint x: 381, endPoint y: 187, distance: 7.8
click at [379, 181] on label "Bacterial infection of unspecified site" at bounding box center [395, 177] width 65 height 8
checkbox input "true"
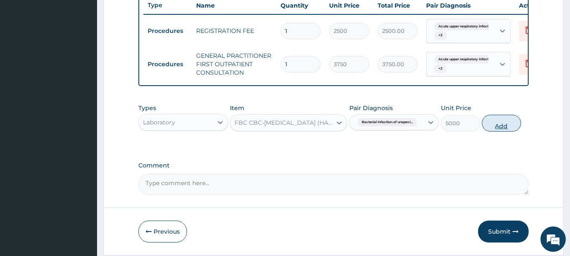
click at [493, 132] on button "Add" at bounding box center [501, 123] width 39 height 17
type input "0"
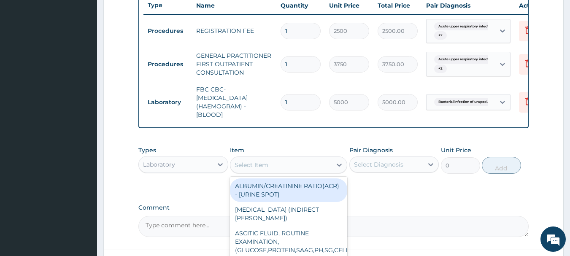
click at [243, 169] on div "Select Item" at bounding box center [252, 165] width 34 height 8
type input "MALA"
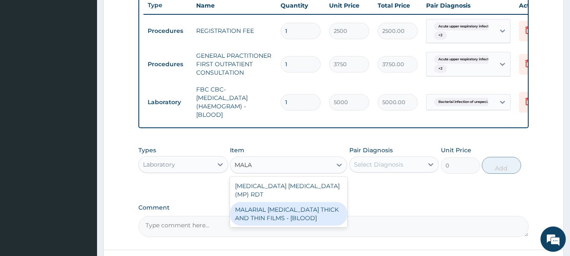
click at [297, 204] on div "MALARIAL PARASITE THICK AND THIN FILMS - [BLOOD]" at bounding box center [288, 214] width 117 height 24
type input "2187.5"
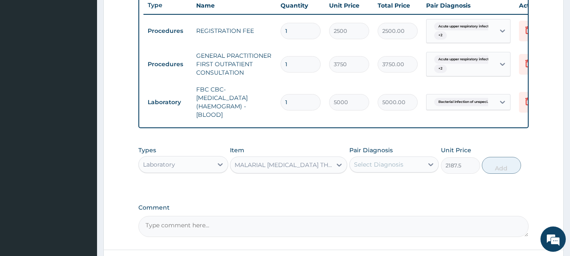
click at [372, 168] on div "Select Diagnosis" at bounding box center [378, 164] width 49 height 8
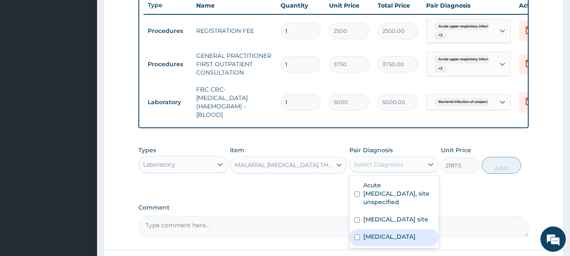
drag, startPoint x: 387, startPoint y: 251, endPoint x: 393, endPoint y: 246, distance: 8.1
click at [387, 241] on label "Malaria, unspecified" at bounding box center [389, 237] width 52 height 8
checkbox input "true"
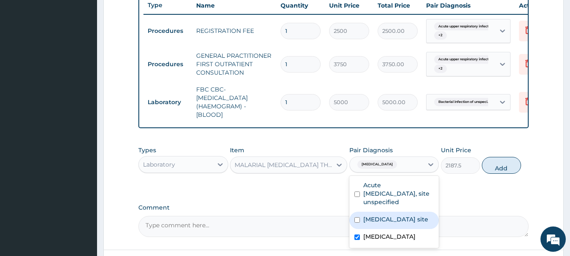
click at [507, 173] on button "Add" at bounding box center [501, 165] width 39 height 17
type input "0"
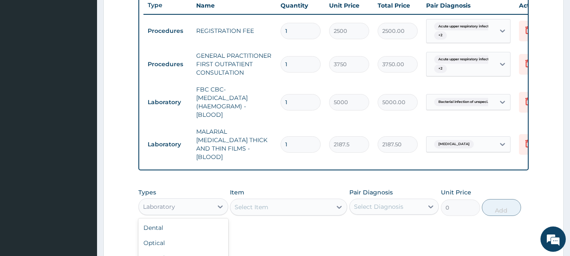
drag, startPoint x: 224, startPoint y: 205, endPoint x: 276, endPoint y: 170, distance: 62.1
click at [224, 203] on icon at bounding box center [220, 207] width 8 height 8
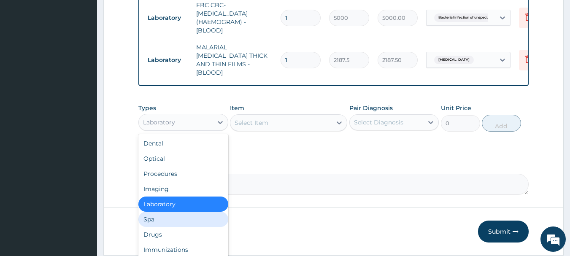
scroll to position [29, 0]
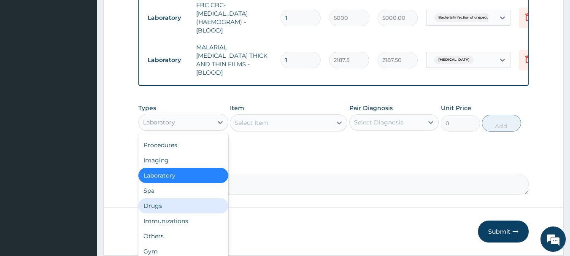
drag, startPoint x: 165, startPoint y: 204, endPoint x: 170, endPoint y: 196, distance: 9.6
click at [165, 203] on div "Drugs" at bounding box center [183, 205] width 90 height 15
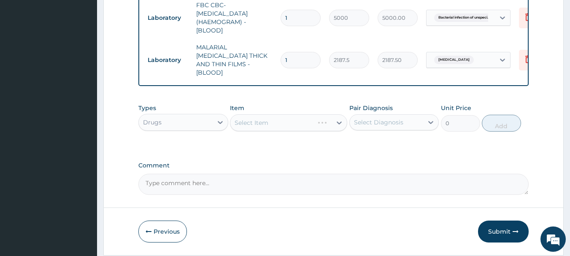
click at [268, 117] on div "Select Item" at bounding box center [288, 122] width 117 height 17
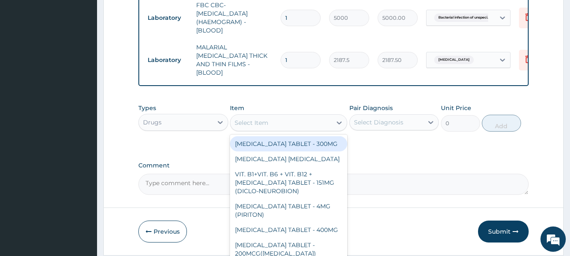
click at [282, 122] on div "Select Item" at bounding box center [280, 123] width 101 height 14
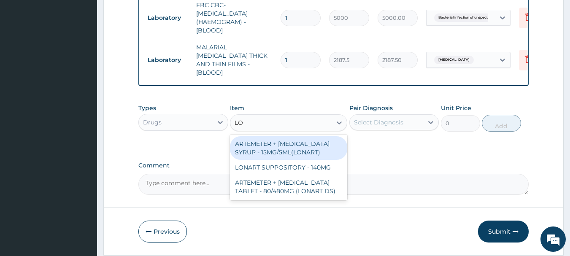
type input "L"
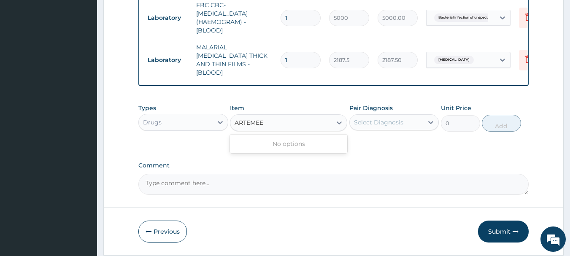
type input "ARTEME"
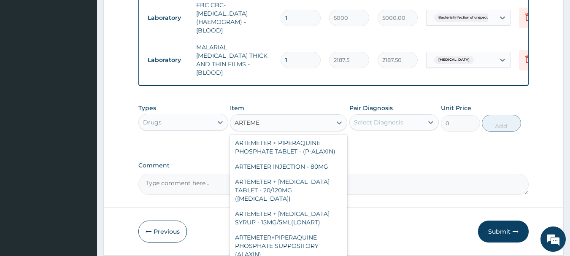
scroll to position [0, 0]
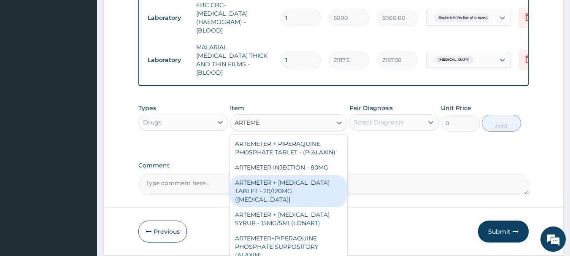
click at [305, 188] on div "ARTEMETER + [MEDICAL_DATA] TABLET - 20/120MG ([MEDICAL_DATA])" at bounding box center [288, 191] width 117 height 32
type input "210"
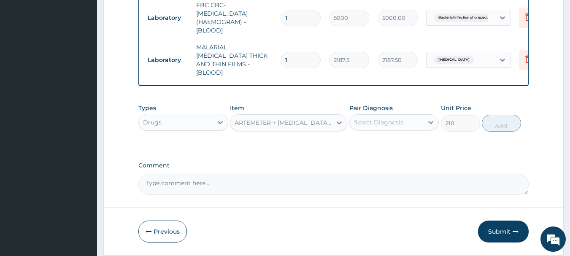
click at [318, 119] on div "ARTEMETER + LUMEFANTRINE TABLET - 20/120MG (COARTEM)" at bounding box center [284, 123] width 98 height 8
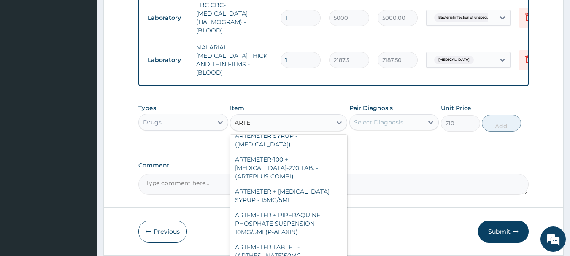
scroll to position [32, 0]
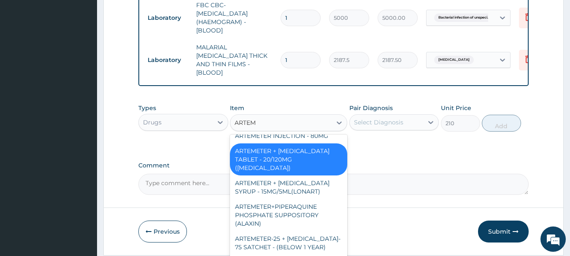
type input "ARTEME"
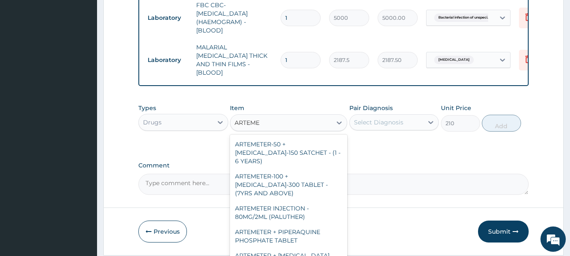
scroll to position [368, 0]
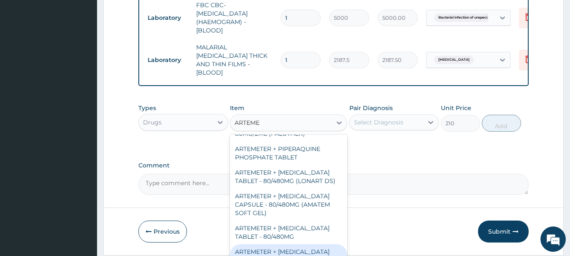
click at [316, 246] on div "ARTEMETER + LUMEFANTRINE TABLET - 20/120MG" at bounding box center [288, 256] width 117 height 24
type input "196"
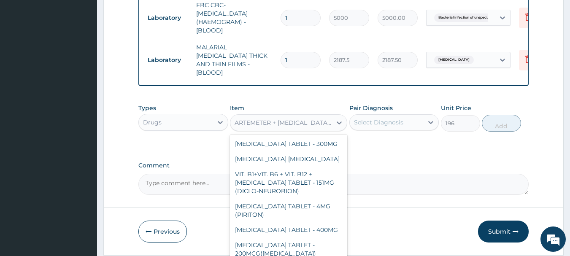
click at [315, 119] on div "ARTEMETER + LUMEFANTRINE TABLET - 20/120MG" at bounding box center [284, 123] width 98 height 8
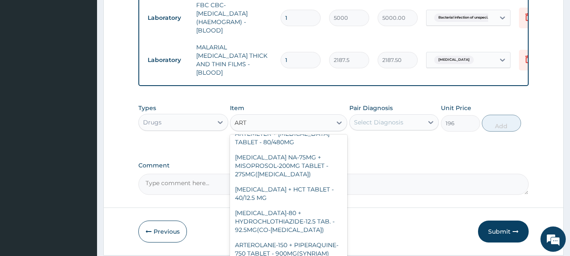
type input "ARTE"
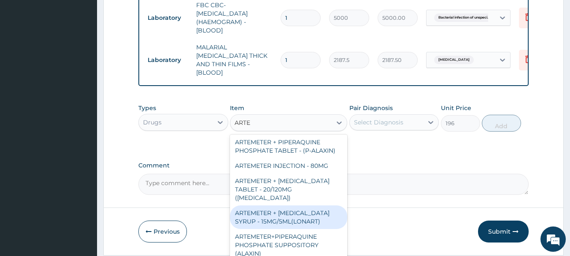
scroll to position [0, 0]
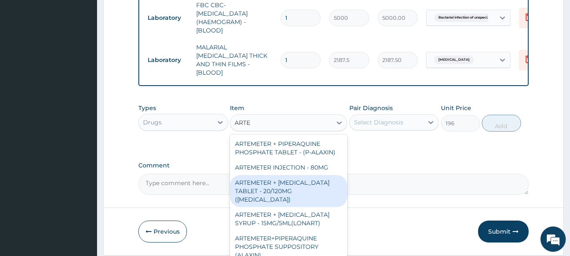
click at [311, 180] on div "ARTEMETER + LUMEFANTRINE TABLET - 20/120MG (COARTEM)" at bounding box center [288, 191] width 117 height 32
type input "210"
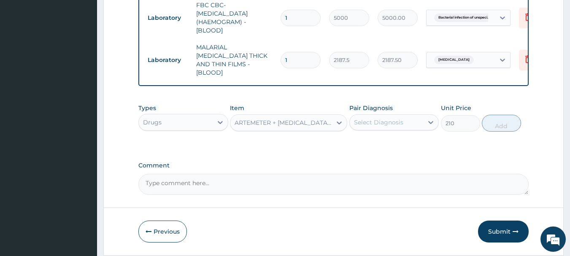
click at [402, 124] on div "Select Diagnosis" at bounding box center [378, 122] width 49 height 8
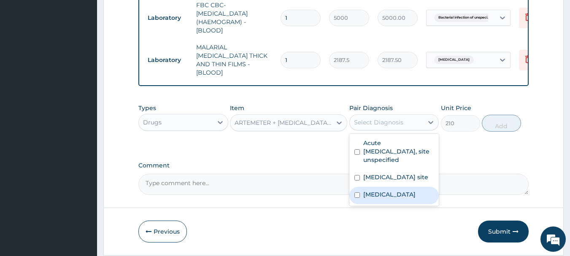
drag, startPoint x: 395, startPoint y: 203, endPoint x: 422, endPoint y: 170, distance: 41.9
click at [395, 199] on label "Malaria, unspecified" at bounding box center [389, 194] width 52 height 8
checkbox input "true"
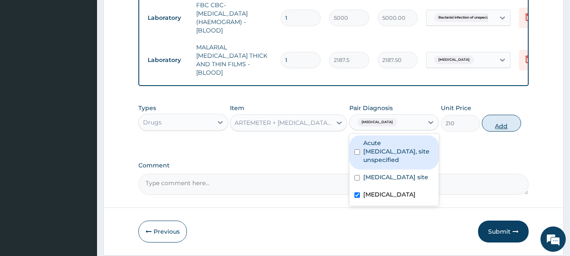
click at [502, 124] on button "Add" at bounding box center [501, 123] width 39 height 17
type input "0"
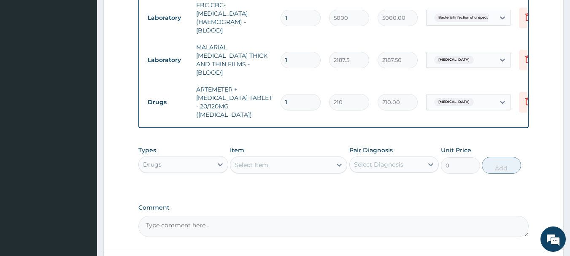
type input "12"
type input "2520.00"
type input "12"
click at [302, 158] on div "Select Item" at bounding box center [280, 165] width 101 height 14
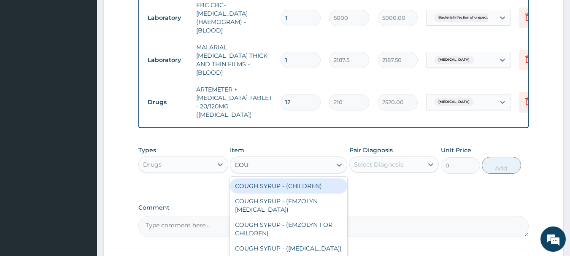
type input "COUGH"
click at [325, 178] on div "COUGH SYRUP - (CHILDREN)" at bounding box center [288, 185] width 117 height 15
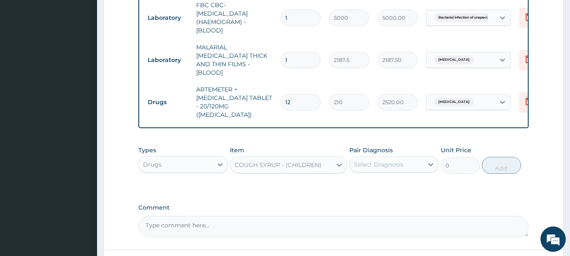
type input "1120"
click at [394, 160] on div "Select Diagnosis" at bounding box center [378, 164] width 49 height 8
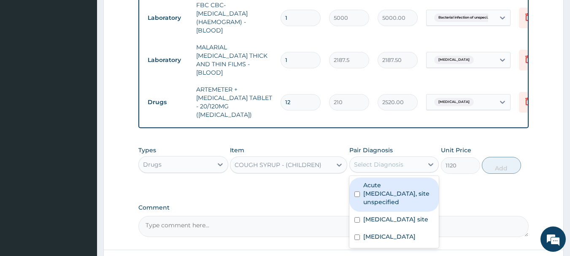
drag, startPoint x: 394, startPoint y: 184, endPoint x: 457, endPoint y: 178, distance: 64.0
click at [394, 184] on label "Acute [MEDICAL_DATA], site unspecified" at bounding box center [398, 193] width 71 height 25
checkbox input "true"
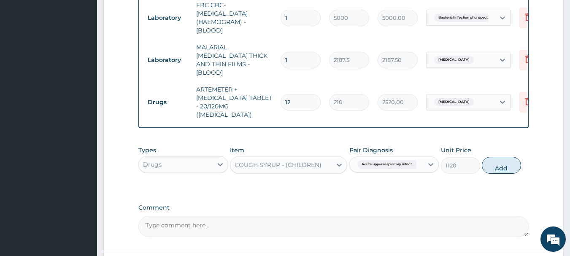
click at [500, 157] on button "Add" at bounding box center [501, 165] width 39 height 17
type input "0"
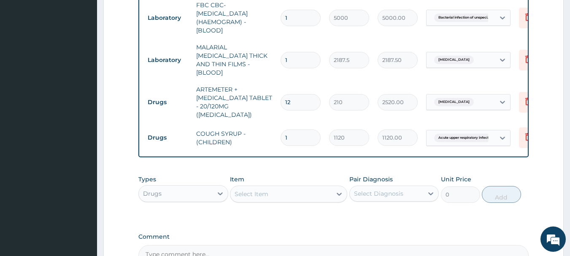
click at [249, 190] on div "Select Item" at bounding box center [252, 194] width 34 height 8
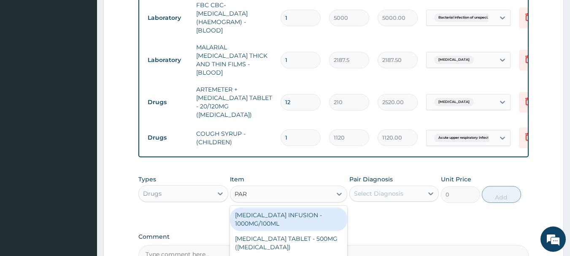
type input "PARA"
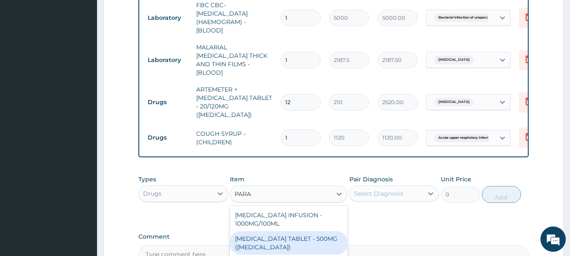
click at [323, 231] on div "PARACETAMOL TABLET - 500MG (PANADOL)" at bounding box center [288, 243] width 117 height 24
type input "42"
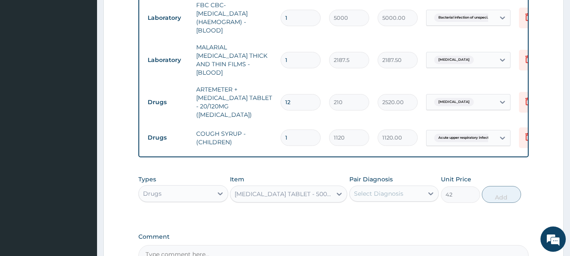
click at [392, 192] on div "Pair Diagnosis Select Diagnosis" at bounding box center [394, 189] width 90 height 28
click at [392, 189] on div "Select Diagnosis" at bounding box center [378, 193] width 49 height 8
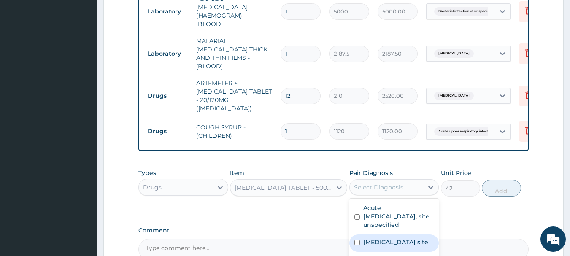
scroll to position [495, 0]
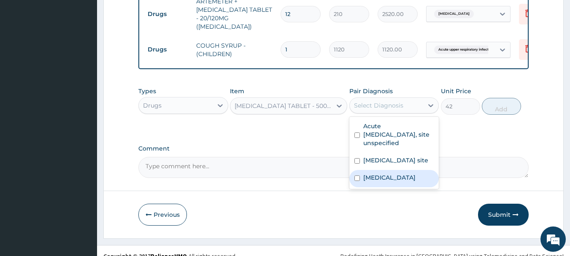
drag, startPoint x: 379, startPoint y: 177, endPoint x: 463, endPoint y: 135, distance: 94.0
click at [388, 173] on label "[MEDICAL_DATA]" at bounding box center [389, 177] width 52 height 8
checkbox input "true"
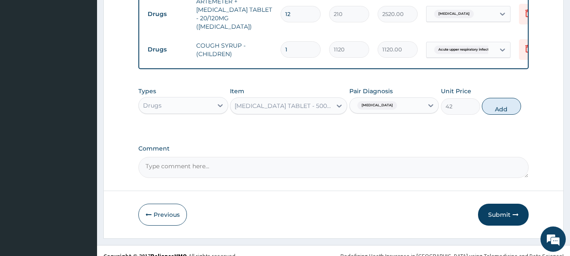
click at [500, 98] on button "Add" at bounding box center [501, 106] width 39 height 17
type input "0"
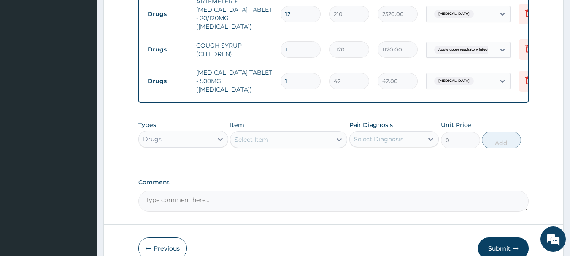
type input "0.00"
type input "6"
type input "252.00"
type input "6"
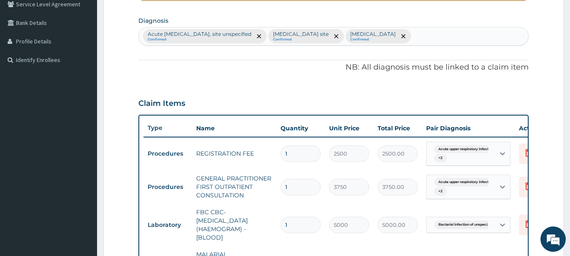
scroll to position [0, 0]
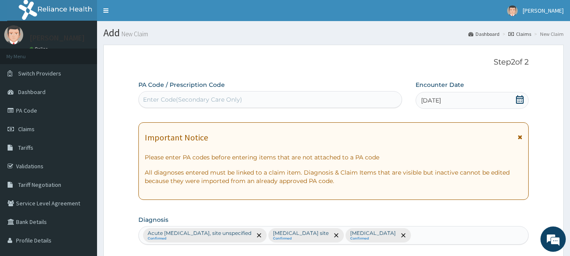
click at [189, 96] on div "Enter Code(Secondary Care Only)" at bounding box center [192, 99] width 99 height 8
paste input "PA/0FC25D"
type input "PA/0FC25D"
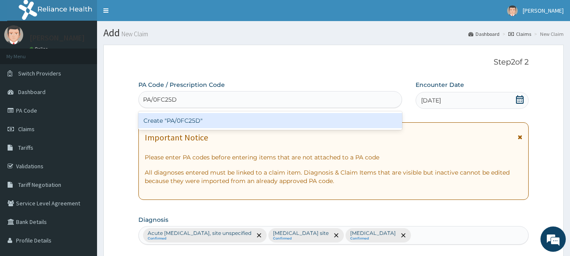
click at [200, 119] on div "Create "PA/0FC25D"" at bounding box center [270, 120] width 264 height 15
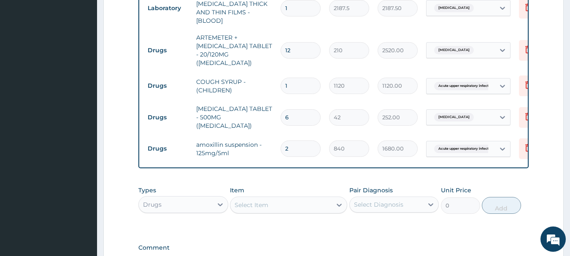
scroll to position [553, 0]
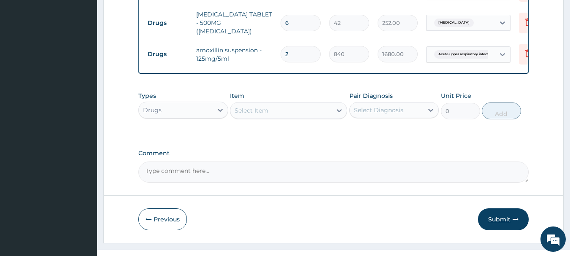
click at [499, 208] on button "Submit" at bounding box center [503, 219] width 51 height 22
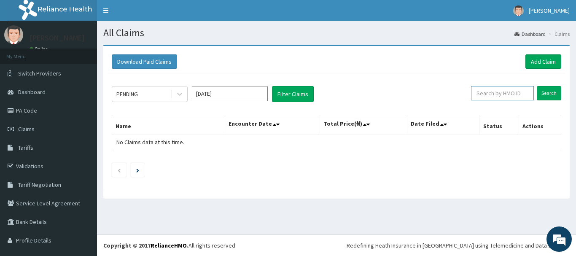
click at [496, 89] on input "text" at bounding box center [502, 93] width 63 height 14
click at [543, 92] on input "Search" at bounding box center [549, 93] width 24 height 14
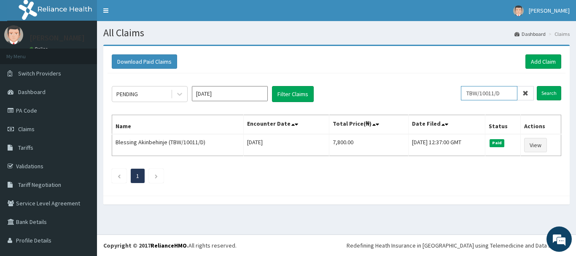
drag, startPoint x: 501, startPoint y: 93, endPoint x: 466, endPoint y: 89, distance: 35.3
click at [466, 89] on input "TBW/10011/D" at bounding box center [489, 93] width 57 height 14
type input "JSS/10003/B"
click at [542, 90] on input "Search" at bounding box center [549, 93] width 24 height 14
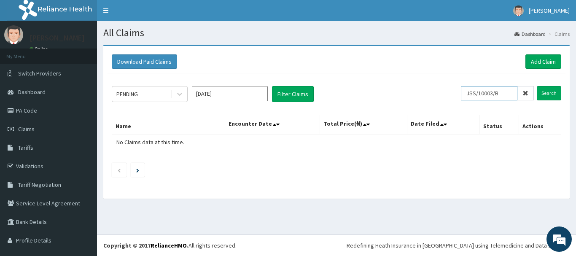
drag, startPoint x: 496, startPoint y: 96, endPoint x: 468, endPoint y: 96, distance: 28.7
click at [468, 96] on input "JSS/10003/B" at bounding box center [489, 93] width 57 height 14
click at [543, 63] on link "Add Claim" at bounding box center [544, 61] width 36 height 14
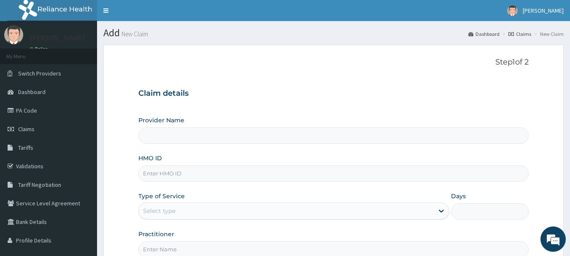
type input "MEC HEALTH FAMILY HOSPITAL"
click at [188, 176] on input "HMO ID" at bounding box center [333, 173] width 391 height 16
paste input "JSS/10003/B"
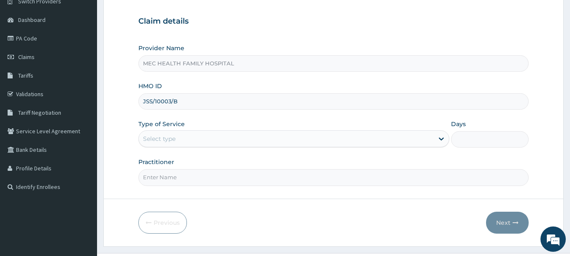
scroll to position [91, 0]
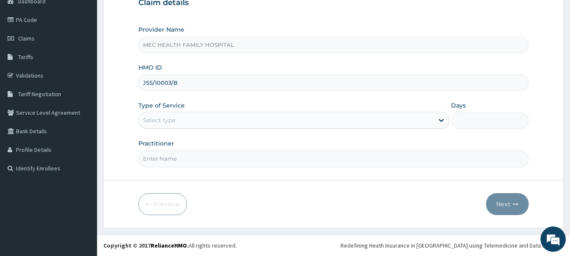
type input "JSS/10003/B"
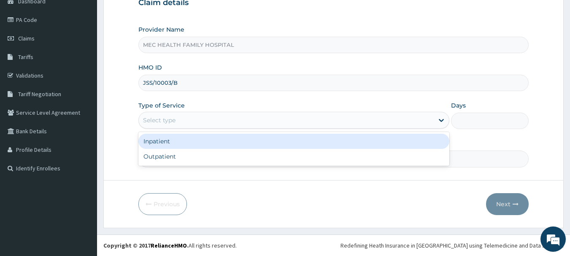
click at [183, 119] on div "Select type" at bounding box center [286, 121] width 295 height 14
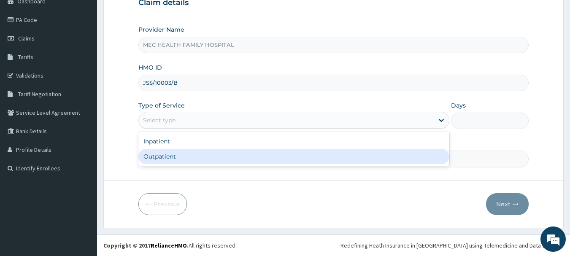
drag, startPoint x: 173, startPoint y: 156, endPoint x: 178, endPoint y: 154, distance: 5.3
click at [174, 156] on div "Outpatient" at bounding box center [293, 156] width 311 height 15
type input "1"
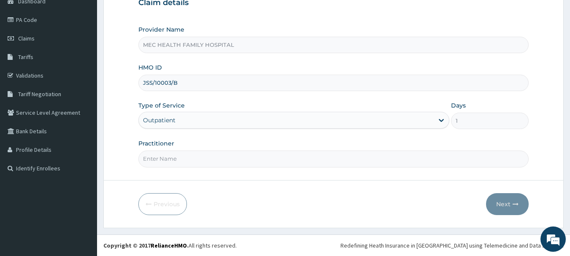
click at [259, 169] on form "Step 1 of 2 Claim details Provider Name MEC HEALTH FAMILY HOSPITAL HMO ID JSS/1…" at bounding box center [333, 91] width 460 height 274
click at [237, 157] on input "Practitioner" at bounding box center [333, 159] width 391 height 16
type input "[PERSON_NAME]"
click at [502, 206] on button "Next" at bounding box center [507, 204] width 43 height 22
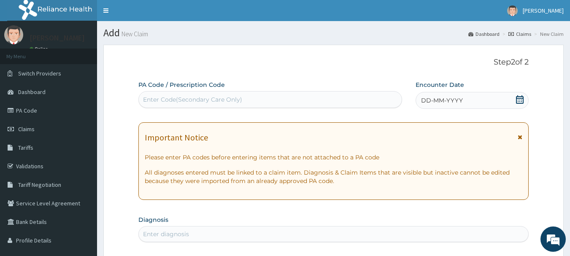
click at [441, 103] on span "DD-MM-YYYY" at bounding box center [442, 100] width 42 height 8
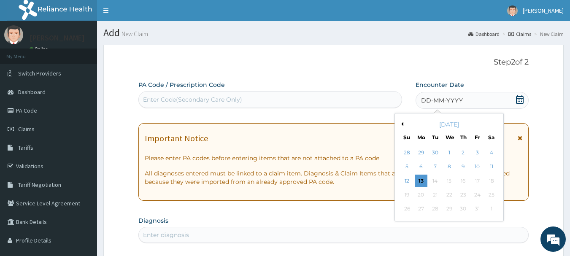
drag, startPoint x: 404, startPoint y: 178, endPoint x: 406, endPoint y: 174, distance: 4.9
click at [405, 178] on div "12" at bounding box center [407, 181] width 13 height 13
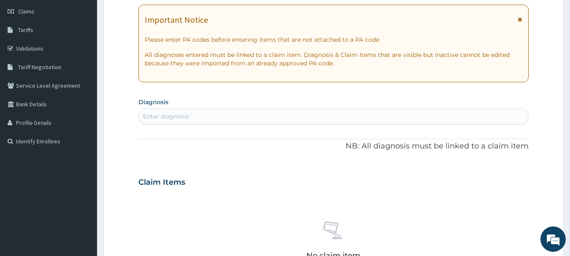
scroll to position [127, 0]
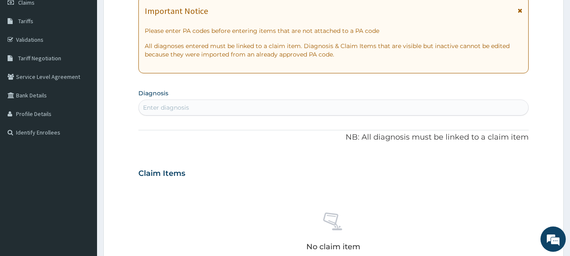
click at [192, 104] on div "Enter diagnosis" at bounding box center [334, 108] width 390 height 14
type input "S"
type input "BACTERIAL"
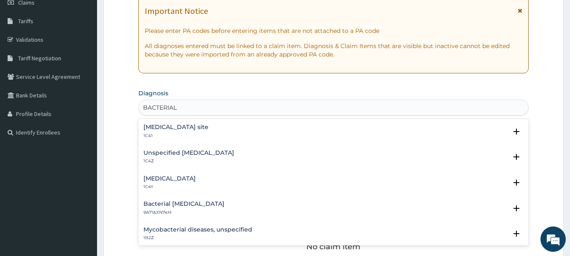
click at [195, 130] on h4 "[MEDICAL_DATA] site" at bounding box center [175, 127] width 65 height 6
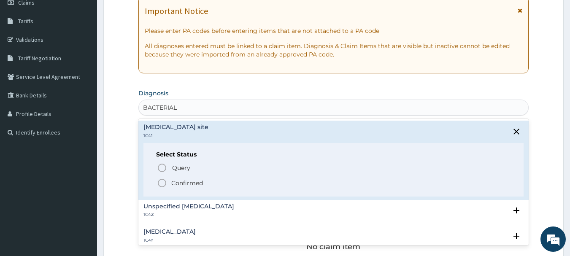
click at [187, 184] on p "Confirmed" at bounding box center [187, 183] width 32 height 8
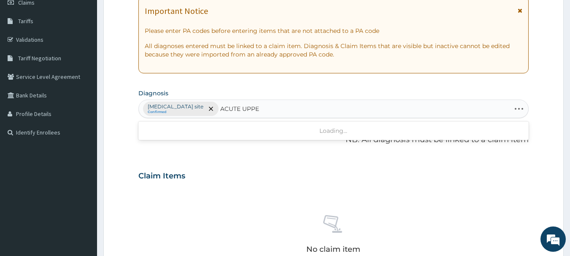
type input "ACUTE UPPER"
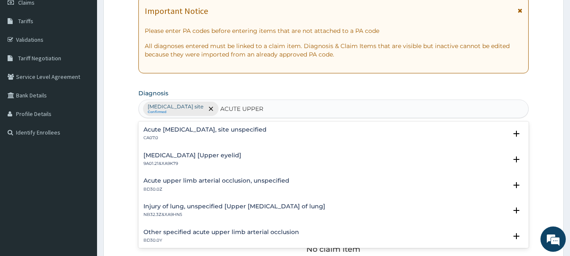
click at [236, 124] on div "Acute [MEDICAL_DATA], site unspecified CA07.0 Select Status Query Query covers …" at bounding box center [333, 136] width 391 height 26
click at [229, 132] on h4 "Acute [MEDICAL_DATA], site unspecified" at bounding box center [204, 130] width 123 height 6
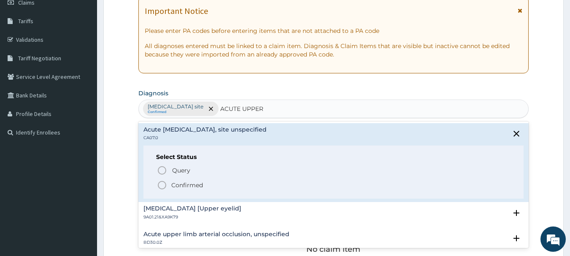
click at [195, 183] on p "Confirmed" at bounding box center [187, 185] width 32 height 8
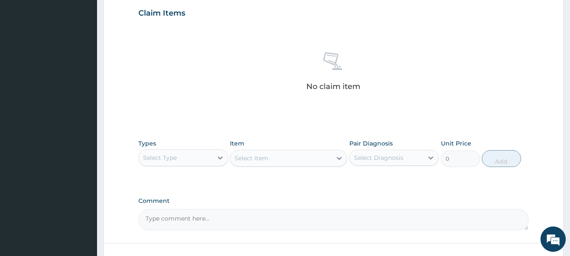
scroll to position [352, 0]
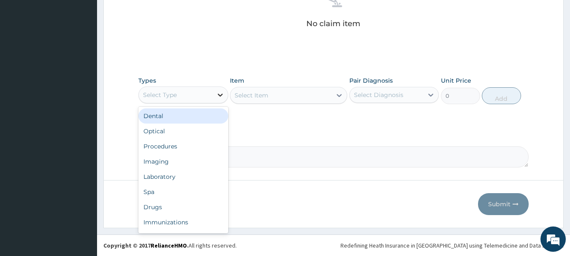
click at [214, 95] on div at bounding box center [220, 94] width 15 height 15
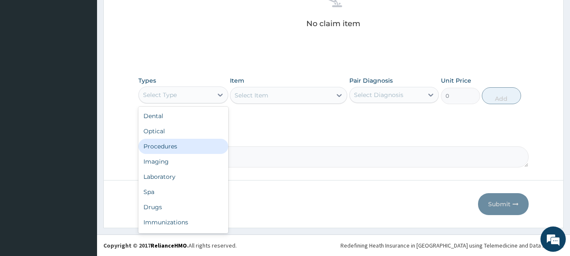
drag, startPoint x: 177, startPoint y: 146, endPoint x: 235, endPoint y: 114, distance: 66.3
click at [178, 144] on div "Procedures" at bounding box center [183, 146] width 90 height 15
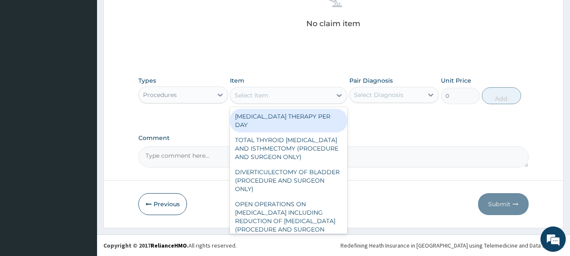
click at [265, 95] on div "Select Item" at bounding box center [252, 95] width 34 height 8
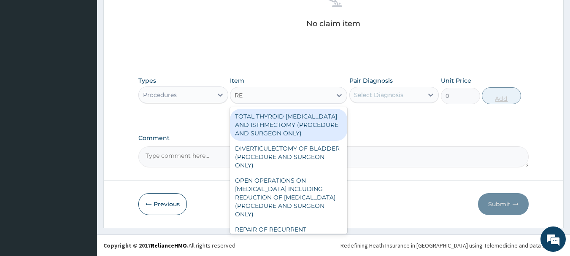
type input "REG"
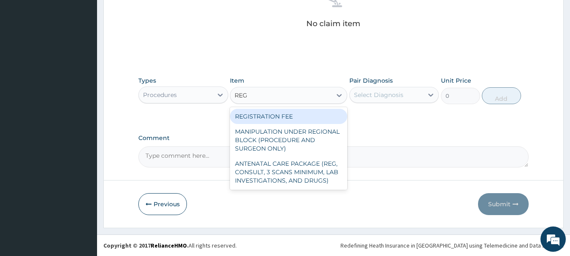
click at [321, 117] on div "REGISTRATION FEE" at bounding box center [288, 116] width 117 height 15
type input "2500"
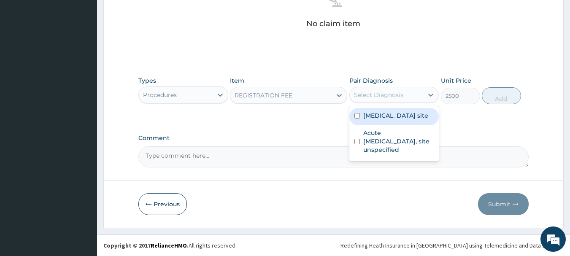
click at [420, 94] on div "Select Diagnosis" at bounding box center [387, 95] width 74 height 14
click at [378, 120] on label "[MEDICAL_DATA] site" at bounding box center [395, 115] width 65 height 8
checkbox input "true"
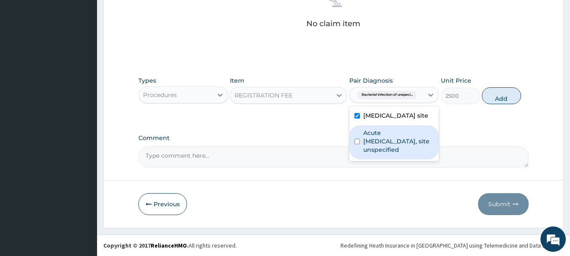
drag, startPoint x: 389, startPoint y: 159, endPoint x: 462, endPoint y: 124, distance: 80.6
click at [391, 154] on label "Acute [MEDICAL_DATA], site unspecified" at bounding box center [398, 141] width 71 height 25
checkbox input "true"
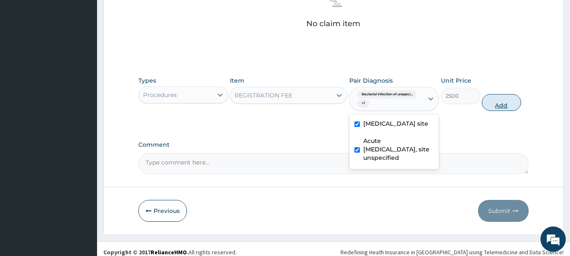
click at [494, 106] on button "Add" at bounding box center [501, 102] width 39 height 17
type input "0"
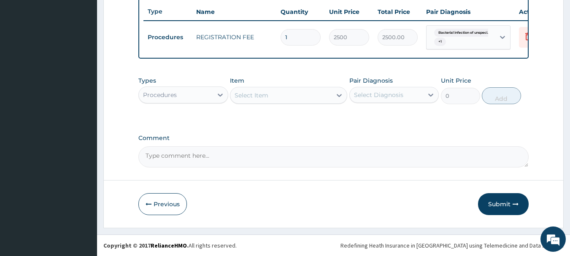
scroll to position [322, 0]
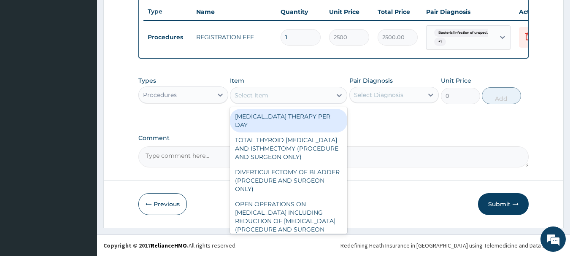
drag, startPoint x: 265, startPoint y: 98, endPoint x: 270, endPoint y: 96, distance: 4.5
click at [268, 97] on div "Select Item" at bounding box center [252, 95] width 34 height 8
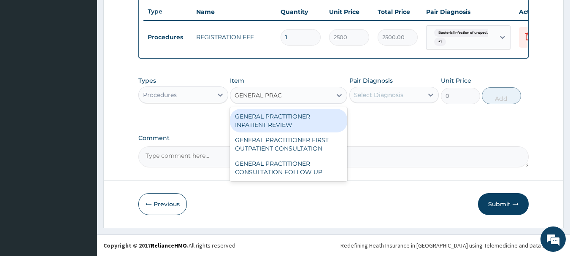
type input "GENERAL PRACT"
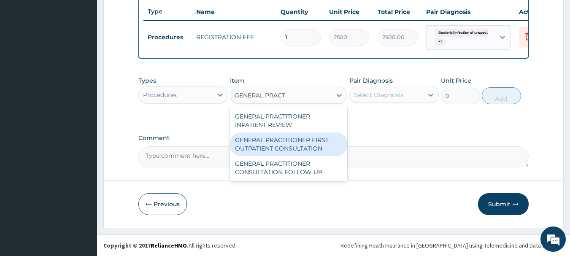
drag, startPoint x: 276, startPoint y: 149, endPoint x: 376, endPoint y: 120, distance: 103.9
click at [282, 147] on div "GENERAL PRACTITIONER FIRST OUTPATIENT CONSULTATION" at bounding box center [288, 144] width 117 height 24
type input "3750"
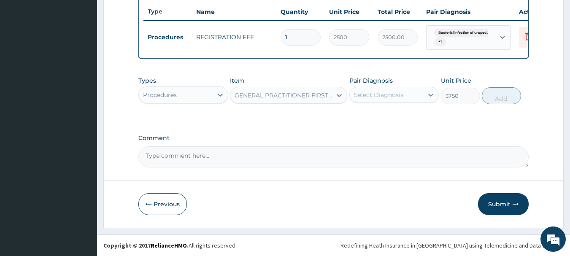
click at [392, 97] on div "Select Diagnosis" at bounding box center [378, 95] width 49 height 8
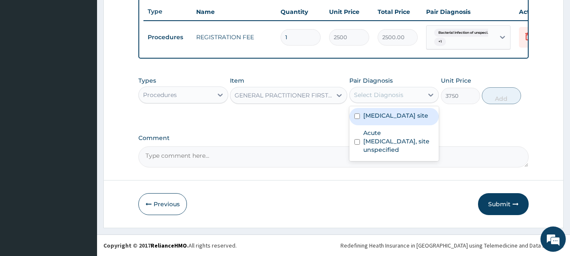
click at [387, 120] on label "[MEDICAL_DATA] site" at bounding box center [395, 115] width 65 height 8
checkbox input "true"
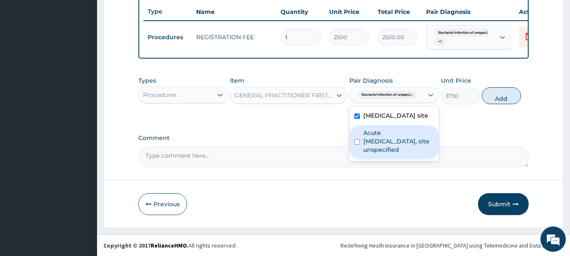
drag, startPoint x: 387, startPoint y: 143, endPoint x: 468, endPoint y: 99, distance: 92.5
click at [388, 142] on label "Acute [MEDICAL_DATA], site unspecified" at bounding box center [398, 141] width 71 height 25
checkbox input "true"
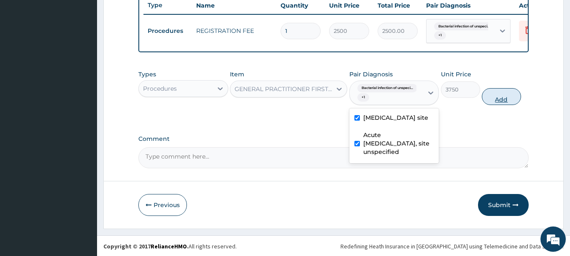
click at [499, 105] on button "Add" at bounding box center [501, 96] width 39 height 17
type input "0"
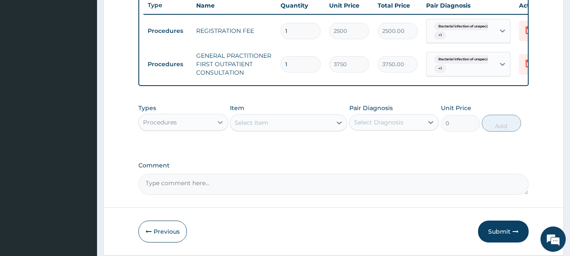
click at [227, 124] on div at bounding box center [220, 122] width 15 height 15
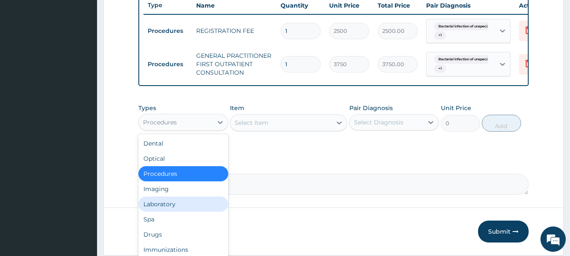
drag, startPoint x: 159, startPoint y: 212, endPoint x: 200, endPoint y: 176, distance: 55.3
click at [160, 211] on div "Laboratory" at bounding box center [183, 204] width 90 height 15
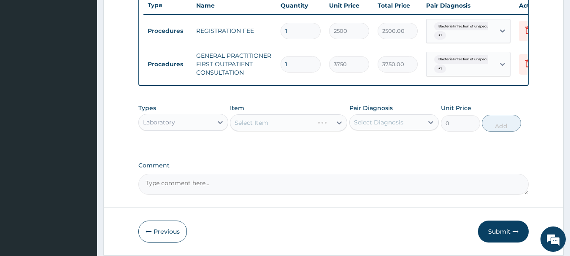
click at [270, 126] on div "Select Item" at bounding box center [288, 122] width 117 height 17
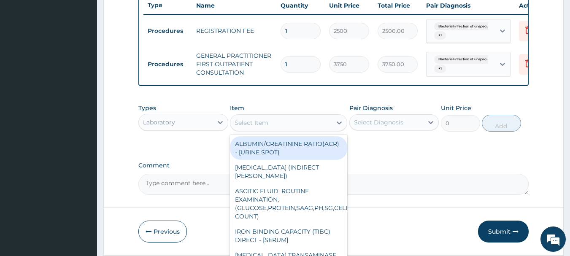
click at [287, 130] on div "Select Item" at bounding box center [280, 123] width 101 height 14
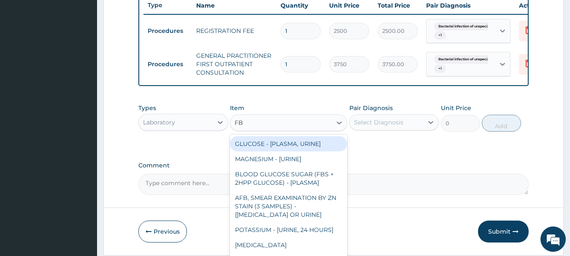
type input "FBC"
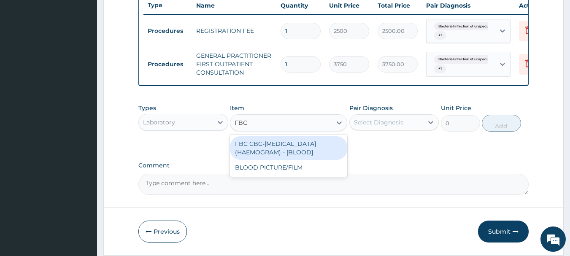
click at [297, 149] on div "FBC CBC-COMPLETE BLOOD COUNT (HAEMOGRAM) - [BLOOD]" at bounding box center [288, 148] width 117 height 24
type input "5000"
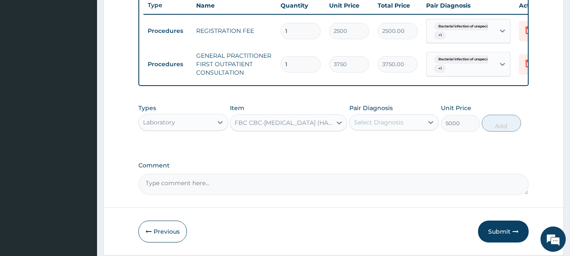
click at [402, 123] on div "Select Diagnosis" at bounding box center [387, 123] width 74 height 14
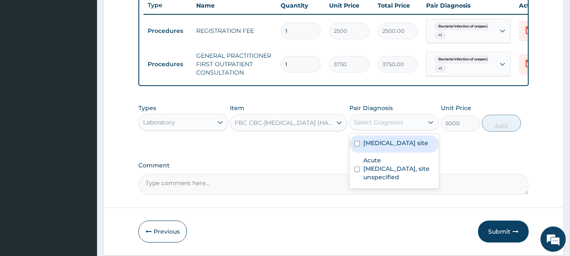
click at [392, 147] on label "[MEDICAL_DATA] site" at bounding box center [395, 143] width 65 height 8
checkbox input "true"
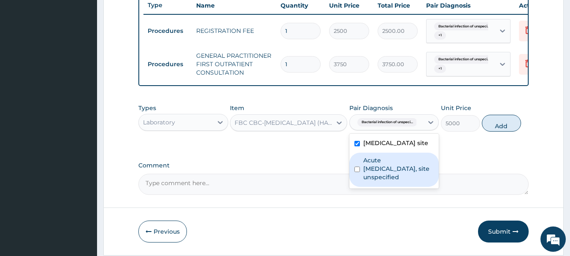
drag, startPoint x: 399, startPoint y: 185, endPoint x: 458, endPoint y: 146, distance: 70.7
click at [401, 181] on label "Acute [MEDICAL_DATA], site unspecified" at bounding box center [398, 168] width 71 height 25
checkbox input "true"
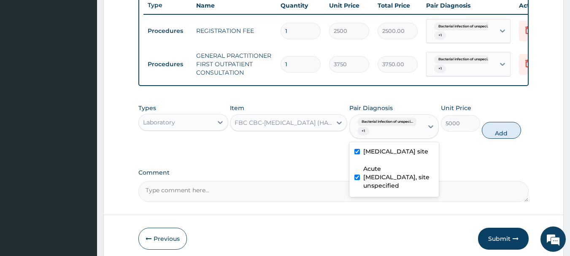
drag, startPoint x: 501, startPoint y: 136, endPoint x: 492, endPoint y: 135, distance: 8.9
click at [500, 137] on button "Add" at bounding box center [501, 130] width 39 height 17
type input "0"
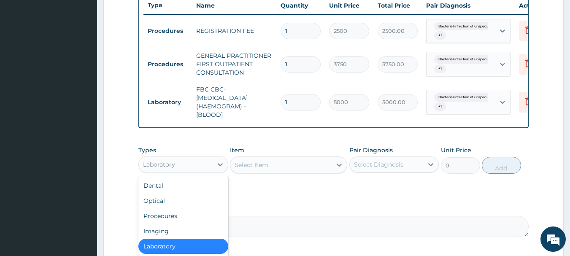
drag, startPoint x: 210, startPoint y: 167, endPoint x: 241, endPoint y: 179, distance: 34.1
click at [211, 167] on div "Laboratory" at bounding box center [176, 165] width 74 height 14
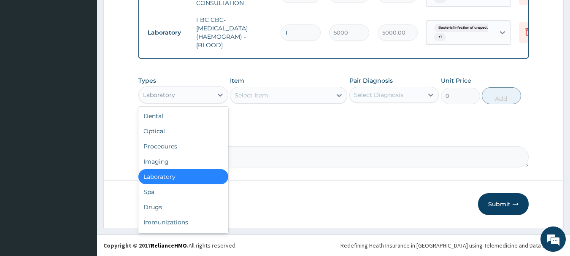
scroll to position [398, 0]
drag, startPoint x: 160, startPoint y: 206, endPoint x: 217, endPoint y: 160, distance: 72.6
click at [162, 204] on div "Drugs" at bounding box center [183, 207] width 90 height 15
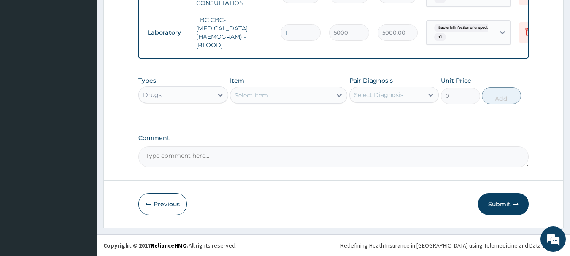
click at [257, 97] on div "Select Item" at bounding box center [252, 95] width 34 height 8
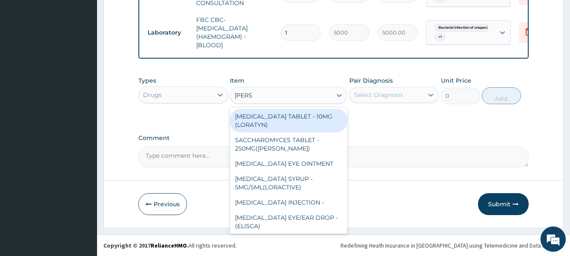
type input "LORAT"
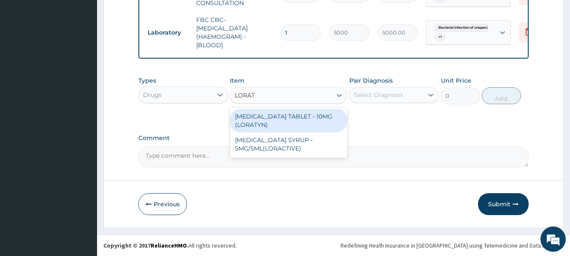
click at [322, 120] on div "LORATADINE TABLET - 10MG (LORATYN)" at bounding box center [288, 121] width 117 height 24
type input "98"
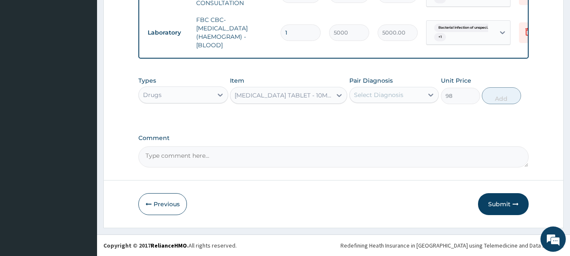
click at [422, 94] on div "Select Diagnosis" at bounding box center [387, 95] width 74 height 14
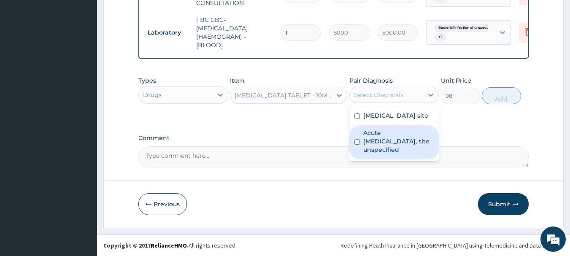
drag, startPoint x: 396, startPoint y: 146, endPoint x: 416, endPoint y: 122, distance: 30.6
click at [397, 146] on label "Acute [MEDICAL_DATA], site unspecified" at bounding box center [398, 141] width 71 height 25
checkbox input "true"
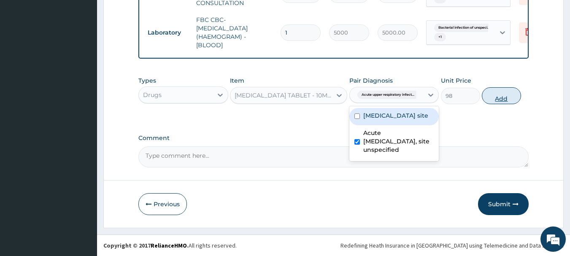
click at [497, 94] on button "Add" at bounding box center [501, 95] width 39 height 17
type input "0"
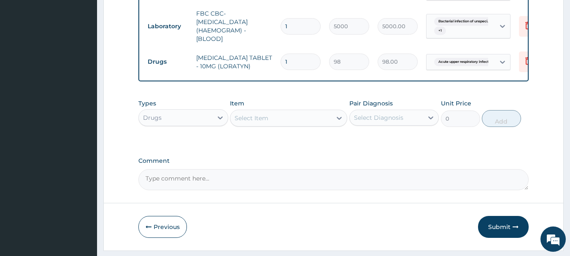
type input "0.00"
type input "5"
type input "490.00"
type input "5"
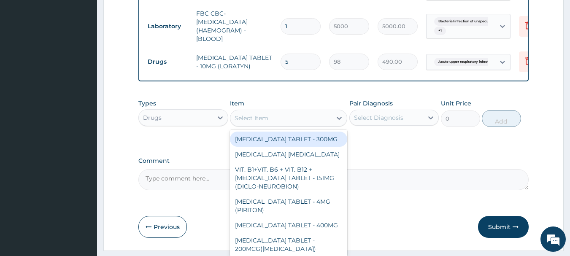
drag, startPoint x: 308, startPoint y: 129, endPoint x: 310, endPoint y: 124, distance: 5.3
click at [308, 125] on div "Select Item" at bounding box center [280, 118] width 101 height 14
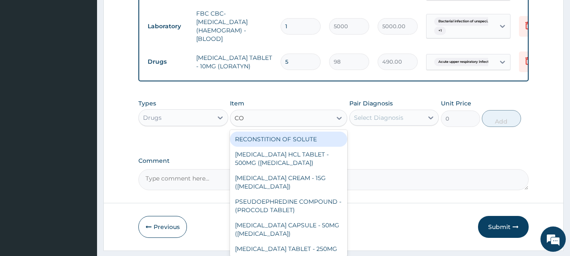
type input "COU"
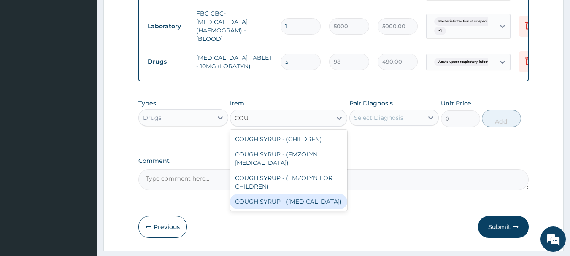
drag, startPoint x: 307, startPoint y: 206, endPoint x: 363, endPoint y: 170, distance: 66.5
click at [312, 202] on div "COUGH SYRUP - (EXPECTORANT)" at bounding box center [288, 201] width 117 height 15
type input "1120"
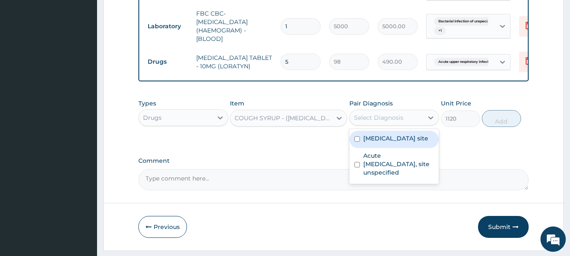
drag, startPoint x: 404, startPoint y: 126, endPoint x: 407, endPoint y: 132, distance: 7.5
click at [404, 124] on div "Select Diagnosis" at bounding box center [387, 118] width 74 height 14
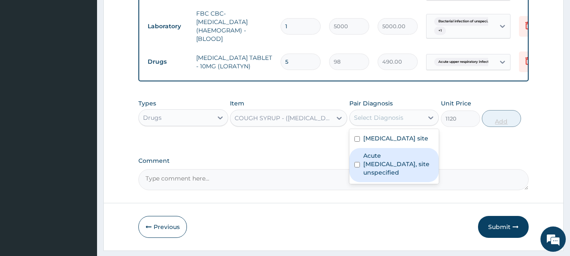
drag, startPoint x: 387, startPoint y: 176, endPoint x: 495, endPoint y: 128, distance: 118.0
click at [393, 172] on label "Acute [MEDICAL_DATA], site unspecified" at bounding box center [398, 163] width 71 height 25
checkbox input "true"
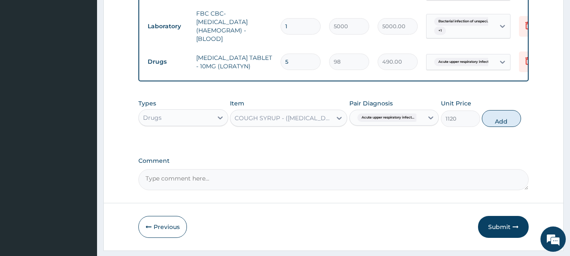
drag, startPoint x: 498, startPoint y: 125, endPoint x: 425, endPoint y: 127, distance: 72.6
click at [497, 126] on button "Add" at bounding box center [501, 118] width 39 height 17
type input "0"
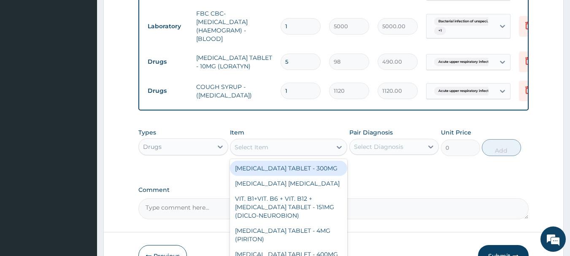
drag, startPoint x: 270, startPoint y: 162, endPoint x: 272, endPoint y: 155, distance: 6.6
click at [270, 156] on div "Select Item" at bounding box center [288, 147] width 117 height 17
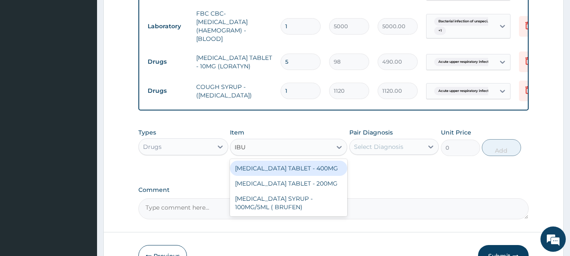
type input "IBUP"
click at [324, 176] on div "IBUPROFEN TABLET - 400MG" at bounding box center [288, 168] width 117 height 15
type input "560"
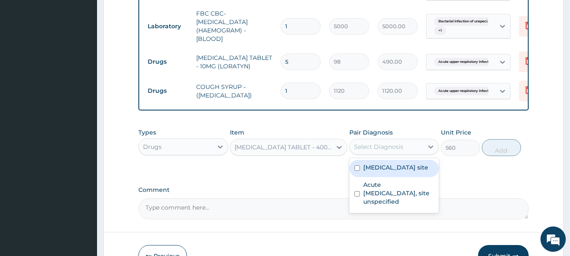
click at [400, 151] on div "Select Diagnosis" at bounding box center [378, 147] width 49 height 8
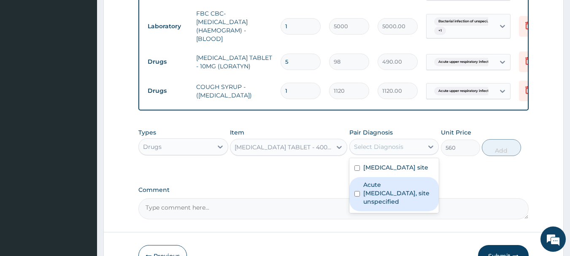
drag, startPoint x: 400, startPoint y: 203, endPoint x: 427, endPoint y: 187, distance: 31.3
click at [400, 203] on label "Acute [MEDICAL_DATA], site unspecified" at bounding box center [398, 193] width 71 height 25
checkbox input "true"
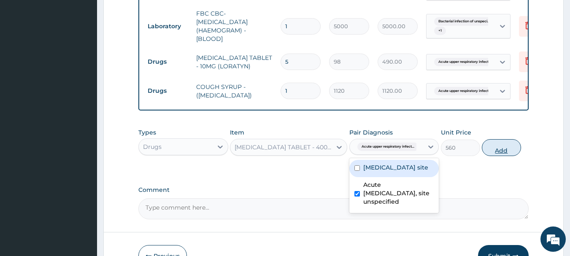
click at [499, 154] on button "Add" at bounding box center [501, 147] width 39 height 17
type input "0"
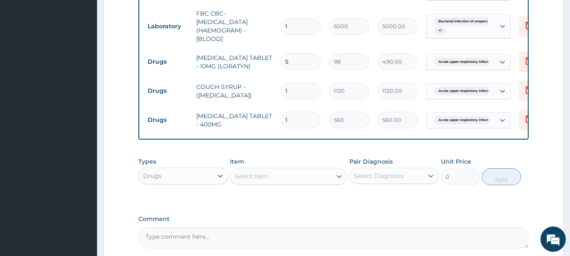
type input "10"
type input "5600.00"
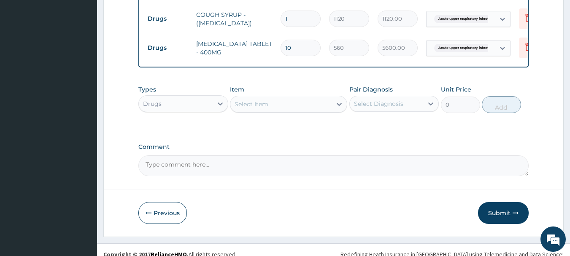
scroll to position [485, 0]
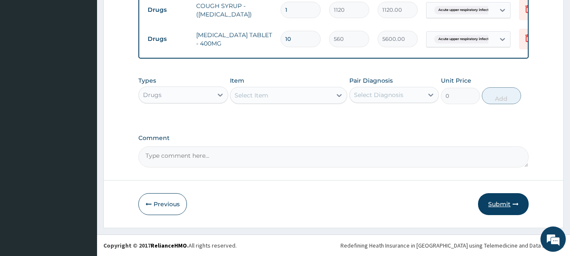
type input "10"
click at [501, 203] on button "Submit" at bounding box center [503, 204] width 51 height 22
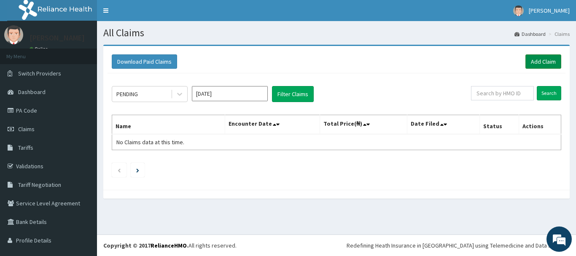
click at [542, 62] on link "Add Claim" at bounding box center [544, 61] width 36 height 14
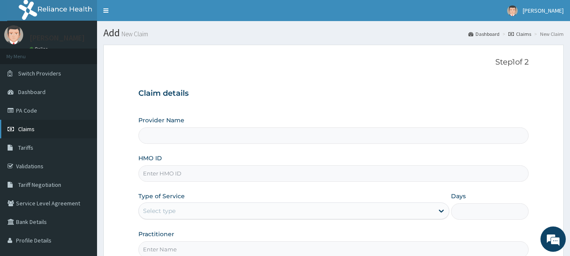
type input "MEC HEALTH FAMILY HOSPITAL"
drag, startPoint x: 27, startPoint y: 128, endPoint x: 30, endPoint y: 125, distance: 4.5
click at [27, 128] on span "Claims" at bounding box center [26, 129] width 16 height 8
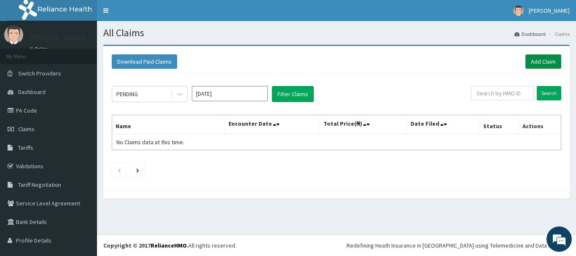
click at [533, 59] on link "Add Claim" at bounding box center [544, 61] width 36 height 14
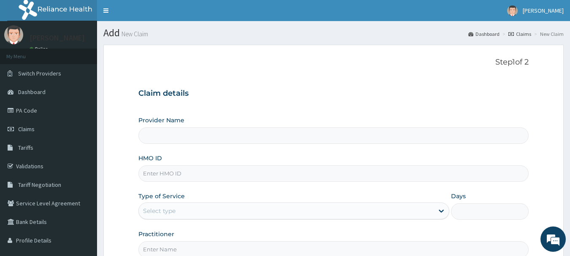
click at [173, 174] on input "HMO ID" at bounding box center [333, 173] width 391 height 16
type input "MEC HEALTH FAMILY HOSPITAL"
paste input "JSS/10003/B"
type input "JSS/10003/C"
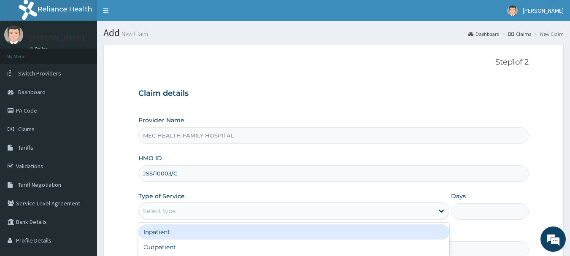
drag, startPoint x: 235, startPoint y: 214, endPoint x: 230, endPoint y: 210, distance: 6.1
click at [234, 213] on div "Select type" at bounding box center [286, 211] width 295 height 14
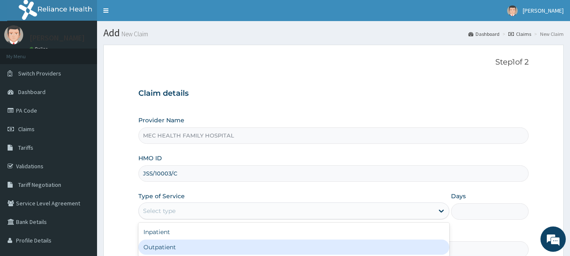
click at [173, 243] on div "Outpatient" at bounding box center [293, 247] width 311 height 15
type input "1"
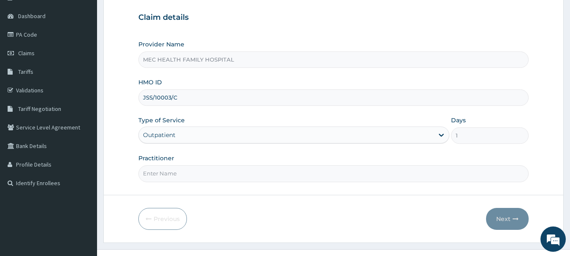
scroll to position [91, 0]
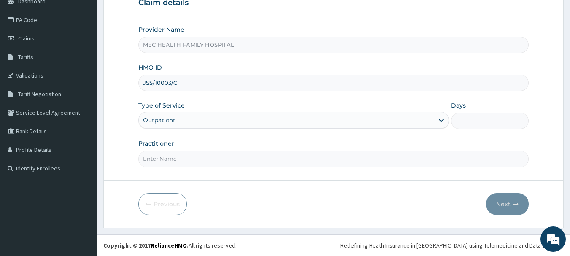
click at [174, 157] on input "Practitioner" at bounding box center [333, 159] width 391 height 16
type input "[PERSON_NAME]"
click at [499, 201] on button "Next" at bounding box center [507, 204] width 43 height 22
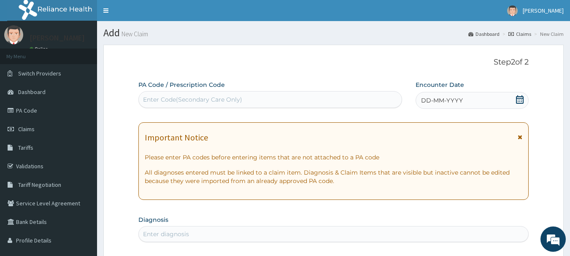
click at [517, 99] on icon at bounding box center [520, 99] width 8 height 8
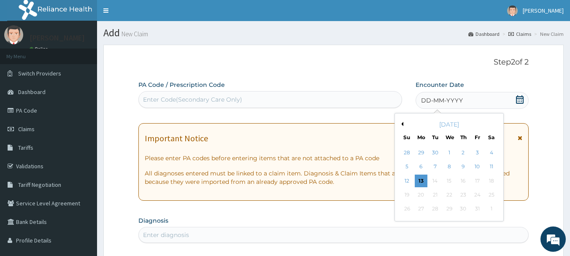
drag, startPoint x: 407, startPoint y: 180, endPoint x: 404, endPoint y: 173, distance: 7.5
click at [407, 180] on div "12" at bounding box center [407, 181] width 13 height 13
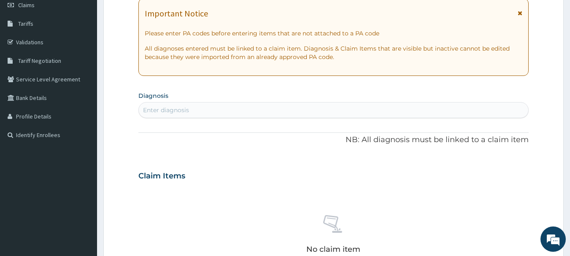
scroll to position [127, 0]
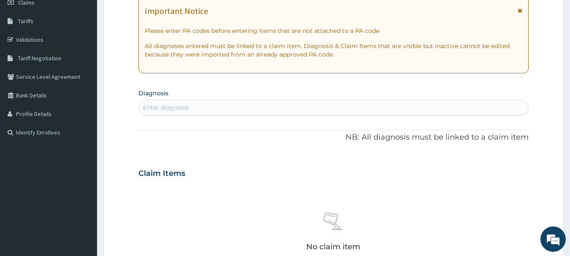
click at [195, 107] on div "Enter diagnosis" at bounding box center [334, 108] width 390 height 14
type input "BACTERIAL"
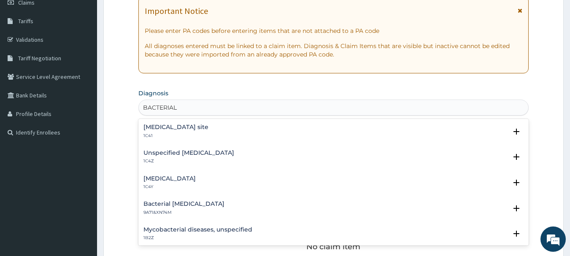
click at [208, 124] on h4 "[MEDICAL_DATA] site" at bounding box center [175, 127] width 65 height 6
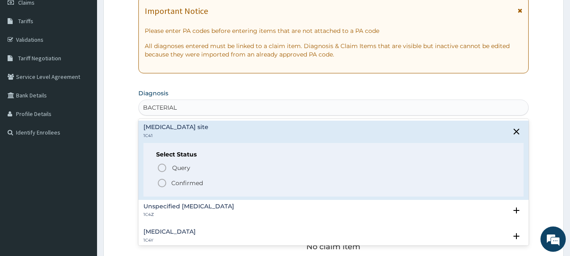
drag, startPoint x: 200, startPoint y: 182, endPoint x: 202, endPoint y: 170, distance: 11.6
click at [200, 180] on p "Confirmed" at bounding box center [187, 183] width 32 height 8
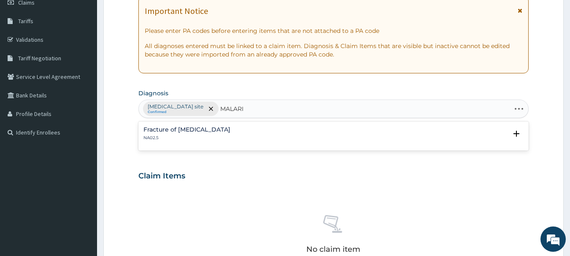
type input "[MEDICAL_DATA]"
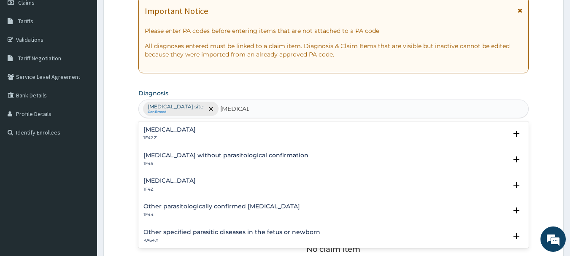
click at [173, 181] on h4 "[MEDICAL_DATA]" at bounding box center [169, 181] width 52 height 6
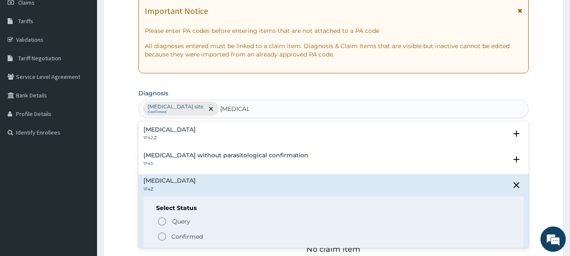
drag, startPoint x: 181, startPoint y: 235, endPoint x: 178, endPoint y: 217, distance: 17.4
click at [182, 233] on p "Confirmed" at bounding box center [187, 237] width 32 height 8
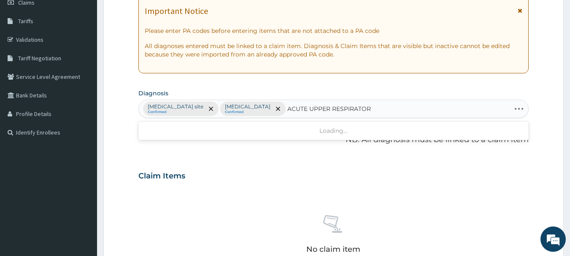
type input "ACUTE UPPER RESPIRATORY"
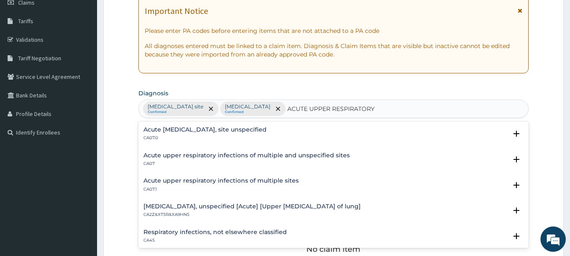
click at [252, 124] on div "Acute [MEDICAL_DATA], site unspecified CA07.0 Select Status Query Query covers …" at bounding box center [333, 136] width 391 height 26
click at [251, 127] on h4 "Acute [MEDICAL_DATA], site unspecified" at bounding box center [204, 130] width 123 height 6
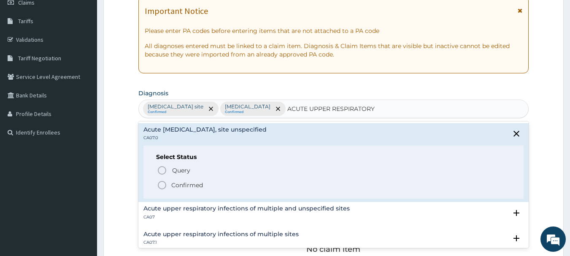
drag, startPoint x: 183, startPoint y: 184, endPoint x: 186, endPoint y: 175, distance: 10.3
click at [184, 182] on p "Confirmed" at bounding box center [187, 185] width 32 height 8
